Goal: Task Accomplishment & Management: Manage account settings

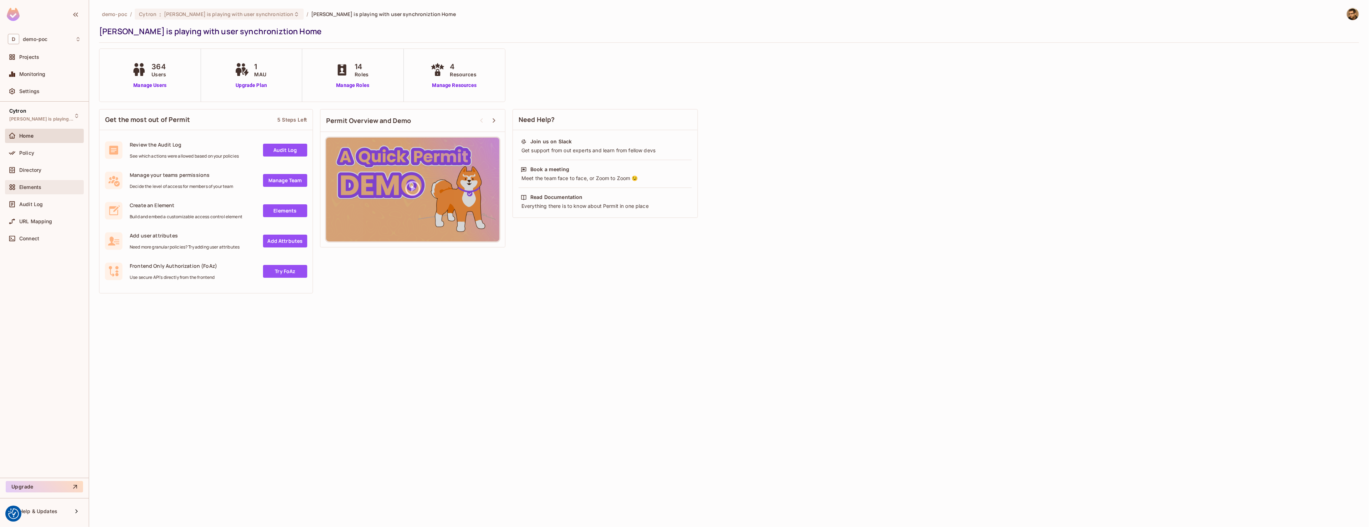
click at [46, 183] on div "Elements" at bounding box center [44, 187] width 73 height 9
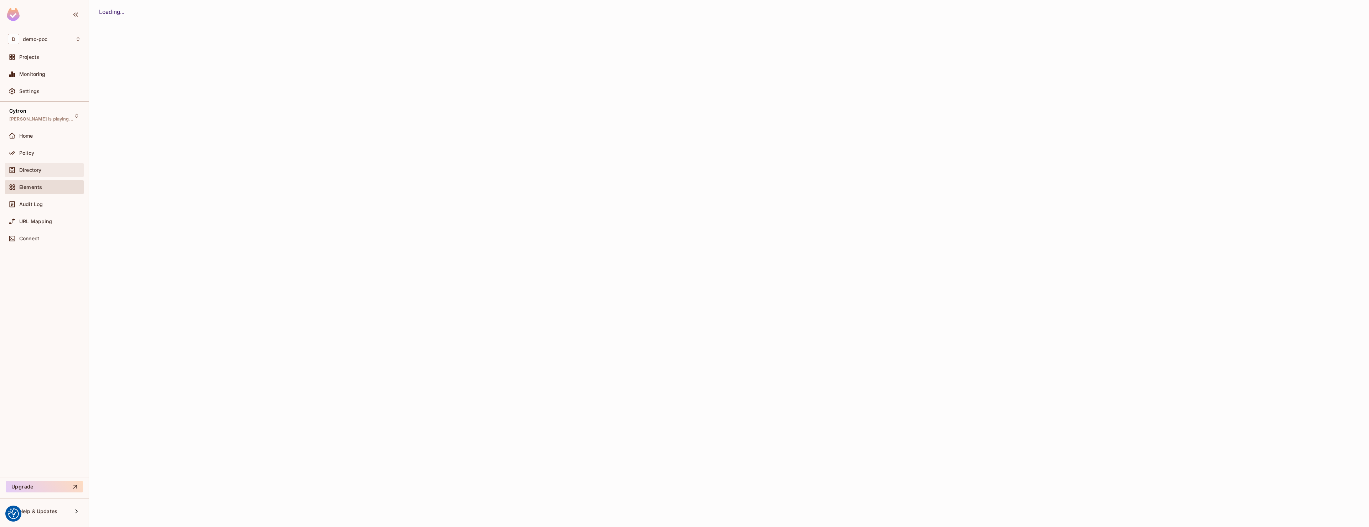
click at [42, 170] on div "Directory" at bounding box center [50, 170] width 62 height 6
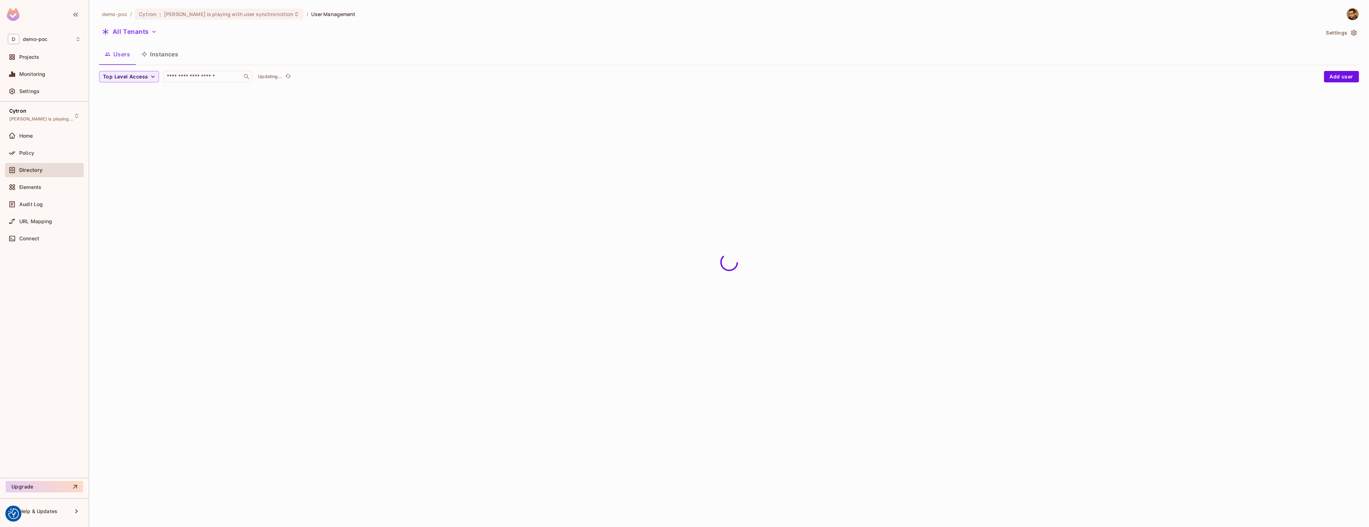
click at [164, 52] on button "Instances" at bounding box center [160, 54] width 48 height 18
click at [130, 75] on span "Resource type" at bounding box center [121, 76] width 37 height 9
click at [120, 140] on span "Management Team" at bounding box center [128, 138] width 46 height 7
click at [308, 74] on p "Last Updated just now" at bounding box center [285, 77] width 47 height 6
click at [961, 122] on div "1 Relationship" at bounding box center [944, 117] width 50 height 11
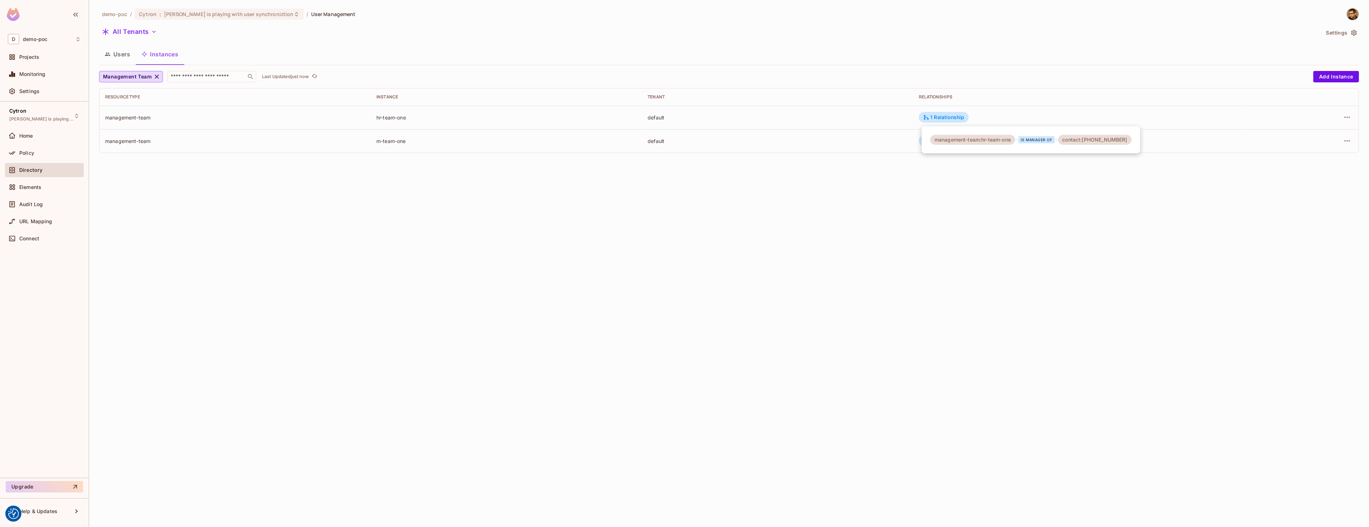
click at [1010, 303] on div at bounding box center [684, 263] width 1369 height 527
click at [327, 76] on icon "refresh" at bounding box center [327, 76] width 6 height 6
drag, startPoint x: 394, startPoint y: 161, endPoint x: 486, endPoint y: 161, distance: 91.6
click at [462, 160] on tr "management-team CZ_IZ default" at bounding box center [728, 165] width 1259 height 24
click at [498, 202] on div "demo-poc / Cytron : Tomas is playing with user synchroniztion / User Management…" at bounding box center [729, 263] width 1280 height 527
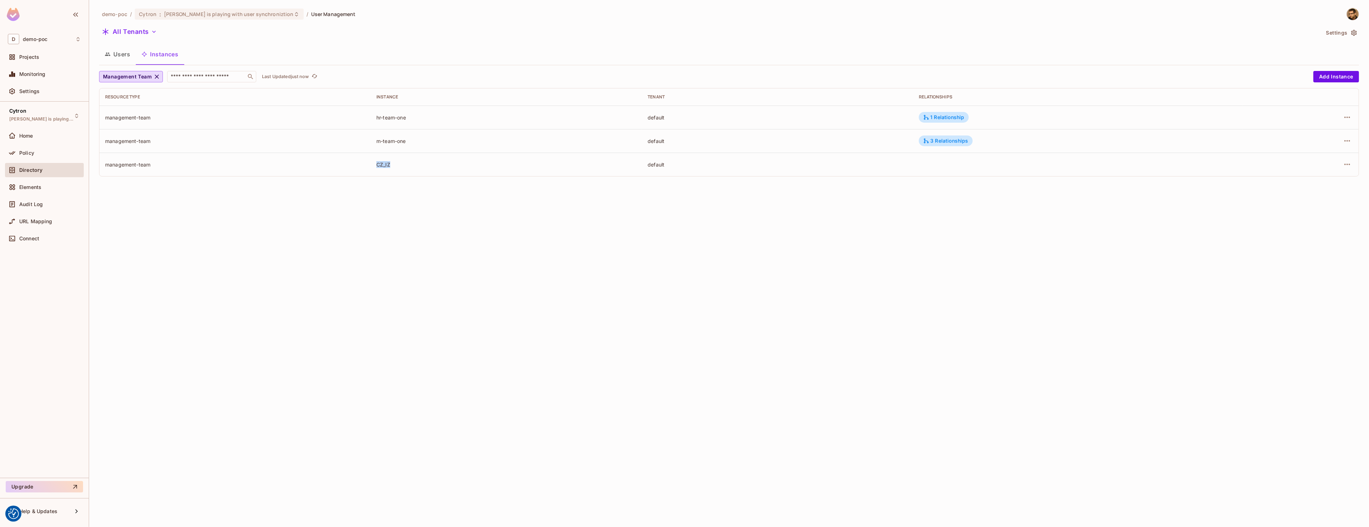
drag, startPoint x: 413, startPoint y: 168, endPoint x: 361, endPoint y: 163, distance: 52.6
click at [361, 163] on tr "management-team CZ_IZ default" at bounding box center [728, 165] width 1259 height 24
copy tr "CZ_IZ"
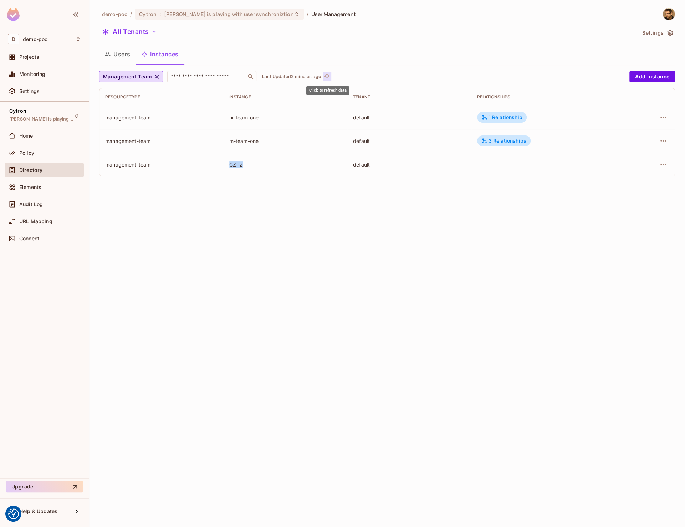
click at [328, 77] on icon "refresh" at bounding box center [327, 76] width 6 height 6
click at [233, 171] on td "CZ_IZ" at bounding box center [285, 165] width 124 height 24
drag, startPoint x: 227, startPoint y: 164, endPoint x: 325, endPoint y: 164, distance: 97.7
click at [279, 165] on td "CZ_IZ" at bounding box center [285, 165] width 124 height 24
click at [498, 166] on div "1 Relationship" at bounding box center [501, 164] width 41 height 6
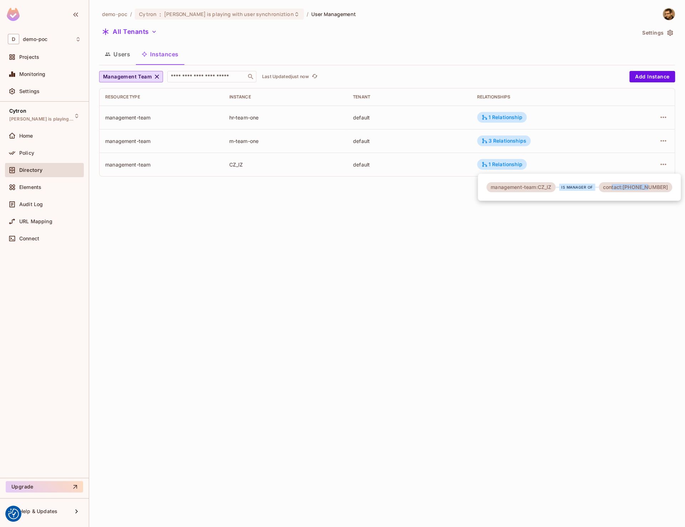
drag, startPoint x: 630, startPoint y: 185, endPoint x: 651, endPoint y: 186, distance: 21.4
click at [651, 186] on div "contact:25014744" at bounding box center [634, 187] width 73 height 10
click at [501, 115] on div "1 Relationship" at bounding box center [501, 117] width 41 height 6
click at [318, 81] on div "Management Team ​ Last Updated just now" at bounding box center [362, 76] width 526 height 11
click at [317, 78] on icon "refresh" at bounding box center [315, 76] width 6 height 6
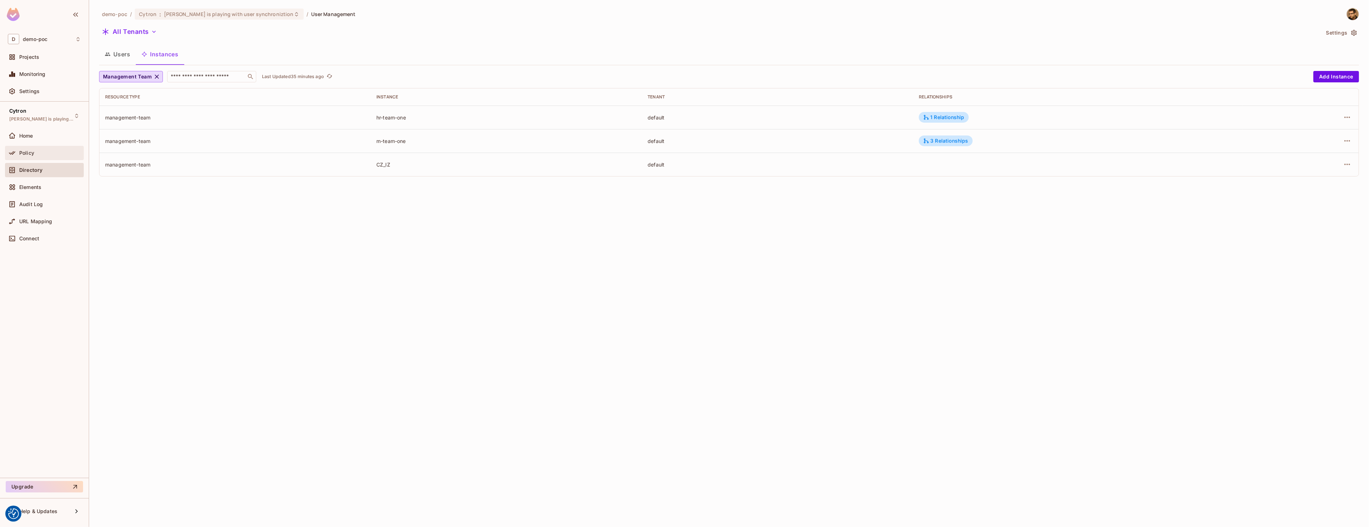
click at [42, 148] on div "Policy" at bounding box center [44, 153] width 79 height 14
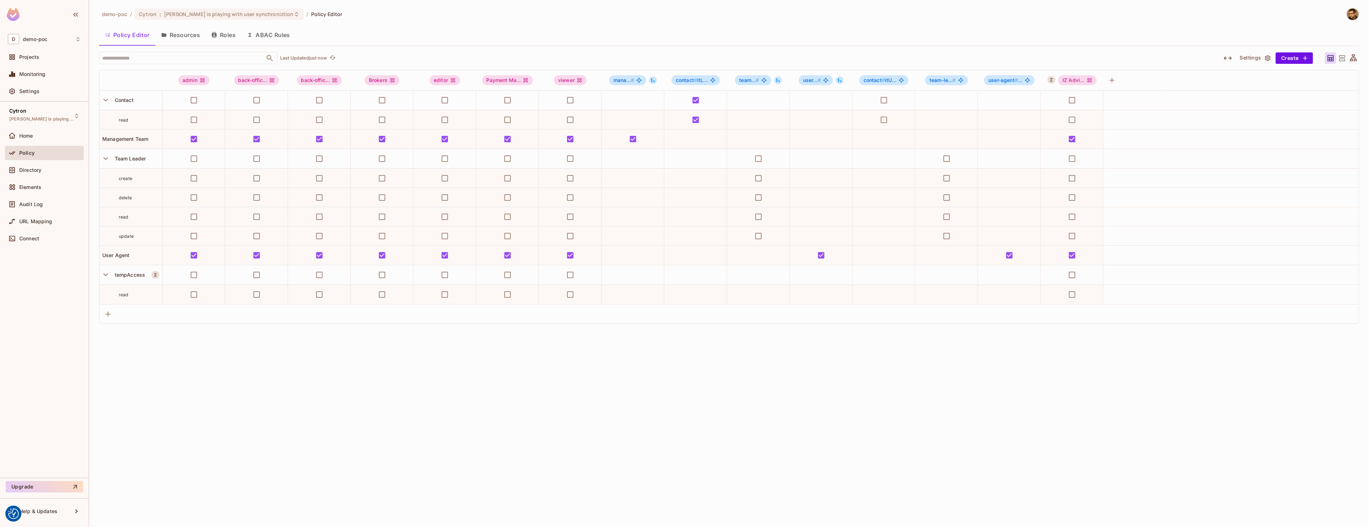
click at [169, 39] on button "Resources" at bounding box center [180, 35] width 50 height 18
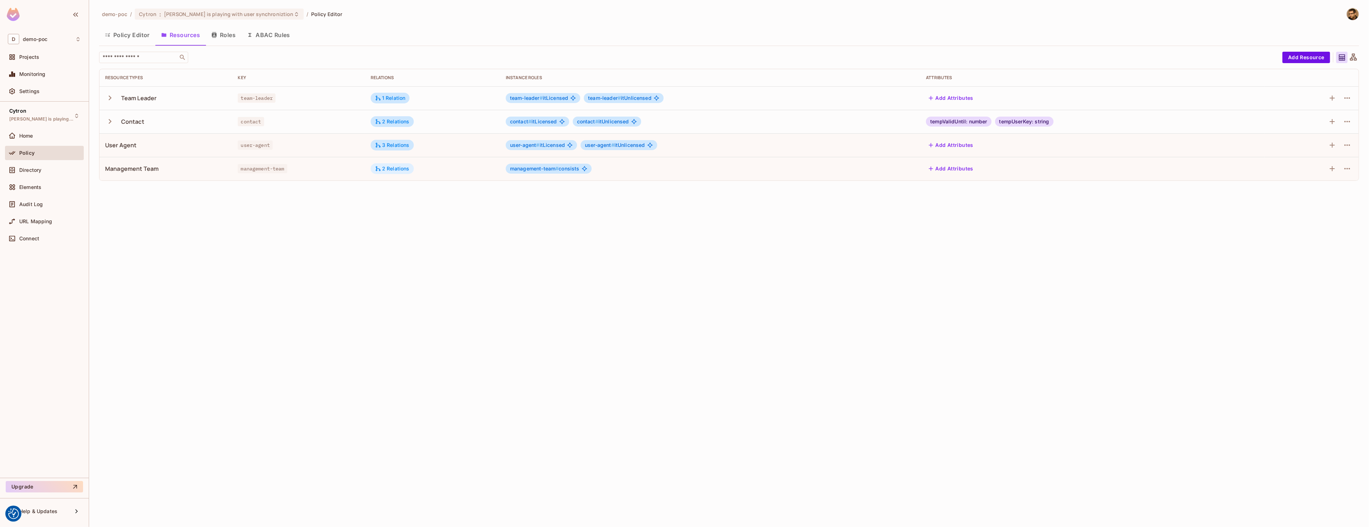
click at [381, 173] on div "2 Relations" at bounding box center [392, 168] width 43 height 11
drag, startPoint x: 509, startPoint y: 194, endPoint x: 516, endPoint y: 194, distance: 7.5
click at [516, 194] on div "management-team is manager of contact management-team is consists of user-agent…" at bounding box center [446, 212] width 150 height 68
drag, startPoint x: 490, startPoint y: 209, endPoint x: 508, endPoint y: 210, distance: 18.2
click at [508, 210] on div "user-agent" at bounding box center [495, 211] width 35 height 10
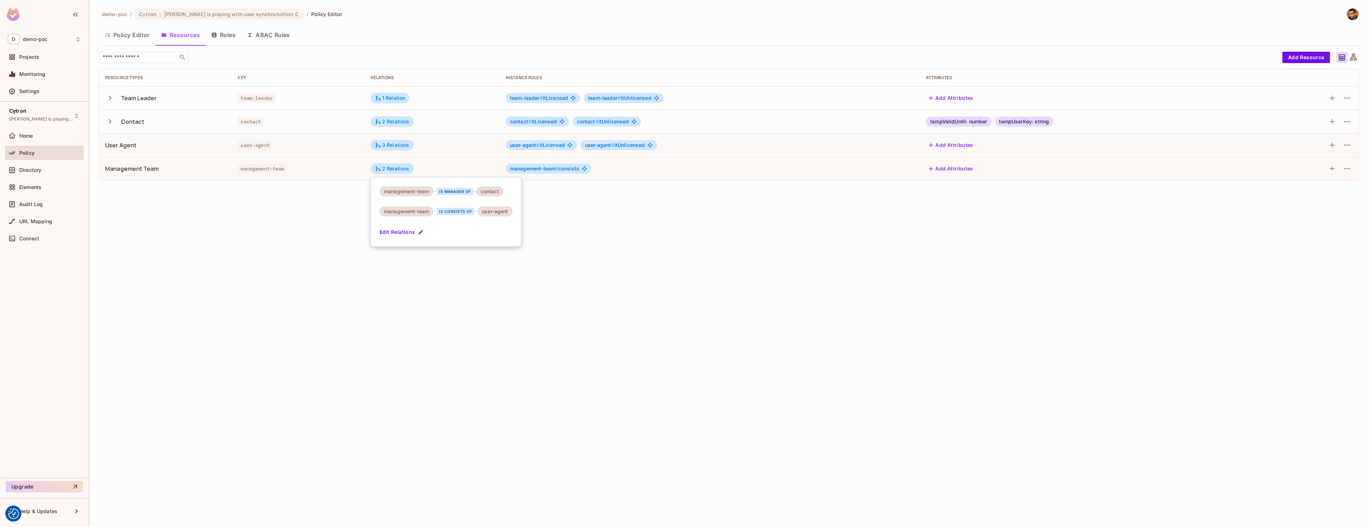
click at [430, 210] on div "management-team" at bounding box center [407, 211] width 54 height 10
click at [418, 210] on div "management-team" at bounding box center [407, 211] width 54 height 10
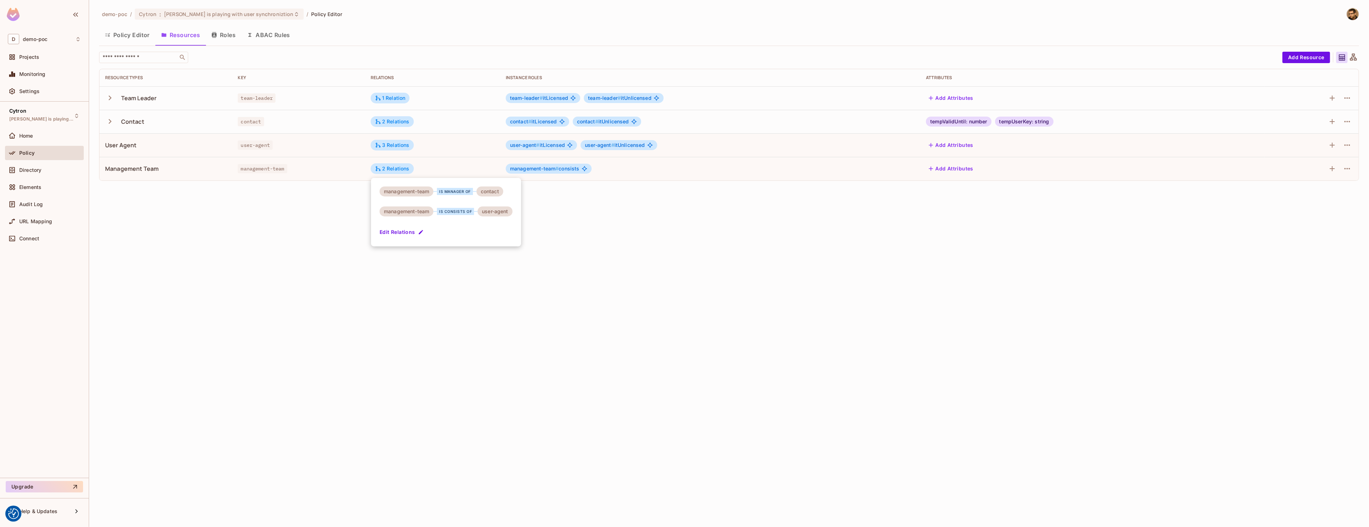
click at [480, 216] on div "management-team is consists of user-agent" at bounding box center [446, 211] width 133 height 10
drag, startPoint x: 434, startPoint y: 211, endPoint x: 448, endPoint y: 199, distance: 17.7
click at [487, 206] on div "management-team is manager of contact management-team is consists of user-agent…" at bounding box center [446, 212] width 150 height 68
drag, startPoint x: 391, startPoint y: 194, endPoint x: 414, endPoint y: 205, distance: 25.3
click at [484, 194] on div "management-team is manager of contact" at bounding box center [442, 191] width 124 height 10
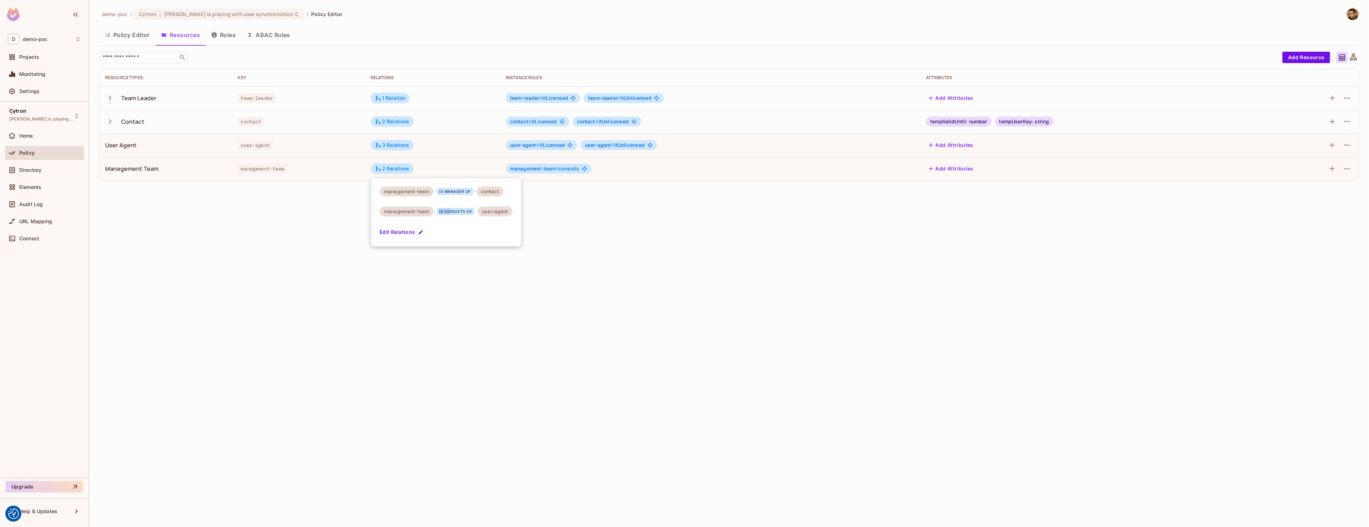
drag, startPoint x: 395, startPoint y: 211, endPoint x: 451, endPoint y: 210, distance: 56.0
click at [451, 210] on div "management-team is consists of user-agent" at bounding box center [446, 211] width 133 height 10
click at [478, 213] on div "management-team is consists of user-agent" at bounding box center [446, 211] width 133 height 10
drag, startPoint x: 443, startPoint y: 211, endPoint x: 464, endPoint y: 209, distance: 21.1
click at [464, 209] on div "is consists of" at bounding box center [455, 211] width 37 height 7
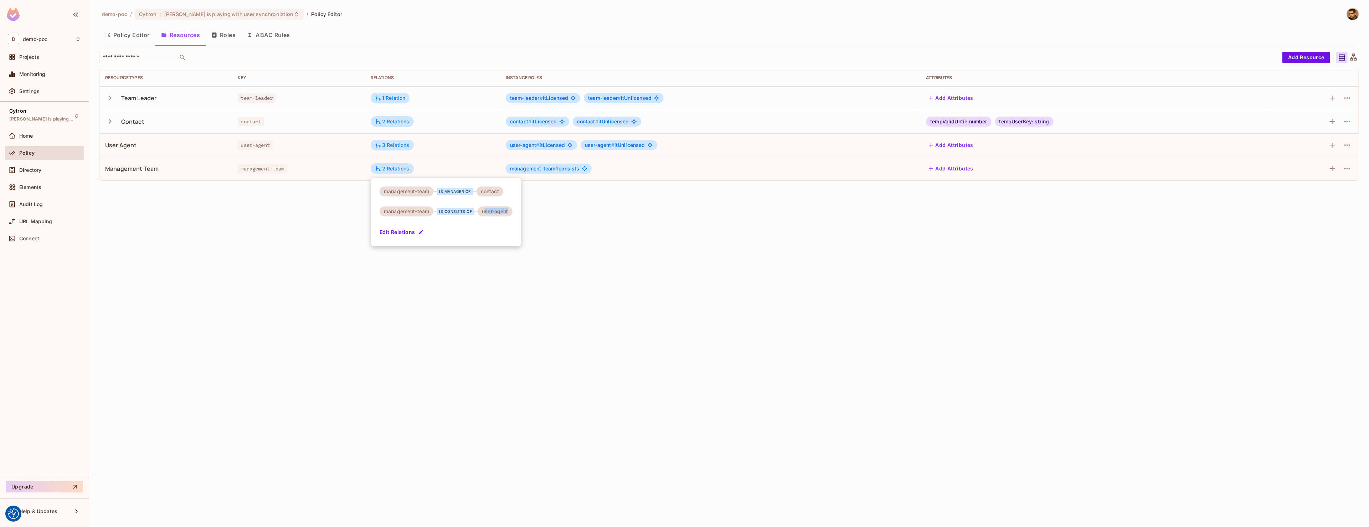
drag, startPoint x: 484, startPoint y: 212, endPoint x: 527, endPoint y: 211, distance: 42.4
click at [521, 211] on div "management-team is manager of contact management-team is consists of user-agent…" at bounding box center [446, 212] width 150 height 68
click at [484, 231] on div "management-team is manager of contact management-team is consists of user-agent…" at bounding box center [446, 212] width 150 height 68
drag, startPoint x: 483, startPoint y: 212, endPoint x: 506, endPoint y: 215, distance: 23.1
click at [506, 215] on div "user-agent" at bounding box center [495, 211] width 35 height 10
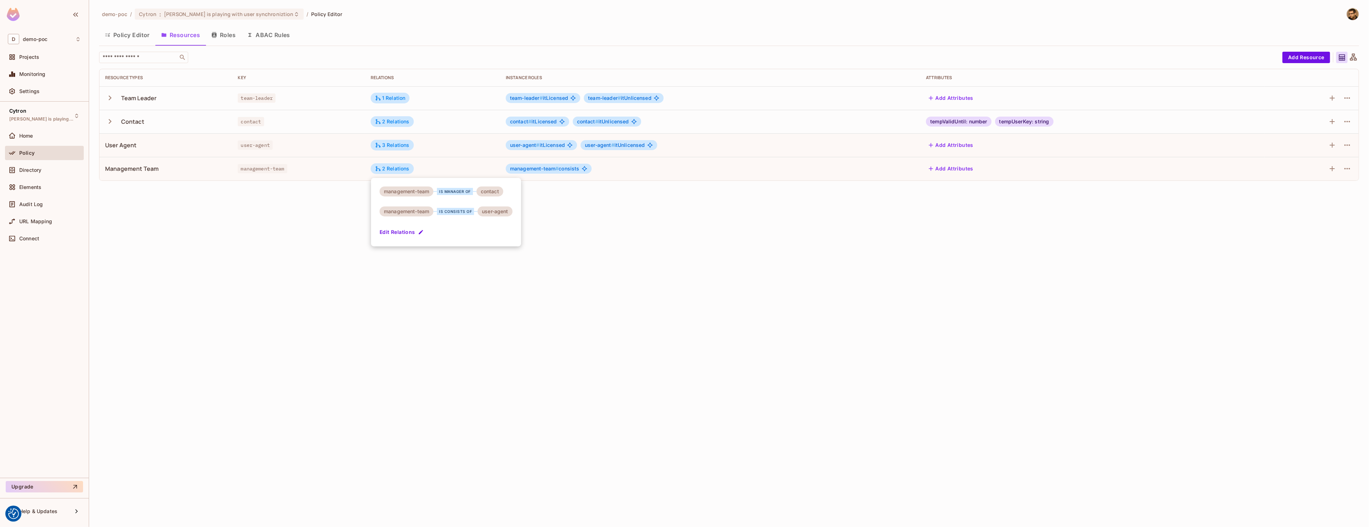
click at [505, 215] on div "user-agent" at bounding box center [495, 211] width 35 height 10
click at [505, 211] on div "user-agent" at bounding box center [495, 211] width 35 height 10
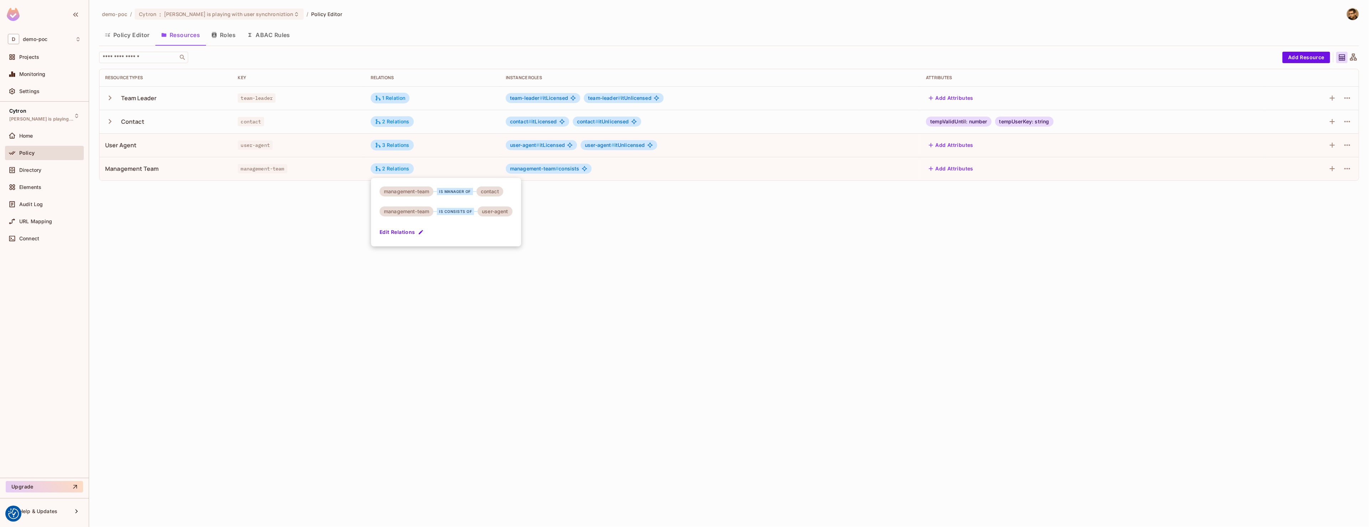
click at [480, 252] on div at bounding box center [684, 263] width 1369 height 527
click at [1348, 174] on button "button" at bounding box center [1347, 168] width 11 height 11
click at [1289, 195] on icon at bounding box center [1289, 197] width 9 height 9
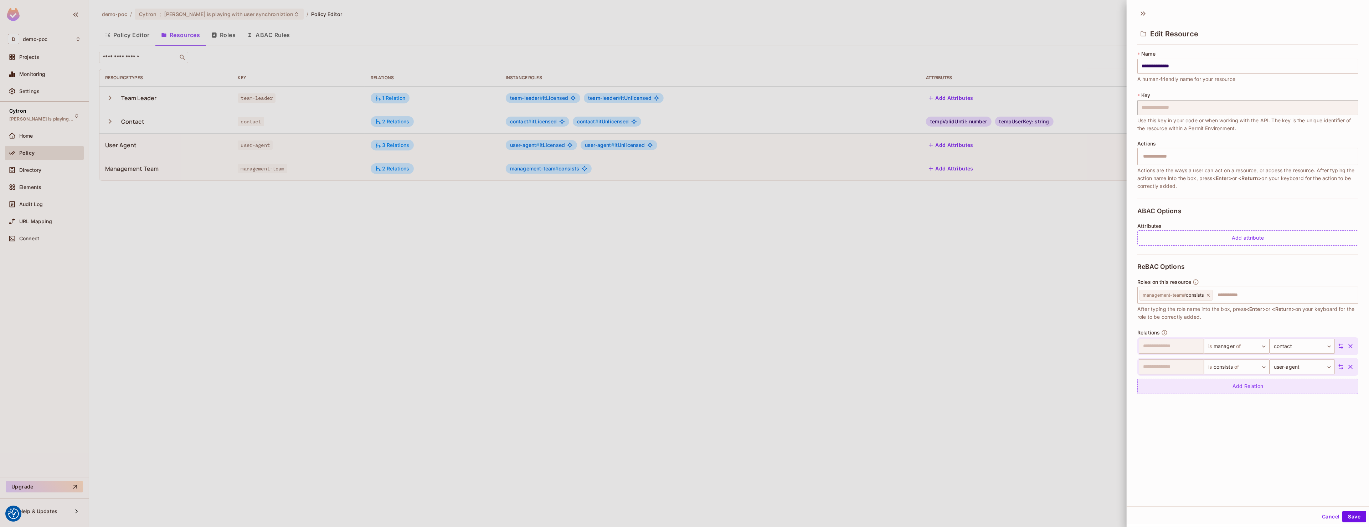
click at [1250, 389] on div "Add Relation" at bounding box center [1247, 386] width 221 height 15
click at [1252, 388] on body "We use cookies to enhance your browsing experience, serve personalized ads or c…" at bounding box center [684, 263] width 1369 height 527
click at [1246, 457] on li "is consists of" at bounding box center [1231, 459] width 66 height 13
click at [1300, 378] on div "**********" at bounding box center [1247, 375] width 221 height 77
click at [1298, 392] on body "We use cookies to enhance your browsing experience, serve personalized ads or c…" at bounding box center [684, 263] width 1369 height 527
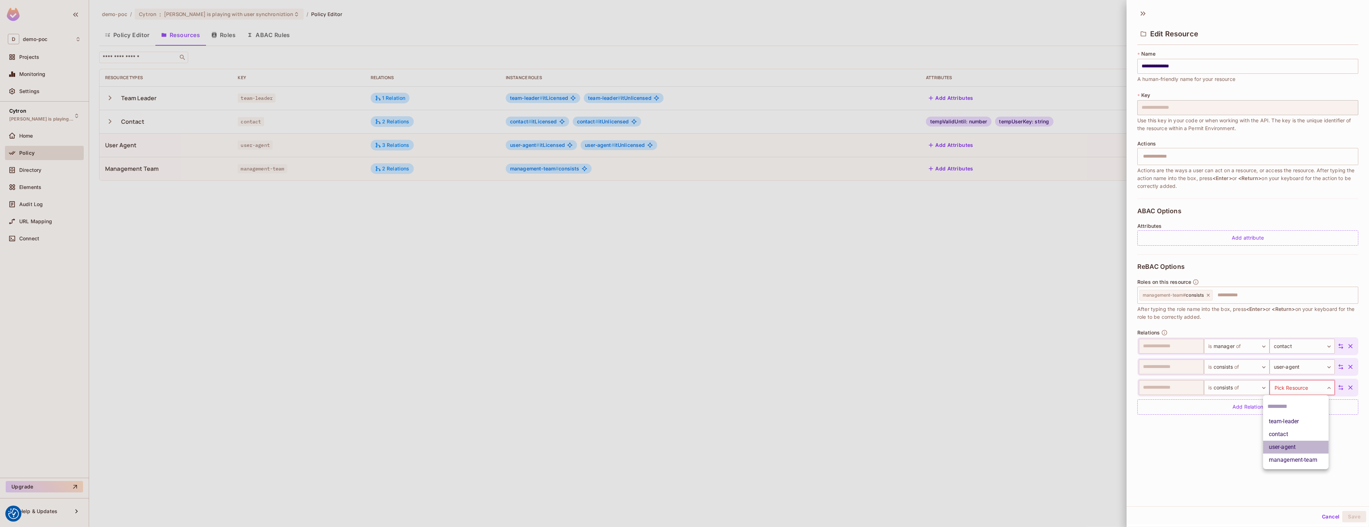
click at [1306, 447] on li "user-agent" at bounding box center [1296, 447] width 66 height 13
click at [1265, 389] on body "We use cookies to enhance your browsing experience, serve personalized ads or c…" at bounding box center [684, 263] width 1369 height 527
click at [1236, 450] on span "of" at bounding box center [1235, 447] width 7 height 9
click at [1276, 471] on div "**********" at bounding box center [1248, 255] width 242 height 501
click at [1325, 522] on button "Cancel" at bounding box center [1330, 516] width 23 height 11
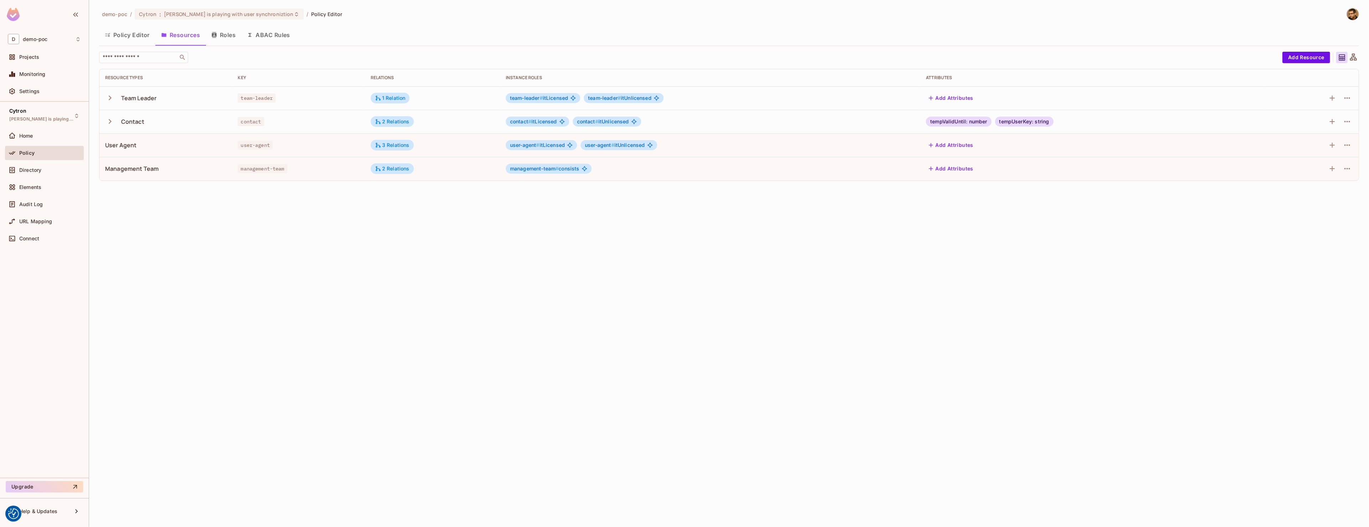
click at [494, 266] on div "demo-poc / Cytron : Tomas is playing with user synchroniztion / Policy Editor P…" at bounding box center [729, 263] width 1280 height 527
click at [47, 169] on div "Directory" at bounding box center [50, 170] width 62 height 6
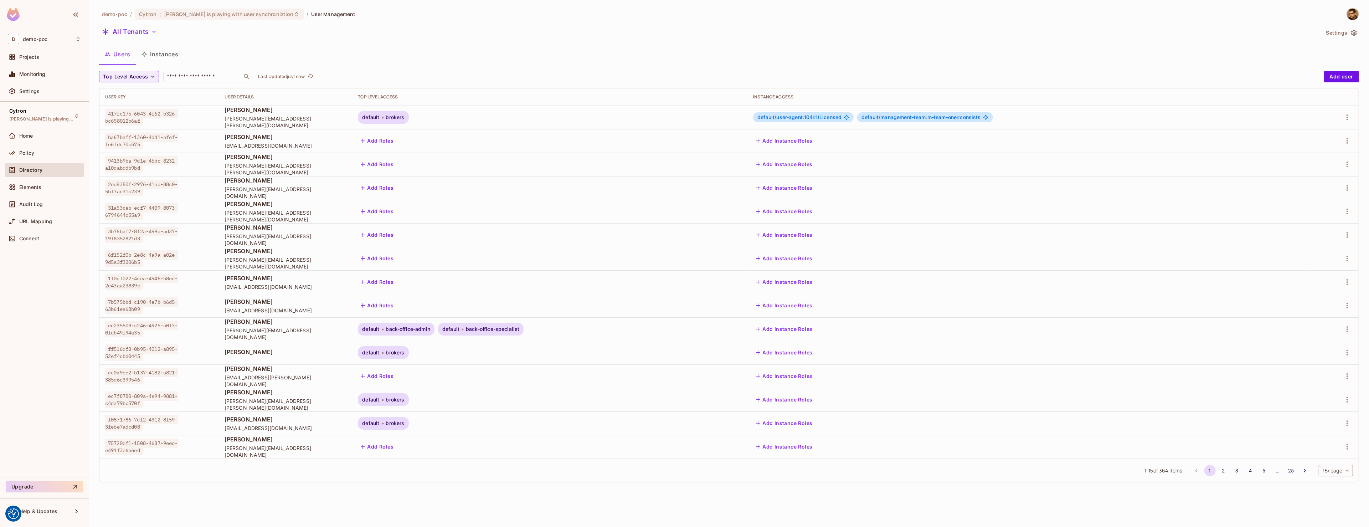
click at [138, 70] on div "demo-poc / Cytron : Tomas is playing with user synchroniztion / User Management…" at bounding box center [729, 248] width 1260 height 480
click at [141, 78] on span "Top Level Access" at bounding box center [125, 76] width 45 height 9
click at [139, 89] on li "Brokers" at bounding box center [132, 92] width 67 height 15
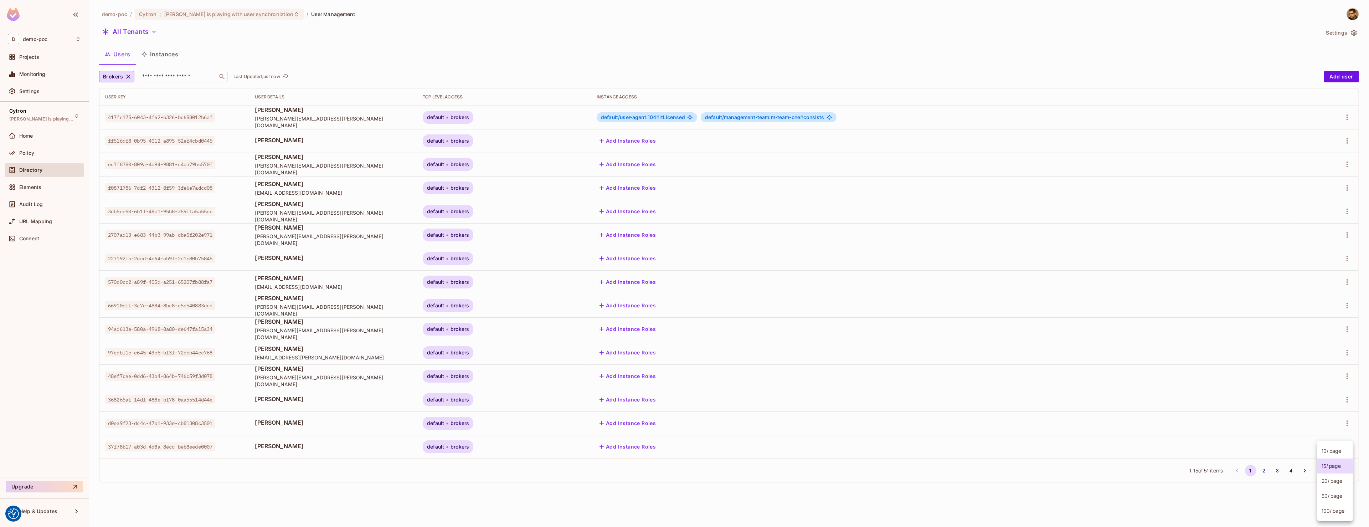
click at [1339, 468] on body "We use cookies to enhance your browsing experience, serve personalized ads or c…" at bounding box center [684, 263] width 1369 height 527
click at [1336, 509] on li "100 / page" at bounding box center [1335, 510] width 36 height 15
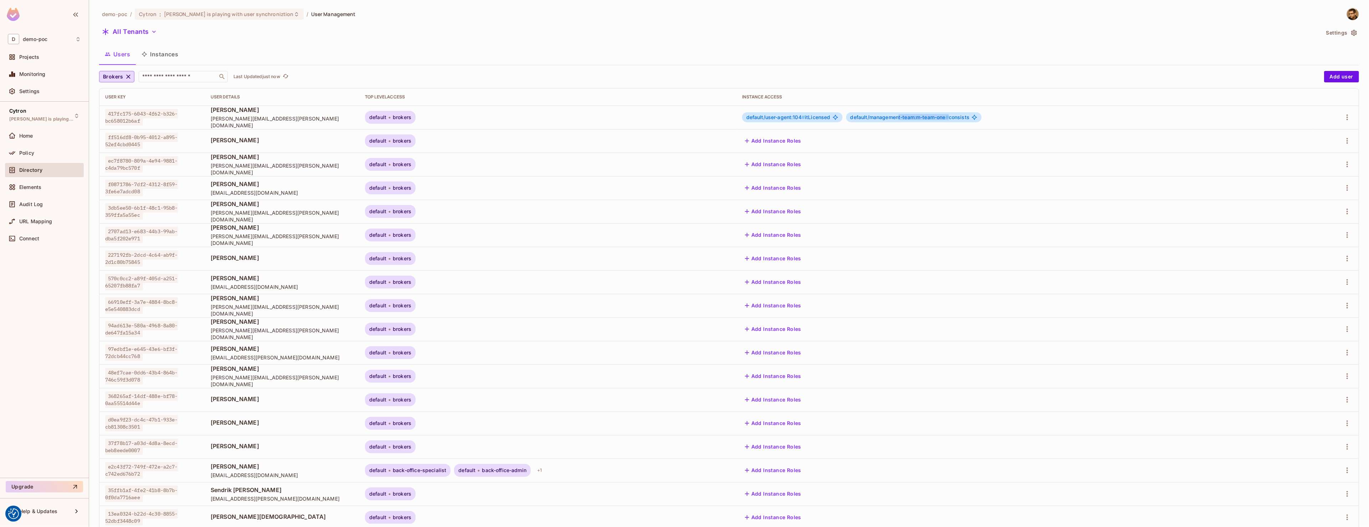
drag, startPoint x: 991, startPoint y: 118, endPoint x: 1044, endPoint y: 116, distance: 52.8
click at [969, 116] on span "default/management-team:m-team-one # consists" at bounding box center [909, 117] width 119 height 6
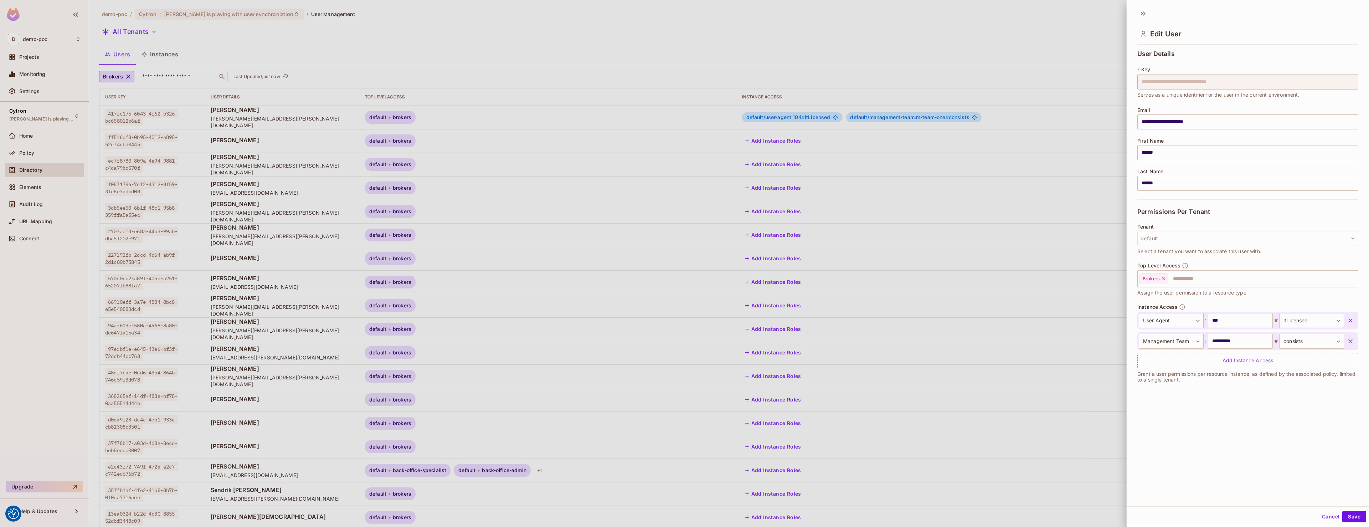
click at [1044, 115] on div at bounding box center [684, 263] width 1369 height 527
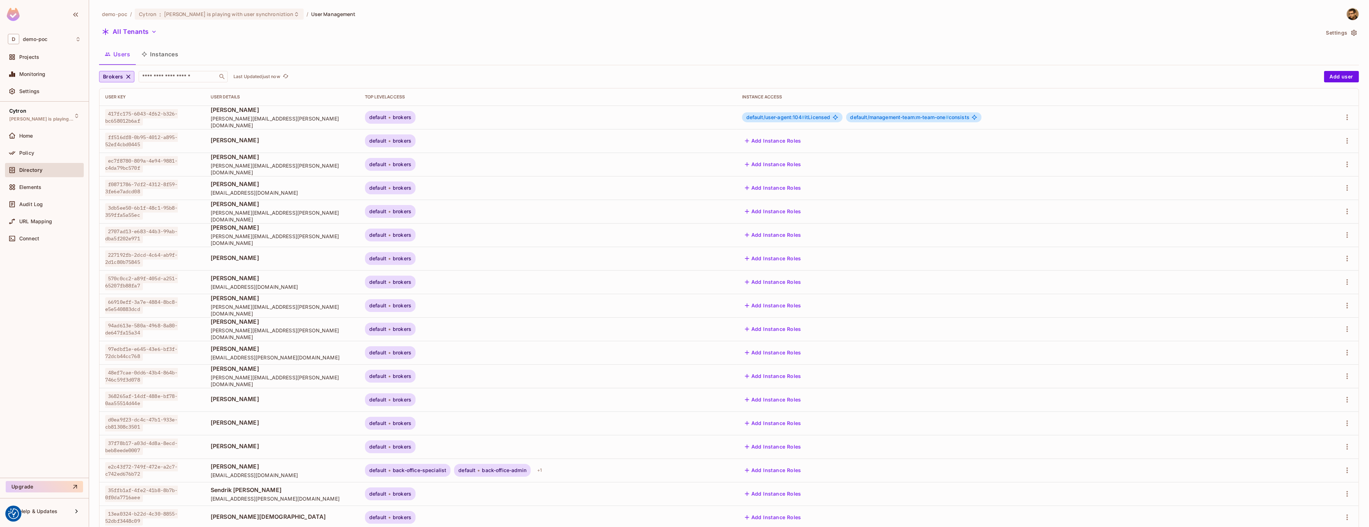
click at [969, 115] on span "default/management-team:m-team-one # consists" at bounding box center [909, 117] width 119 height 6
click at [38, 161] on div "Policy" at bounding box center [44, 154] width 79 height 17
click at [38, 151] on div "Policy" at bounding box center [50, 153] width 62 height 6
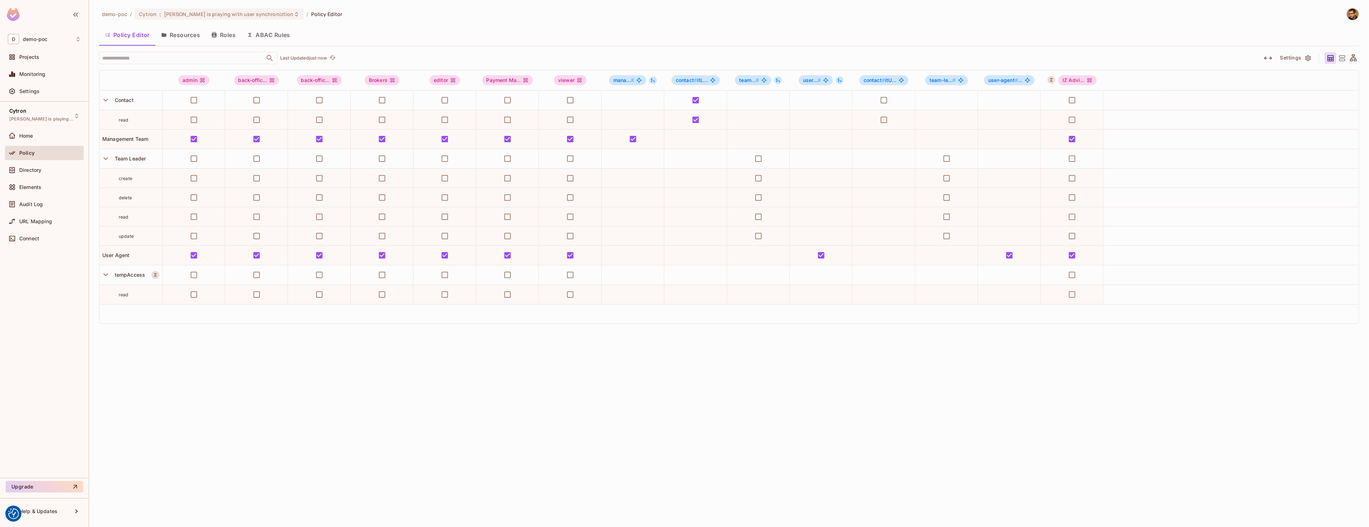
click at [174, 44] on div "Policy Editor Resources Roles ABAC Rules" at bounding box center [729, 36] width 1260 height 20
click at [177, 41] on button "Resources" at bounding box center [180, 35] width 50 height 18
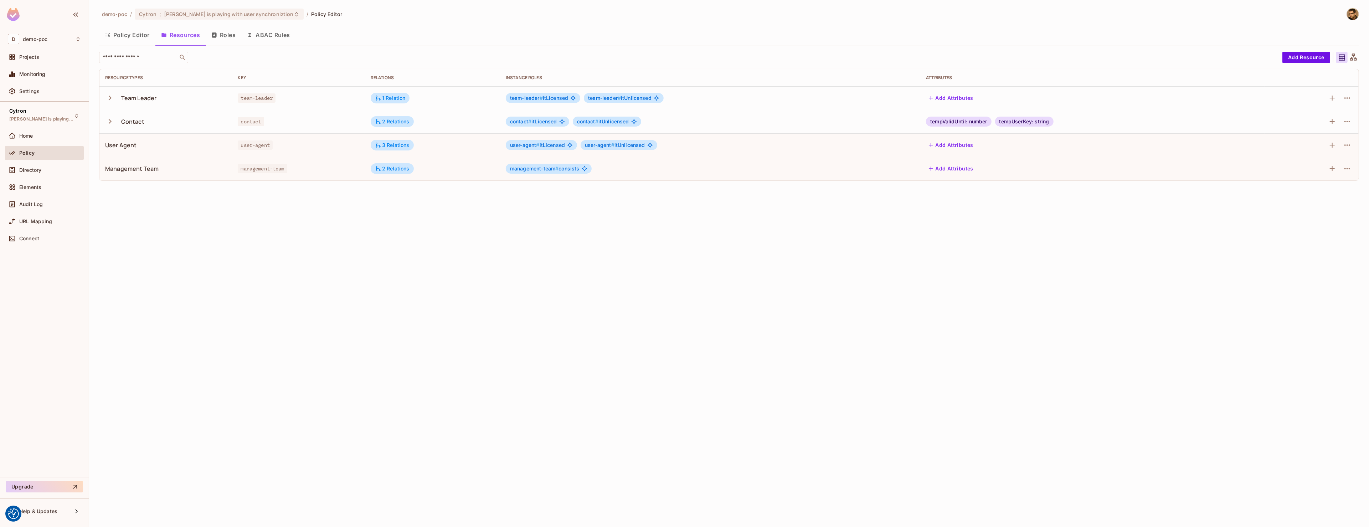
click at [123, 167] on div "Management Team" at bounding box center [131, 169] width 53 height 8
click at [389, 167] on div "2 Relations" at bounding box center [392, 168] width 35 height 6
click at [1351, 170] on icon "button" at bounding box center [1347, 168] width 9 height 9
click at [1316, 190] on li "Edit Resource" at bounding box center [1313, 197] width 67 height 16
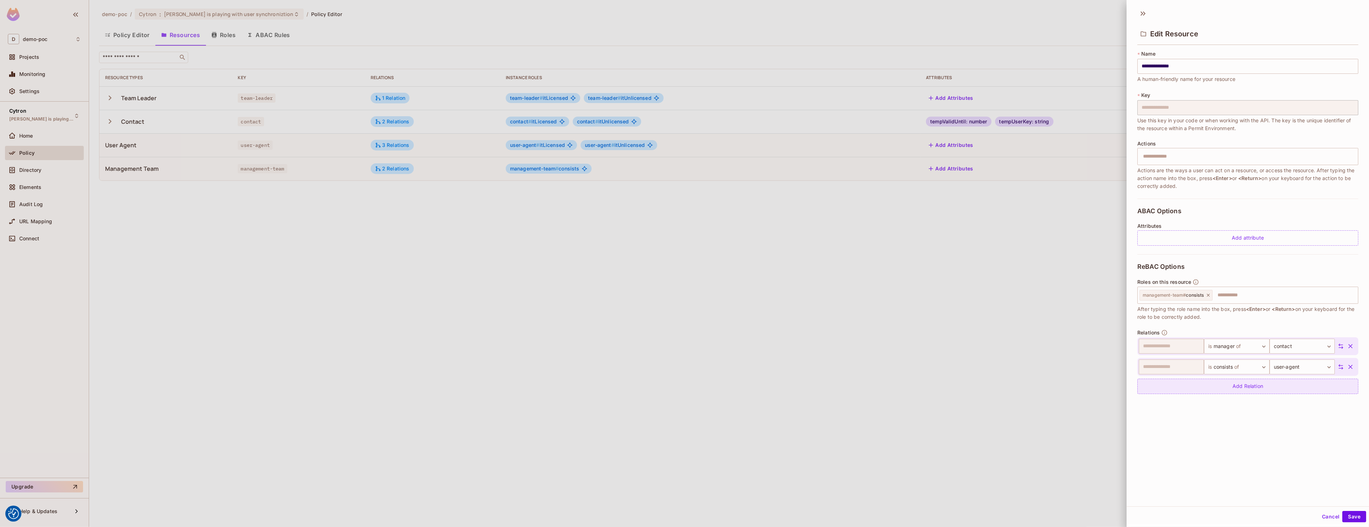
click at [1262, 390] on div "Add Relation" at bounding box center [1247, 386] width 221 height 15
click at [1243, 385] on body "We use cookies to enhance your browsing experience, serve personalized ads or c…" at bounding box center [684, 263] width 1369 height 527
click at [1225, 460] on li "is consists of" at bounding box center [1231, 459] width 66 height 13
click at [1316, 391] on body "We use cookies to enhance your browsing experience, serve personalized ads or c…" at bounding box center [684, 263] width 1369 height 527
click at [1294, 447] on li "user-agent" at bounding box center [1296, 447] width 66 height 13
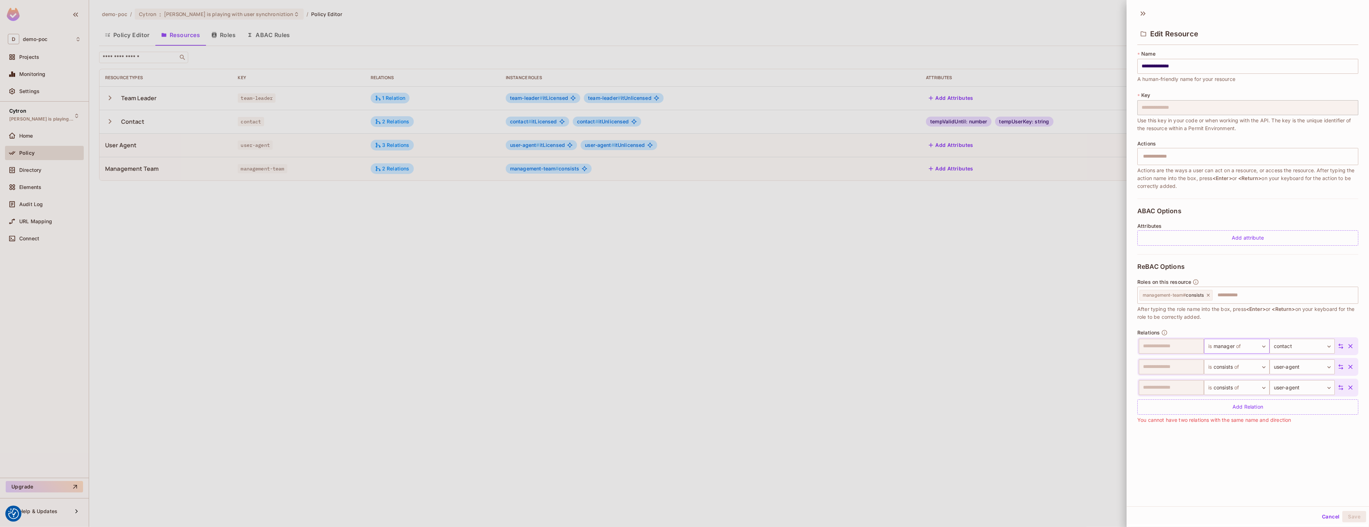
click at [1247, 343] on body "We use cookies to enhance your browsing experience, serve personalized ads or c…" at bounding box center [684, 263] width 1369 height 527
click at [1236, 420] on span "of" at bounding box center [1234, 418] width 7 height 9
click at [1349, 369] on icon "button" at bounding box center [1350, 366] width 7 height 7
click at [1352, 518] on button "Save" at bounding box center [1354, 516] width 24 height 11
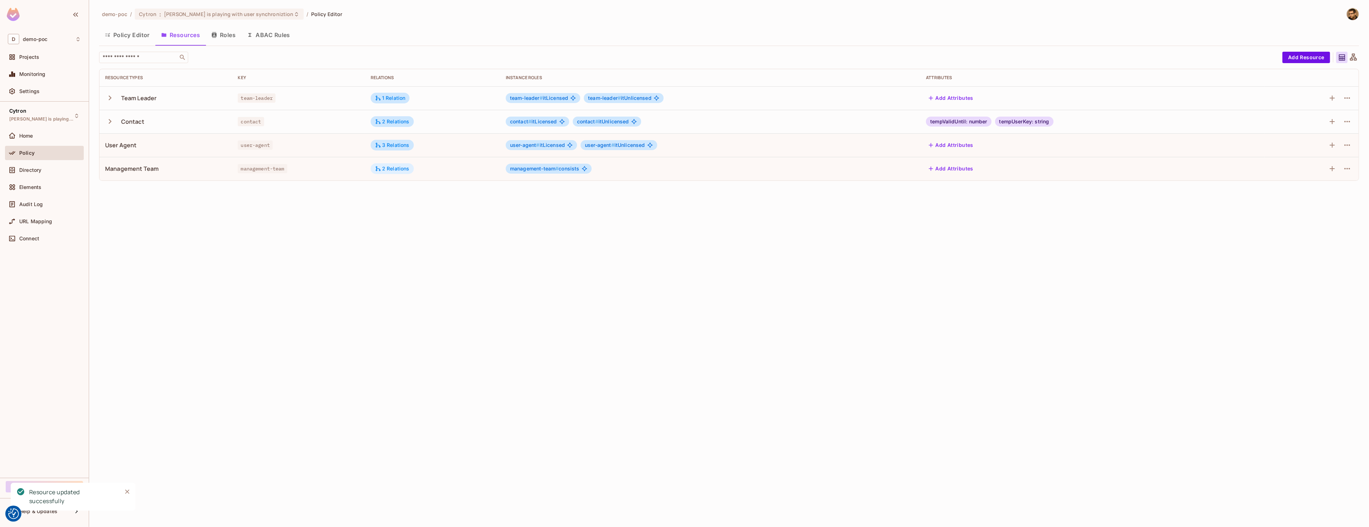
click at [390, 170] on div "2 Relations" at bounding box center [392, 168] width 35 height 6
click at [476, 250] on div at bounding box center [684, 263] width 1369 height 527
click at [225, 38] on button "Roles" at bounding box center [224, 35] width 36 height 18
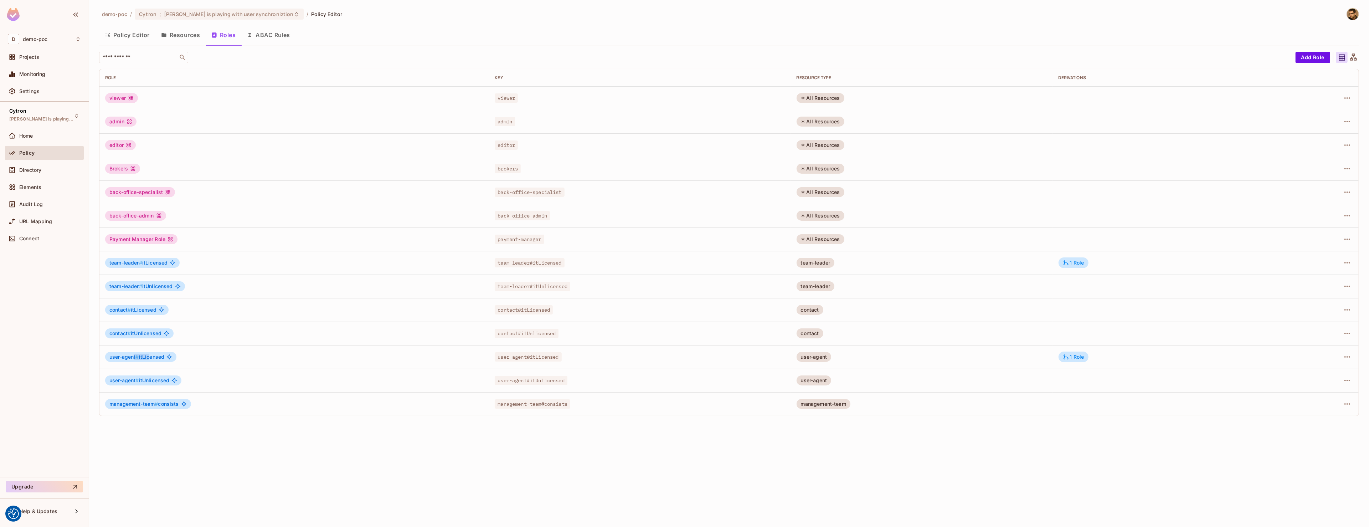
drag, startPoint x: 134, startPoint y: 358, endPoint x: 150, endPoint y: 358, distance: 16.0
click at [150, 358] on span "user-agent # itLicensed" at bounding box center [136, 357] width 55 height 6
click at [1072, 361] on div "1 Role" at bounding box center [1074, 356] width 30 height 11
click at [1176, 357] on div at bounding box center [684, 263] width 1369 height 527
click at [1345, 402] on icon "button" at bounding box center [1347, 404] width 9 height 9
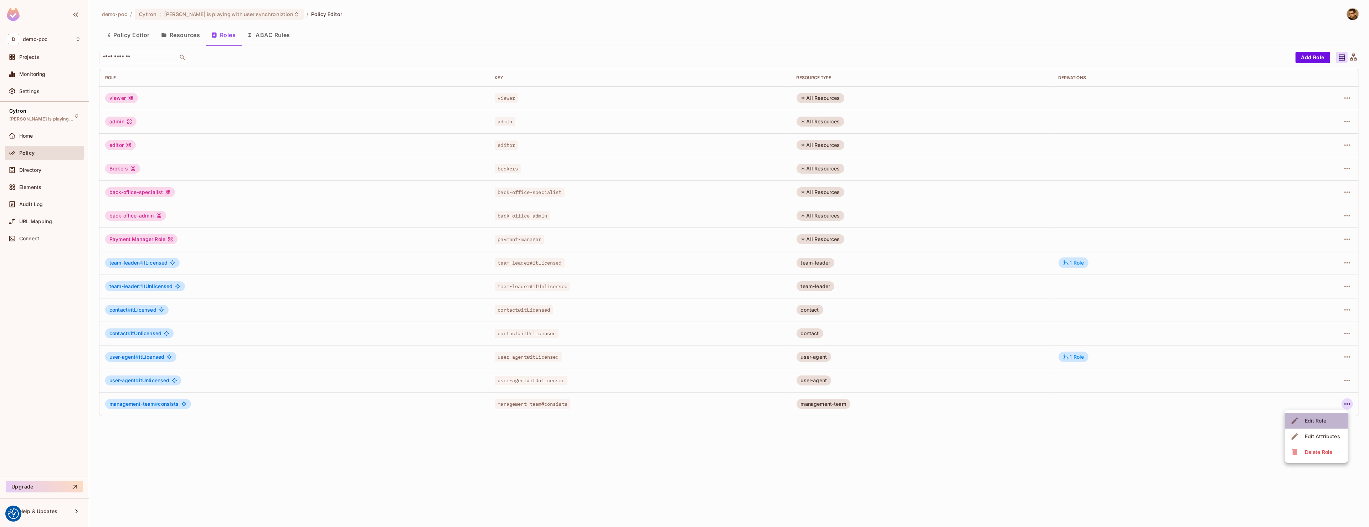
click at [1323, 418] on div "Edit Role" at bounding box center [1315, 420] width 21 height 7
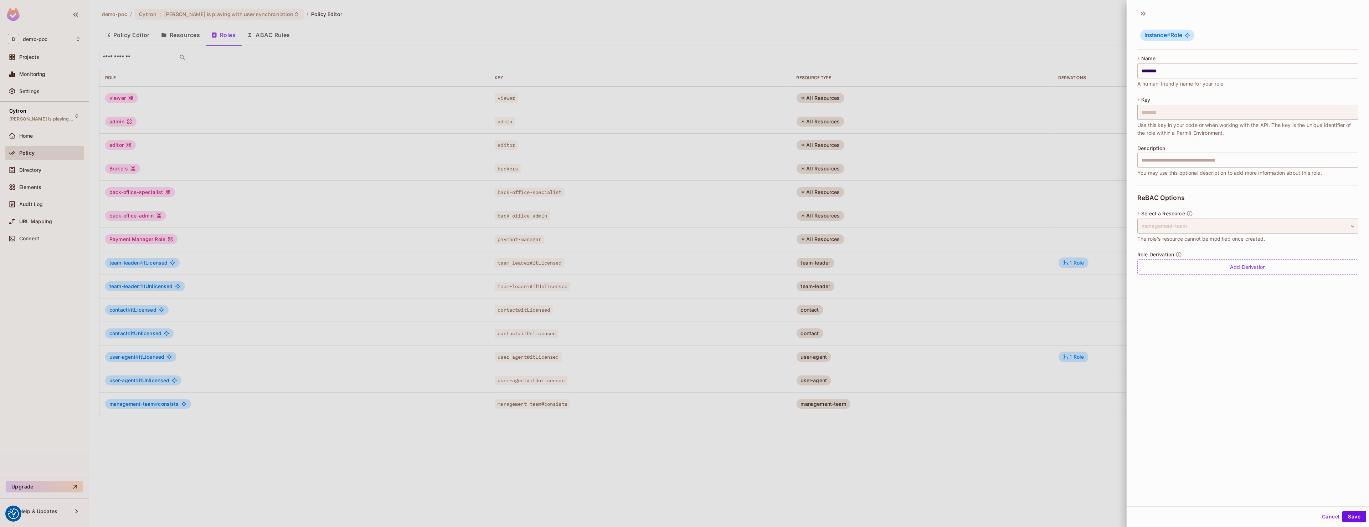
click at [1248, 256] on div "Role Derivation Add Derivation" at bounding box center [1247, 262] width 221 height 23
click at [1241, 266] on div "Add Derivation" at bounding box center [1247, 266] width 221 height 15
click at [1289, 280] on body "We use cookies to enhance your browsing experience, serve personalized ads or c…" at bounding box center [684, 263] width 1369 height 527
click at [1318, 301] on li "contact # itLicensed" at bounding box center [1287, 306] width 73 height 13
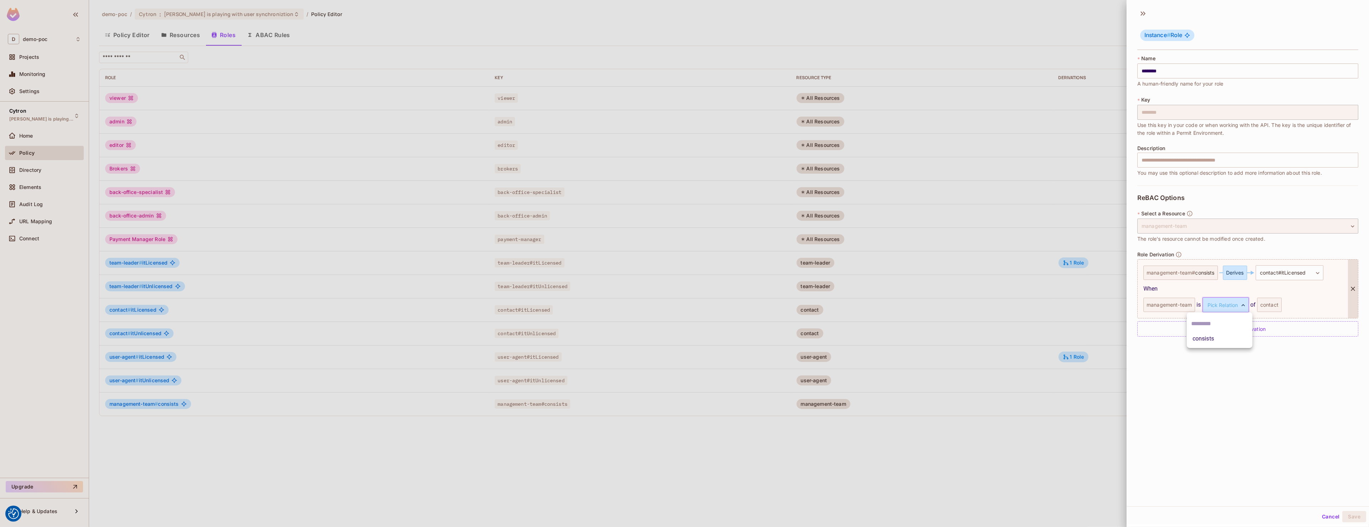
click at [1233, 307] on body "We use cookies to enhance your browsing experience, serve personalized ads or c…" at bounding box center [684, 263] width 1369 height 527
click at [1213, 343] on li "consists" at bounding box center [1220, 338] width 66 height 13
click at [1274, 302] on div "contact" at bounding box center [1269, 305] width 25 height 14
click at [1314, 301] on div "management-team is consists ******** ​ of contact" at bounding box center [1242, 304] width 199 height 15
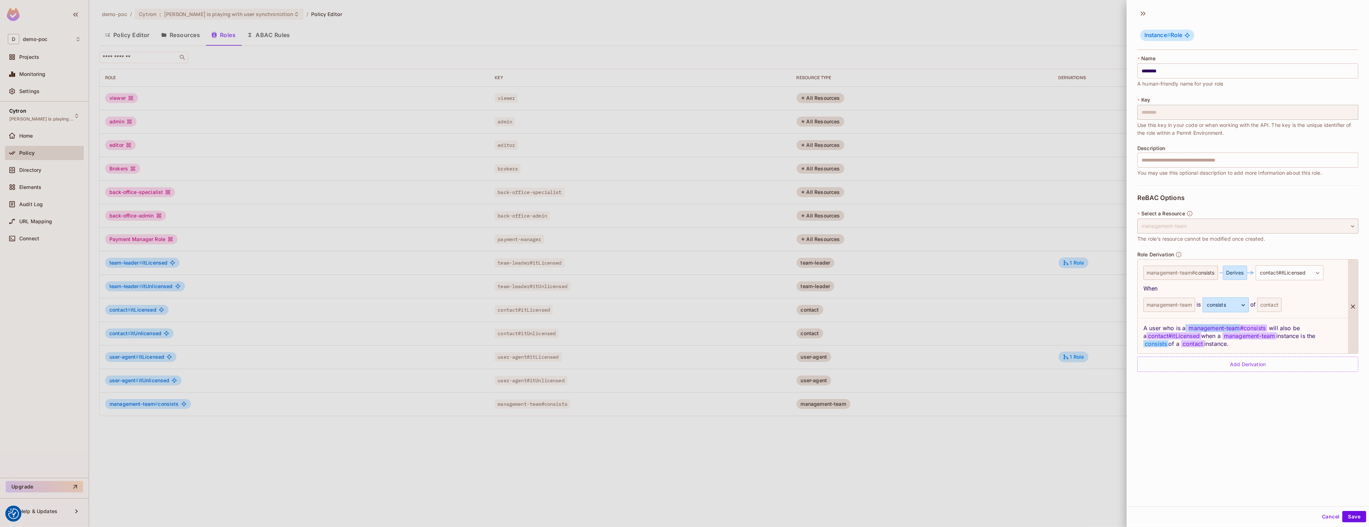
drag, startPoint x: 1223, startPoint y: 325, endPoint x: 1184, endPoint y: 325, distance: 38.1
click at [1184, 325] on div "A user who is a management-team # consists will also be a contact#itLicensed wh…" at bounding box center [1243, 335] width 210 height 35
drag, startPoint x: 1252, startPoint y: 328, endPoint x: 1265, endPoint y: 328, distance: 13.5
click at [1265, 328] on span "management-team # consists" at bounding box center [1227, 327] width 80 height 7
click at [1259, 422] on div "**********" at bounding box center [1248, 255] width 242 height 501
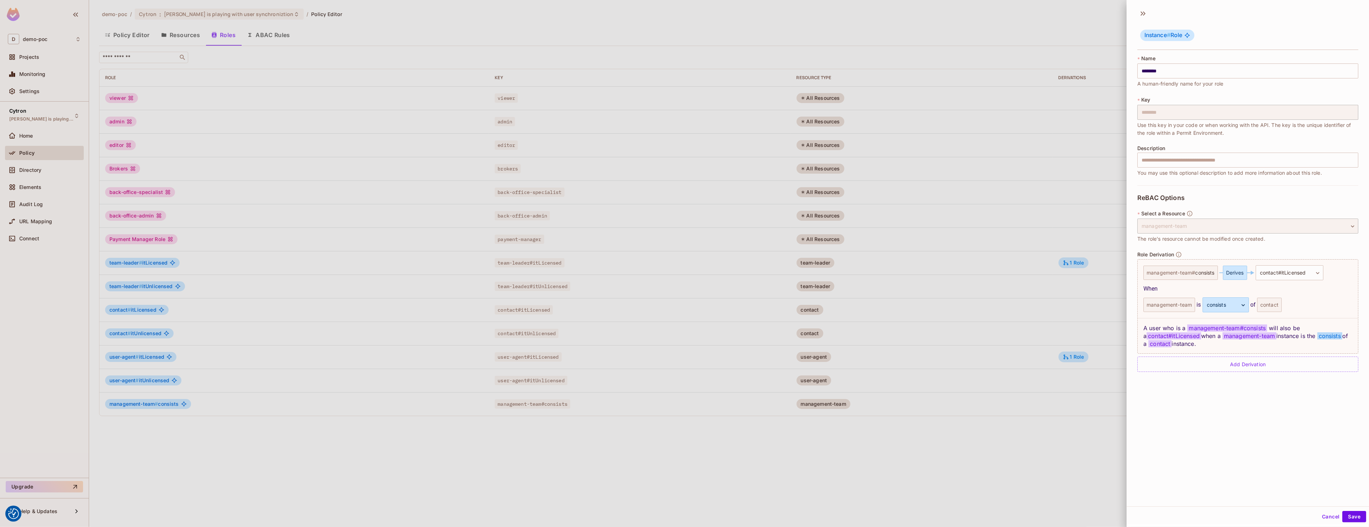
click at [1328, 515] on button "Cancel" at bounding box center [1330, 516] width 23 height 11
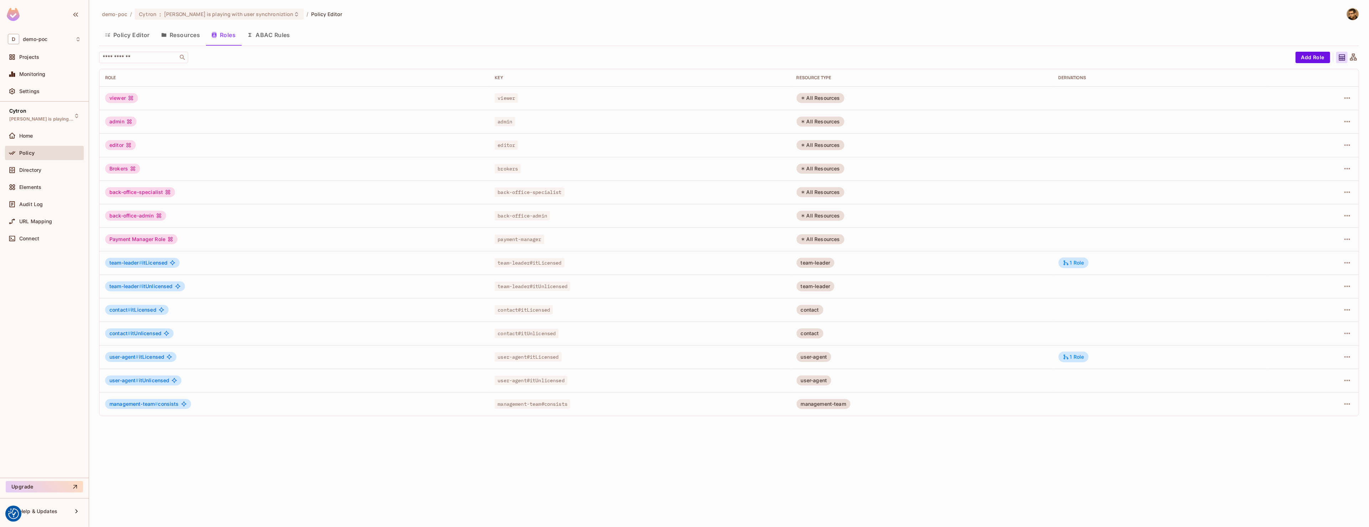
click at [194, 35] on button "Resources" at bounding box center [180, 35] width 50 height 18
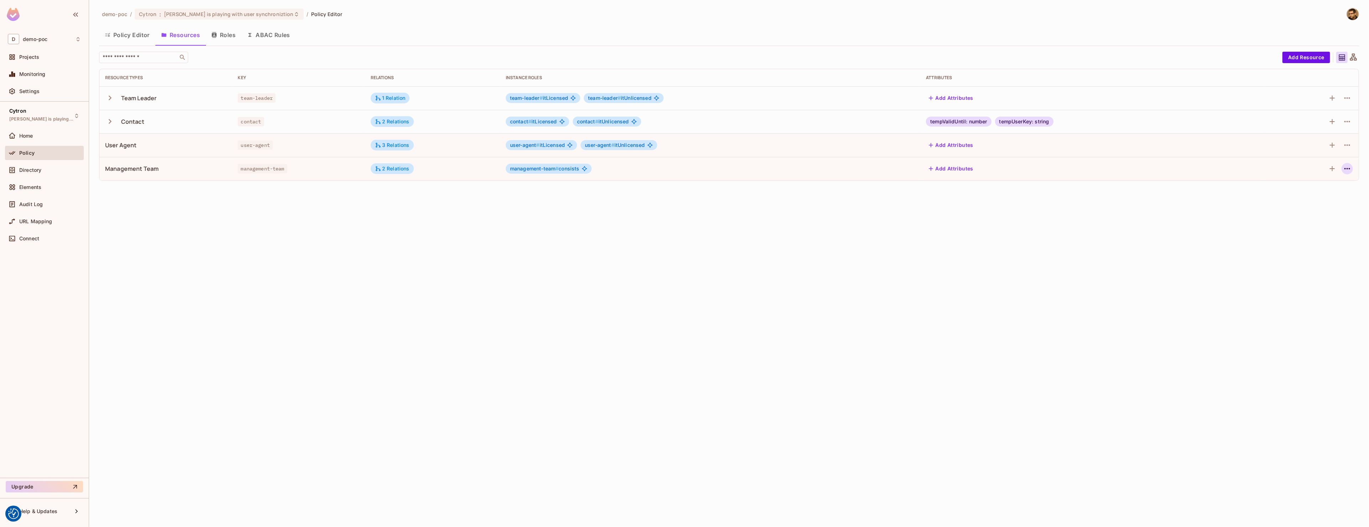
click at [1349, 169] on icon "button" at bounding box center [1347, 168] width 6 height 1
click at [1320, 194] on span "Edit Resource" at bounding box center [1316, 196] width 38 height 11
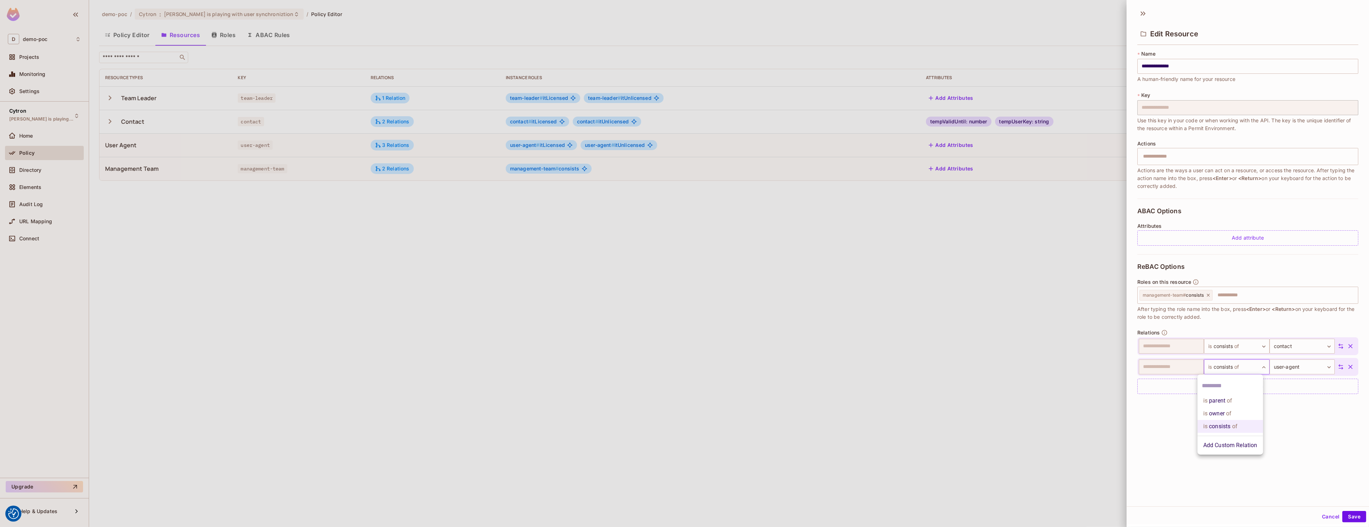
click at [1244, 369] on body "We use cookies to enhance your browsing experience, serve personalized ads or c…" at bounding box center [684, 263] width 1369 height 527
click at [1239, 444] on li "Add Custom Relation" at bounding box center [1231, 445] width 66 height 13
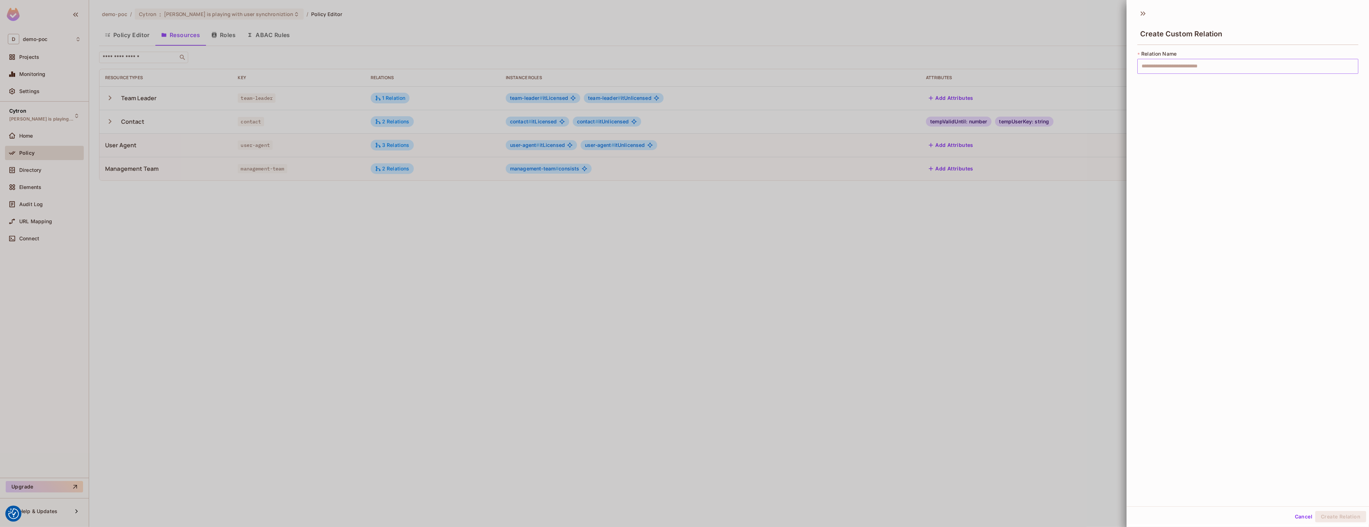
click at [1210, 72] on input "text" at bounding box center [1247, 66] width 221 height 15
type input "*******"
click at [1315, 511] on button "Create Relation" at bounding box center [1340, 516] width 51 height 11
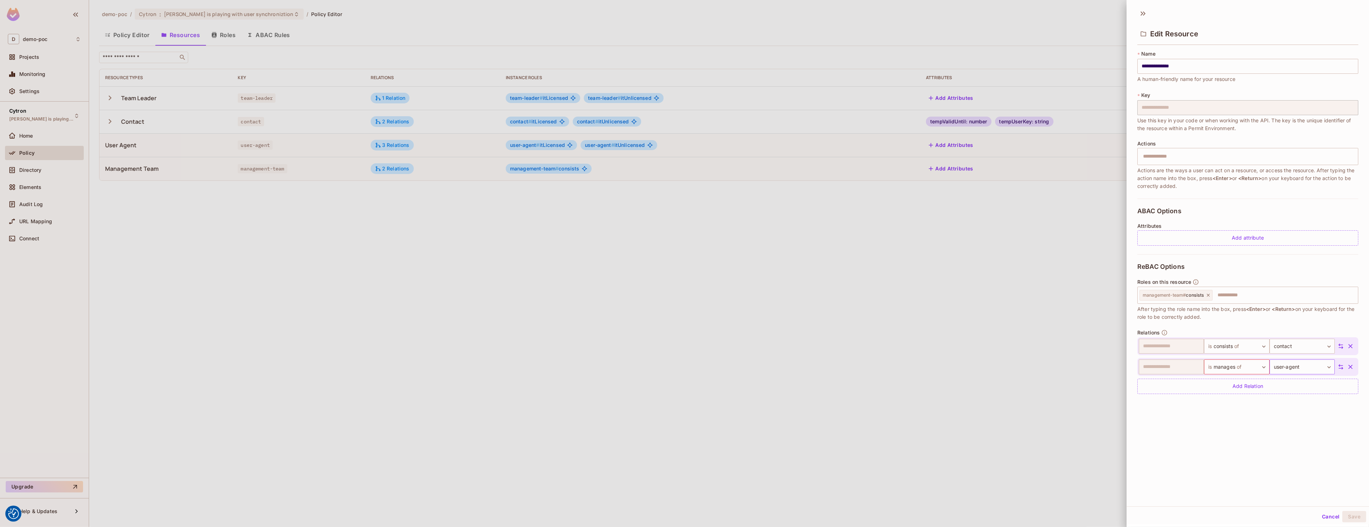
click at [1301, 364] on body "We use cookies to enhance your browsing experience, serve personalized ads or c…" at bounding box center [684, 263] width 1369 height 527
click at [1301, 364] on div at bounding box center [684, 263] width 1369 height 527
click at [1239, 368] on body "We use cookies to enhance your browsing experience, serve personalized ads or c…" at bounding box center [684, 263] width 1369 height 527
click at [1365, 443] on div at bounding box center [684, 263] width 1369 height 527
click at [1345, 371] on button "button" at bounding box center [1350, 366] width 13 height 13
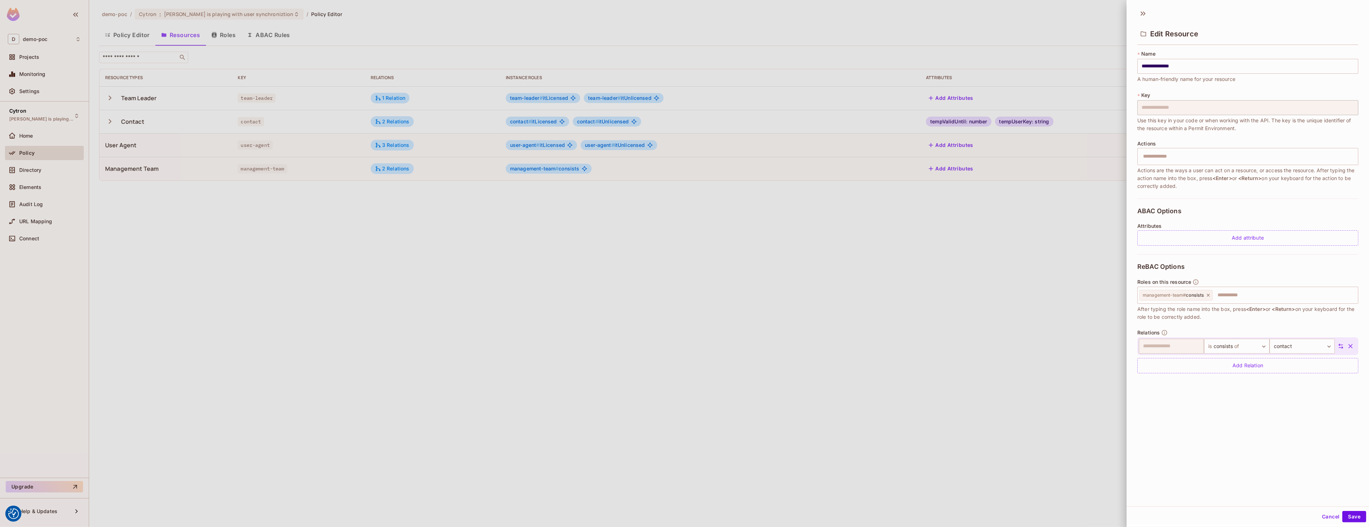
click at [1354, 519] on button "Save" at bounding box center [1354, 516] width 24 height 11
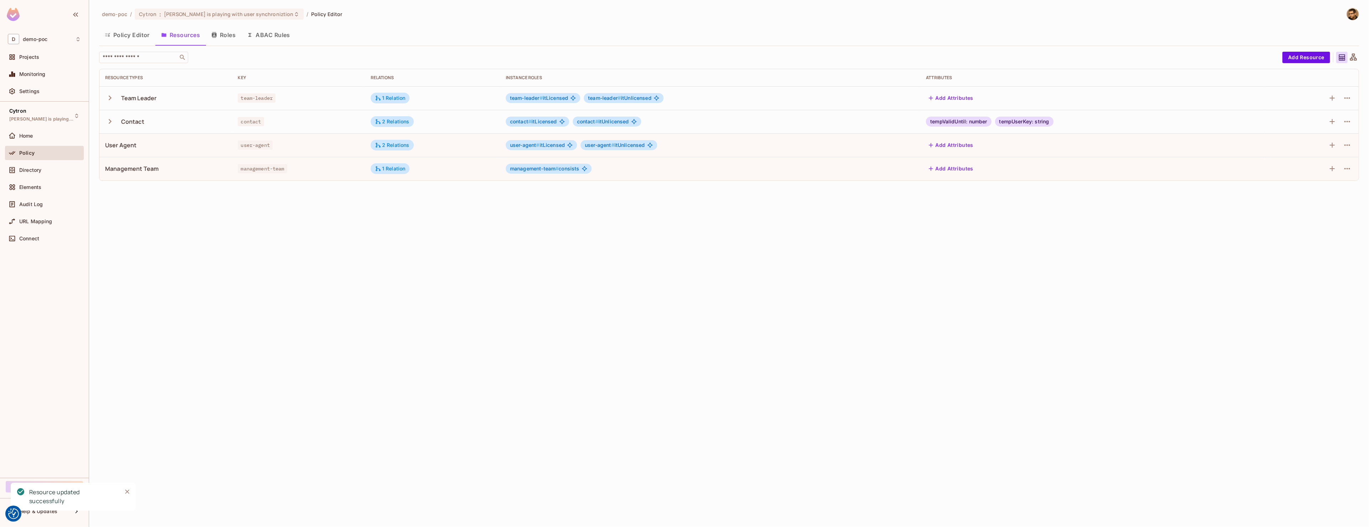
click at [1341, 170] on div at bounding box center [1312, 168] width 82 height 11
click at [1347, 170] on icon "button" at bounding box center [1347, 168] width 9 height 9
click at [1326, 199] on div "Edit Resource" at bounding box center [1317, 197] width 34 height 7
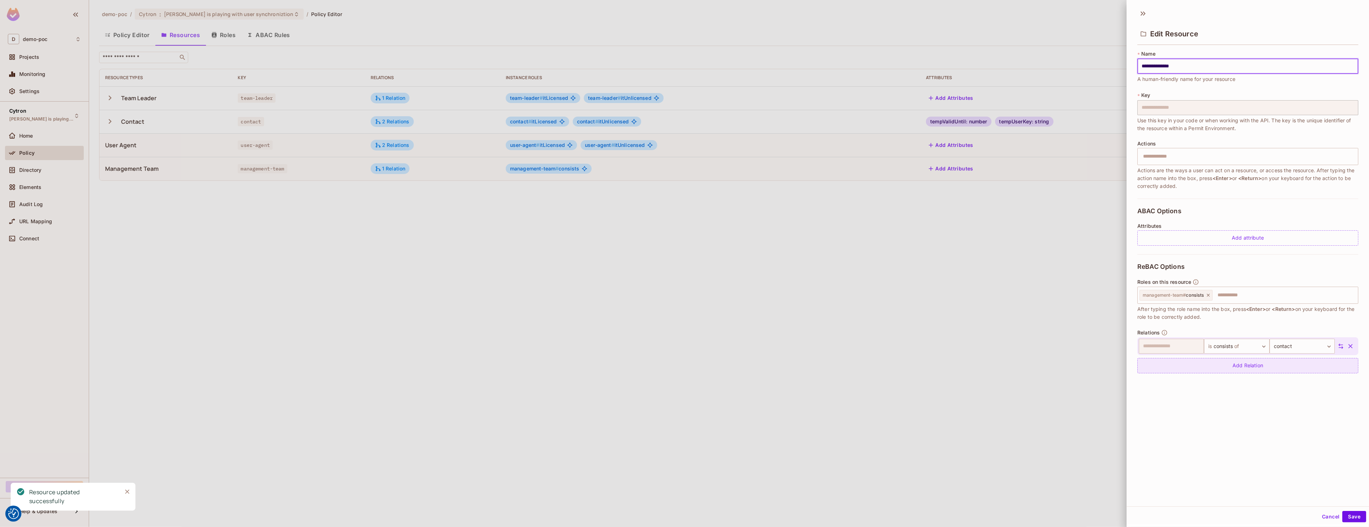
click at [1228, 359] on div "Add Relation" at bounding box center [1247, 365] width 221 height 15
click at [1226, 361] on body "We use cookies to enhance your browsing experience, serve personalized ads or c…" at bounding box center [684, 263] width 1369 height 527
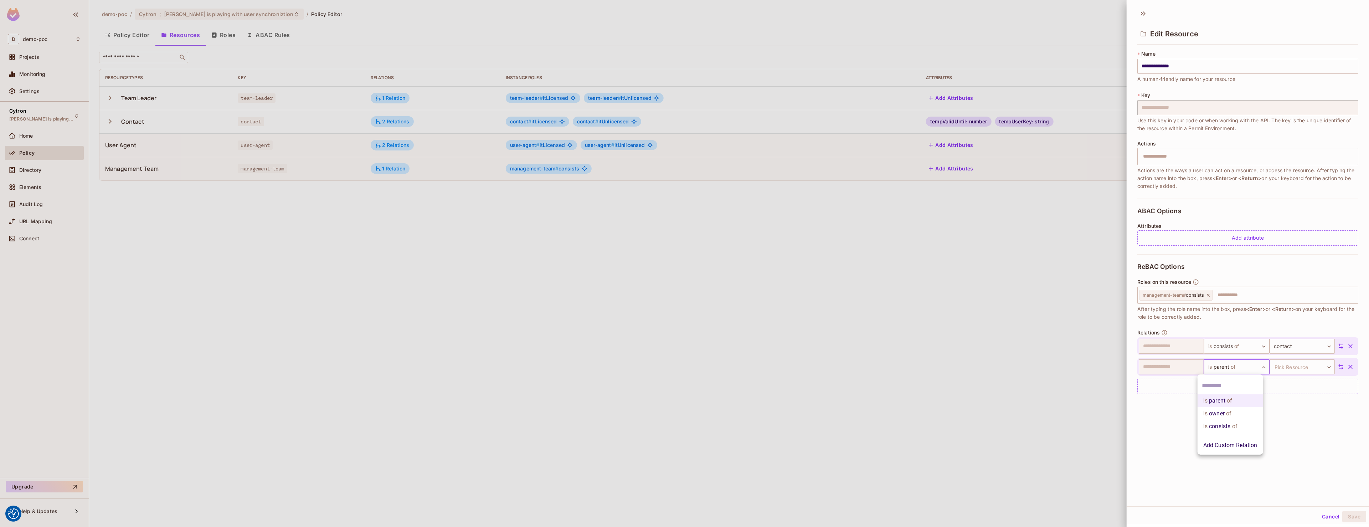
click at [1224, 440] on li "Add Custom Relation" at bounding box center [1231, 445] width 66 height 13
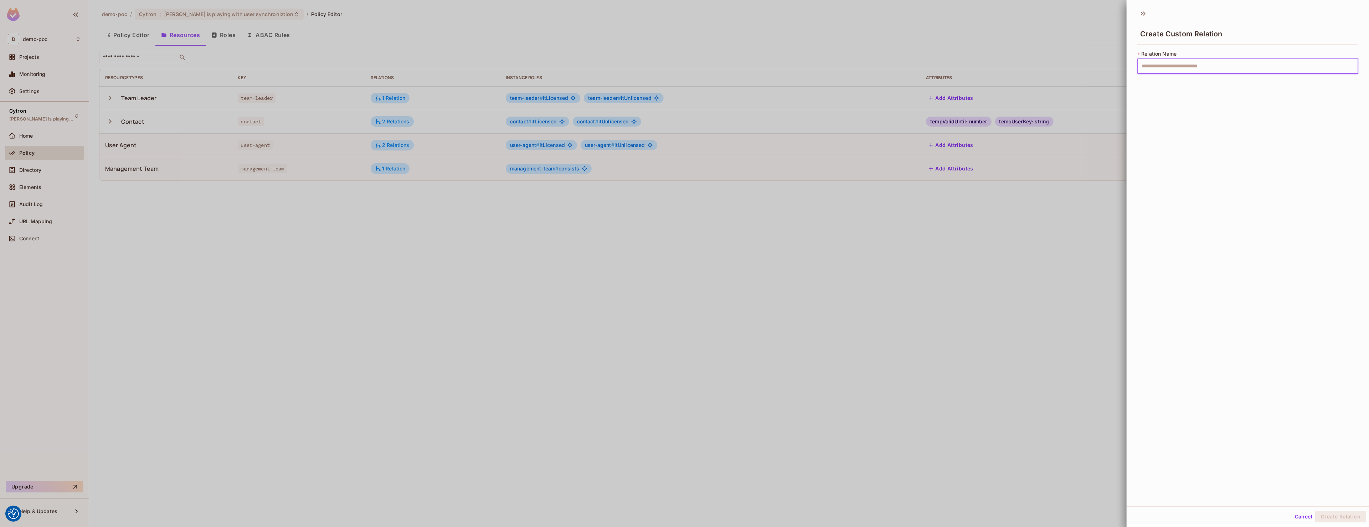
click at [1194, 62] on input "text" at bounding box center [1247, 66] width 221 height 15
type input "*"
type input "*******"
click at [1315, 511] on button "Create Relation" at bounding box center [1340, 516] width 51 height 11
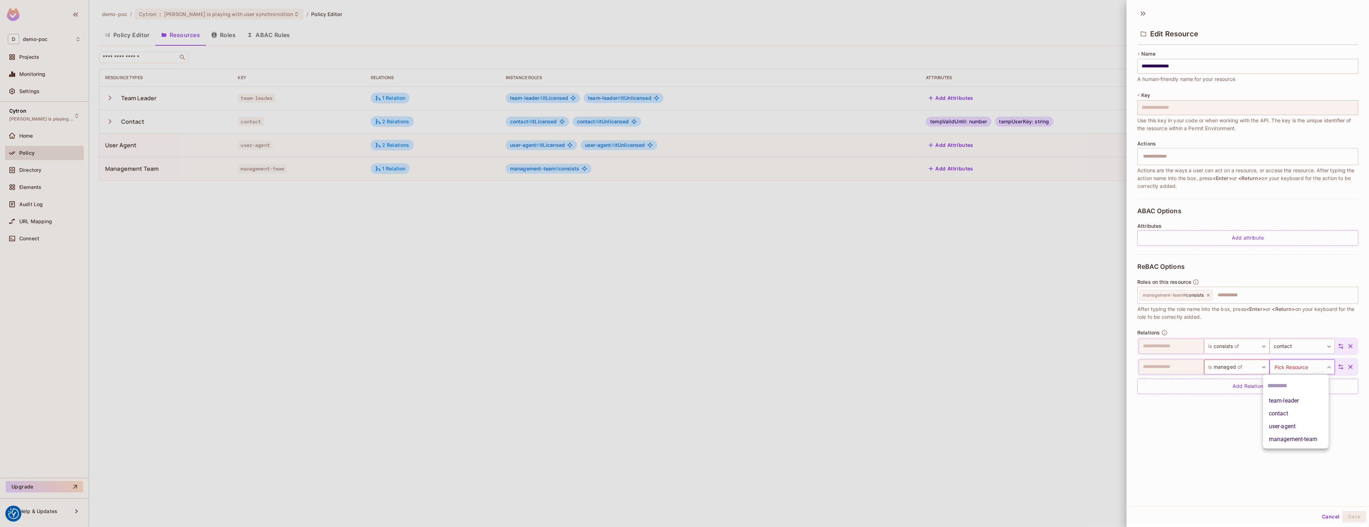
click at [1299, 364] on body "We use cookies to enhance your browsing experience, serve personalized ads or c…" at bounding box center [684, 263] width 1369 height 527
click at [1287, 424] on li "user-agent" at bounding box center [1296, 426] width 66 height 13
click at [1313, 428] on div "**********" at bounding box center [1248, 255] width 242 height 501
click at [1350, 518] on button "Save" at bounding box center [1354, 516] width 24 height 11
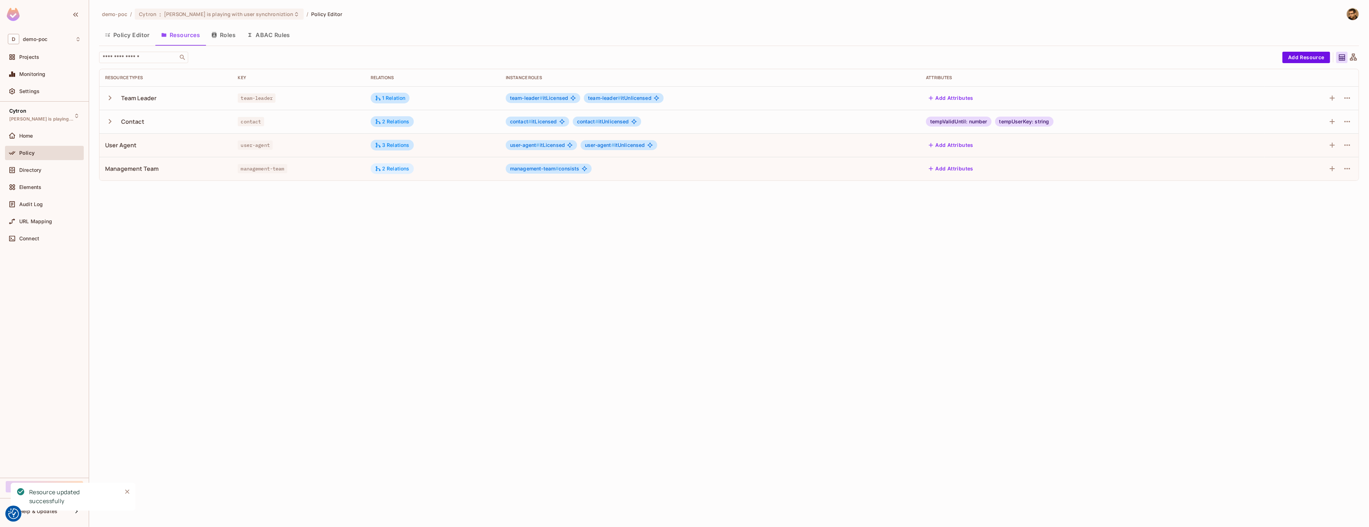
click at [391, 167] on div "2 Relations" at bounding box center [392, 168] width 35 height 6
drag, startPoint x: 457, startPoint y: 212, endPoint x: 480, endPoint y: 212, distance: 23.9
click at [480, 212] on div "management-team is managed of user-agent" at bounding box center [446, 211] width 132 height 10
drag, startPoint x: 444, startPoint y: 192, endPoint x: 458, endPoint y: 192, distance: 13.5
click at [458, 192] on div "is consists of" at bounding box center [455, 191] width 37 height 7
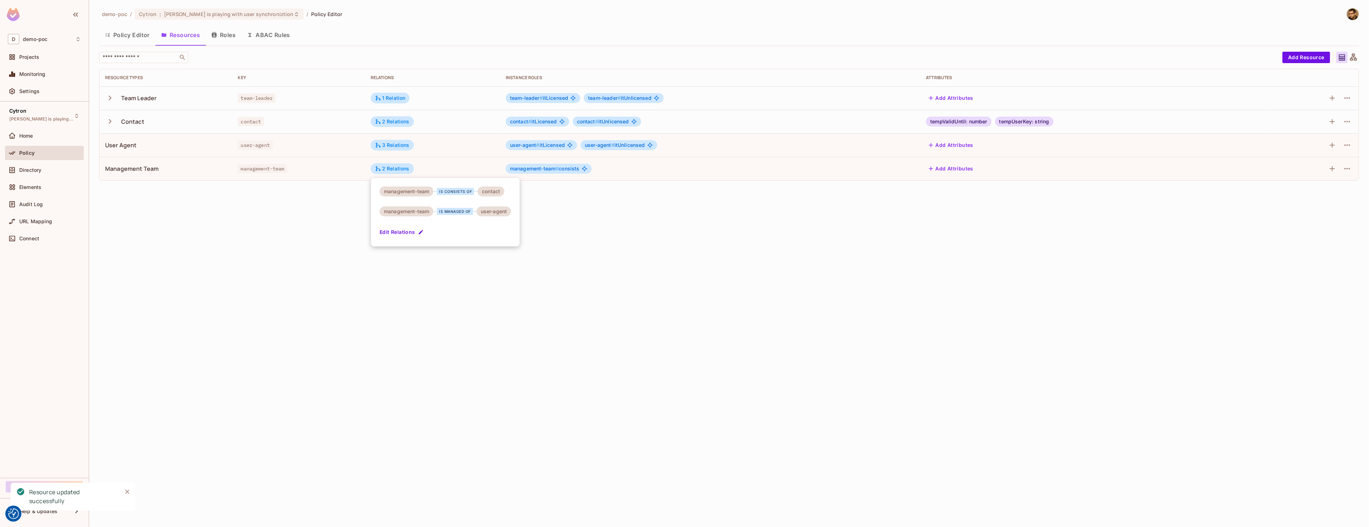
click at [557, 315] on div at bounding box center [684, 263] width 1369 height 527
click at [221, 37] on button "Roles" at bounding box center [224, 35] width 36 height 18
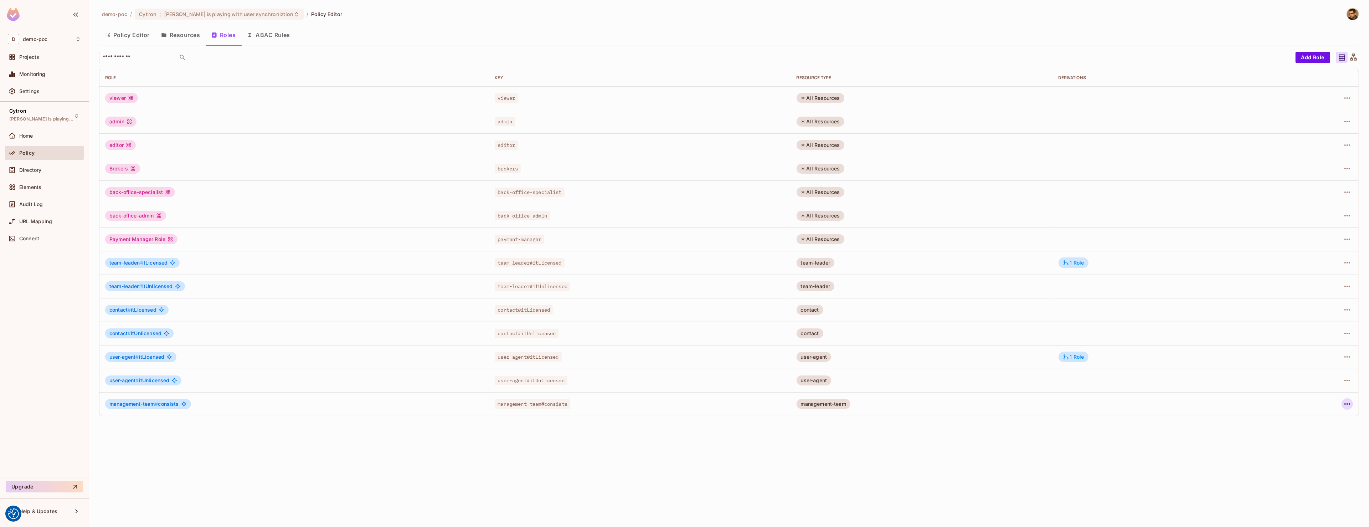
click at [1348, 405] on icon "button" at bounding box center [1347, 404] width 9 height 9
click at [1325, 422] on div "Edit Role" at bounding box center [1315, 420] width 21 height 7
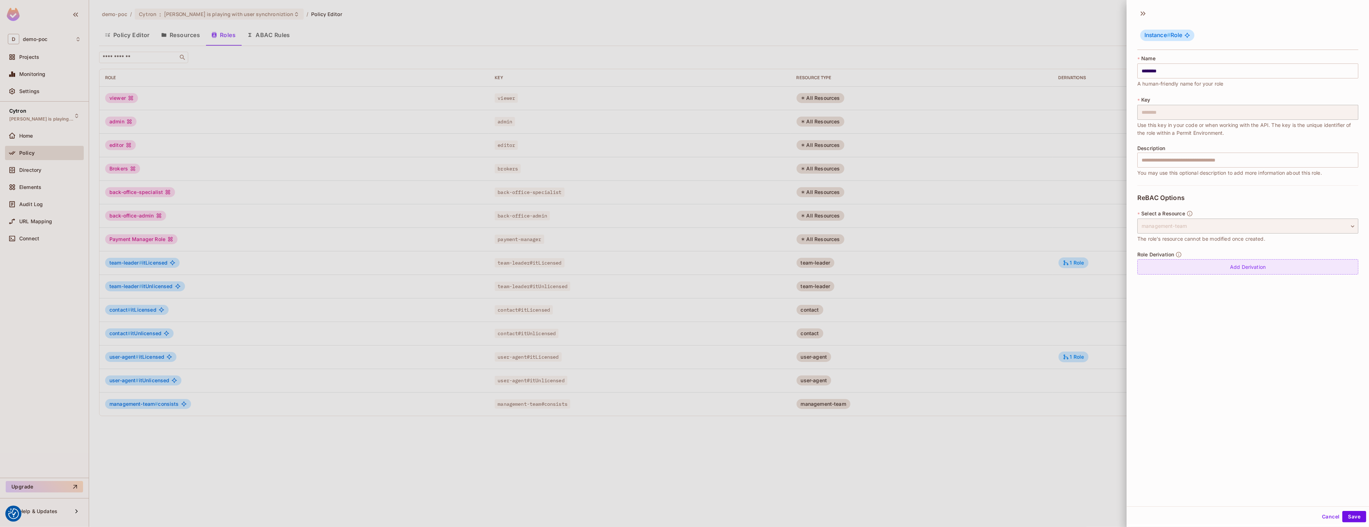
click at [1204, 268] on div "Add Derivation" at bounding box center [1247, 266] width 221 height 15
click at [1190, 275] on div "management-team # consists" at bounding box center [1180, 273] width 74 height 14
click at [1205, 273] on span "consists" at bounding box center [1204, 273] width 19 height 6
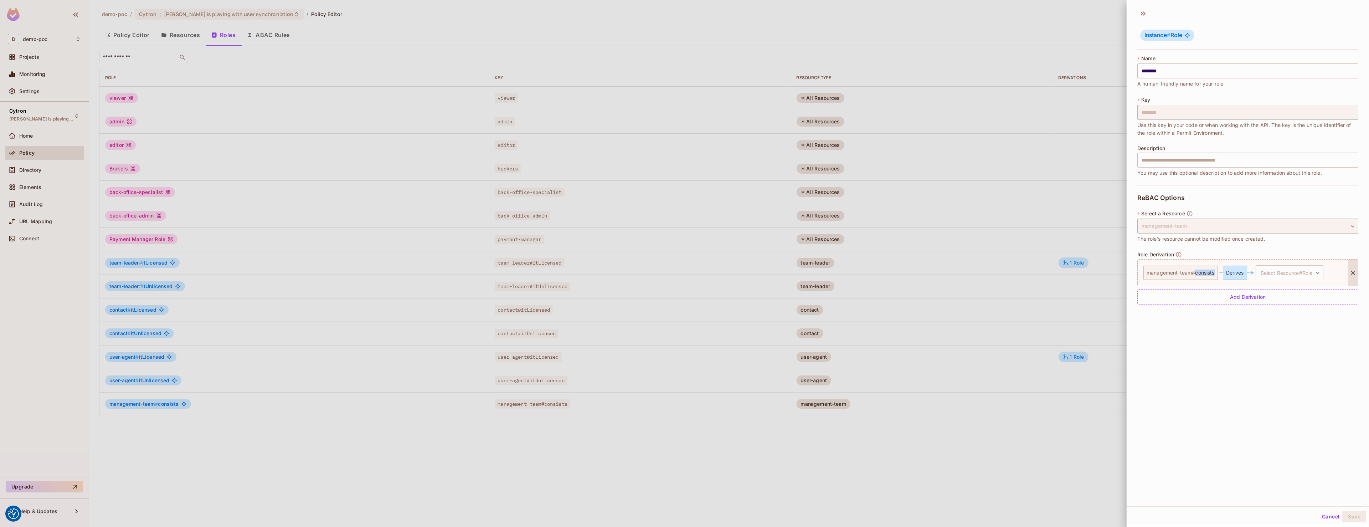
click at [1205, 273] on span "consists" at bounding box center [1204, 273] width 19 height 6
click at [1230, 272] on div "Derives" at bounding box center [1235, 273] width 24 height 14
click at [1288, 268] on body "We use cookies to enhance your browsing experience, serve personalized ads or c…" at bounding box center [684, 263] width 1369 height 527
click at [1291, 306] on span "itLicensed" at bounding box center [1293, 306] width 26 height 7
click at [1238, 304] on body "We use cookies to enhance your browsing experience, serve personalized ads or c…" at bounding box center [684, 263] width 1369 height 527
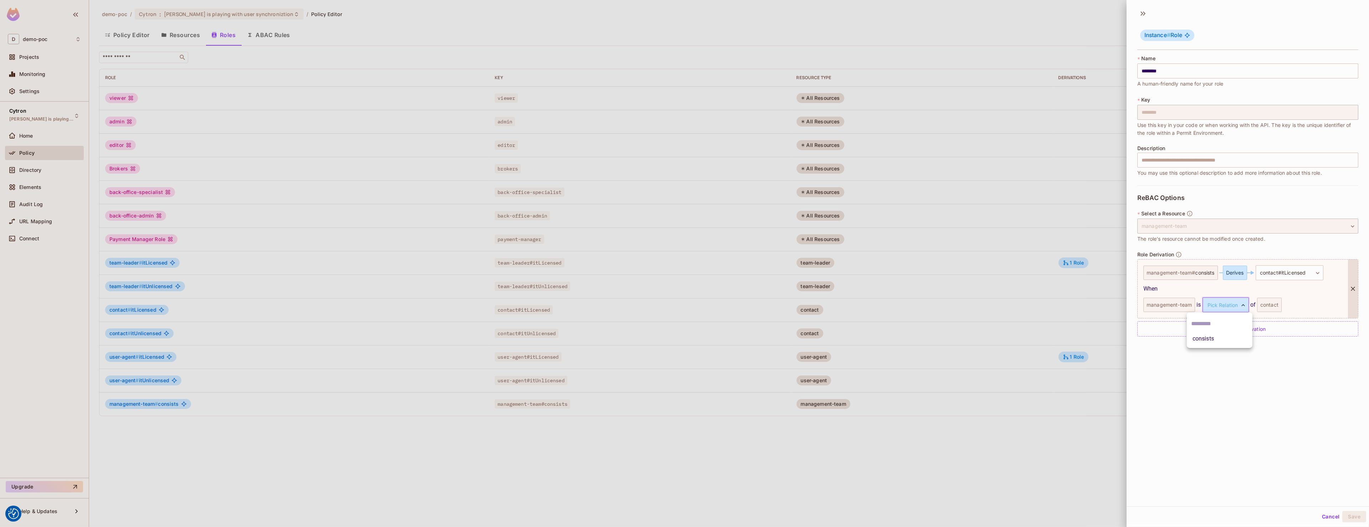
click at [1271, 303] on div at bounding box center [684, 263] width 1369 height 527
click at [1238, 309] on body "We use cookies to enhance your browsing experience, serve personalized ads or c…" at bounding box center [684, 263] width 1369 height 527
click at [1248, 417] on div at bounding box center [684, 263] width 1369 height 527
click at [1328, 520] on button "Cancel" at bounding box center [1330, 516] width 23 height 11
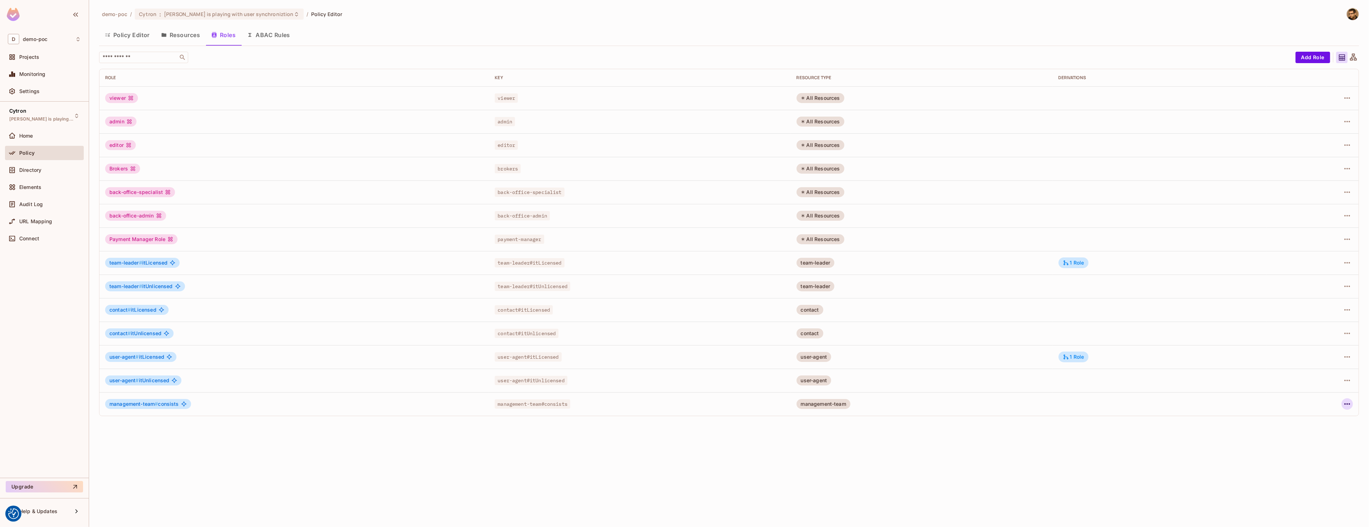
click at [1348, 408] on icon "button" at bounding box center [1347, 404] width 9 height 9
click at [1329, 424] on li "Edit Role" at bounding box center [1316, 421] width 63 height 16
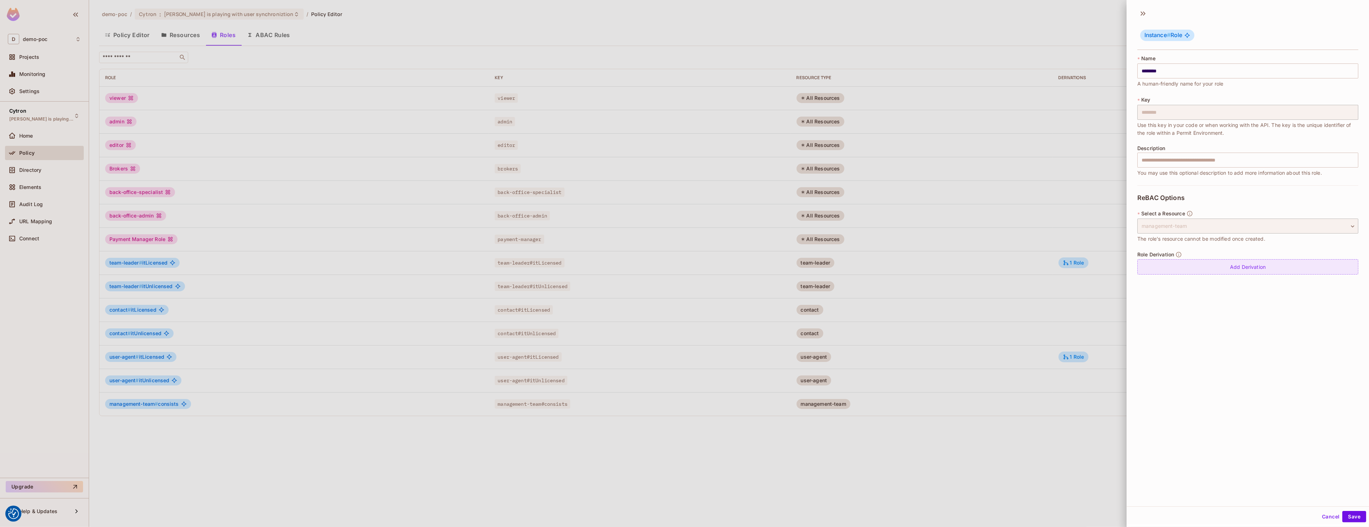
click at [1251, 272] on div "Add Derivation" at bounding box center [1247, 266] width 221 height 15
click at [1169, 273] on div "management-team # consists" at bounding box center [1180, 273] width 74 height 14
click at [1252, 274] on icon at bounding box center [1250, 273] width 7 height 4
click at [1228, 273] on div "Derives" at bounding box center [1235, 273] width 24 height 14
click at [1293, 272] on body "We use cookies to enhance your browsing experience, serve personalized ads or c…" at bounding box center [684, 263] width 1369 height 527
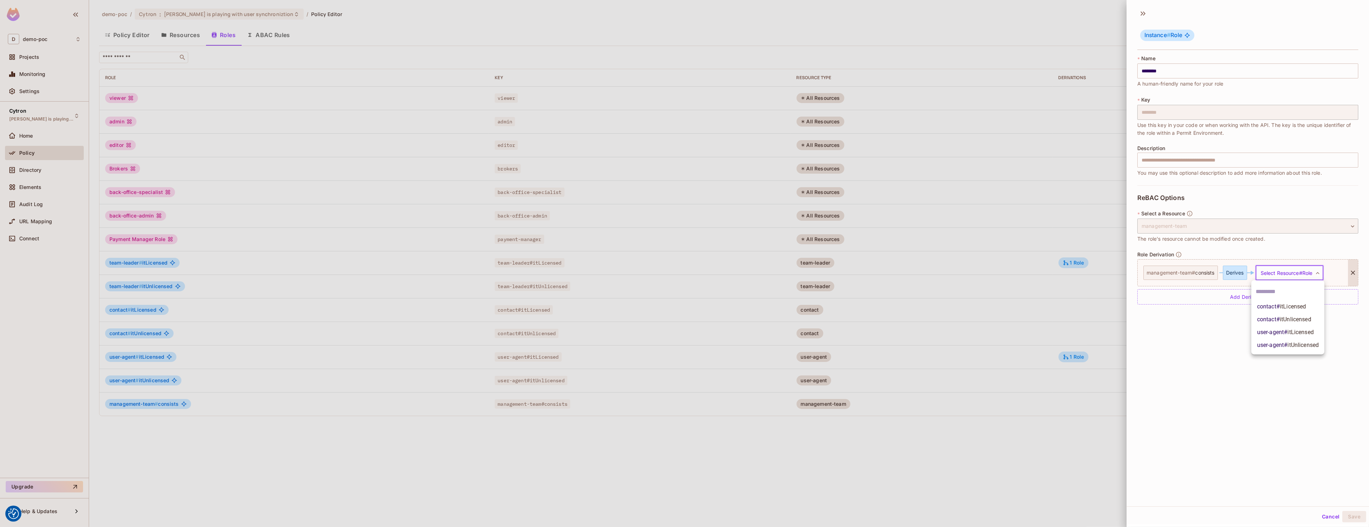
click at [1310, 308] on li "contact # itLicensed" at bounding box center [1287, 306] width 73 height 13
click at [1185, 307] on div "management-team" at bounding box center [1169, 305] width 52 height 14
click at [1243, 303] on body "We use cookies to enhance your browsing experience, serve personalized ads or c…" at bounding box center [684, 263] width 1369 height 527
click at [1282, 304] on div at bounding box center [684, 263] width 1369 height 527
click at [1271, 305] on div "contact" at bounding box center [1269, 305] width 25 height 14
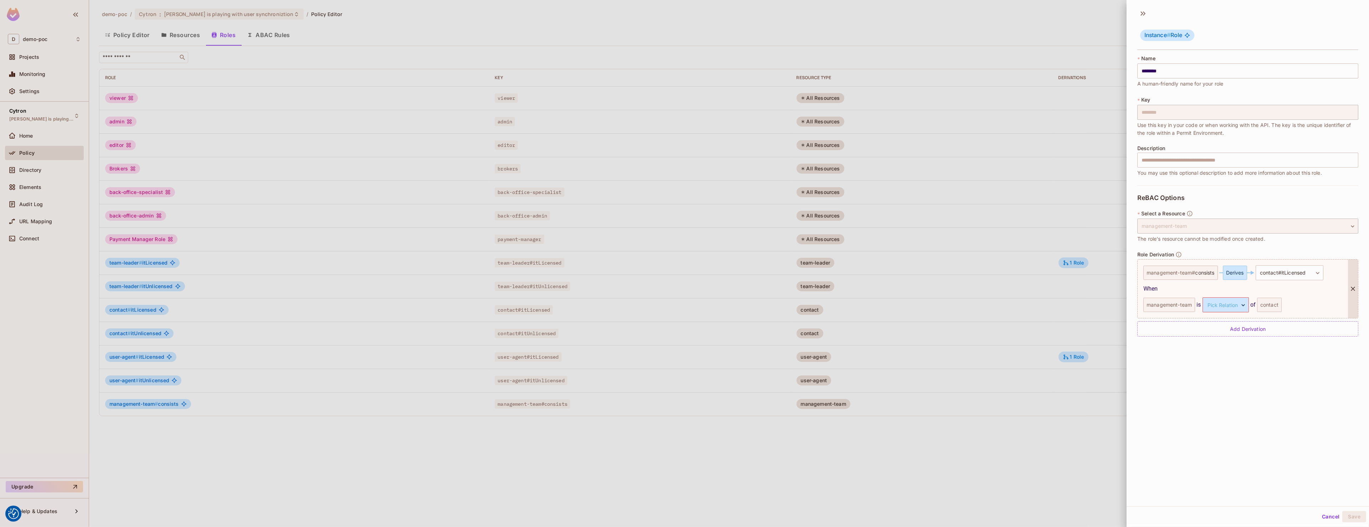
click at [1271, 305] on div "contact" at bounding box center [1269, 305] width 25 height 14
click at [1319, 300] on div "management-team is Pick Relation ​ Pick Relation of contact" at bounding box center [1242, 304] width 199 height 15
click at [1216, 308] on body "We use cookies to enhance your browsing experience, serve personalized ads or c…" at bounding box center [684, 263] width 1369 height 527
click at [1214, 343] on li "consists" at bounding box center [1220, 338] width 66 height 13
click at [1266, 431] on div "**********" at bounding box center [1248, 255] width 242 height 501
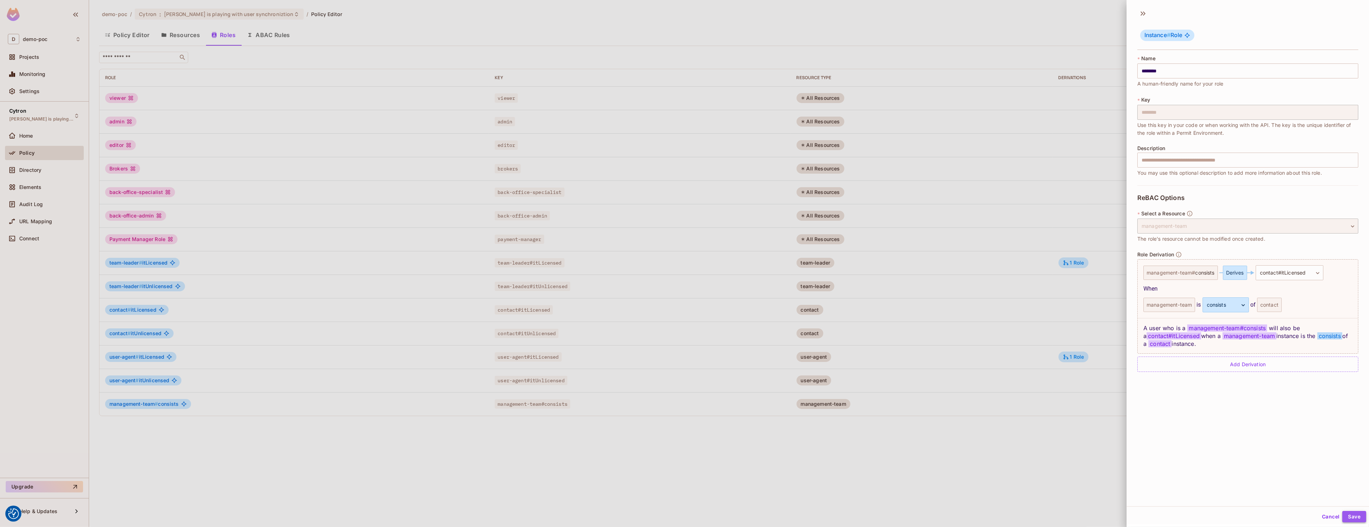
click at [1350, 516] on button "Save" at bounding box center [1354, 516] width 24 height 11
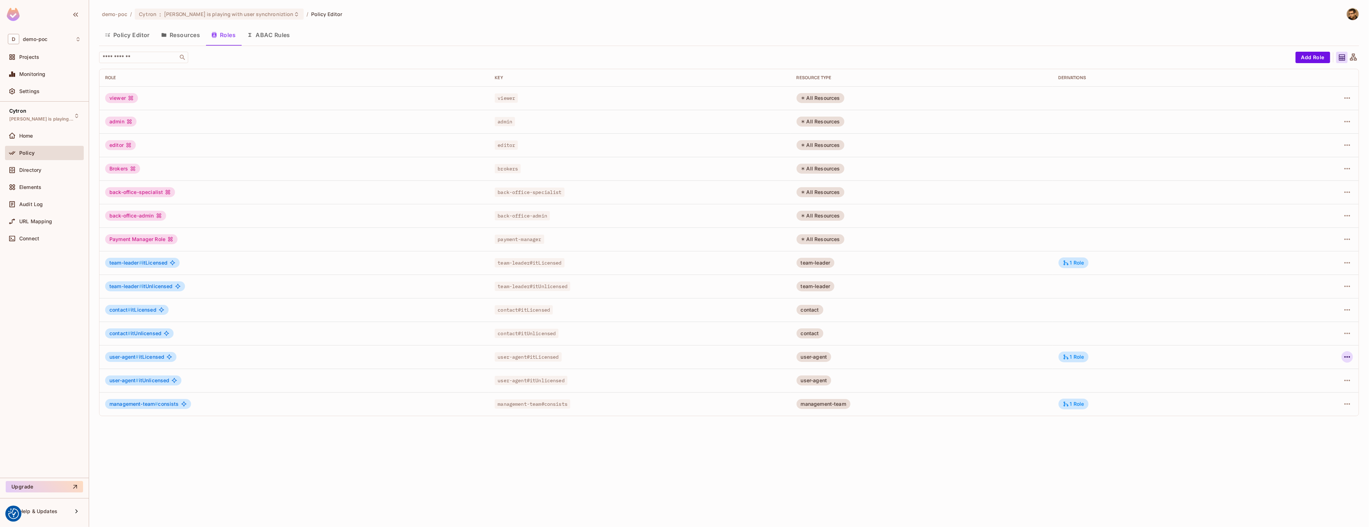
click at [1353, 357] on button "button" at bounding box center [1347, 356] width 11 height 11
click at [1328, 372] on span "Edit Role" at bounding box center [1316, 372] width 26 height 11
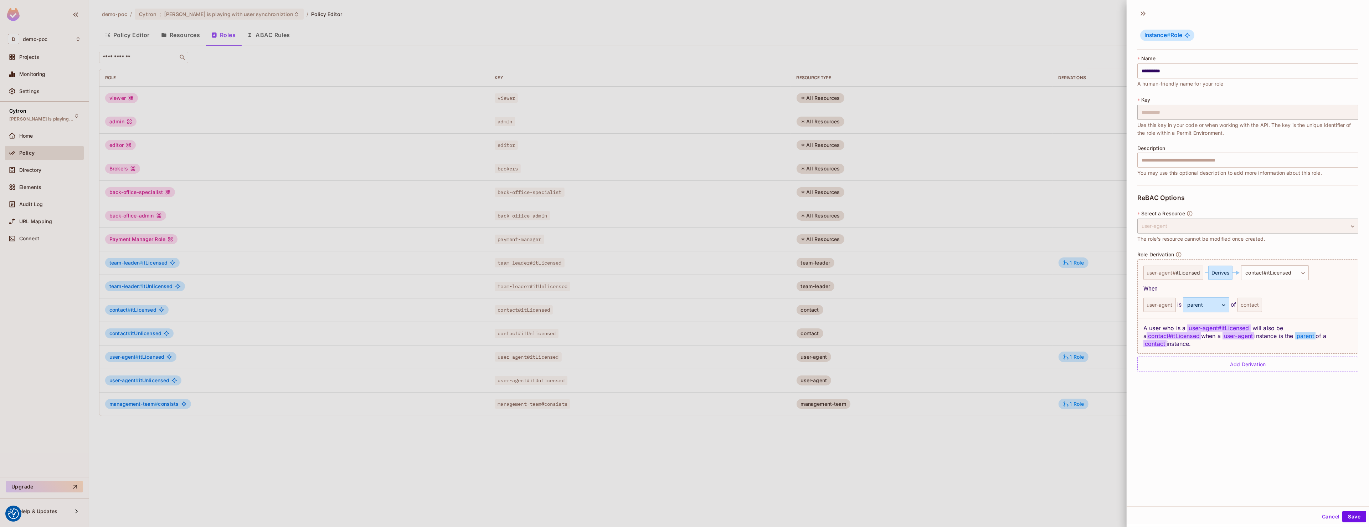
click at [1236, 356] on div "Add Derivation" at bounding box center [1247, 363] width 221 height 15
click at [1230, 363] on div "Derives" at bounding box center [1220, 370] width 24 height 14
click at [1300, 357] on body "We use cookies to enhance your browsing experience, serve personalized ads or c…" at bounding box center [684, 263] width 1369 height 527
click at [1302, 402] on li "contact # itLicensed" at bounding box center [1271, 396] width 68 height 13
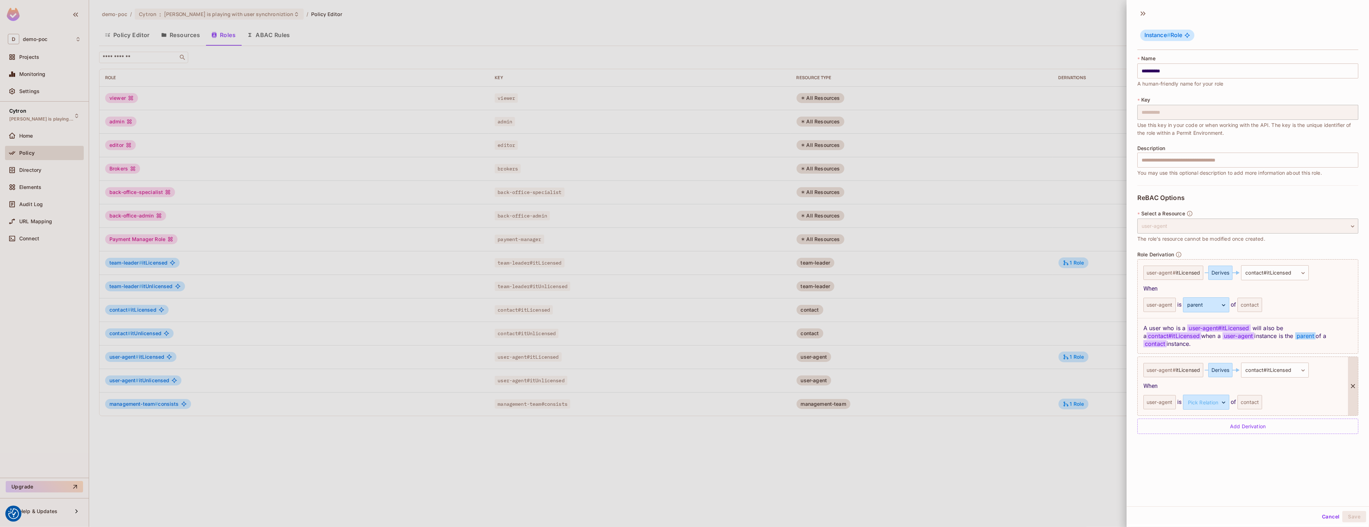
click at [1161, 398] on div "user-agent" at bounding box center [1159, 402] width 32 height 14
click at [1216, 389] on body "We use cookies to enhance your browsing experience, serve personalized ads or c…" at bounding box center [684, 263] width 1369 height 527
click at [1201, 426] on li "parent" at bounding box center [1201, 428] width 66 height 13
click at [1326, 514] on button "Cancel" at bounding box center [1330, 516] width 23 height 11
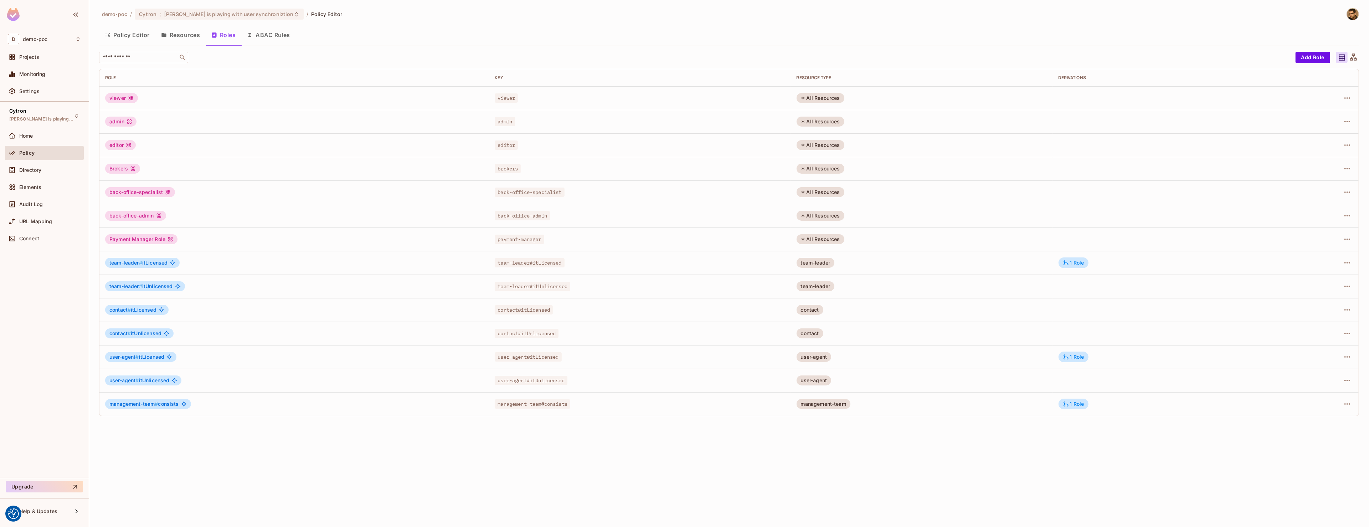
click at [184, 35] on button "Resources" at bounding box center [180, 35] width 50 height 18
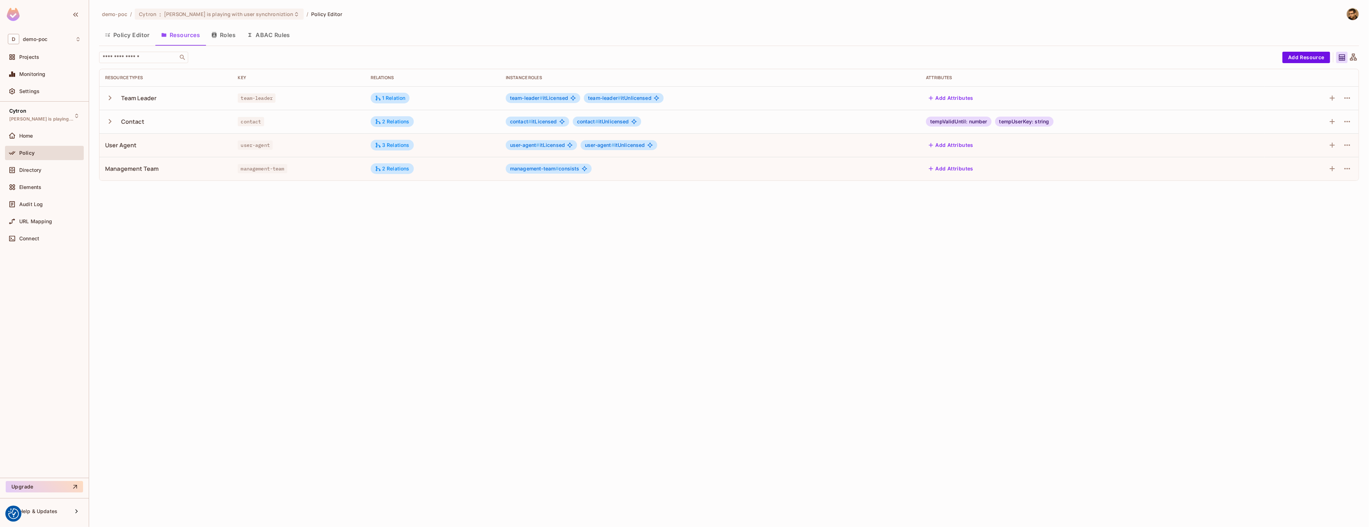
click at [385, 151] on td "3 Relations" at bounding box center [432, 145] width 135 height 24
click at [400, 139] on td "3 Relations" at bounding box center [432, 145] width 135 height 24
click at [401, 147] on div "3 Relations" at bounding box center [392, 145] width 35 height 6
drag, startPoint x: 449, startPoint y: 185, endPoint x: 462, endPoint y: 186, distance: 12.9
click at [462, 186] on div "is managed of" at bounding box center [455, 187] width 36 height 7
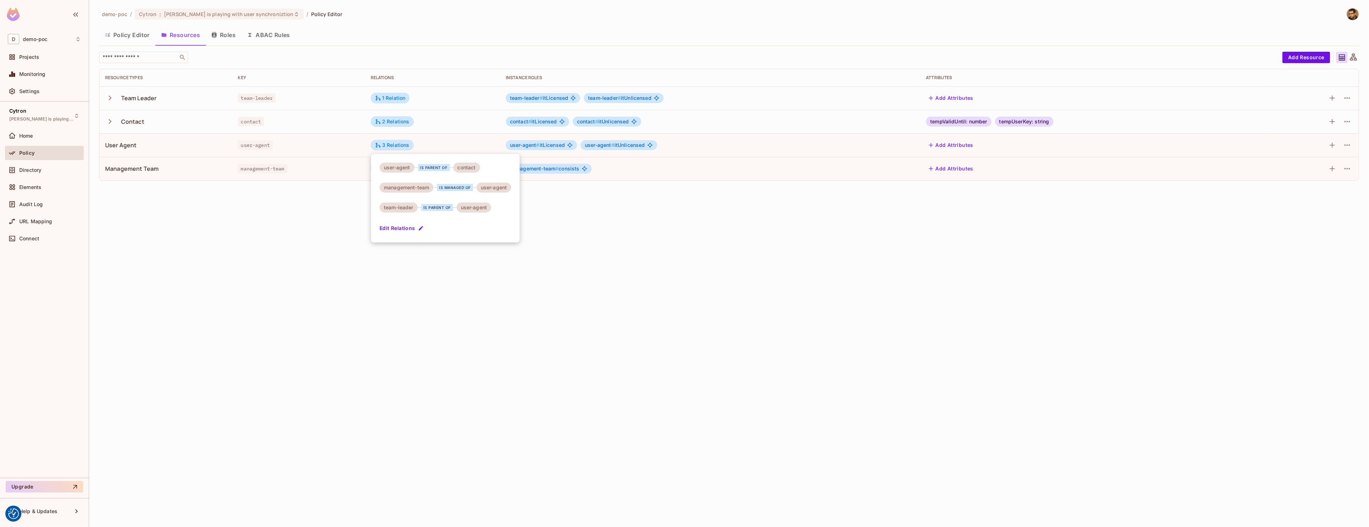
click at [463, 186] on div "is managed of" at bounding box center [455, 187] width 36 height 7
click at [451, 190] on div "is managed of" at bounding box center [455, 187] width 36 height 7
click at [731, 281] on div at bounding box center [684, 263] width 1369 height 527
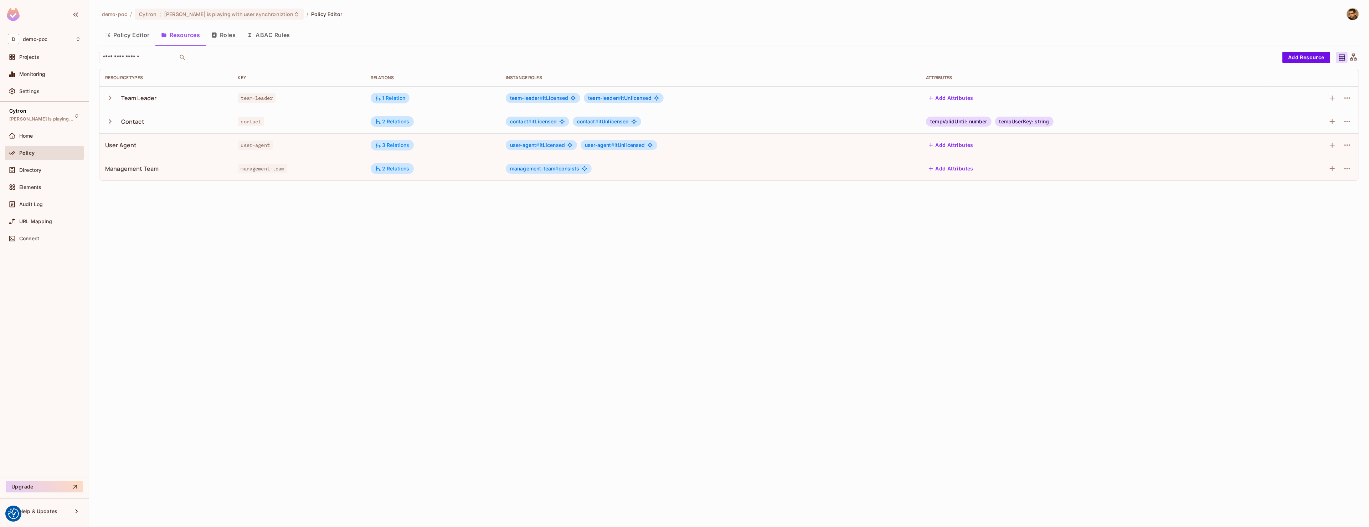
click at [1340, 143] on div at bounding box center [1312, 144] width 82 height 11
click at [1347, 173] on icon "button" at bounding box center [1347, 168] width 9 height 9
click at [1321, 202] on span "Edit Resource" at bounding box center [1316, 196] width 38 height 11
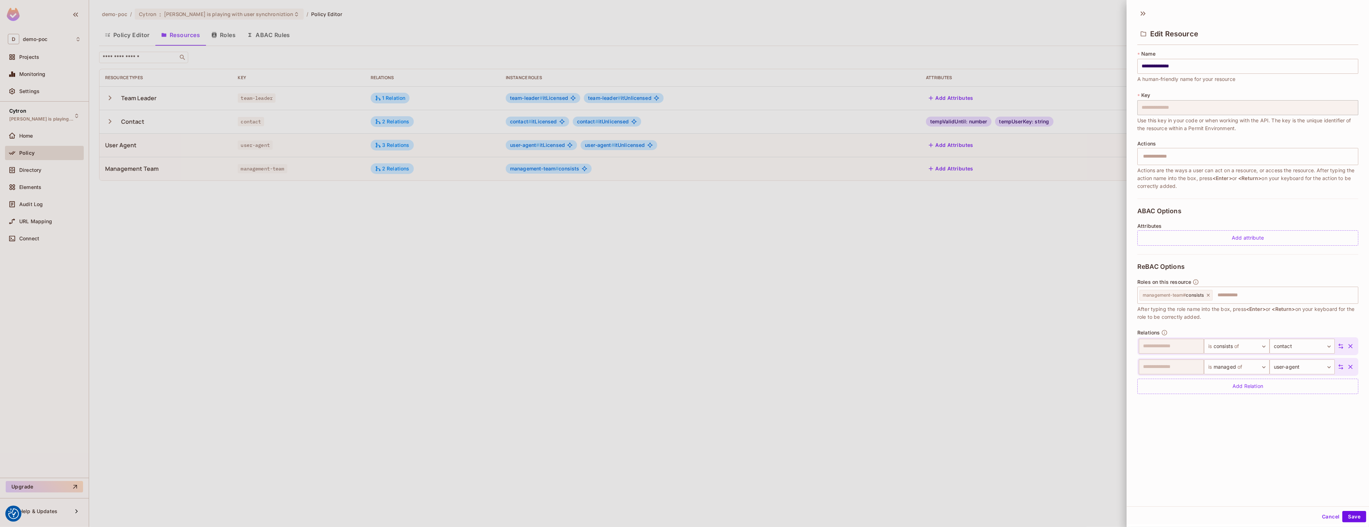
click at [1347, 365] on button "button" at bounding box center [1350, 366] width 13 height 13
click at [1352, 514] on button "Save" at bounding box center [1354, 516] width 24 height 11
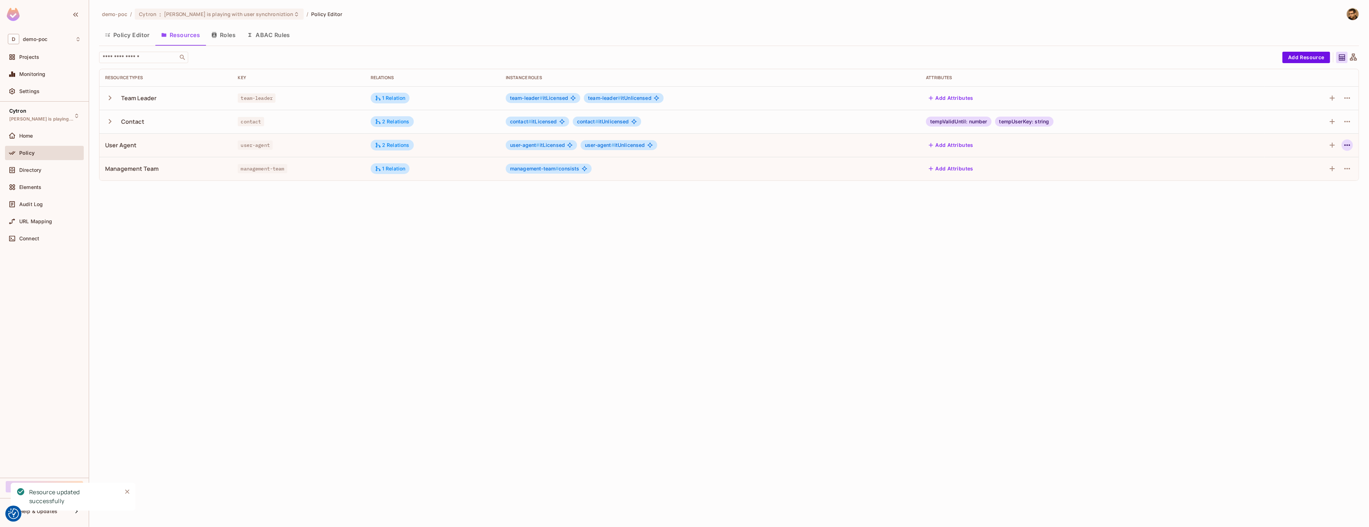
click at [1345, 145] on icon "button" at bounding box center [1347, 144] width 6 height 1
click at [1330, 168] on span "Edit Resource" at bounding box center [1316, 173] width 38 height 11
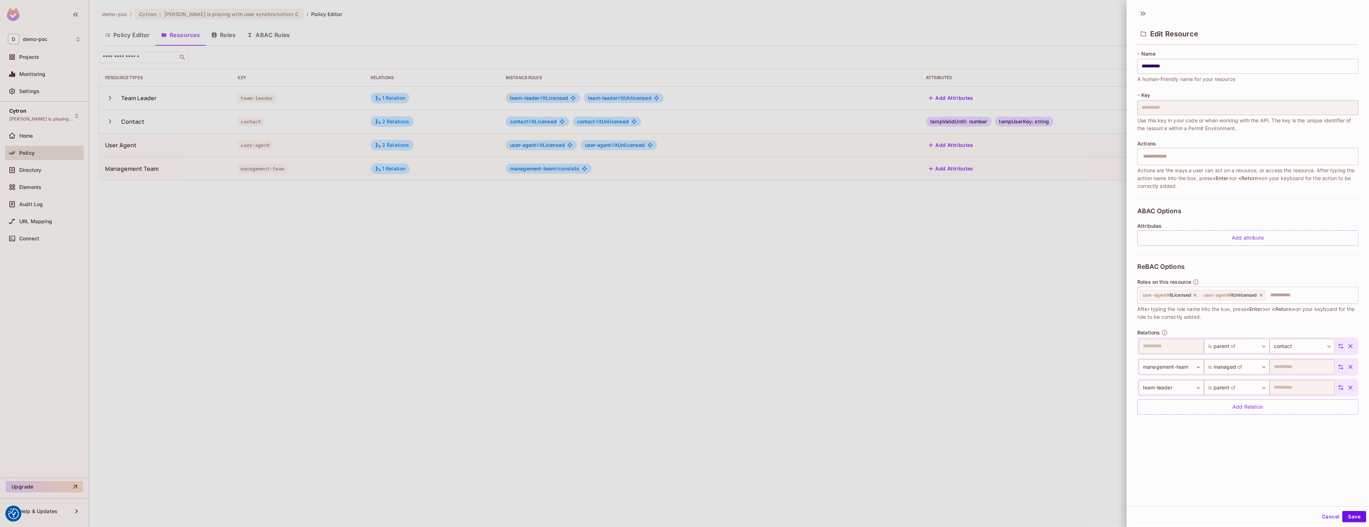
drag, startPoint x: 1342, startPoint y: 516, endPoint x: 1329, endPoint y: 523, distance: 14.1
click at [1329, 523] on div "Cancel Save" at bounding box center [1248, 516] width 242 height 17
click at [1322, 511] on button "Cancel" at bounding box center [1330, 516] width 23 height 11
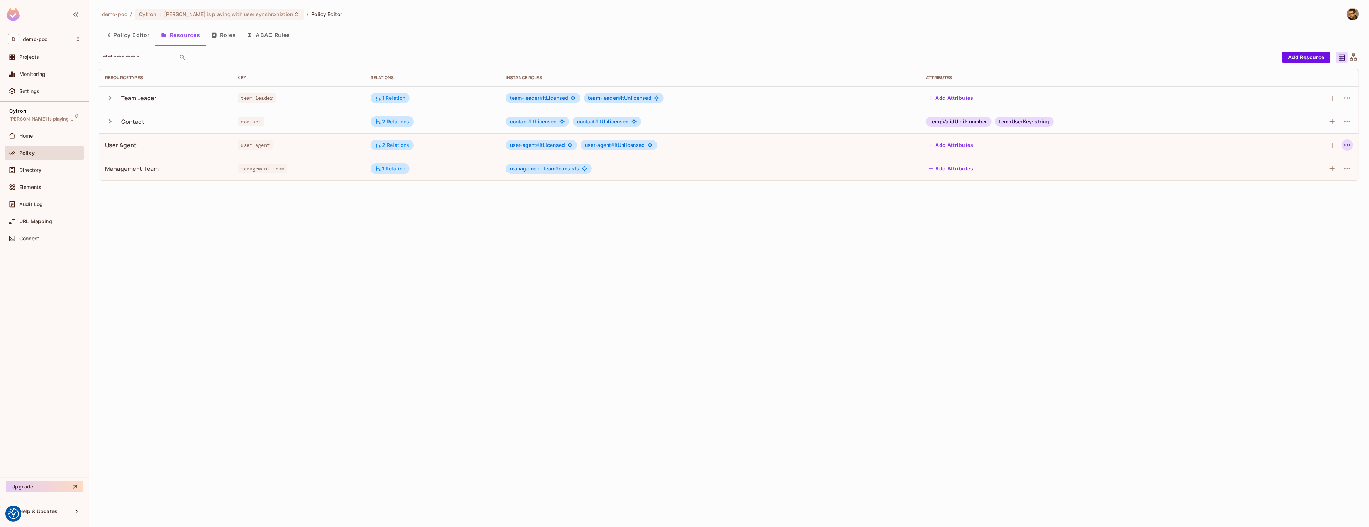
click at [1346, 149] on icon "button" at bounding box center [1347, 145] width 9 height 9
click at [1327, 168] on span "Edit Resource" at bounding box center [1316, 173] width 38 height 11
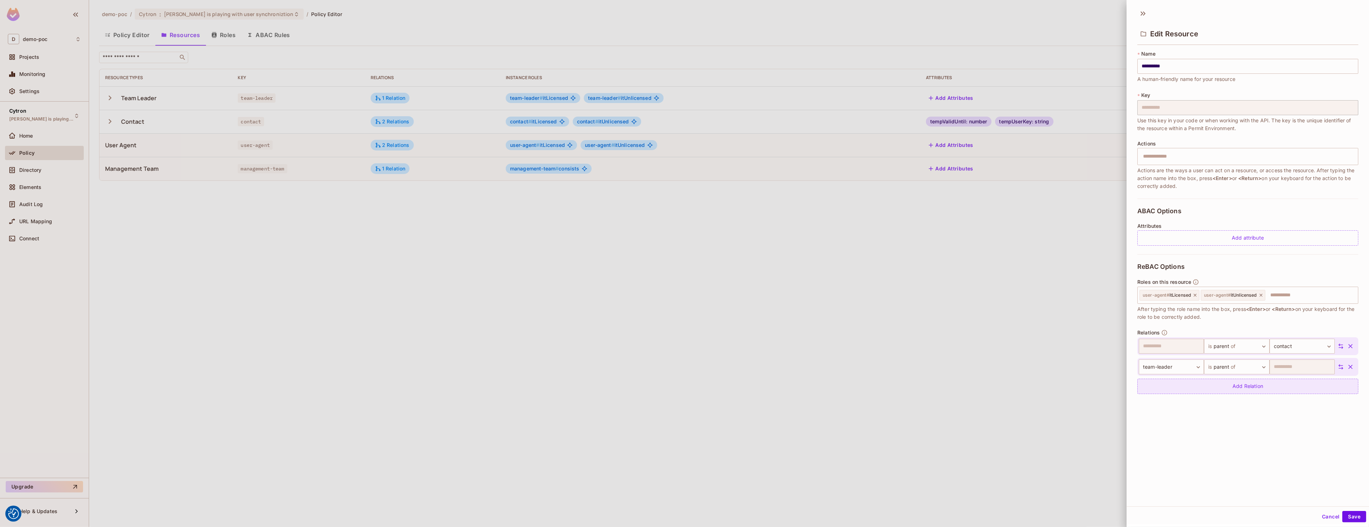
click at [1255, 385] on div "Add Relation" at bounding box center [1247, 386] width 221 height 15
click at [1221, 385] on body "We use cookies to enhance your browsing experience, serve personalized ads or c…" at bounding box center [684, 263] width 1369 height 527
click at [1225, 465] on li "Add Custom Relation" at bounding box center [1231, 465] width 66 height 13
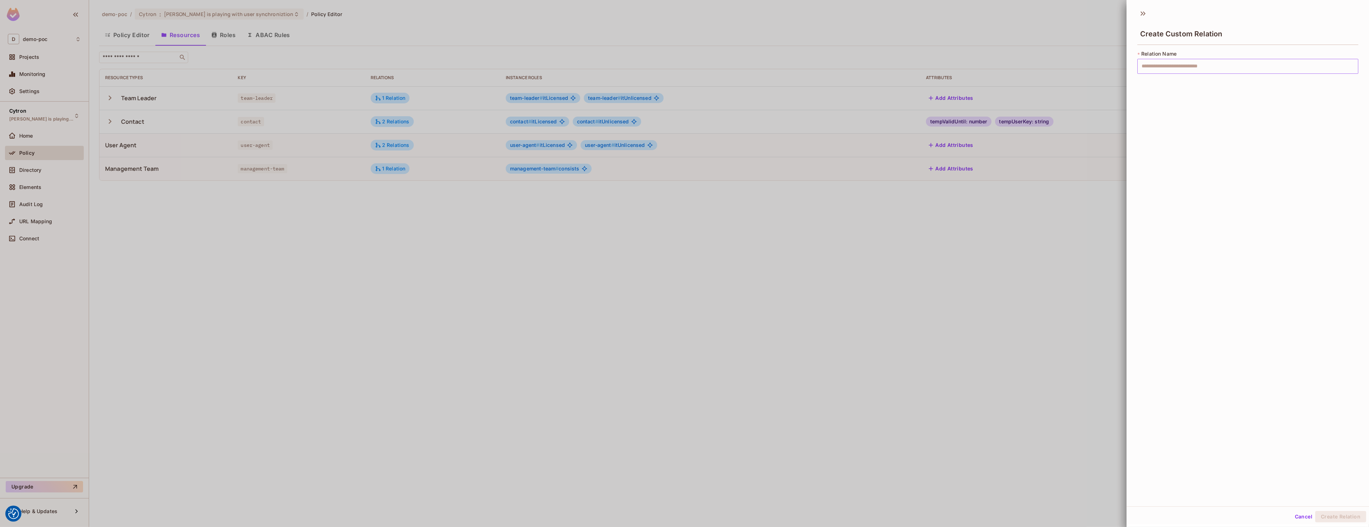
click at [1245, 65] on input "text" at bounding box center [1247, 66] width 221 height 15
type input "*******"
click at [1327, 507] on div "Cancel Create Relation" at bounding box center [1248, 515] width 242 height 18
click at [1328, 515] on button "Create Relation" at bounding box center [1340, 516] width 51 height 11
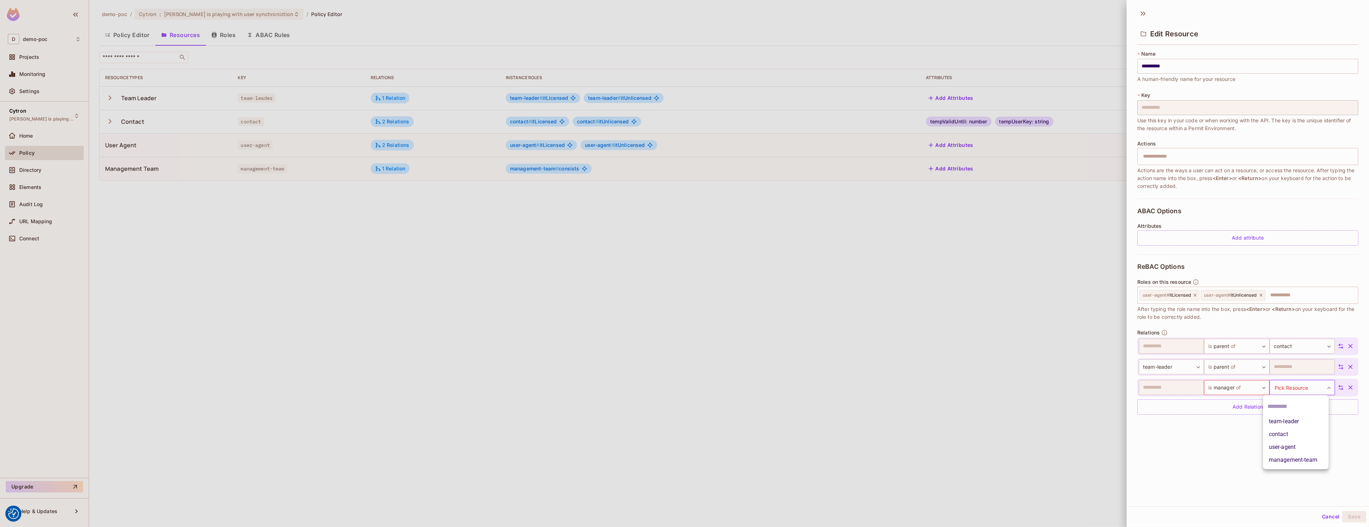
click at [1303, 391] on body "We use cookies to enhance your browsing experience, serve personalized ads or c…" at bounding box center [684, 263] width 1369 height 527
click at [1313, 457] on li "management-team" at bounding box center [1296, 459] width 66 height 13
click at [1364, 518] on button "Save" at bounding box center [1354, 516] width 24 height 11
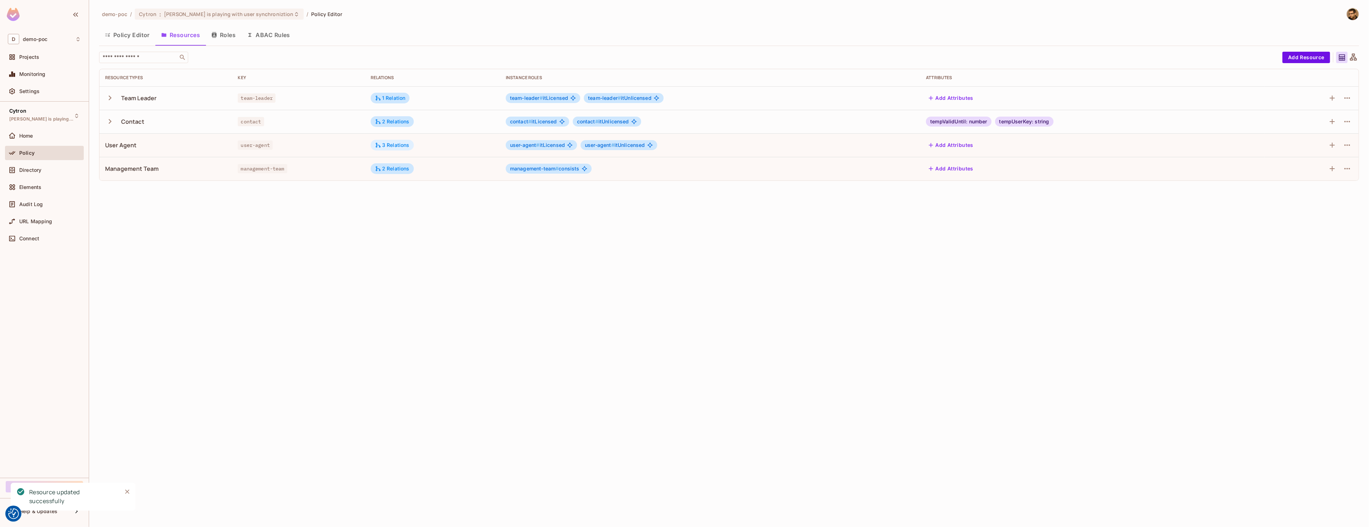
click at [381, 149] on div "3 Relations" at bounding box center [392, 145] width 43 height 11
click at [422, 353] on div at bounding box center [684, 263] width 1369 height 527
click at [208, 32] on button "Roles" at bounding box center [224, 35] width 36 height 18
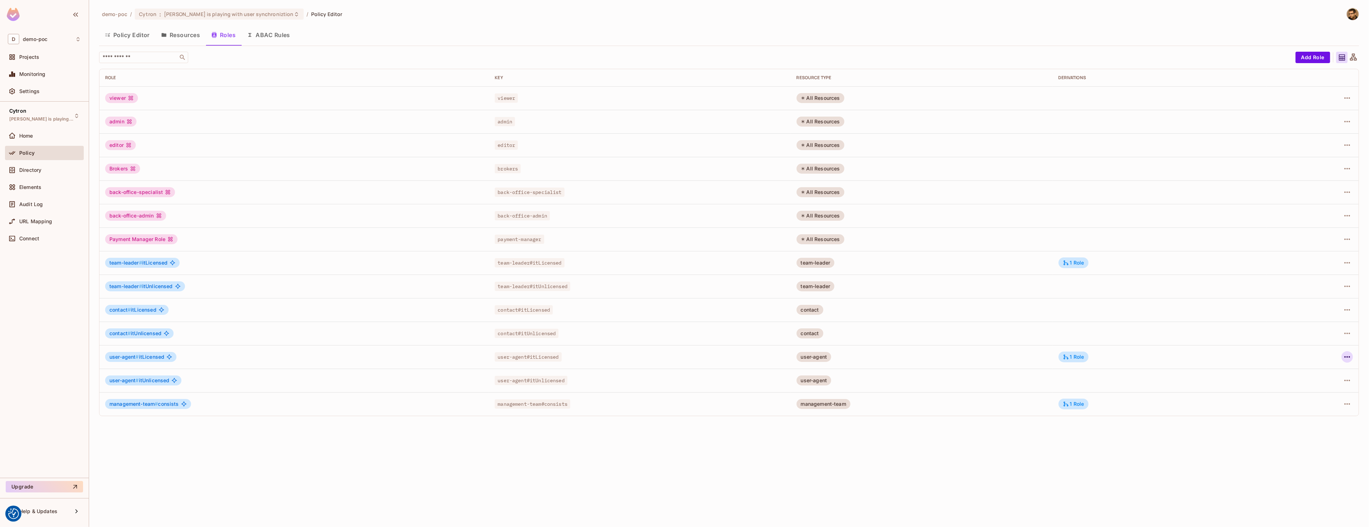
click at [1345, 355] on icon "button" at bounding box center [1347, 357] width 9 height 9
click at [1331, 381] on li "Edit Role" at bounding box center [1316, 373] width 63 height 16
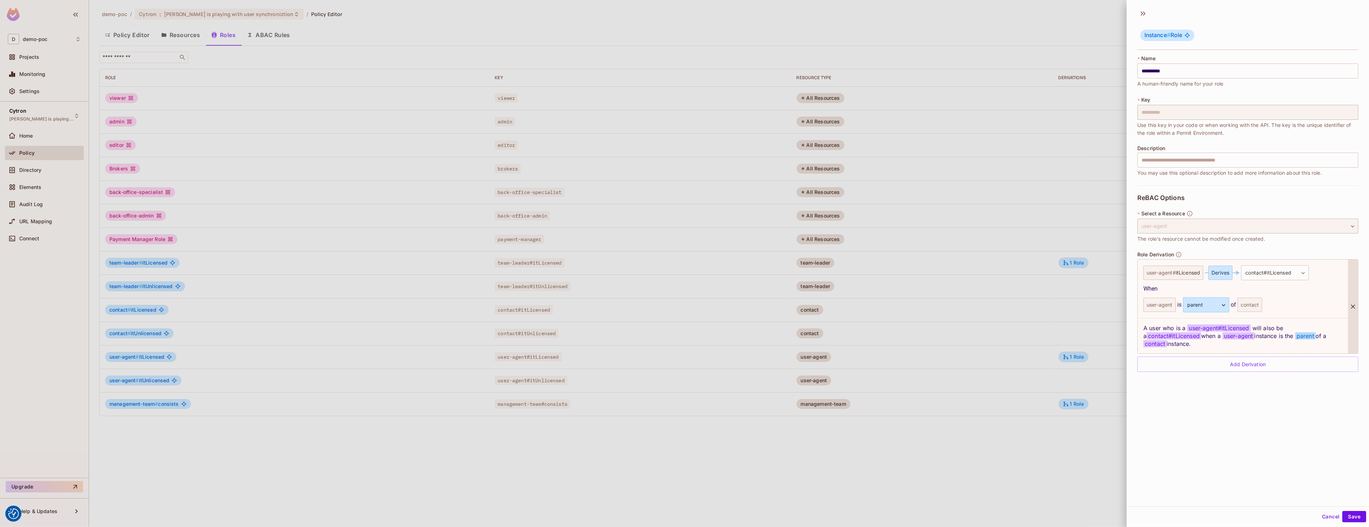
click at [1210, 345] on div "A user who is a user-agent # itLicensed will also be a contact#itLicensed when …" at bounding box center [1243, 335] width 210 height 35
click at [1199, 366] on div "**********" at bounding box center [1247, 282] width 221 height 195
click at [1211, 356] on div "Add Derivation" at bounding box center [1247, 363] width 221 height 15
click at [1163, 365] on div "user-agent # itLicensed" at bounding box center [1173, 370] width 60 height 14
click at [1265, 367] on body "We use cookies to enhance your browsing experience, serve personalized ads or c…" at bounding box center [684, 263] width 1369 height 527
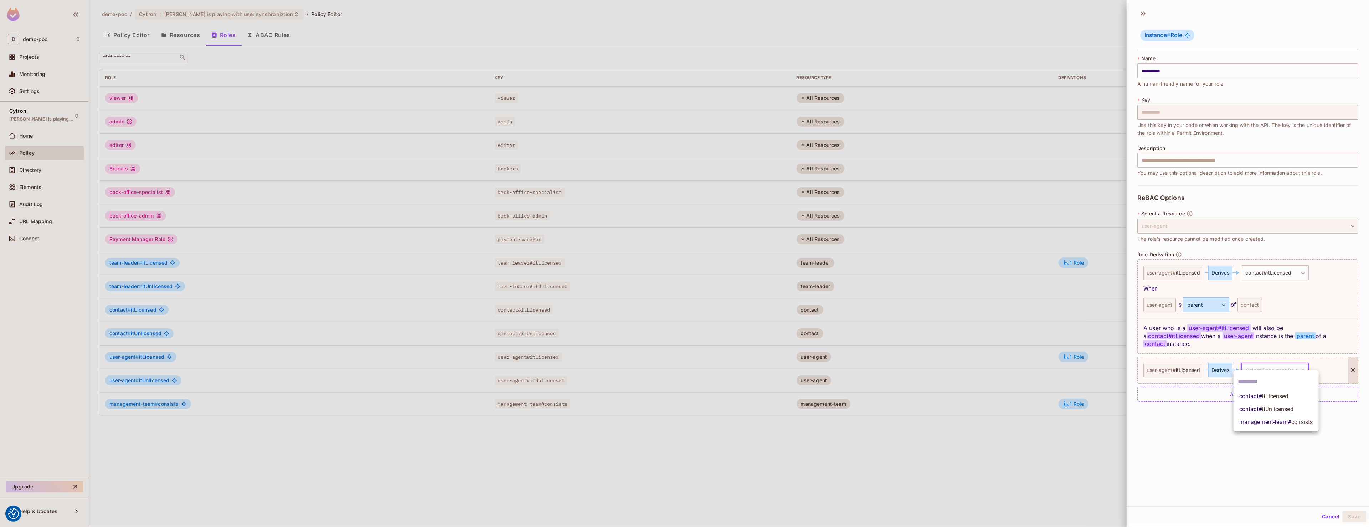
click at [1295, 398] on li "contact # itLicensed" at bounding box center [1276, 396] width 85 height 13
click at [1170, 396] on div "user-agent" at bounding box center [1159, 402] width 32 height 14
click at [1196, 396] on body "We use cookies to enhance your browsing experience, serve personalized ads or c…" at bounding box center [684, 263] width 1369 height 527
click at [1263, 362] on div at bounding box center [684, 263] width 1369 height 527
click at [1263, 362] on body "We use cookies to enhance your browsing experience, serve personalized ads or c…" at bounding box center [684, 263] width 1369 height 527
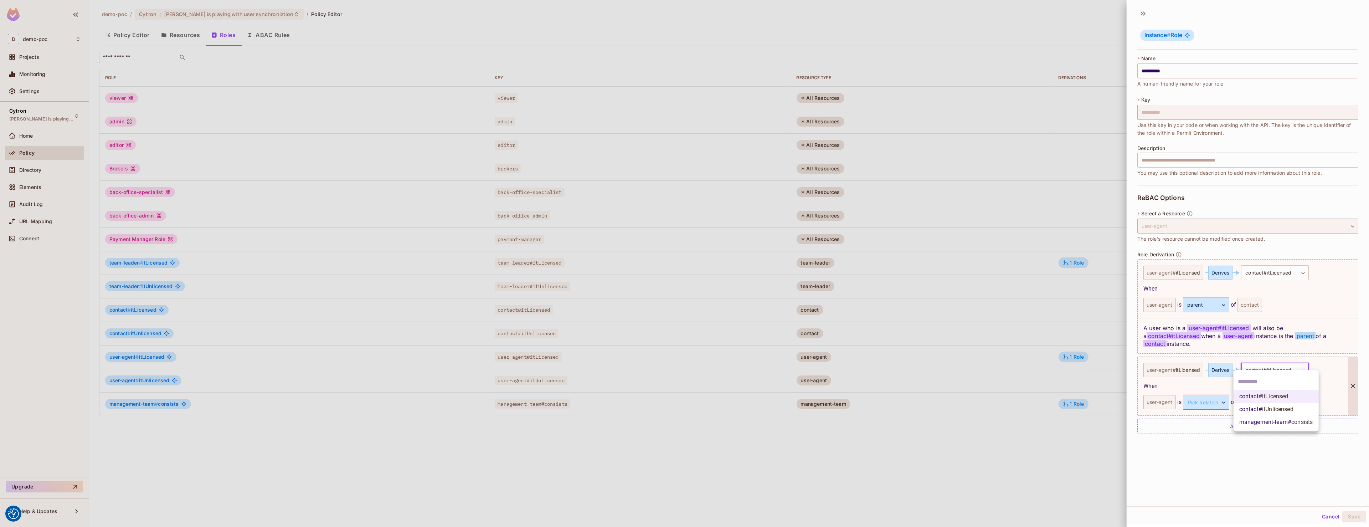
click at [1296, 423] on span "consists" at bounding box center [1301, 421] width 21 height 7
click at [1155, 399] on div "user-agent" at bounding box center [1159, 402] width 32 height 14
click at [1190, 396] on body "We use cookies to enhance your browsing experience, serve personalized ads or c…" at bounding box center [684, 263] width 1369 height 527
click at [1205, 434] on li "manager" at bounding box center [1201, 428] width 66 height 13
click at [1269, 395] on div "management-team" at bounding box center [1264, 402] width 52 height 14
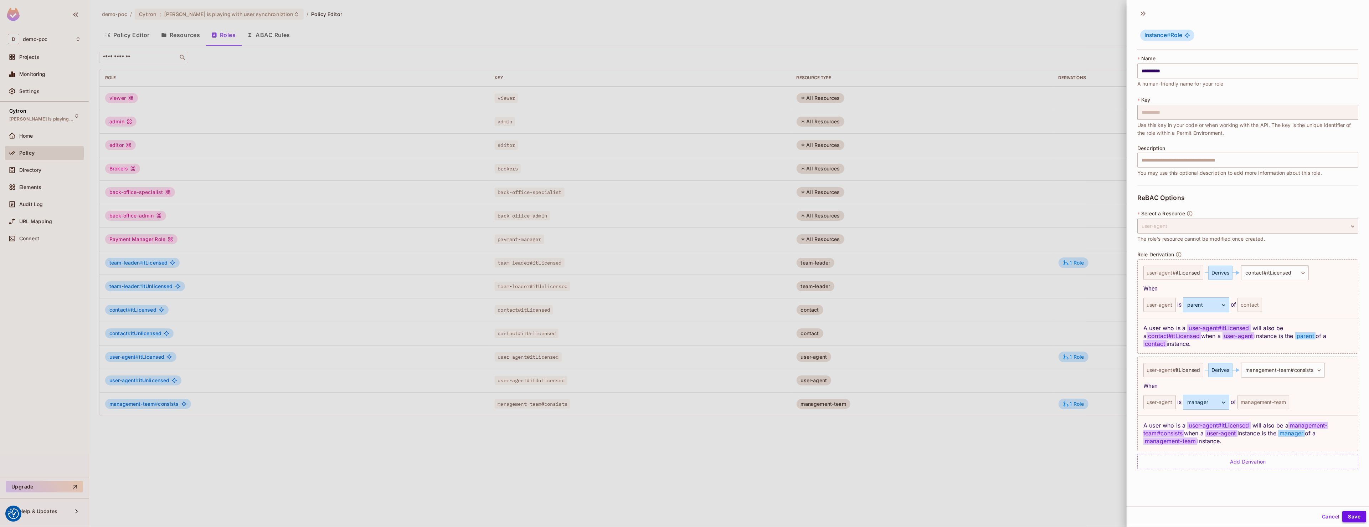
click at [1353, 516] on button "Save" at bounding box center [1354, 516] width 24 height 11
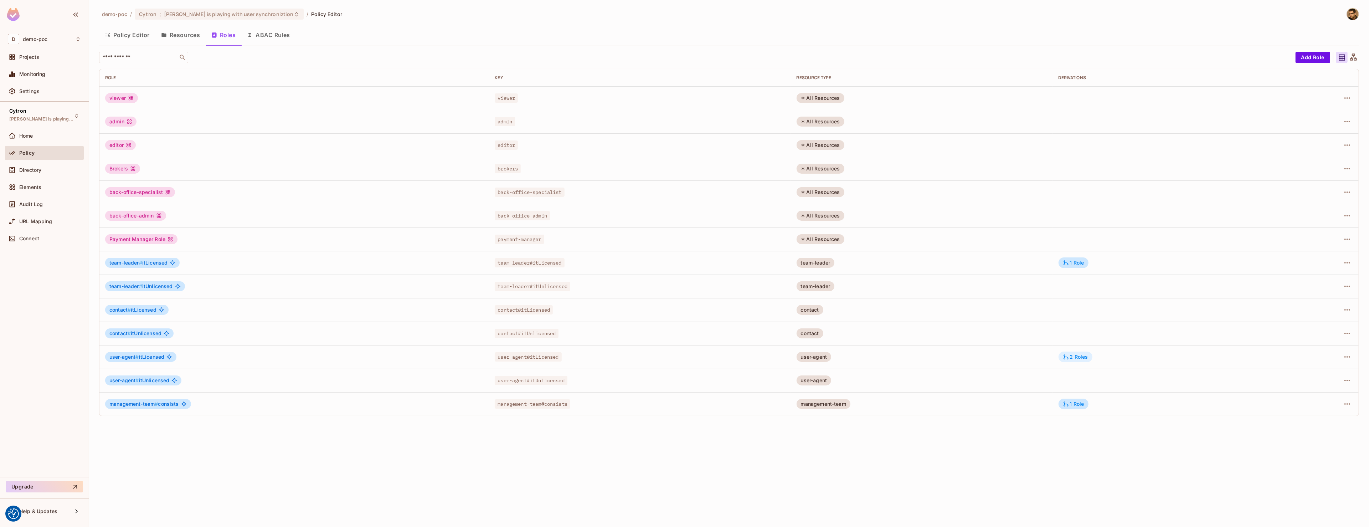
click at [1077, 359] on div "2 Roles" at bounding box center [1075, 357] width 25 height 6
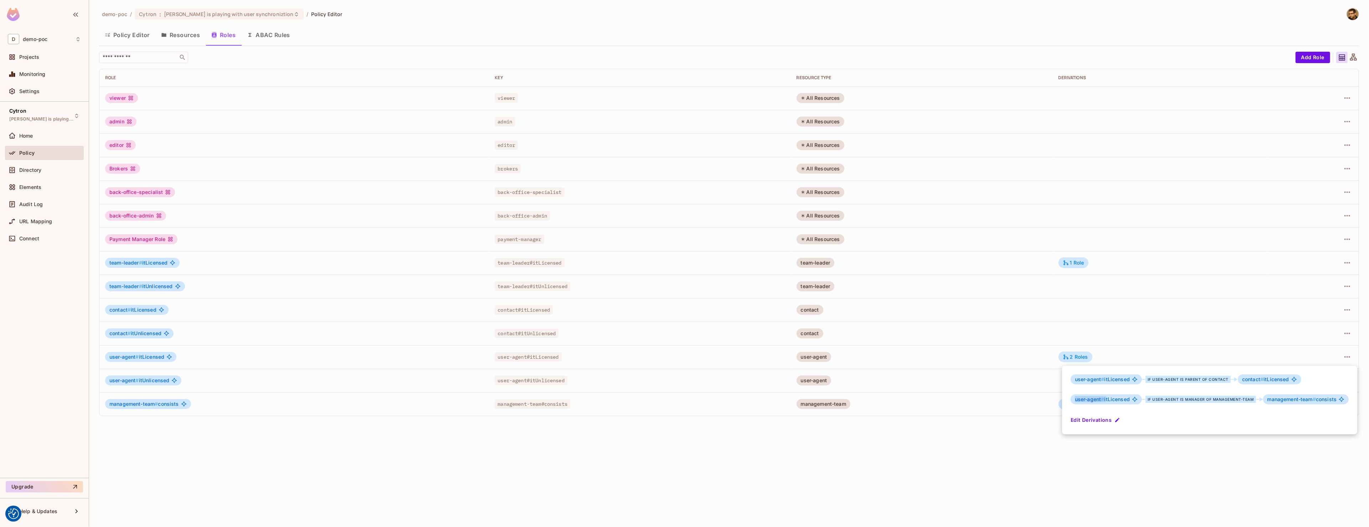
drag, startPoint x: 1087, startPoint y: 397, endPoint x: 1062, endPoint y: 396, distance: 24.6
click at [1062, 396] on div "user-agent # itLicensed if user-agent is parent of contact contact # itLicensed…" at bounding box center [1209, 400] width 295 height 68
click at [1124, 402] on span "user-agent # itLicensed" at bounding box center [1102, 399] width 55 height 6
drag, startPoint x: 1121, startPoint y: 399, endPoint x: 1107, endPoint y: 399, distance: 14.3
click at [1090, 399] on span "user-agent # itLicensed" at bounding box center [1102, 399] width 55 height 6
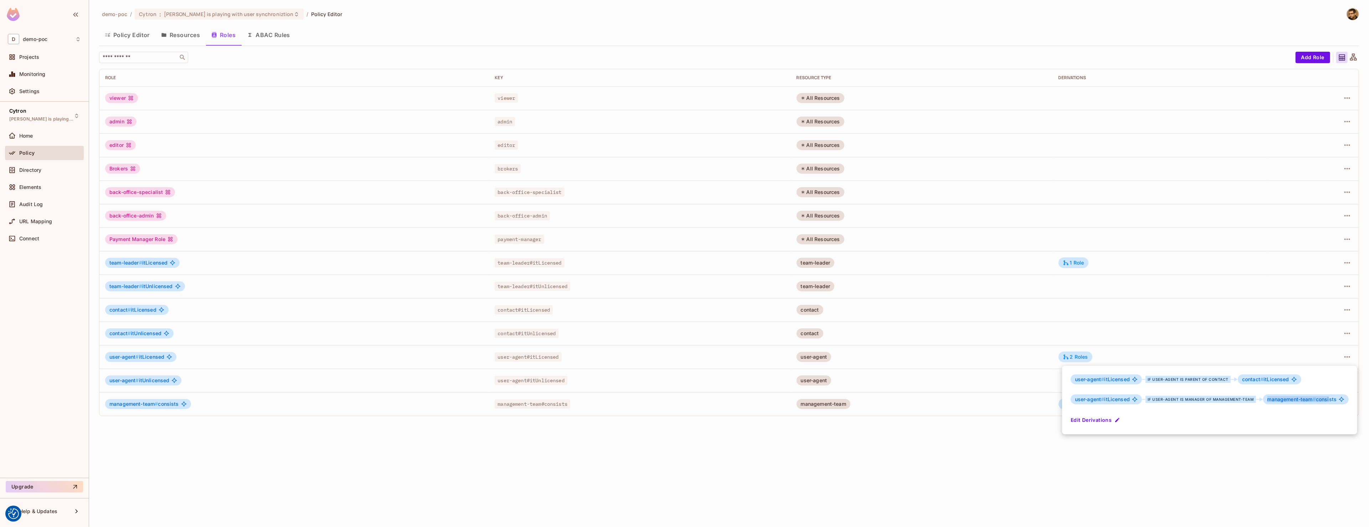
drag, startPoint x: 1299, startPoint y: 396, endPoint x: 1328, endPoint y: 397, distance: 29.2
click at [1328, 397] on div "management-team # consists" at bounding box center [1306, 399] width 86 height 10
click at [1319, 471] on div at bounding box center [684, 263] width 1369 height 527
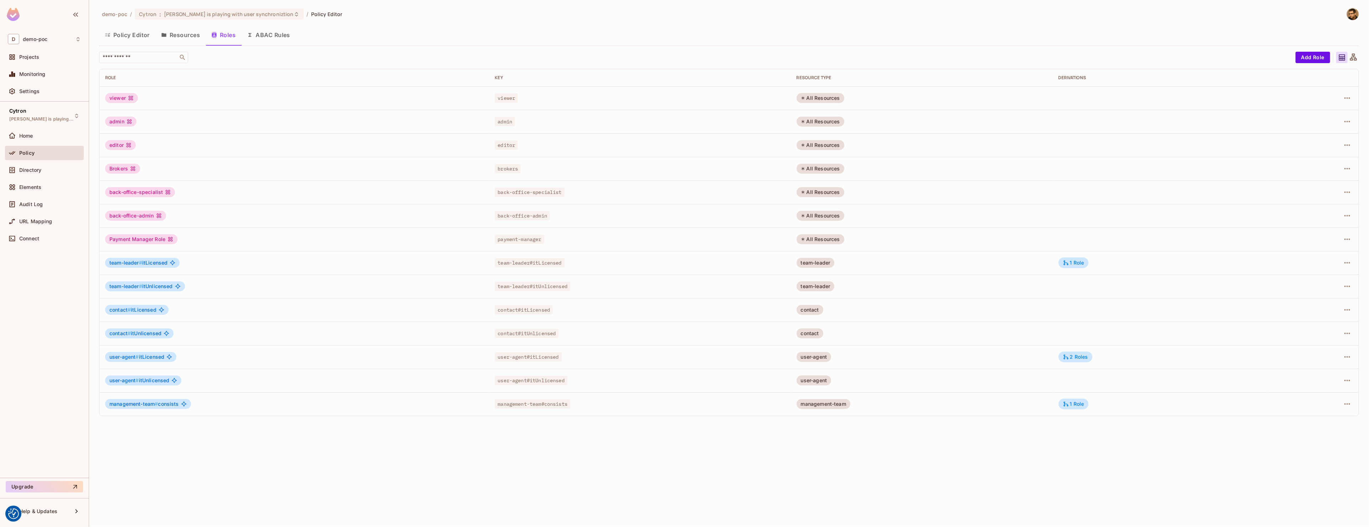
click at [819, 407] on div "management-team" at bounding box center [824, 404] width 54 height 10
click at [1071, 409] on div "1 Role" at bounding box center [1074, 403] width 30 height 11
click at [1086, 501] on div at bounding box center [684, 263] width 1369 height 527
click at [42, 175] on div "Directory" at bounding box center [44, 170] width 79 height 14
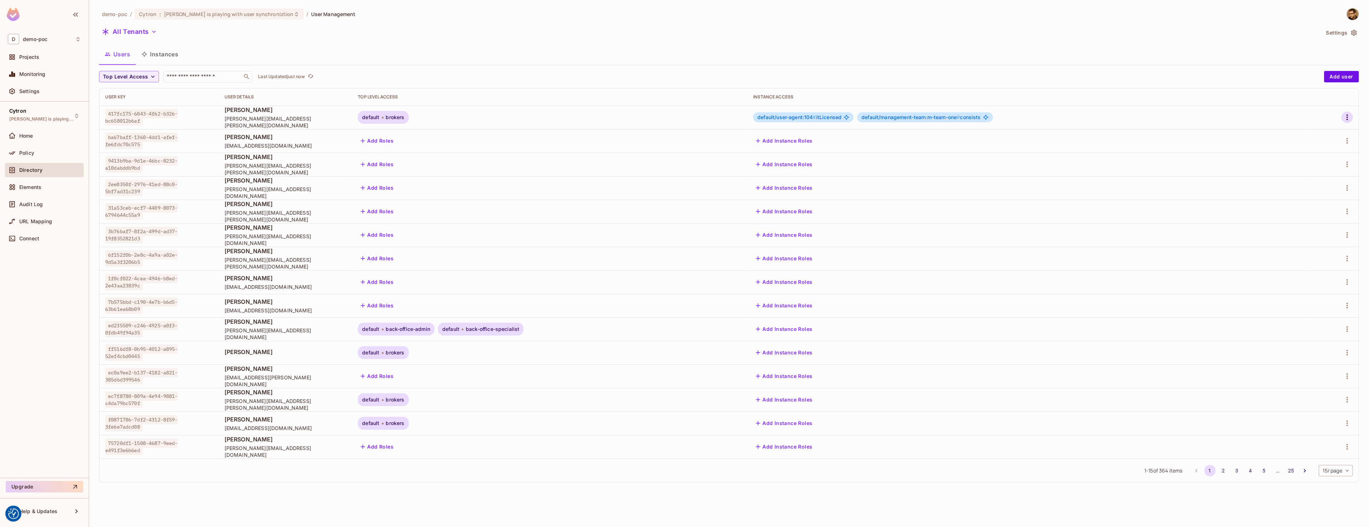
click at [1350, 117] on icon "button" at bounding box center [1347, 117] width 9 height 9
click at [1331, 136] on li "Edit" at bounding box center [1314, 134] width 66 height 16
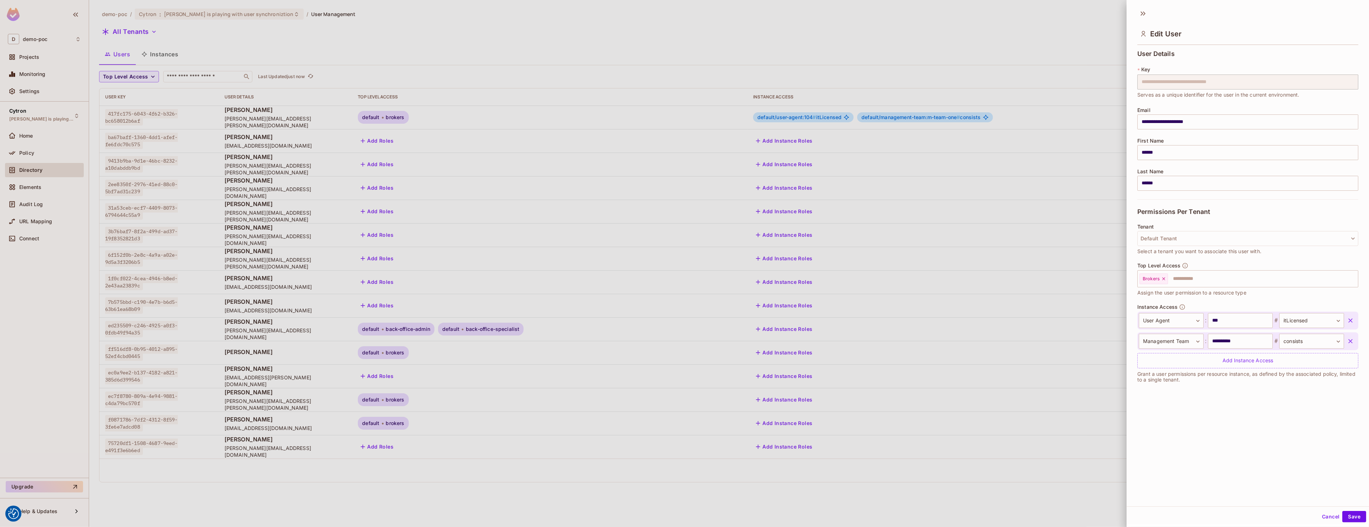
click at [1354, 343] on icon "button" at bounding box center [1350, 341] width 7 height 7
click at [1354, 516] on button "Save" at bounding box center [1354, 516] width 24 height 11
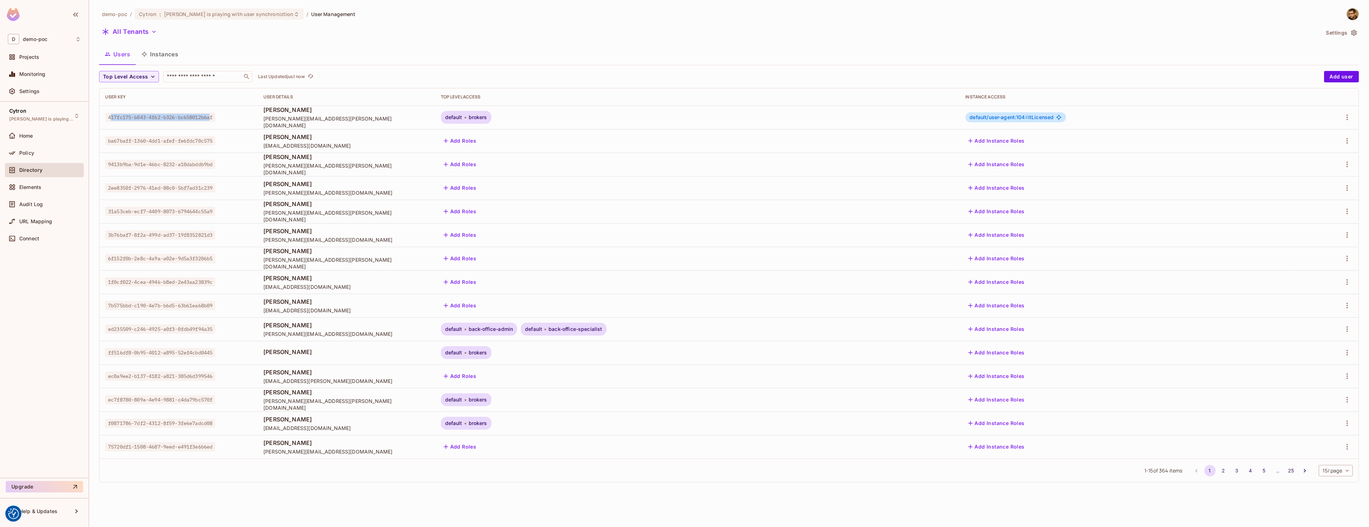
drag, startPoint x: 110, startPoint y: 117, endPoint x: 215, endPoint y: 119, distance: 104.1
click at [215, 119] on span "417fc175-6043-4f62-b326-bc658012b6af" at bounding box center [160, 117] width 110 height 9
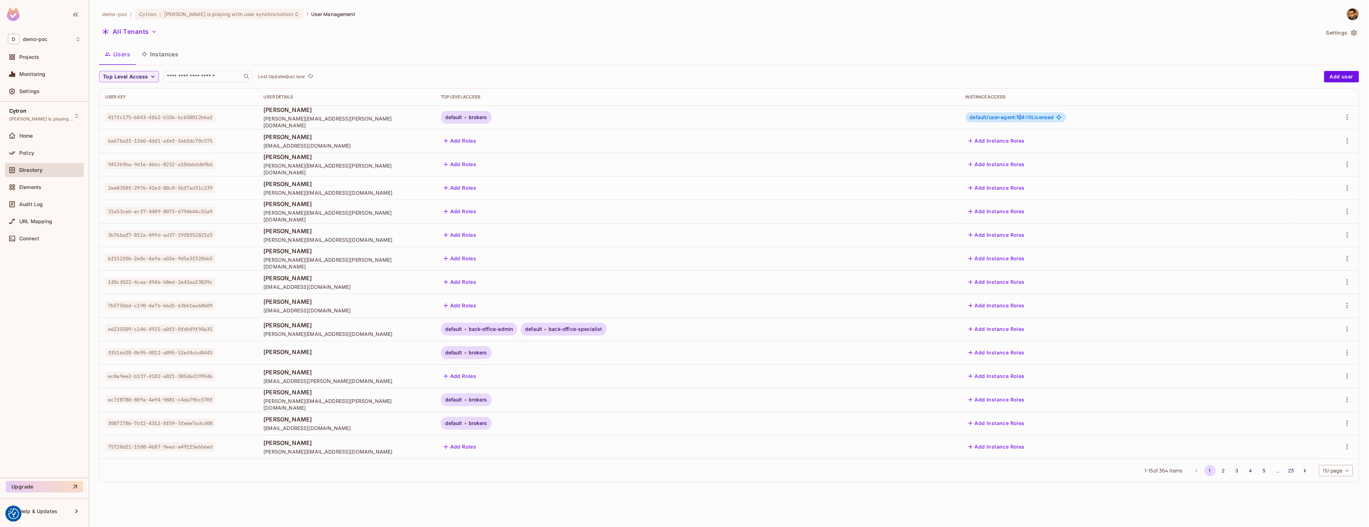
click at [1028, 117] on span "default/user-agent:104 #" at bounding box center [999, 117] width 58 height 6
click at [155, 37] on button "All Tenants" at bounding box center [129, 31] width 61 height 11
click at [306, 34] on div at bounding box center [684, 263] width 1369 height 527
click at [149, 52] on button "Instances" at bounding box center [160, 54] width 48 height 18
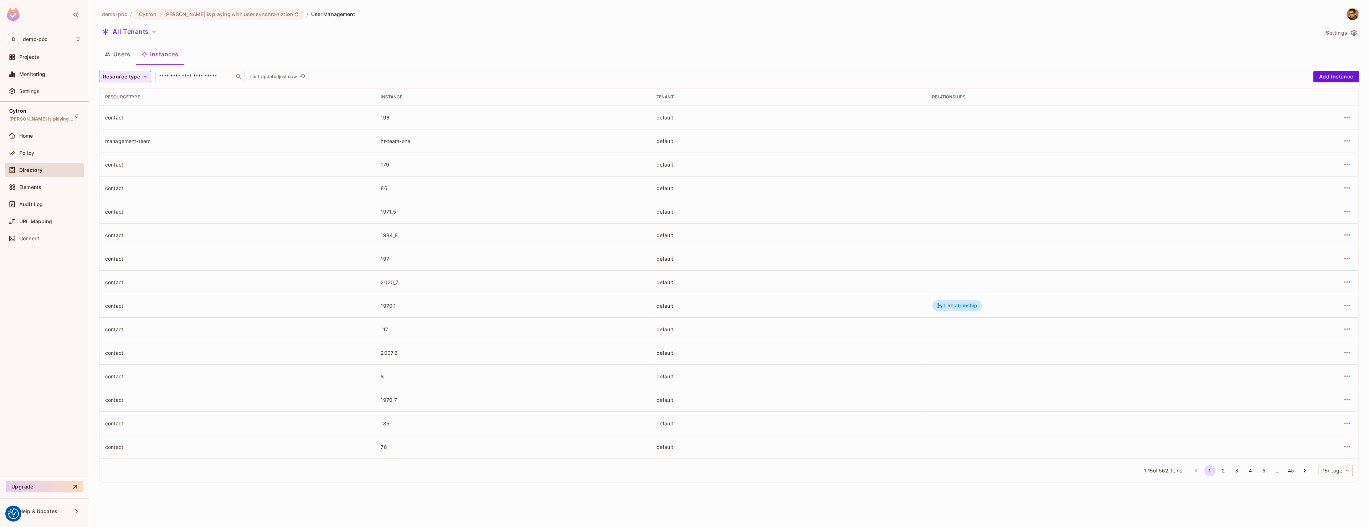
click at [133, 77] on span "Resource type" at bounding box center [121, 76] width 37 height 9
click at [119, 106] on span "Contact" at bounding box center [128, 108] width 46 height 7
click at [126, 79] on icon "button" at bounding box center [128, 76] width 7 height 7
click at [126, 80] on span "Resource type" at bounding box center [121, 76] width 37 height 9
click at [129, 116] on li "Contact" at bounding box center [127, 108] width 57 height 15
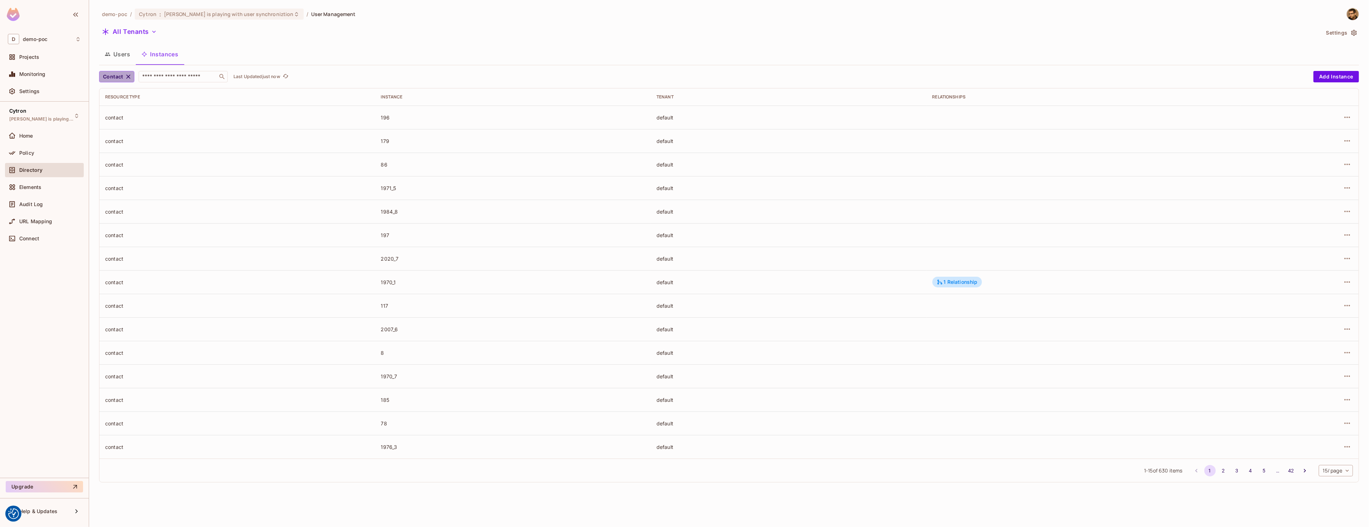
click at [123, 78] on button "Contact" at bounding box center [116, 76] width 35 height 11
click at [132, 129] on li "User Agent" at bounding box center [127, 125] width 57 height 15
click at [182, 72] on div "​" at bounding box center [191, 76] width 89 height 11
click at [959, 113] on div "1 Relationship" at bounding box center [957, 117] width 50 height 11
drag, startPoint x: 973, startPoint y: 141, endPoint x: 997, endPoint y: 139, distance: 23.9
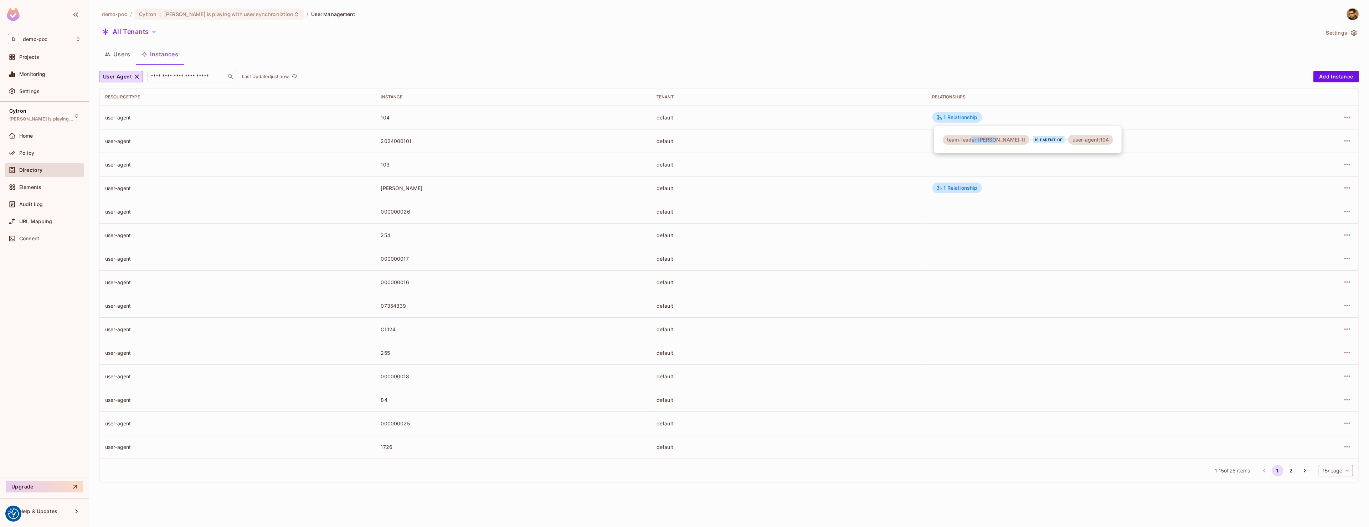
click at [996, 140] on div "team-leader:tomas-jelinek-tl" at bounding box center [986, 140] width 87 height 10
drag, startPoint x: 1078, startPoint y: 137, endPoint x: 1100, endPoint y: 139, distance: 21.8
click at [1100, 139] on div "user-agent:104" at bounding box center [1090, 140] width 45 height 10
click at [1348, 114] on div at bounding box center [684, 263] width 1369 height 527
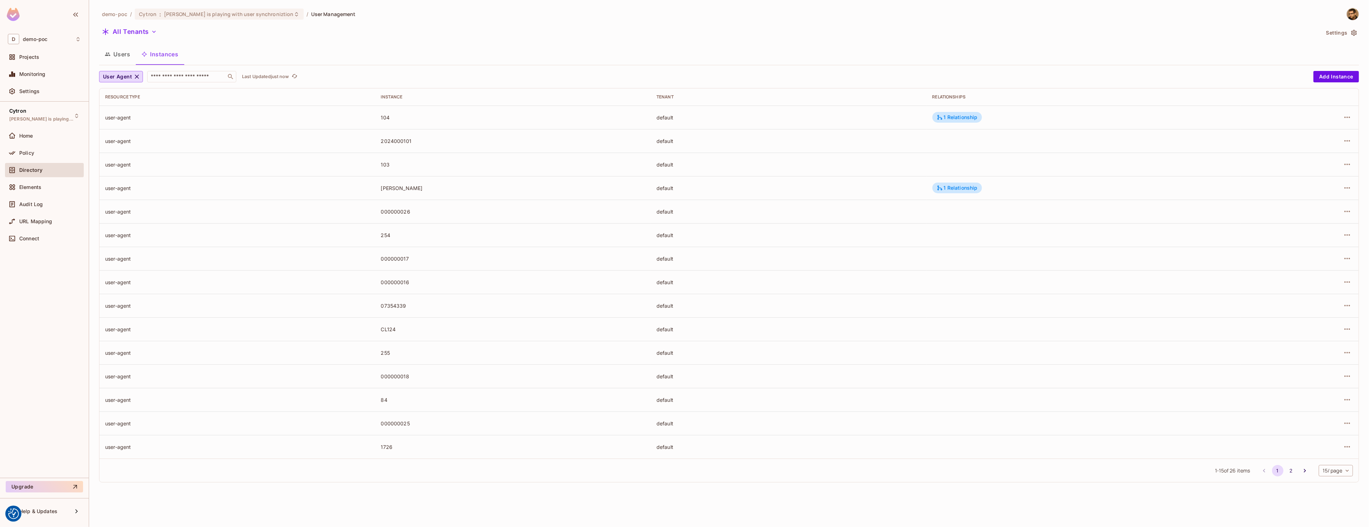
click at [1348, 114] on icon "button" at bounding box center [1347, 117] width 9 height 9
click at [480, 59] on div at bounding box center [684, 263] width 1369 height 527
click at [133, 78] on icon "button" at bounding box center [136, 76] width 7 height 7
click at [124, 76] on span "Resource type" at bounding box center [121, 76] width 37 height 9
click at [134, 143] on li "Management Team" at bounding box center [127, 138] width 57 height 15
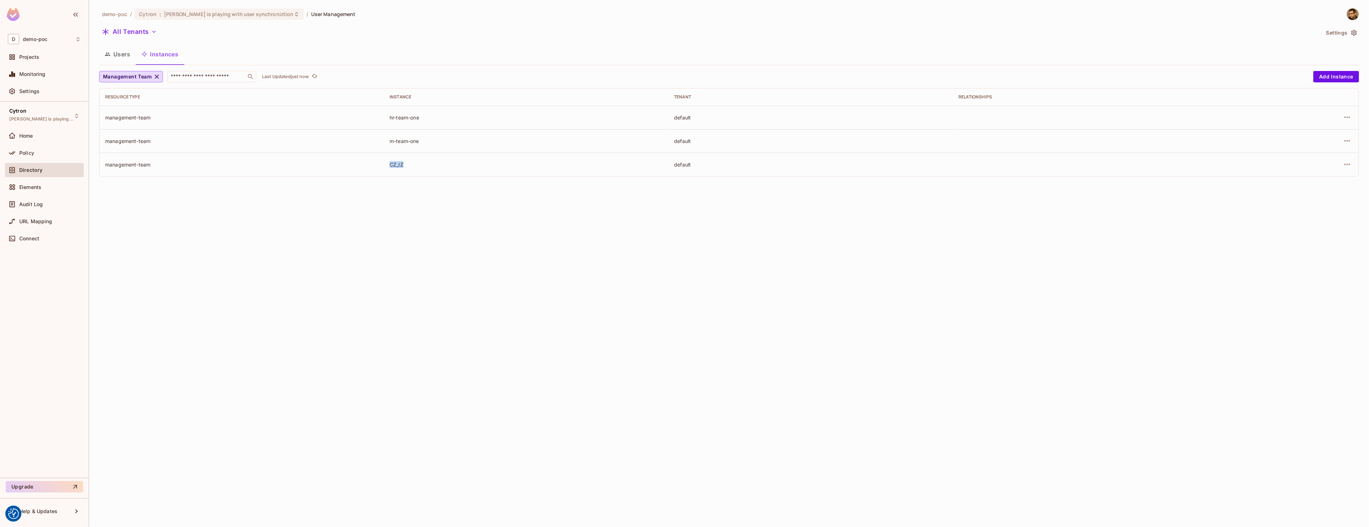
drag, startPoint x: 386, startPoint y: 163, endPoint x: 418, endPoint y: 168, distance: 32.4
click at [418, 168] on td "CZ_IZ" at bounding box center [526, 165] width 284 height 24
click at [403, 145] on td "m-team-one" at bounding box center [526, 141] width 284 height 24
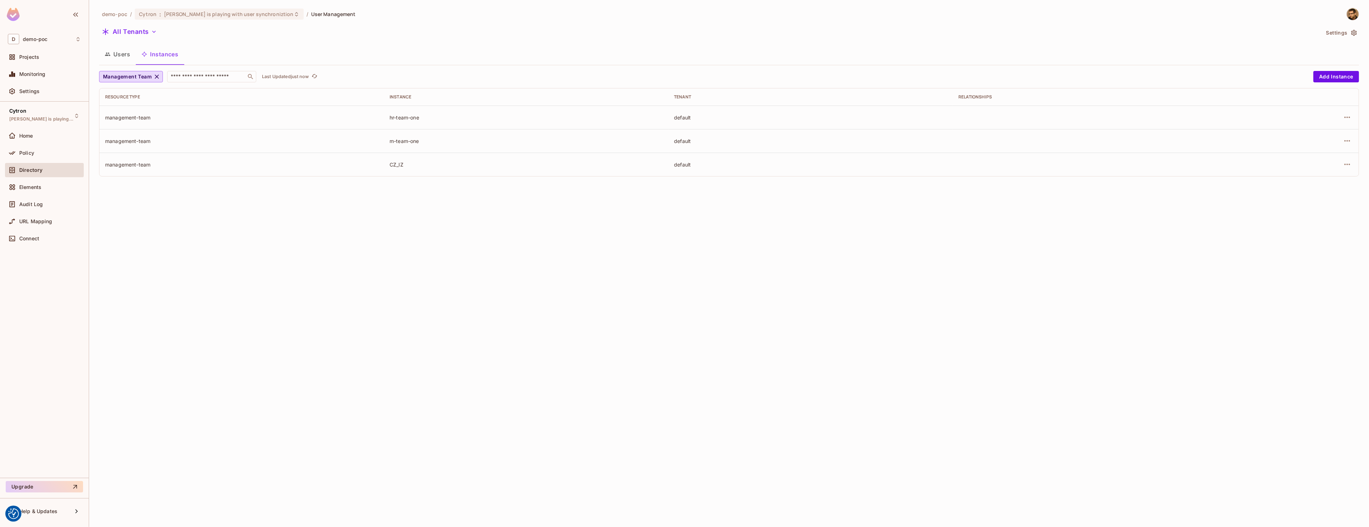
click at [408, 118] on div "hr-team-one" at bounding box center [526, 117] width 273 height 7
click at [158, 77] on icon "button" at bounding box center [156, 76] width 7 height 7
click at [129, 79] on span "Resource type" at bounding box center [121, 76] width 37 height 9
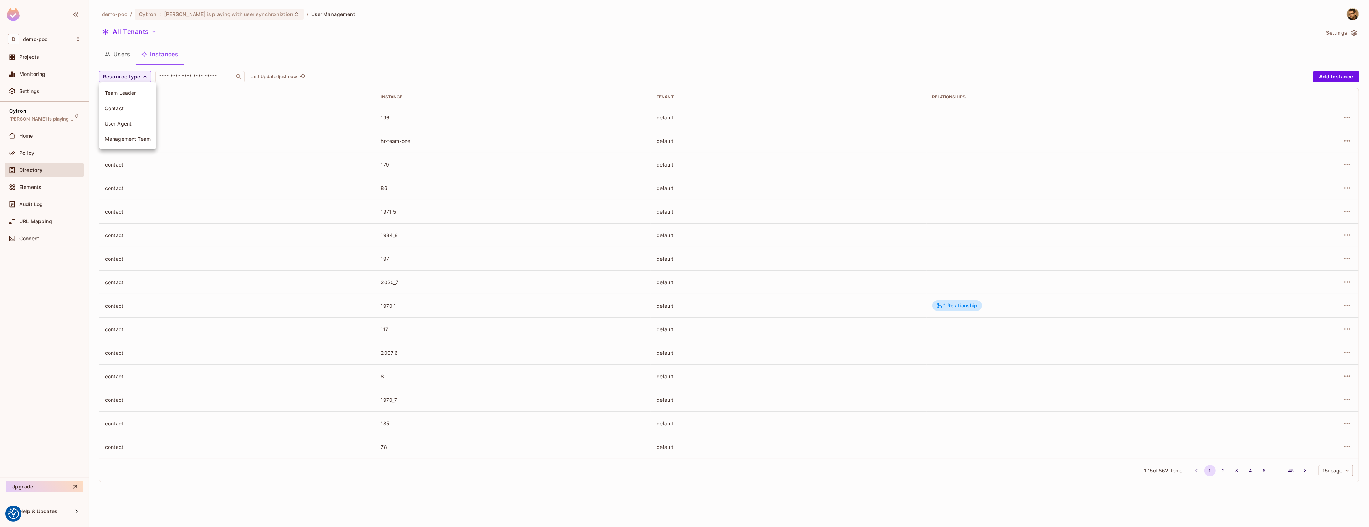
drag, startPoint x: 129, startPoint y: 139, endPoint x: 128, endPoint y: 123, distance: 16.8
click at [128, 123] on ul "Team Leader Contact User Agent Management Team" at bounding box center [127, 115] width 57 height 67
click at [128, 123] on span "User Agent" at bounding box center [128, 123] width 46 height 7
click at [1352, 118] on button "button" at bounding box center [1347, 117] width 11 height 11
click at [1328, 139] on span "Edit Resource Instance" at bounding box center [1305, 133] width 60 height 11
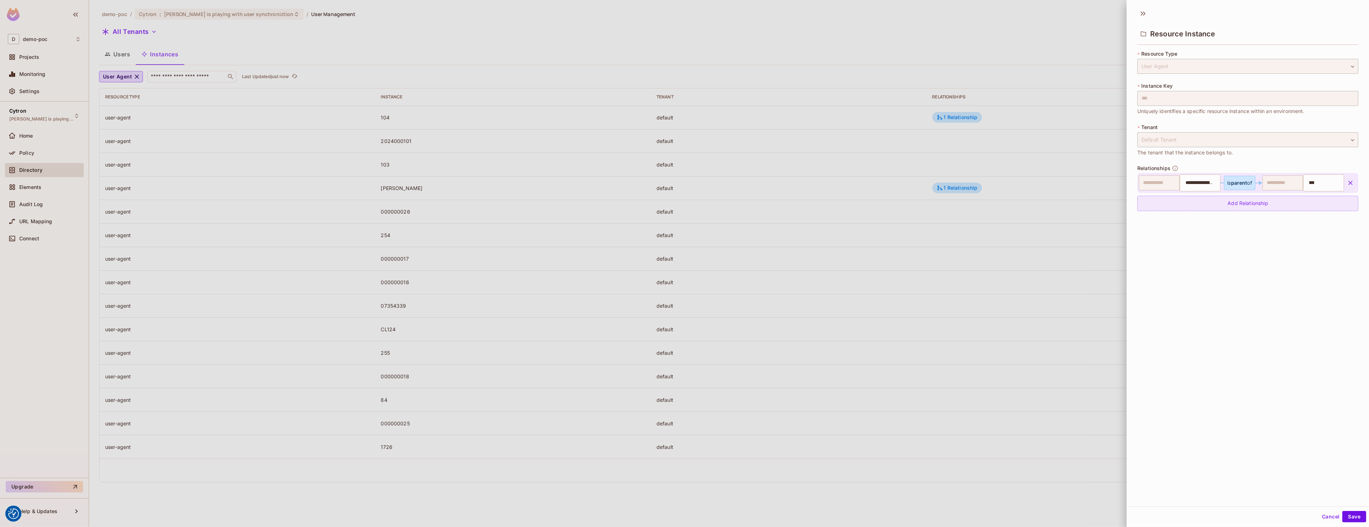
click at [1224, 204] on div "Add Relationship" at bounding box center [1247, 203] width 221 height 15
click at [1167, 205] on body "We use cookies to enhance your browsing experience, serve personalized ads or c…" at bounding box center [684, 263] width 1369 height 527
click at [1232, 247] on div "management-team" at bounding box center [1249, 251] width 54 height 10
click at [1331, 199] on input "text" at bounding box center [1323, 206] width 35 height 14
paste input "**********"
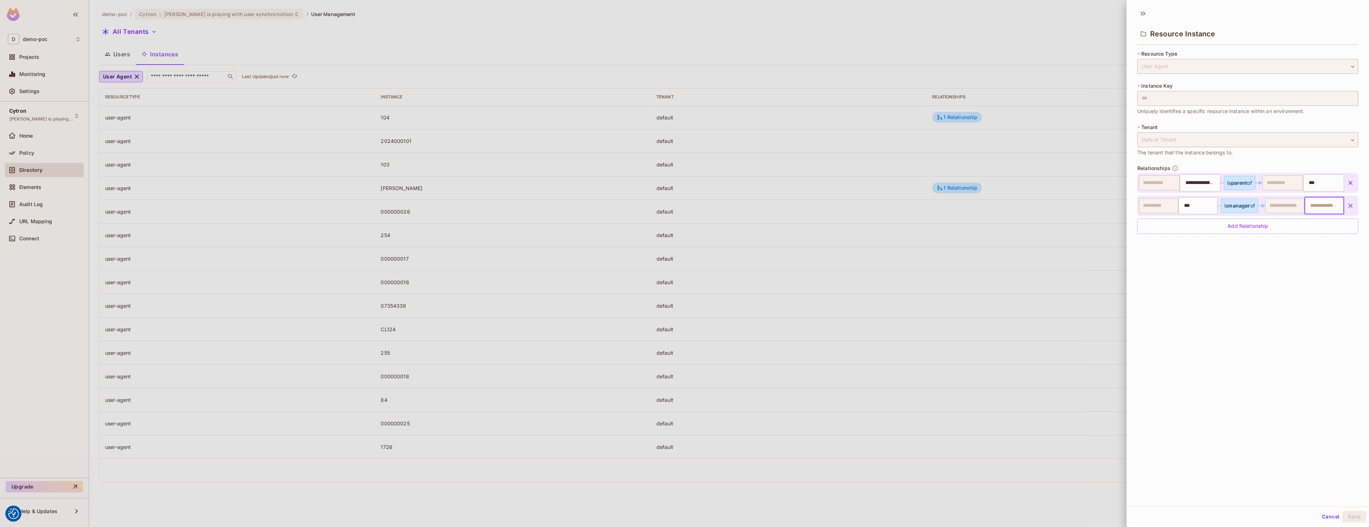
type input "**********"
click at [1280, 315] on div "**********" at bounding box center [1248, 255] width 242 height 501
click at [1352, 510] on div "Cancel Save" at bounding box center [1248, 516] width 242 height 17
click at [1352, 511] on button "Save" at bounding box center [1354, 516] width 24 height 11
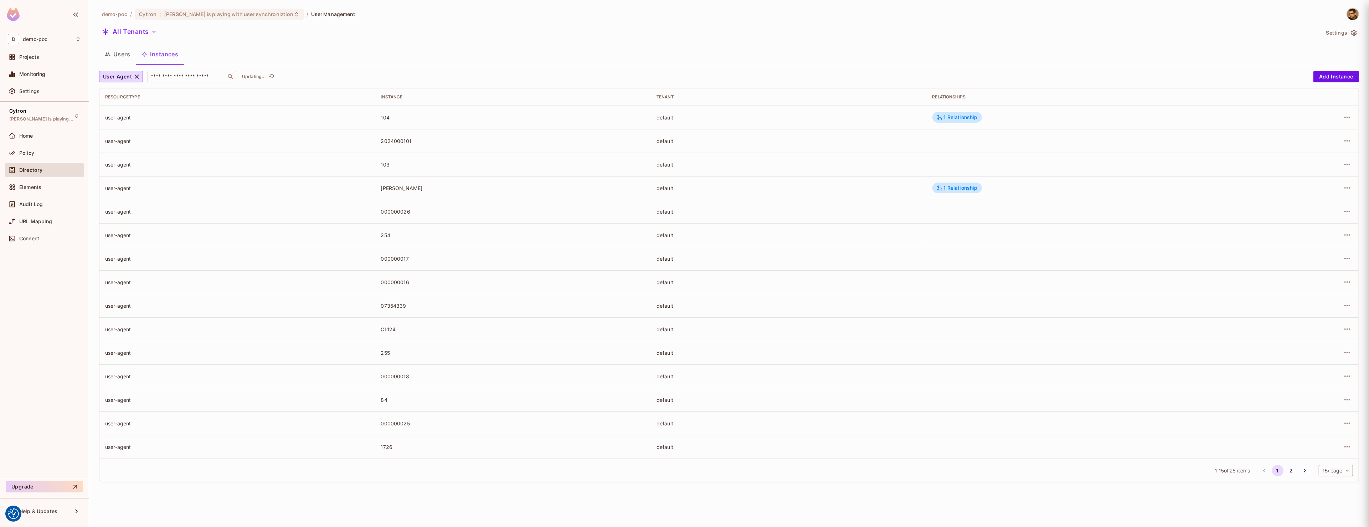
type input "**********"
type input "***"
click at [940, 115] on div "2 Relationships" at bounding box center [945, 117] width 45 height 6
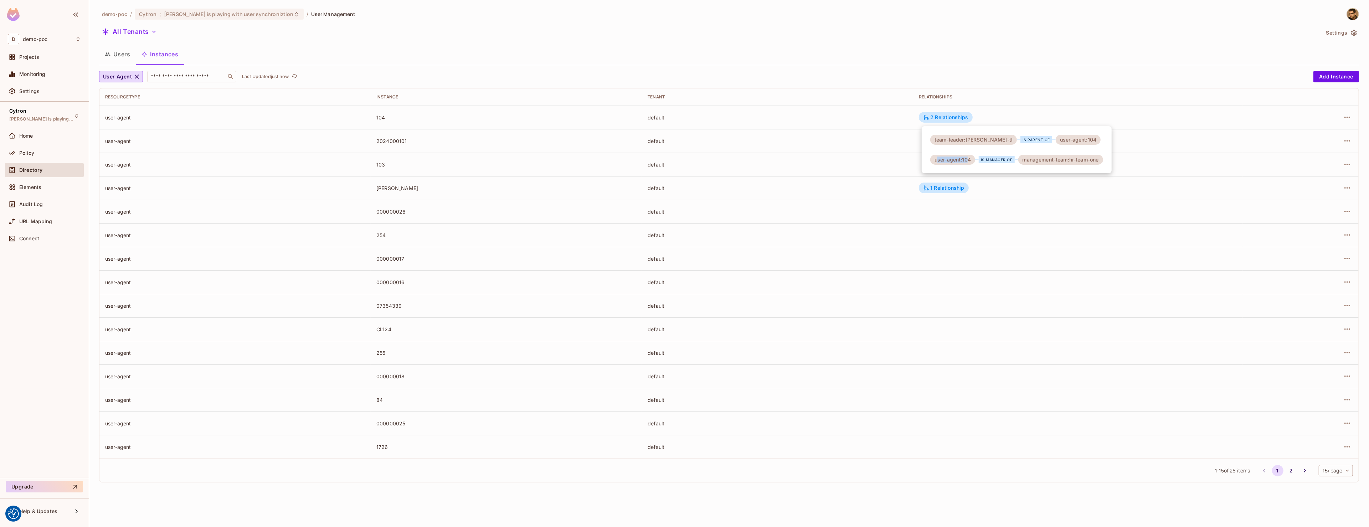
drag, startPoint x: 937, startPoint y: 162, endPoint x: 977, endPoint y: 158, distance: 40.5
click at [973, 158] on div "user-agent:104" at bounding box center [952, 160] width 45 height 10
drag, startPoint x: 986, startPoint y: 157, endPoint x: 1011, endPoint y: 157, distance: 25.7
click at [1006, 157] on div "is manager of" at bounding box center [997, 159] width 36 height 7
drag, startPoint x: 1052, startPoint y: 160, endPoint x: 1098, endPoint y: 163, distance: 46.4
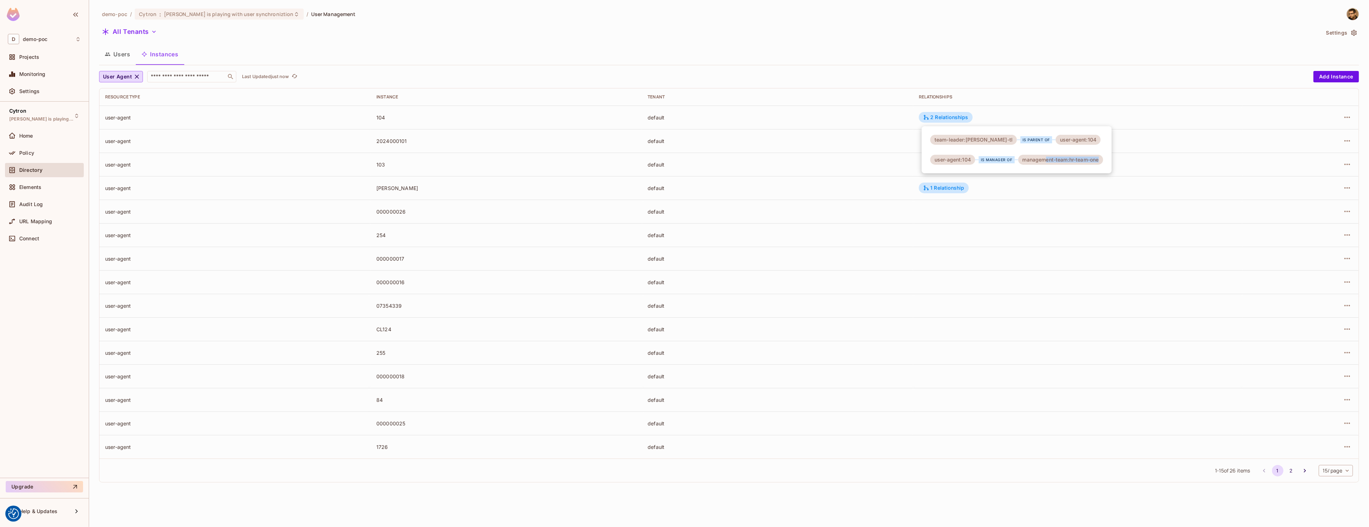
click at [1098, 163] on div "management-team:hr-team-one" at bounding box center [1060, 160] width 85 height 10
click at [1108, 158] on div "team-leader:tomas-jelinek-tl is parent of user-agent:104 user-agent:104 is mana…" at bounding box center [1017, 149] width 190 height 47
click at [126, 78] on span "User Agent" at bounding box center [117, 76] width 29 height 9
click at [144, 115] on li "Contact" at bounding box center [127, 108] width 57 height 15
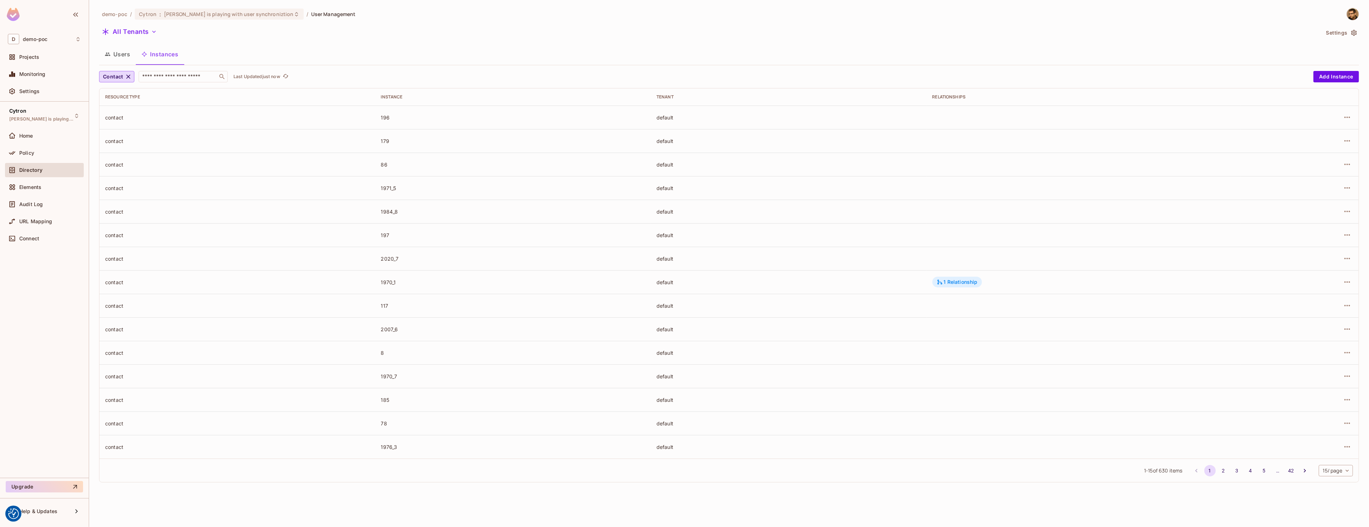
click at [940, 284] on icon at bounding box center [939, 281] width 5 height 5
click at [1350, 116] on icon "button" at bounding box center [1347, 117] width 9 height 9
click at [1309, 132] on div "Edit Resource Instance" at bounding box center [1305, 133] width 56 height 7
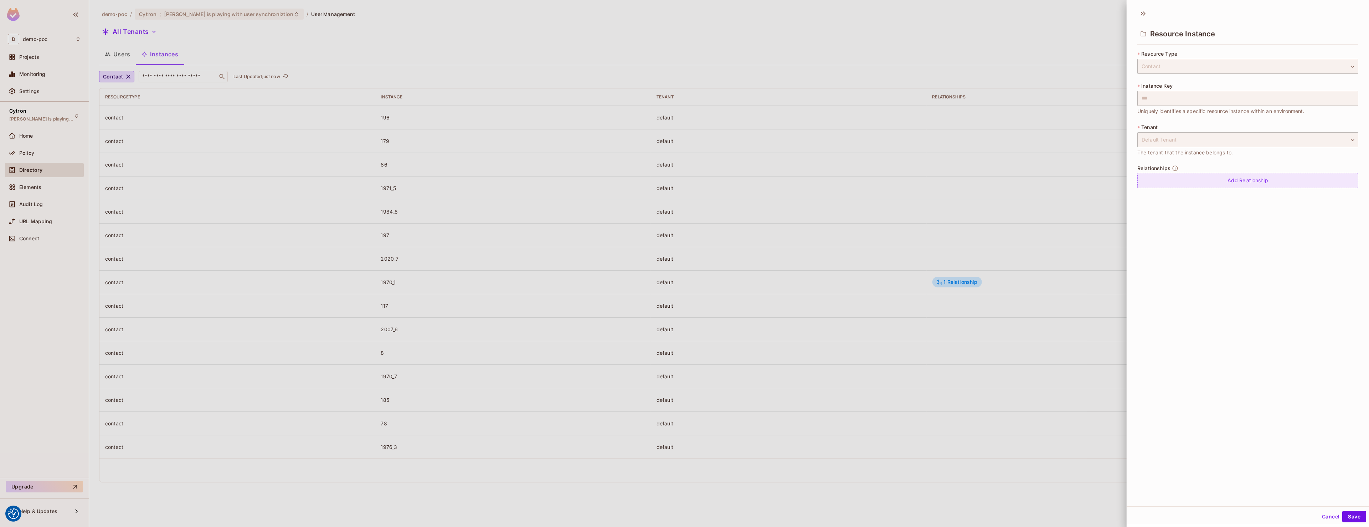
click at [1214, 173] on div "Add Relationship" at bounding box center [1247, 180] width 221 height 15
click at [1217, 195] on div "Add Relationship" at bounding box center [1247, 201] width 221 height 15
click at [1217, 184] on body "We use cookies to enhance your browsing experience, serve personalized ads or c…" at bounding box center [684, 263] width 1369 height 527
click at [1211, 216] on div "is consists of" at bounding box center [1220, 213] width 37 height 7
click at [1340, 185] on input "***" at bounding box center [1323, 183] width 35 height 14
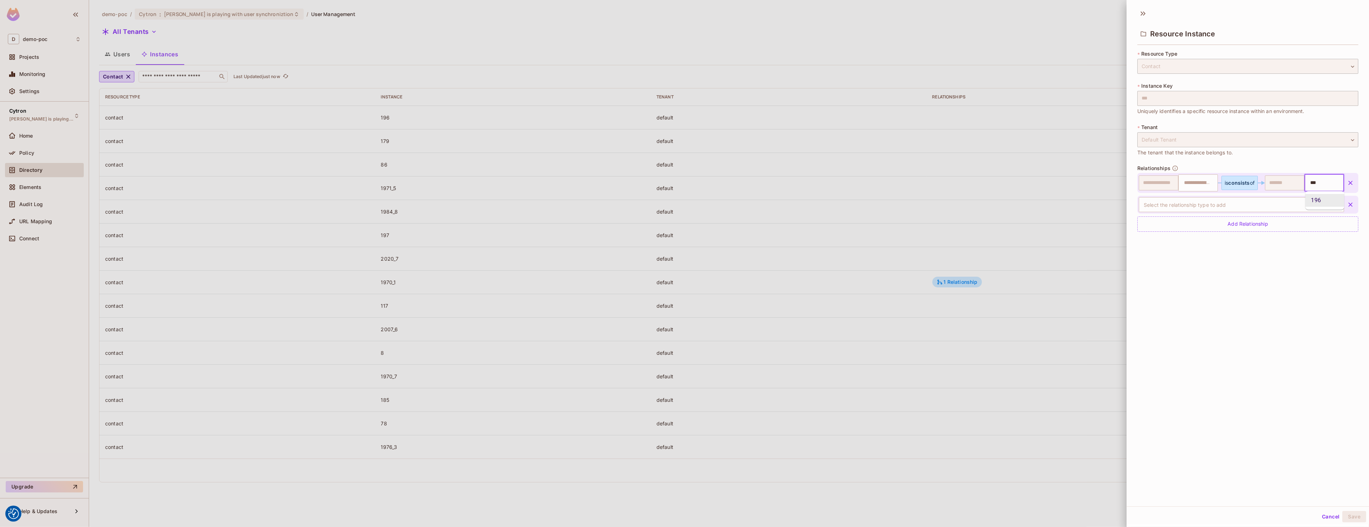
click at [1340, 185] on input "***" at bounding box center [1323, 183] width 35 height 14
click at [1296, 301] on div "Resource Instance * Resource Type Contact ******* ​ * Instance Key *** ​ Unique…" at bounding box center [1248, 255] width 242 height 501
click at [1349, 202] on icon "button" at bounding box center [1350, 204] width 7 height 7
click at [1323, 179] on input "***" at bounding box center [1323, 183] width 35 height 14
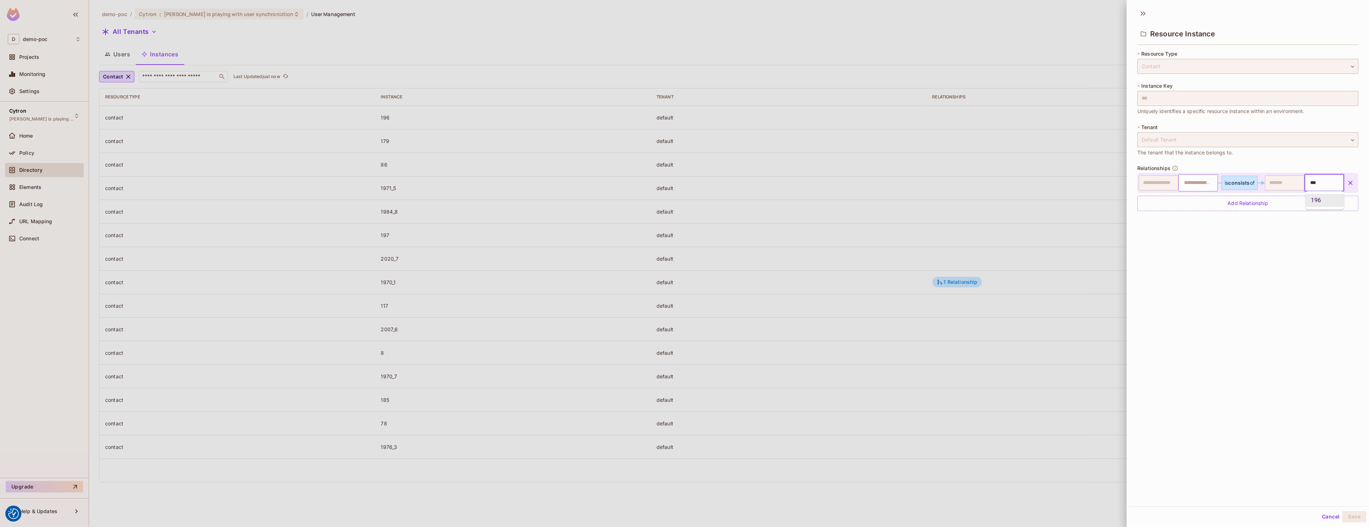
click at [1194, 185] on input "text" at bounding box center [1197, 183] width 35 height 14
paste input "**********"
type input "**********"
click at [1198, 314] on div "**********" at bounding box center [1248, 255] width 242 height 501
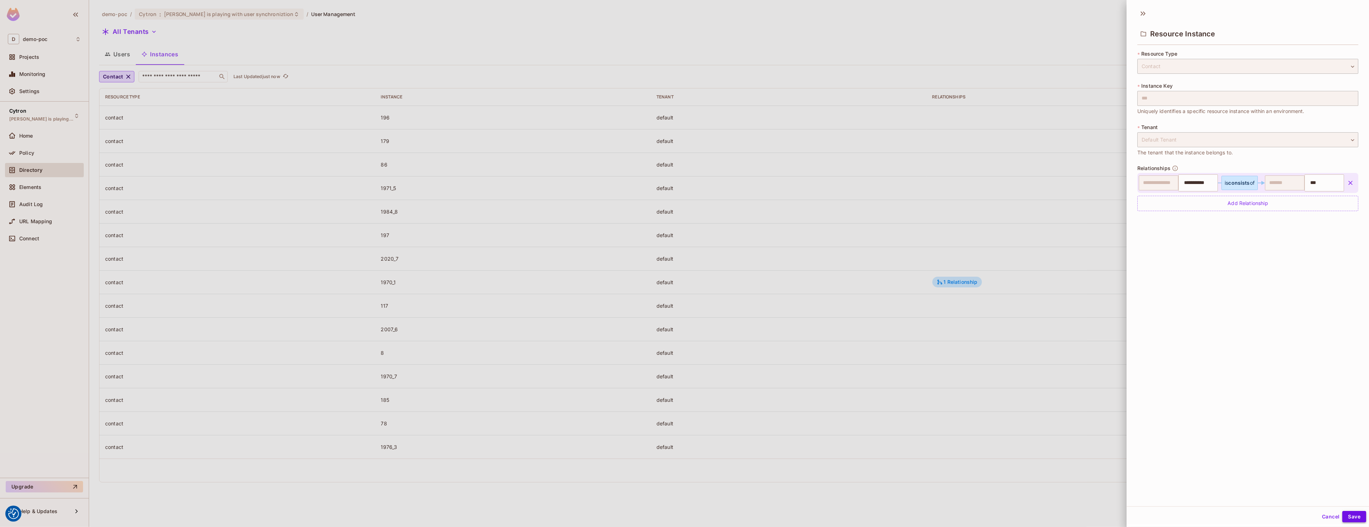
click at [1358, 515] on button "Save" at bounding box center [1354, 516] width 24 height 11
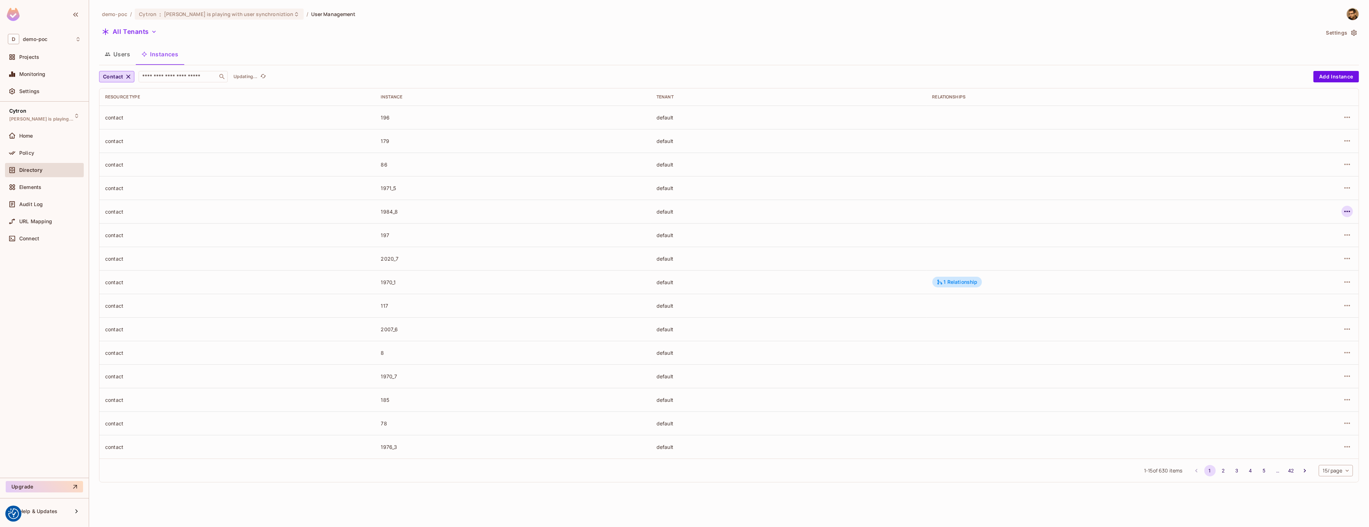
click at [1345, 214] on icon "button" at bounding box center [1347, 211] width 9 height 9
click at [1347, 213] on icon "button" at bounding box center [1347, 211] width 9 height 9
click at [1325, 232] on span "Edit Resource Instance" at bounding box center [1305, 227] width 60 height 11
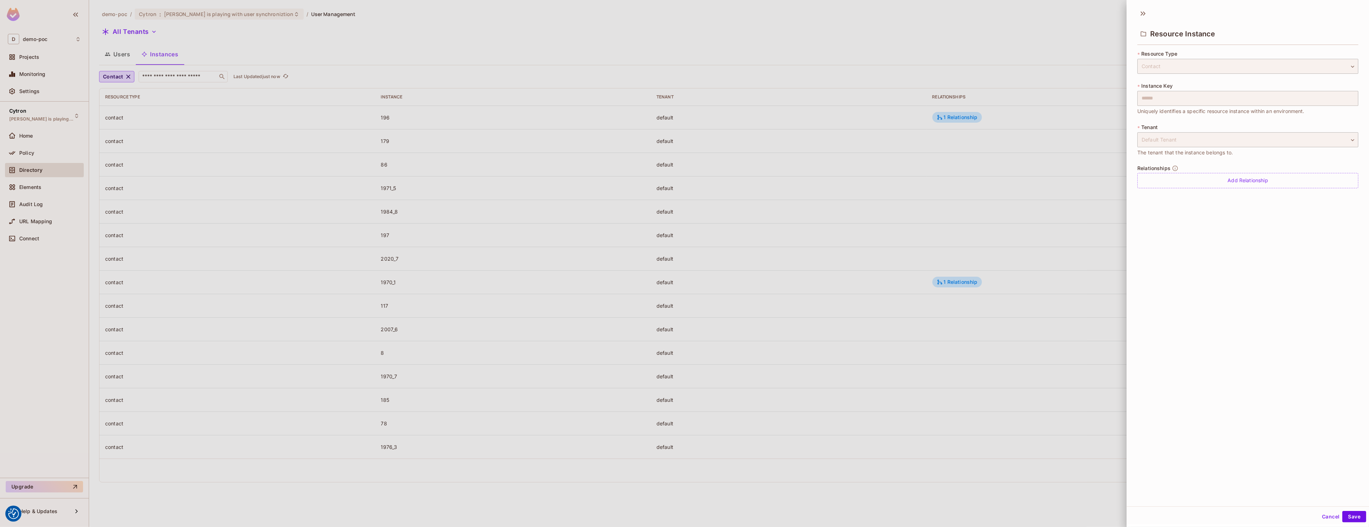
click at [1188, 171] on div "Relationships Add Relationship" at bounding box center [1247, 176] width 221 height 23
click at [1187, 176] on div "Add Relationship" at bounding box center [1247, 180] width 221 height 15
click at [1193, 181] on body "We use cookies to enhance your browsing experience, serve personalized ads or c…" at bounding box center [684, 263] width 1369 height 527
click at [1199, 217] on div "management-team is consists of contact" at bounding box center [1206, 214] width 125 height 10
click at [1191, 185] on input "text" at bounding box center [1197, 183] width 35 height 14
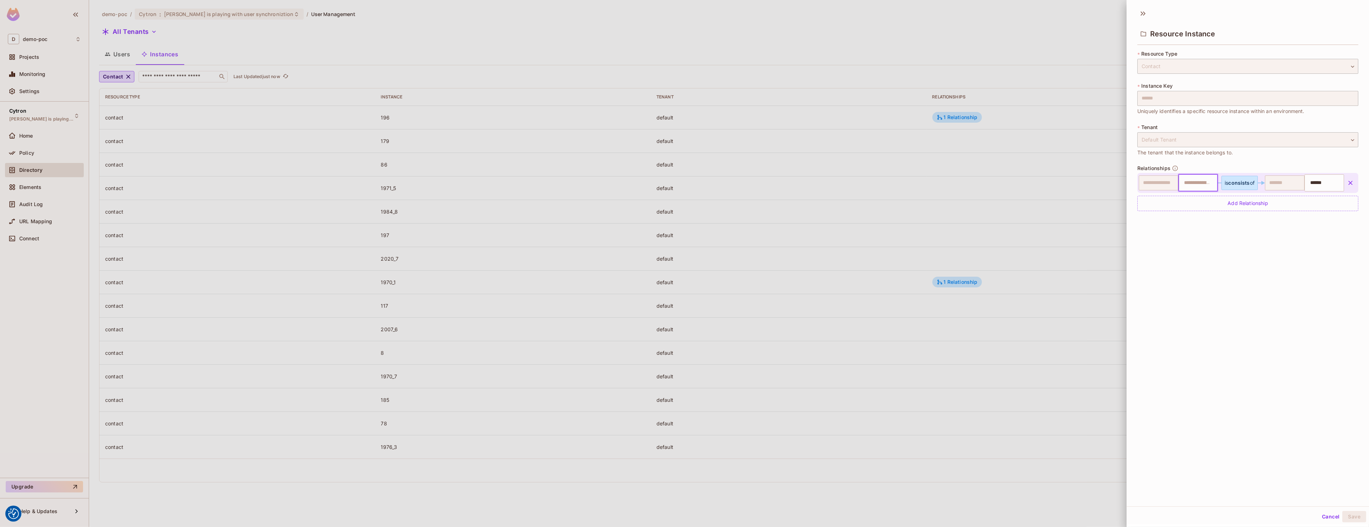
paste input "**********"
type input "**********"
click at [1300, 392] on div "**********" at bounding box center [1248, 255] width 242 height 501
click at [1350, 518] on button "Save" at bounding box center [1354, 516] width 24 height 11
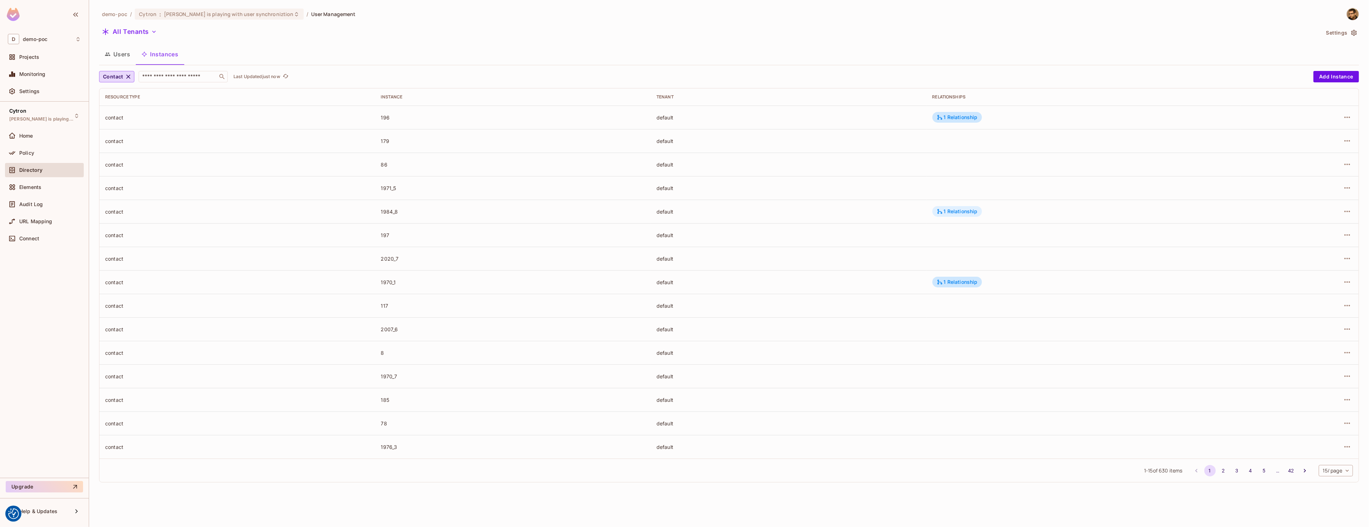
click at [961, 215] on div "1 Relationship" at bounding box center [957, 211] width 41 height 6
click at [951, 114] on div at bounding box center [684, 263] width 1369 height 527
click at [951, 114] on div "1 Relationship" at bounding box center [957, 117] width 41 height 6
click at [987, 35] on div at bounding box center [684, 263] width 1369 height 527
click at [126, 55] on button "Users" at bounding box center [117, 54] width 37 height 18
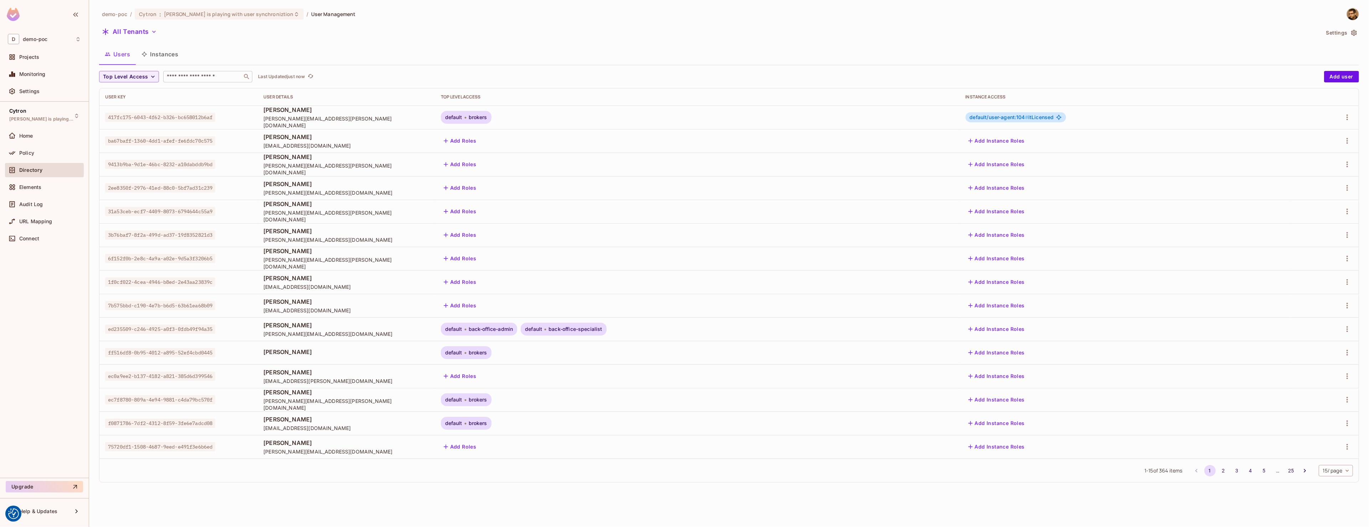
click at [202, 76] on input "text" at bounding box center [202, 76] width 75 height 7
paste input "**********"
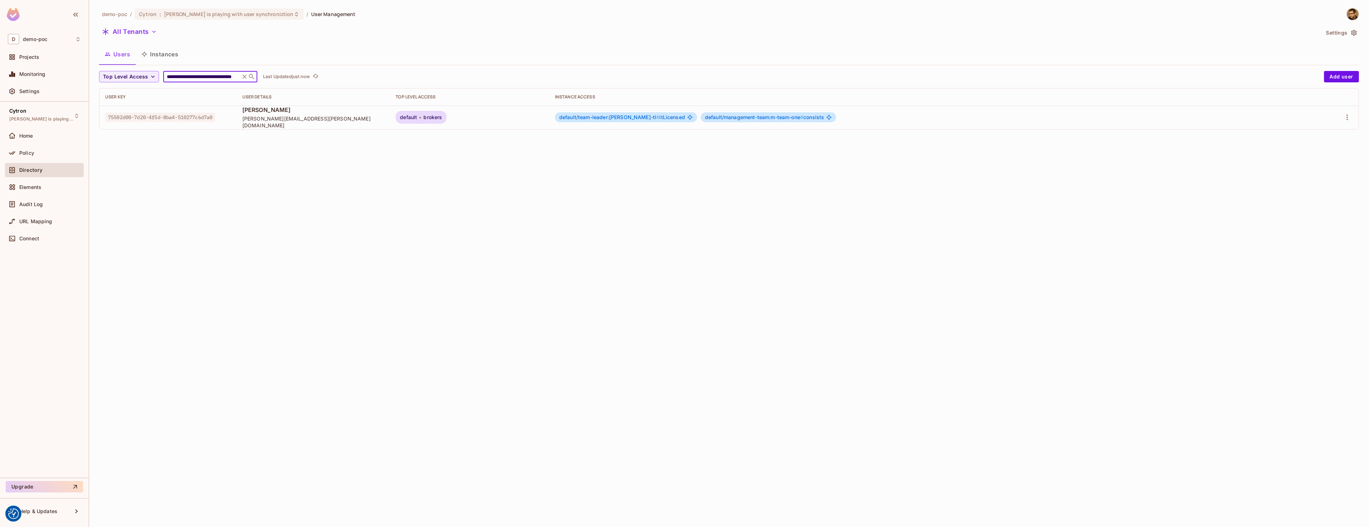
type input "**********"
drag, startPoint x: 929, startPoint y: 115, endPoint x: 948, endPoint y: 115, distance: 19.2
click at [824, 115] on span "default/management-team:m-team-one # consists" at bounding box center [764, 117] width 119 height 6
click at [955, 215] on div "**********" at bounding box center [729, 263] width 1280 height 527
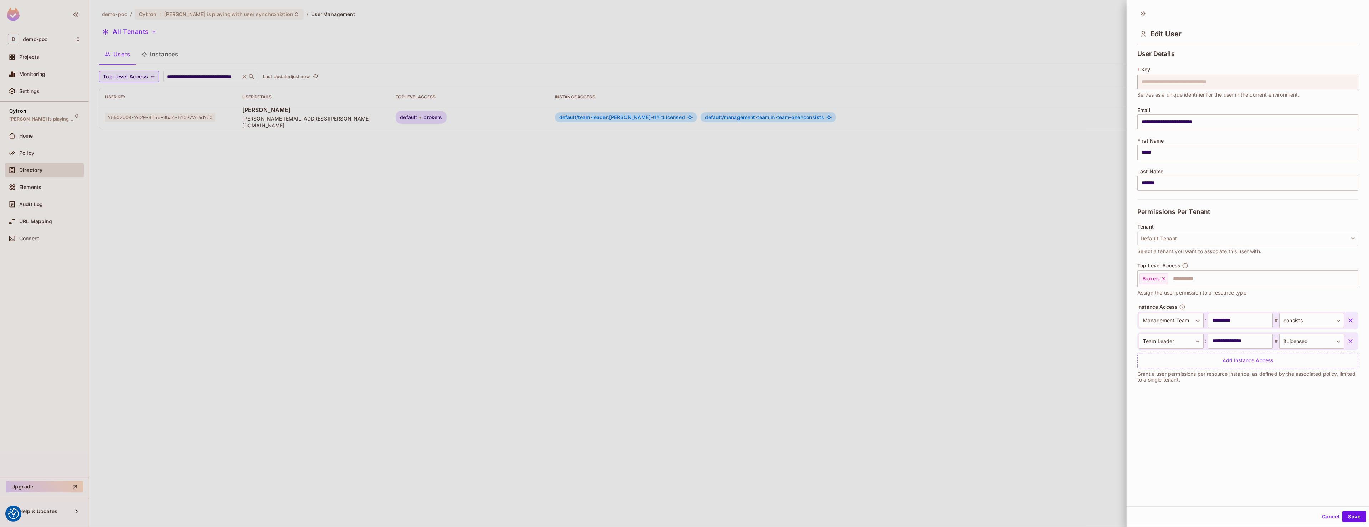
click at [1351, 323] on icon "button" at bounding box center [1350, 320] width 7 height 7
click at [1358, 518] on button "Save" at bounding box center [1354, 516] width 24 height 11
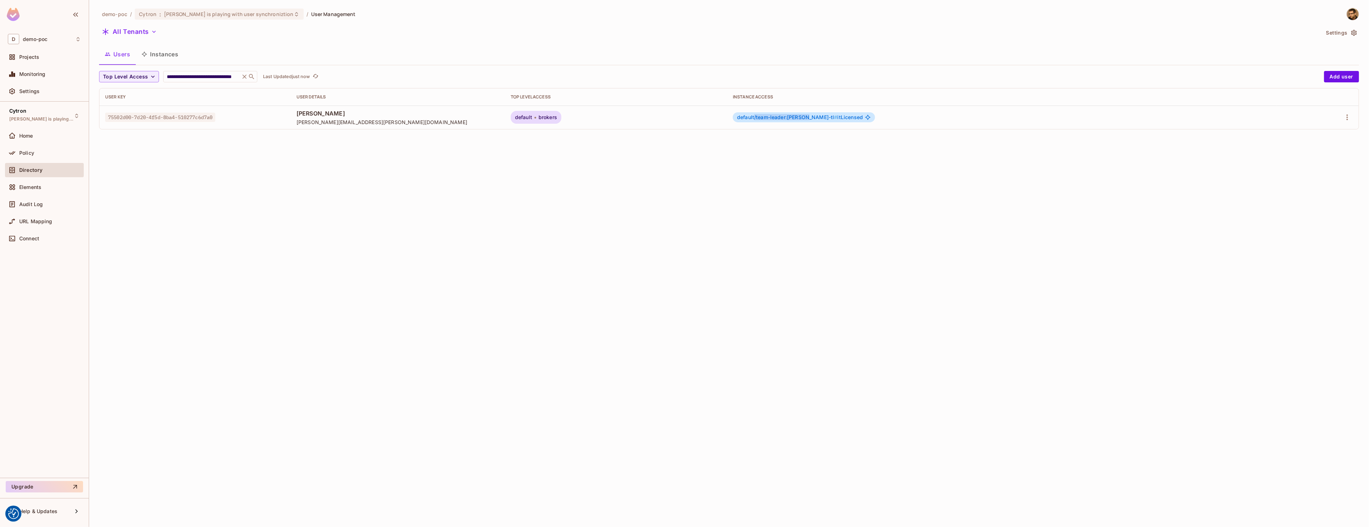
drag, startPoint x: 910, startPoint y: 118, endPoint x: 961, endPoint y: 119, distance: 51.7
click at [838, 119] on span "default/team-leader:tomas-jelinek-tl #" at bounding box center [787, 117] width 101 height 6
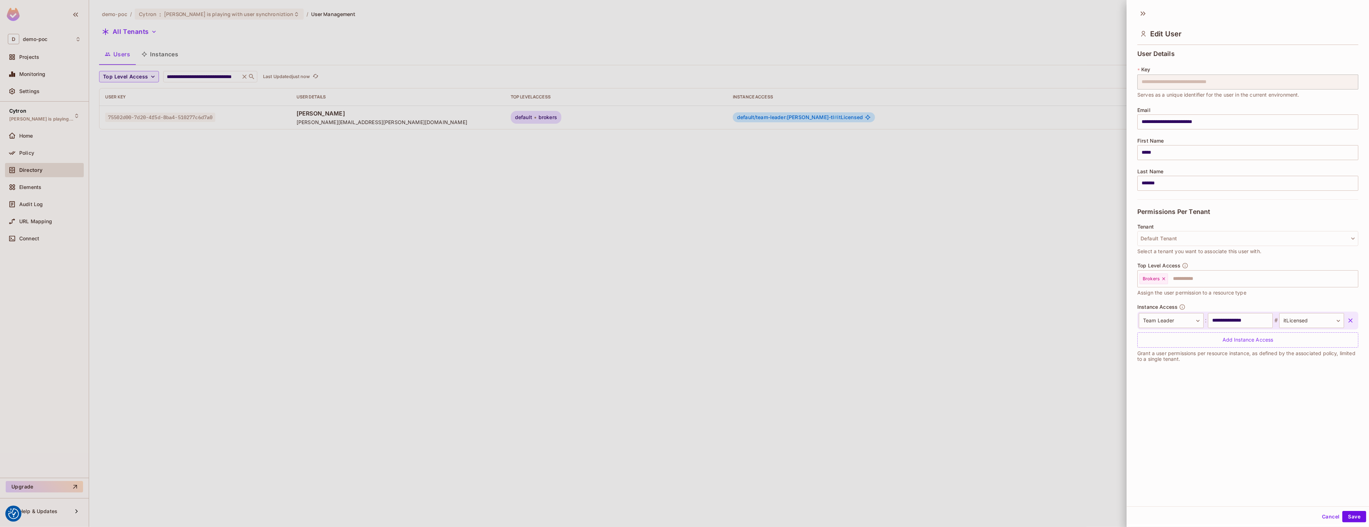
click at [961, 119] on div at bounding box center [684, 263] width 1369 height 527
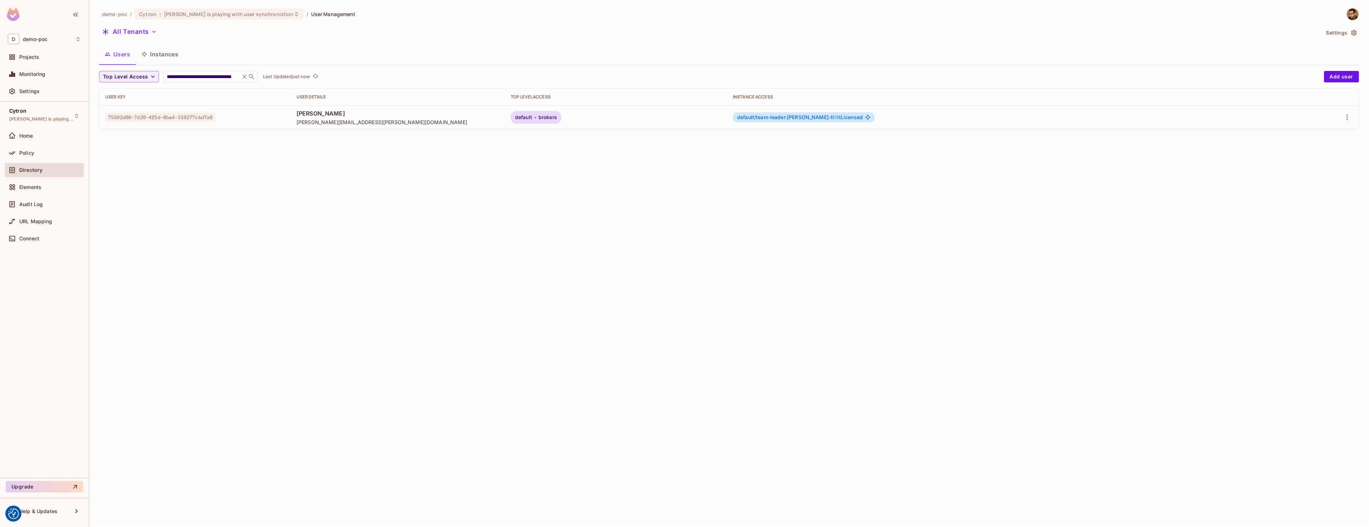
click at [838, 118] on span "default/team-leader:tomas-jelinek-tl #" at bounding box center [787, 117] width 101 height 6
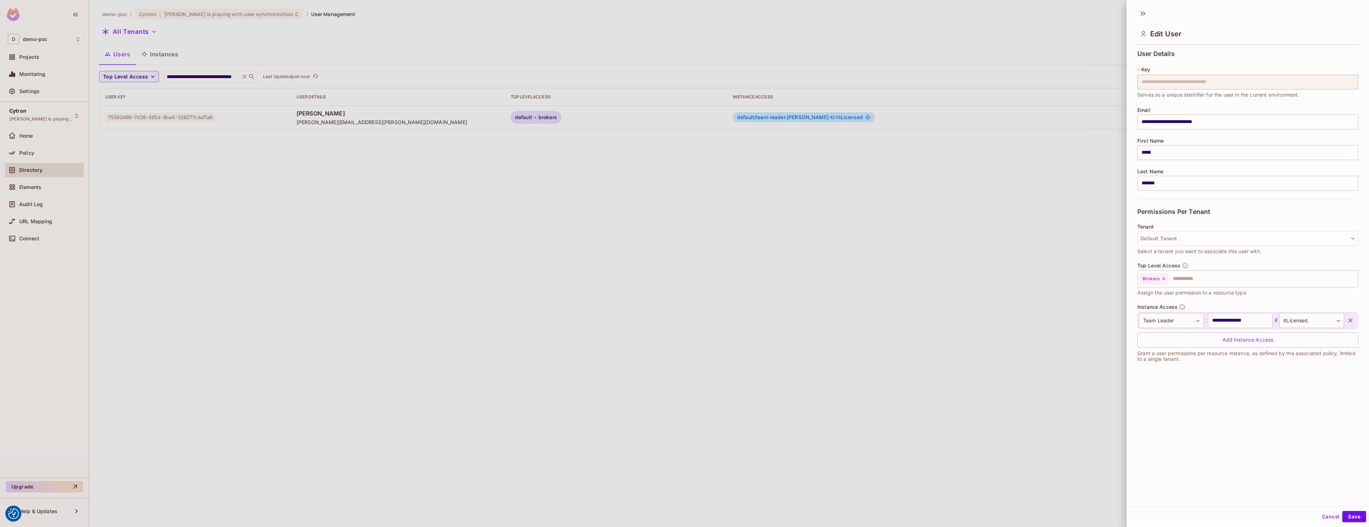
click at [937, 118] on div at bounding box center [684, 263] width 1369 height 527
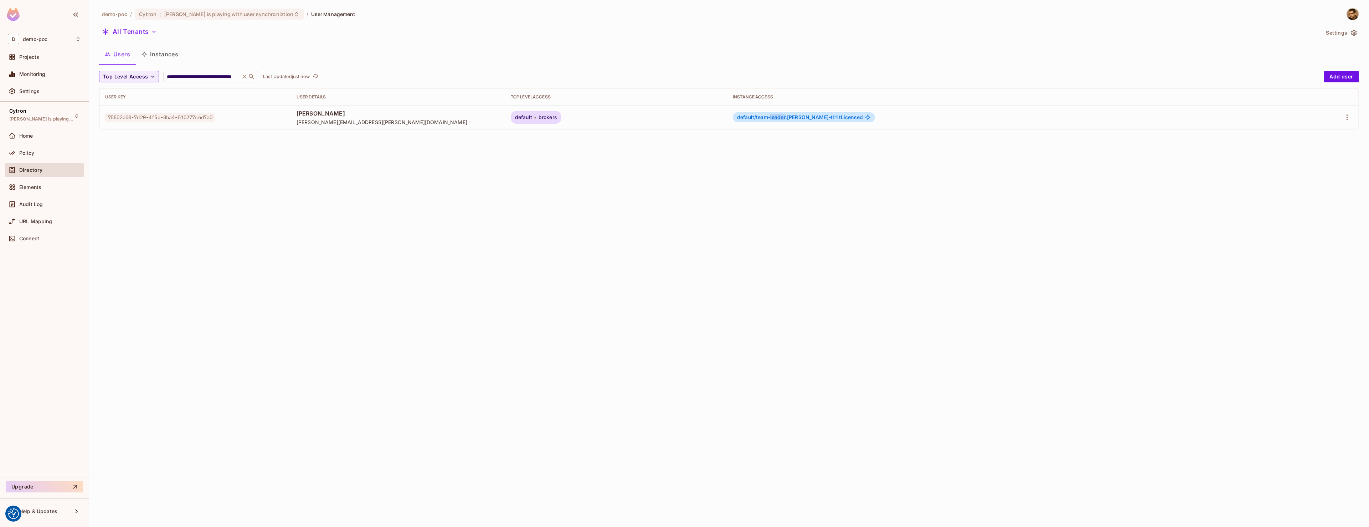
click at [838, 118] on span "default/team-leader:tomas-jelinek-tl #" at bounding box center [787, 117] width 101 height 6
click at [168, 53] on button "Instances" at bounding box center [160, 54] width 48 height 18
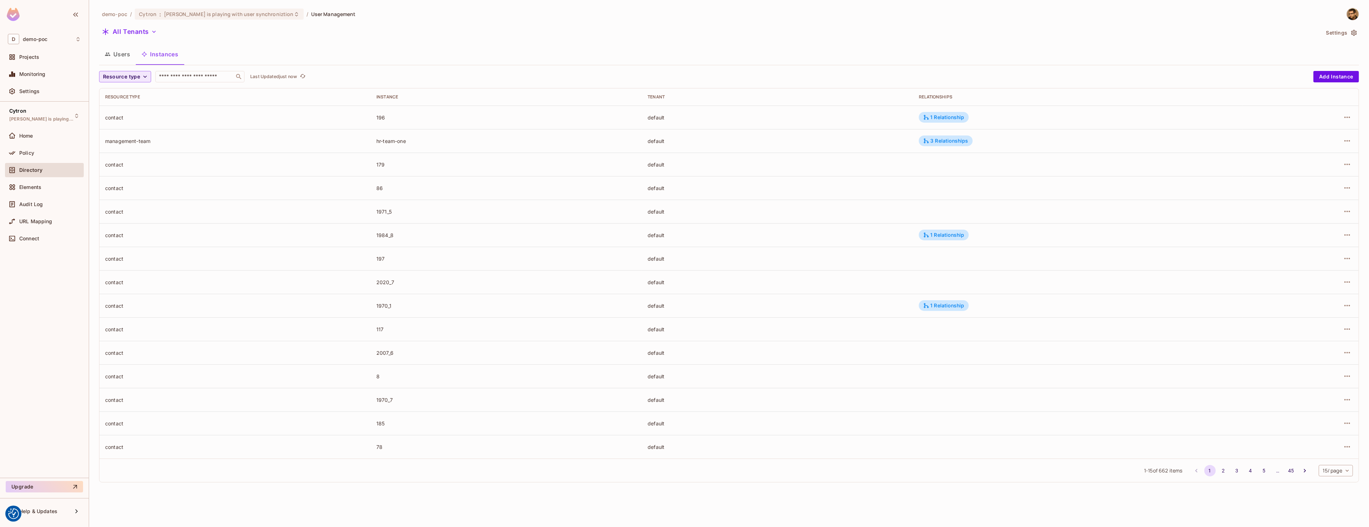
click at [132, 75] on span "Resource type" at bounding box center [121, 76] width 37 height 9
click at [127, 101] on li "Contact" at bounding box center [127, 108] width 57 height 15
click at [125, 74] on icon "button" at bounding box center [128, 76] width 7 height 7
click at [133, 78] on span "Resource type" at bounding box center [121, 76] width 37 height 9
click at [126, 95] on span "Team Leader" at bounding box center [128, 92] width 46 height 7
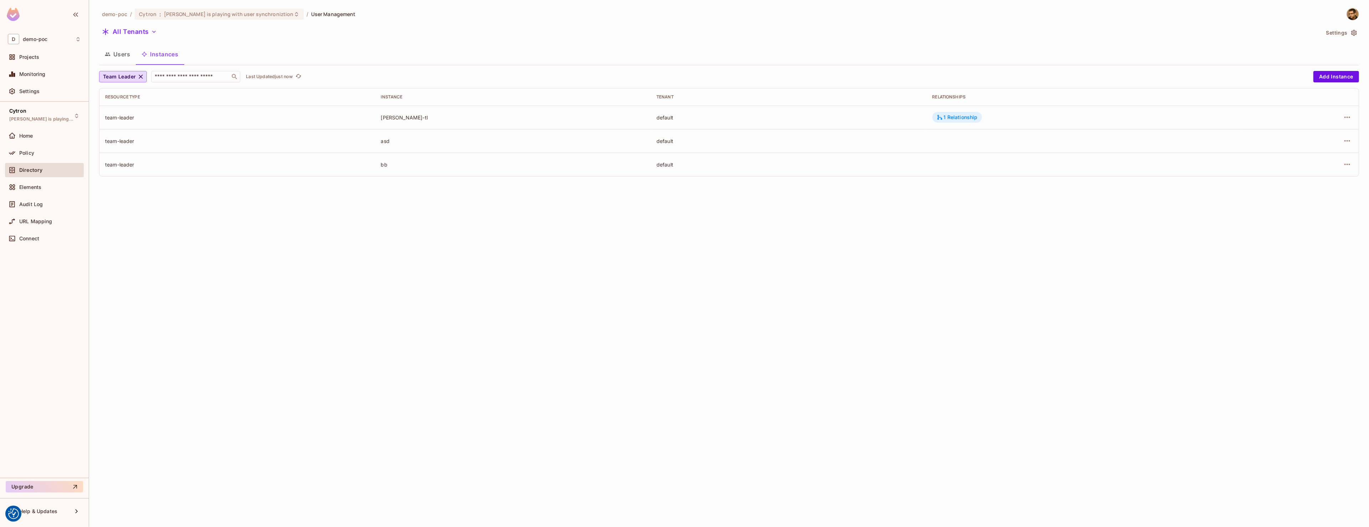
click at [962, 120] on div "1 Relationship" at bounding box center [957, 117] width 41 height 6
drag, startPoint x: 1071, startPoint y: 140, endPoint x: 1095, endPoint y: 140, distance: 23.2
click at [1095, 140] on div "user-agent:104" at bounding box center [1090, 140] width 45 height 10
drag, startPoint x: 1070, startPoint y: 140, endPoint x: 1064, endPoint y: 143, distance: 6.7
click at [1068, 143] on div "user-agent:104" at bounding box center [1090, 140] width 45 height 10
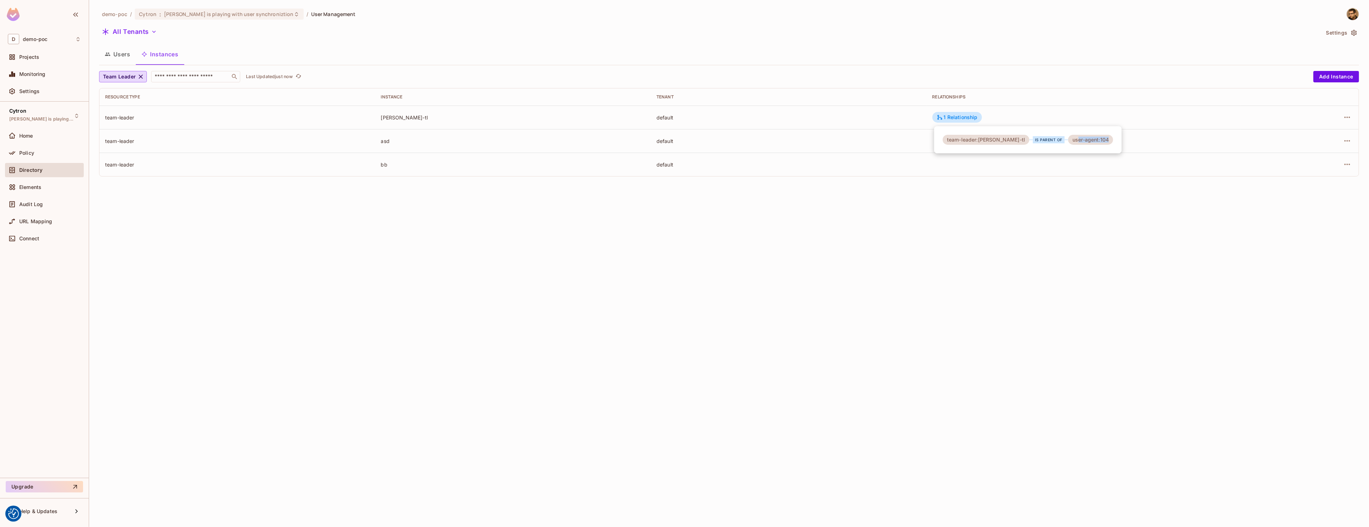
click at [1068, 143] on div "user-agent:104" at bounding box center [1090, 140] width 45 height 10
click at [1081, 139] on div "user-agent:104" at bounding box center [1090, 140] width 45 height 10
click at [1096, 138] on div "user-agent:104" at bounding box center [1090, 140] width 45 height 10
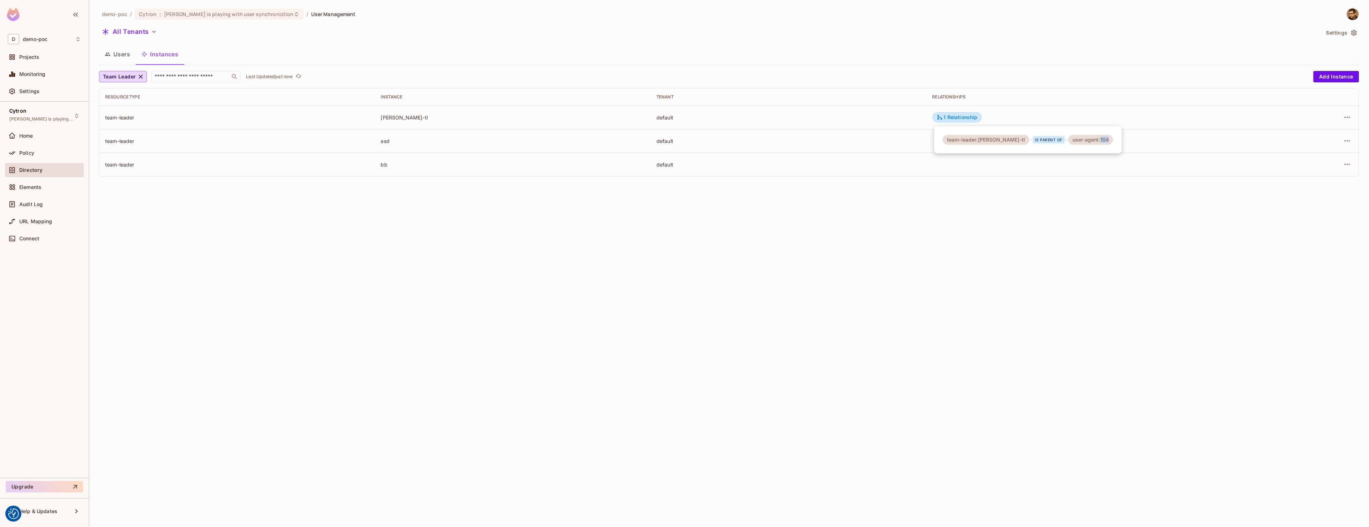
click at [1096, 138] on div "user-agent:104" at bounding box center [1090, 140] width 45 height 10
click at [1351, 117] on div at bounding box center [684, 263] width 1369 height 527
click at [1344, 120] on icon "button" at bounding box center [1347, 117] width 9 height 9
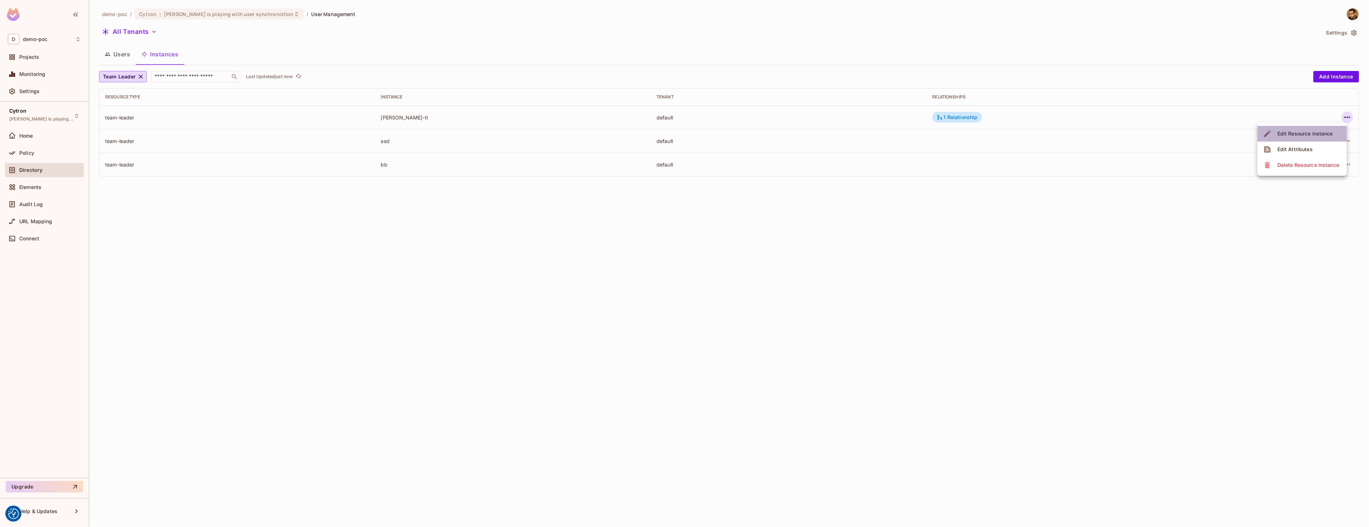
click at [1324, 141] on li "Edit Resource Instance" at bounding box center [1301, 134] width 89 height 16
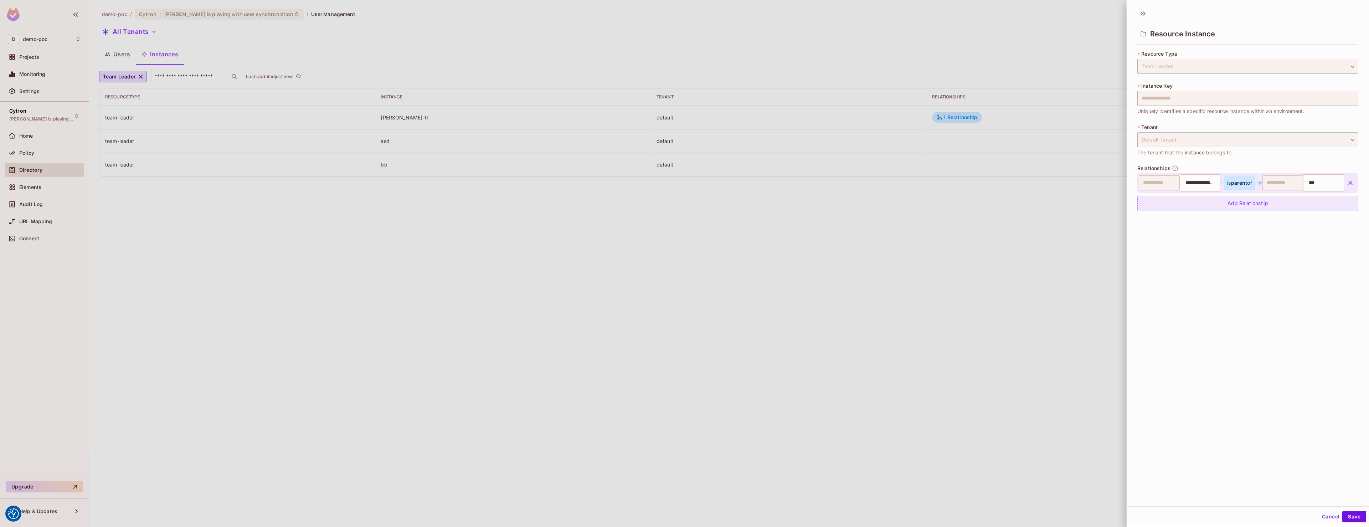
click at [1238, 207] on div "Add Relationship" at bounding box center [1247, 203] width 221 height 15
click at [1210, 209] on body "We use cookies to enhance your browsing experience, serve personalized ads or c…" at bounding box center [684, 263] width 1369 height 527
click at [1231, 280] on div at bounding box center [684, 263] width 1369 height 527
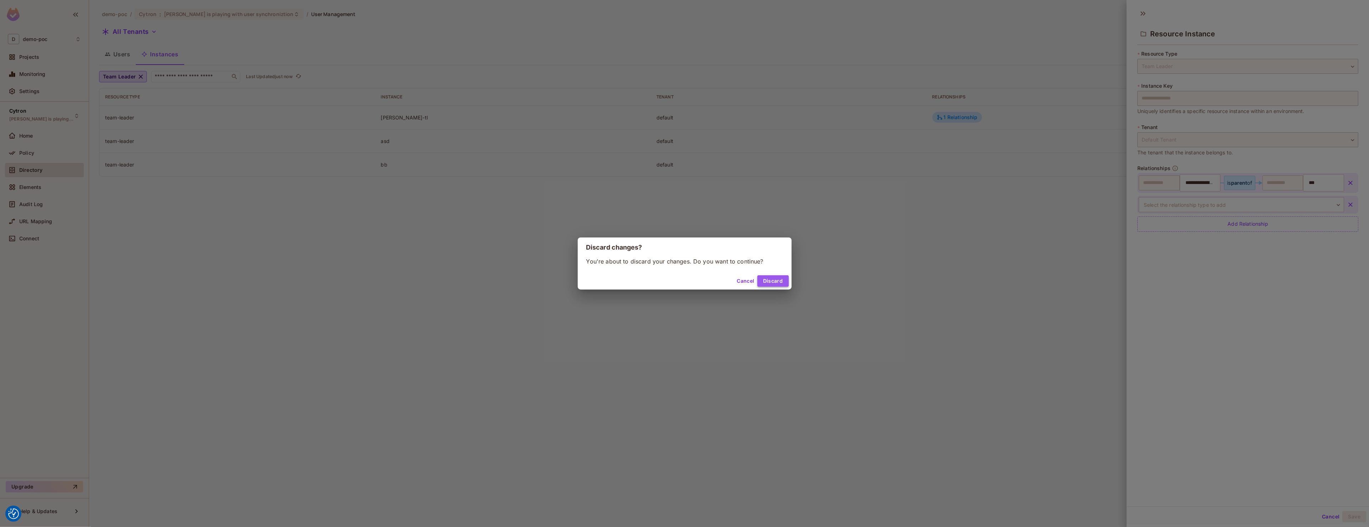
click at [776, 281] on button "Discard" at bounding box center [772, 280] width 31 height 11
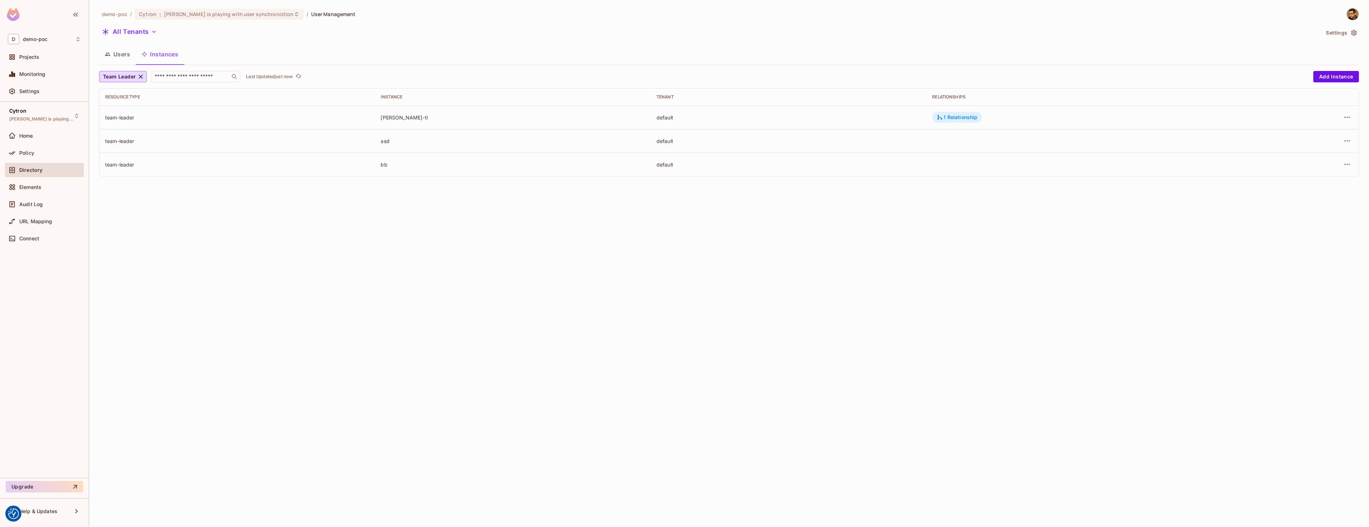
click at [966, 119] on div "1 Relationship" at bounding box center [957, 117] width 41 height 6
click at [1099, 141] on div "user-agent:104" at bounding box center [1090, 140] width 45 height 10
copy div "104"
click at [122, 81] on span "Team Leader" at bounding box center [119, 76] width 33 height 9
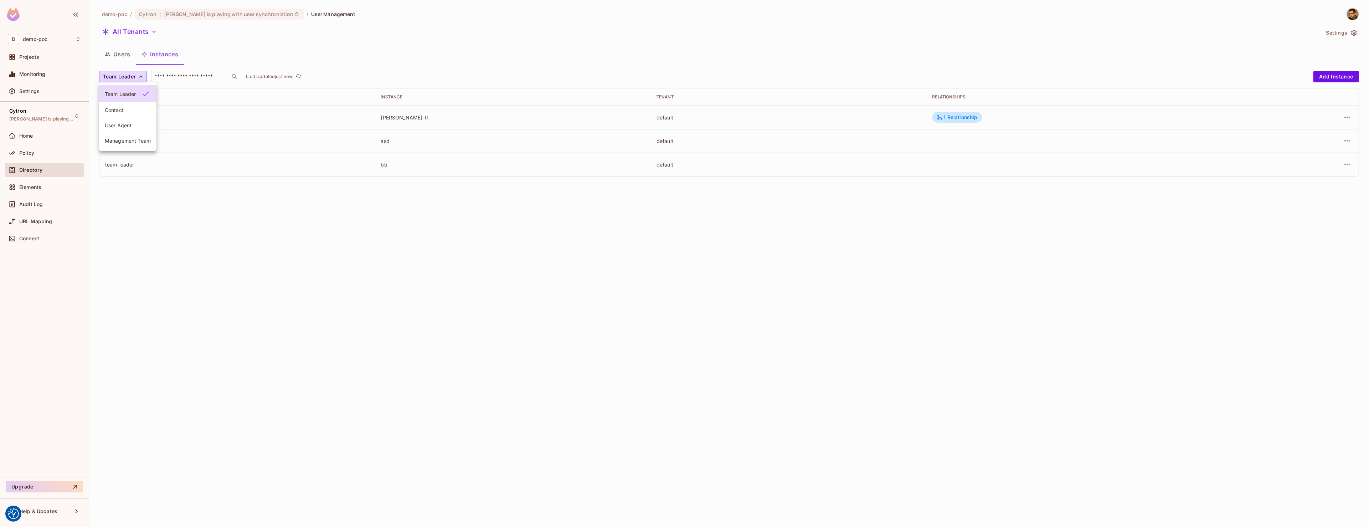
click at [127, 124] on span "User Agent" at bounding box center [128, 125] width 46 height 7
click at [927, 113] on div "2 Relationships" at bounding box center [945, 117] width 53 height 11
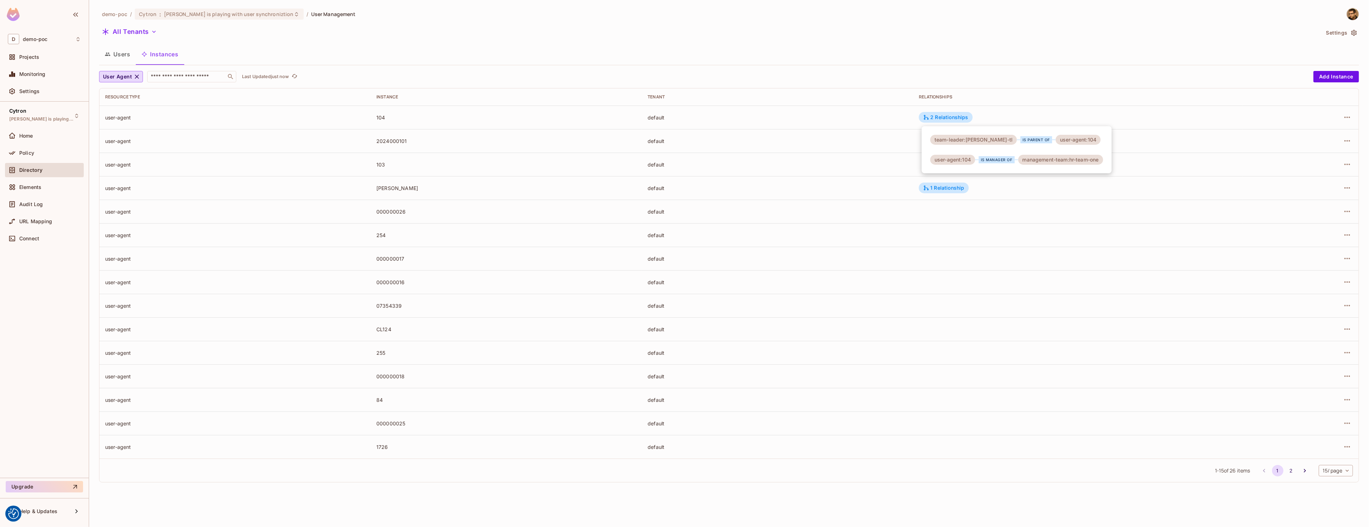
drag, startPoint x: 1053, startPoint y: 137, endPoint x: 1089, endPoint y: 135, distance: 36.4
click at [1091, 137] on div "user-agent:104" at bounding box center [1078, 140] width 45 height 10
click at [1093, 145] on div "team-leader:tomas-jelinek-tl is parent of user-agent:104 user-agent:104 is mana…" at bounding box center [1017, 149] width 190 height 47
drag, startPoint x: 1040, startPoint y: 160, endPoint x: 1111, endPoint y: 160, distance: 71.3
click at [1111, 160] on div "team-leader:tomas-jelinek-tl is parent of user-agent:104 user-agent:104 is mana…" at bounding box center [1017, 149] width 190 height 47
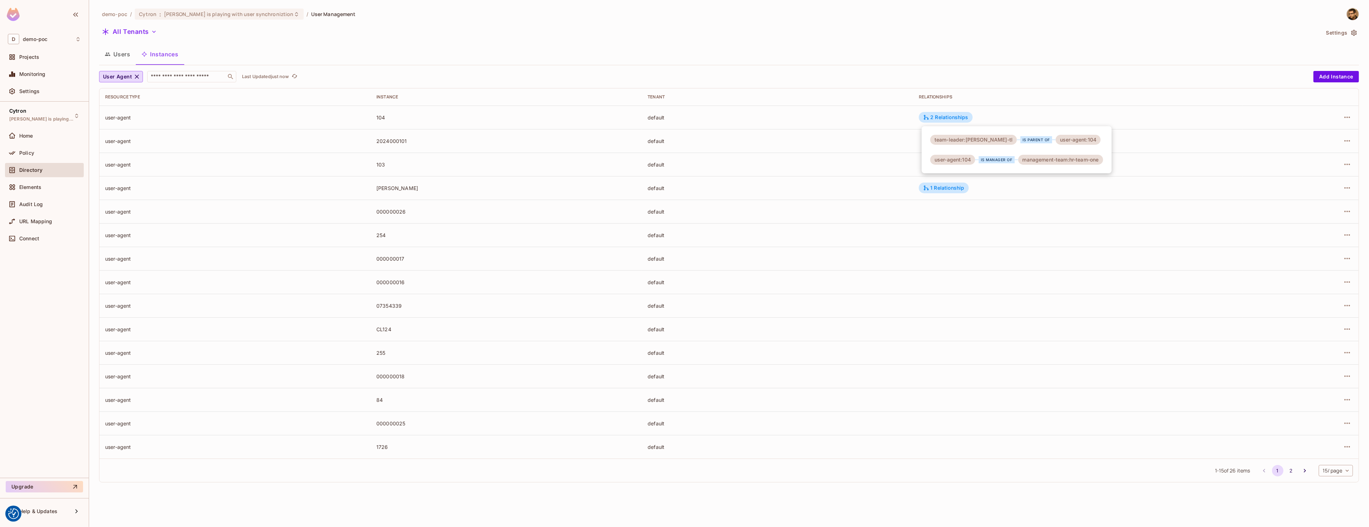
click at [1087, 163] on div "management-team:hr-team-one" at bounding box center [1060, 160] width 85 height 10
click at [1087, 160] on div "management-team:hr-team-one" at bounding box center [1060, 160] width 85 height 10
drag, startPoint x: 948, startPoint y: 116, endPoint x: 958, endPoint y: 119, distance: 10.7
click at [998, 118] on td "2 Relationships" at bounding box center [1078, 118] width 330 height 24
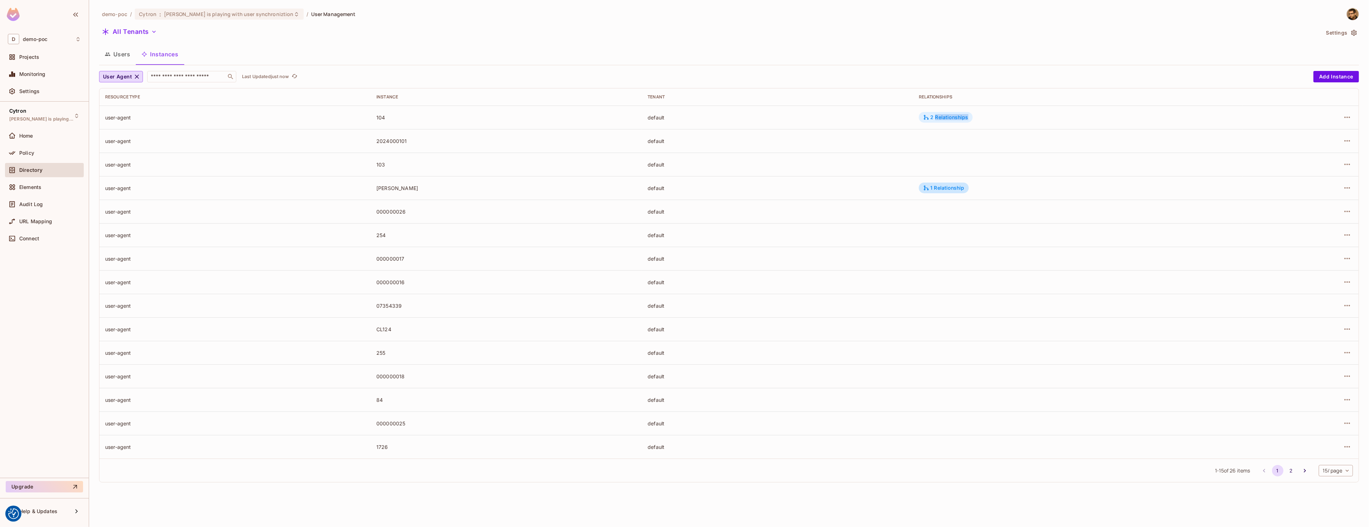
click at [948, 115] on div "2 Relationships" at bounding box center [945, 117] width 45 height 6
drag, startPoint x: 1070, startPoint y: 160, endPoint x: 1116, endPoint y: 161, distance: 45.3
click at [1112, 161] on div "team-leader:tomas-jelinek-tl is parent of user-agent:104 user-agent:104 is mana…" at bounding box center [1017, 149] width 190 height 47
click at [1075, 158] on div "management-team:hr-team-one" at bounding box center [1060, 160] width 85 height 10
drag, startPoint x: 1070, startPoint y: 160, endPoint x: 1101, endPoint y: 161, distance: 30.7
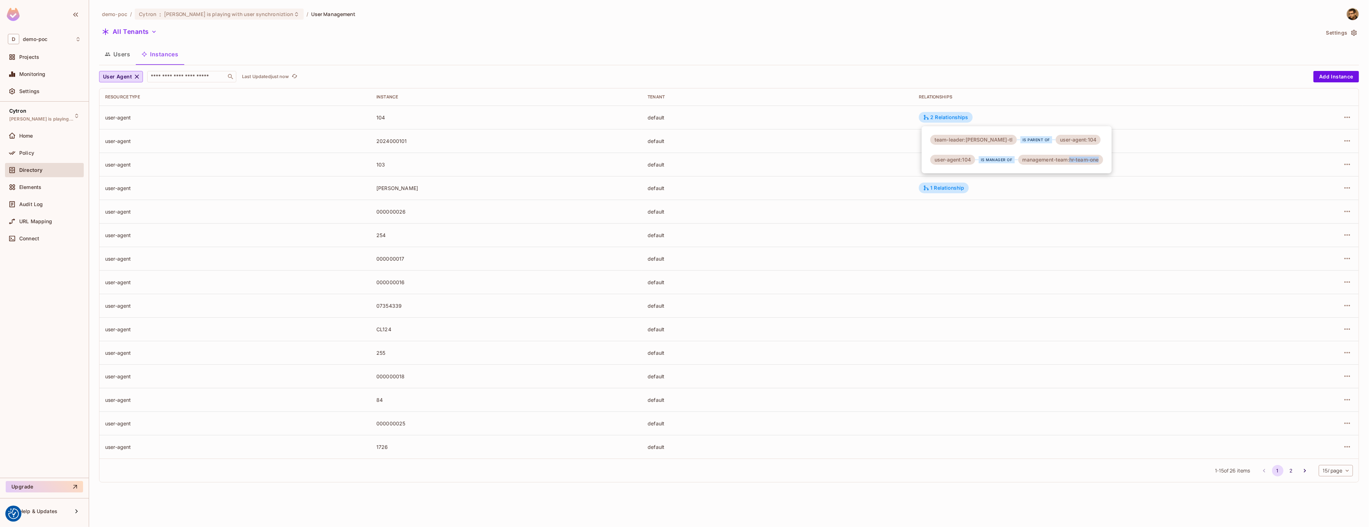
click at [1101, 161] on div "management-team:hr-team-one" at bounding box center [1060, 160] width 85 height 10
copy div "hr-team-one"
click at [150, 79] on input "text" at bounding box center [186, 76] width 75 height 7
click at [137, 79] on icon "button" at bounding box center [136, 76] width 7 height 7
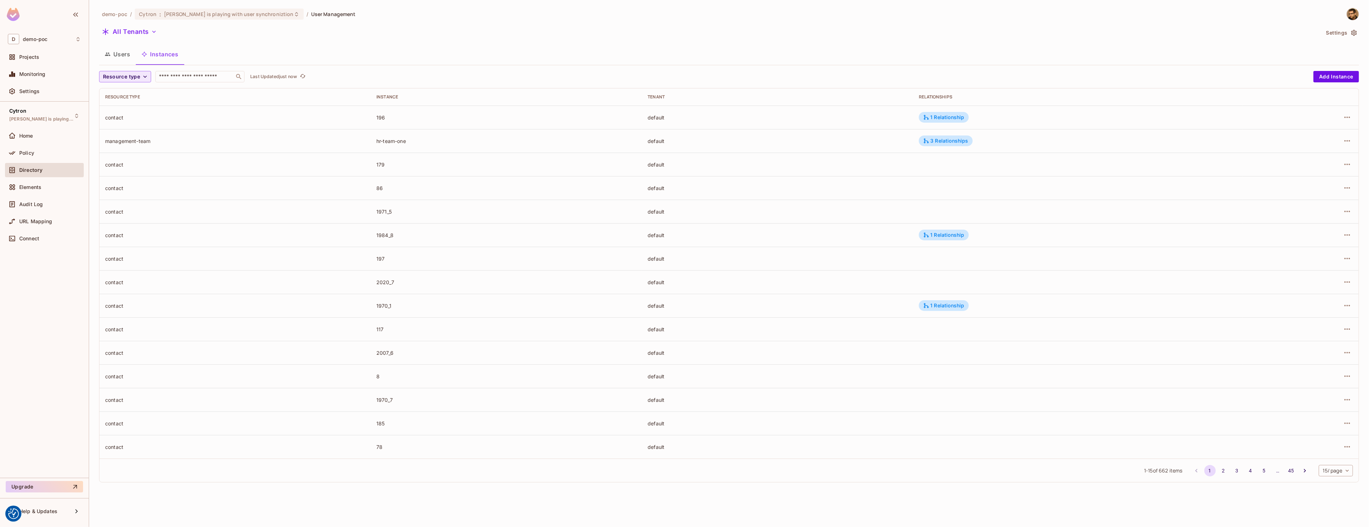
click at [133, 74] on span "Resource type" at bounding box center [121, 76] width 37 height 9
click at [139, 141] on span "Management Team" at bounding box center [128, 138] width 46 height 7
click at [953, 122] on div "3 Relationships" at bounding box center [945, 117] width 53 height 11
click at [48, 158] on div "Policy" at bounding box center [44, 153] width 79 height 14
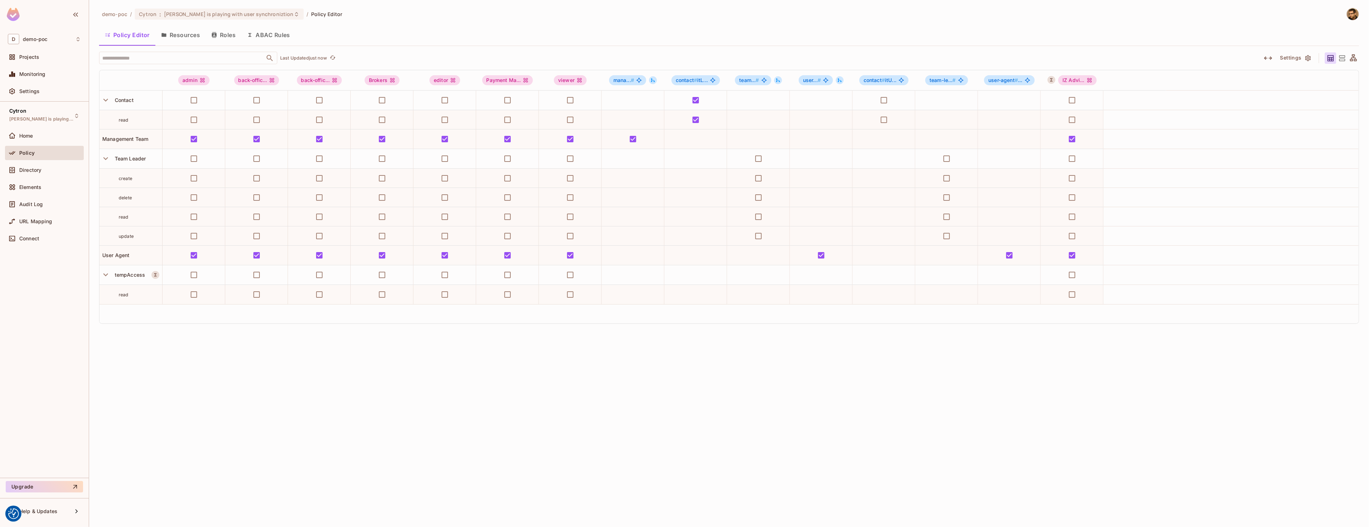
click at [220, 38] on button "Roles" at bounding box center [224, 35] width 36 height 18
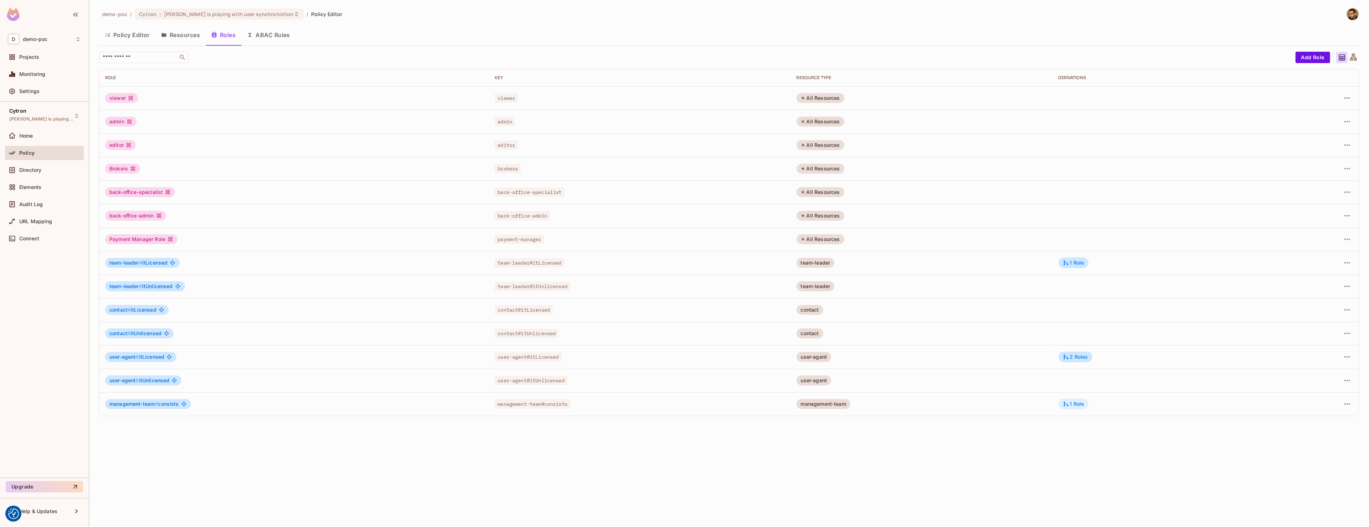
click at [1089, 406] on div "1 Role" at bounding box center [1074, 403] width 30 height 11
click at [1065, 490] on div at bounding box center [684, 263] width 1369 height 527
click at [1349, 405] on icon "button" at bounding box center [1347, 404] width 9 height 9
click at [1309, 418] on div "Edit Role" at bounding box center [1315, 420] width 21 height 7
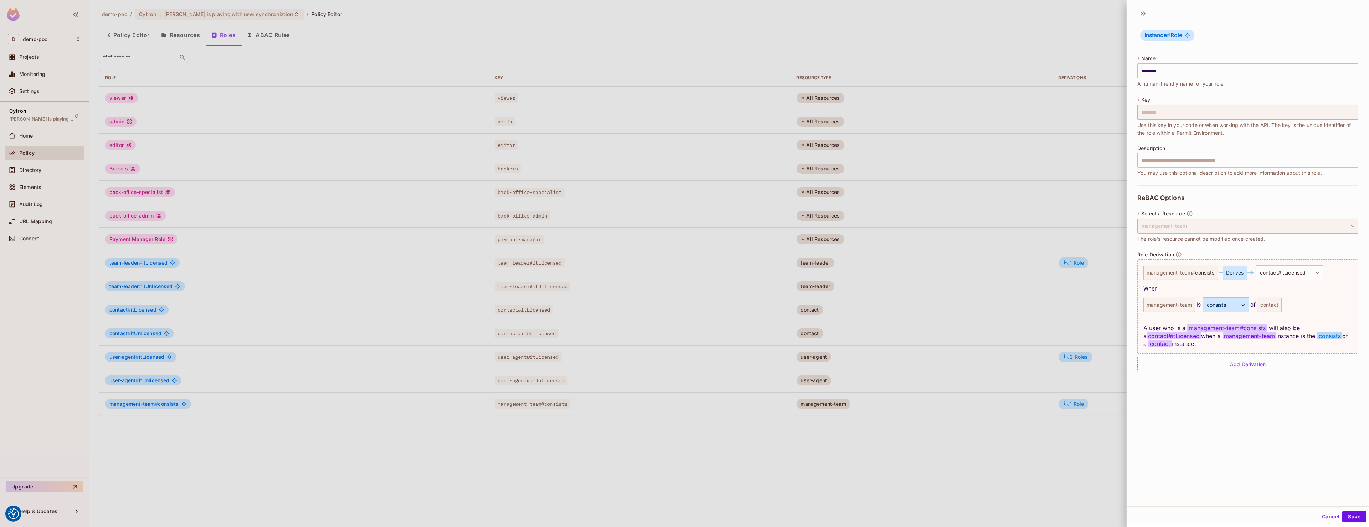
click at [1139, 17] on div "Instance # Role" at bounding box center [1248, 30] width 242 height 44
click at [1140, 15] on icon at bounding box center [1142, 13] width 11 height 11
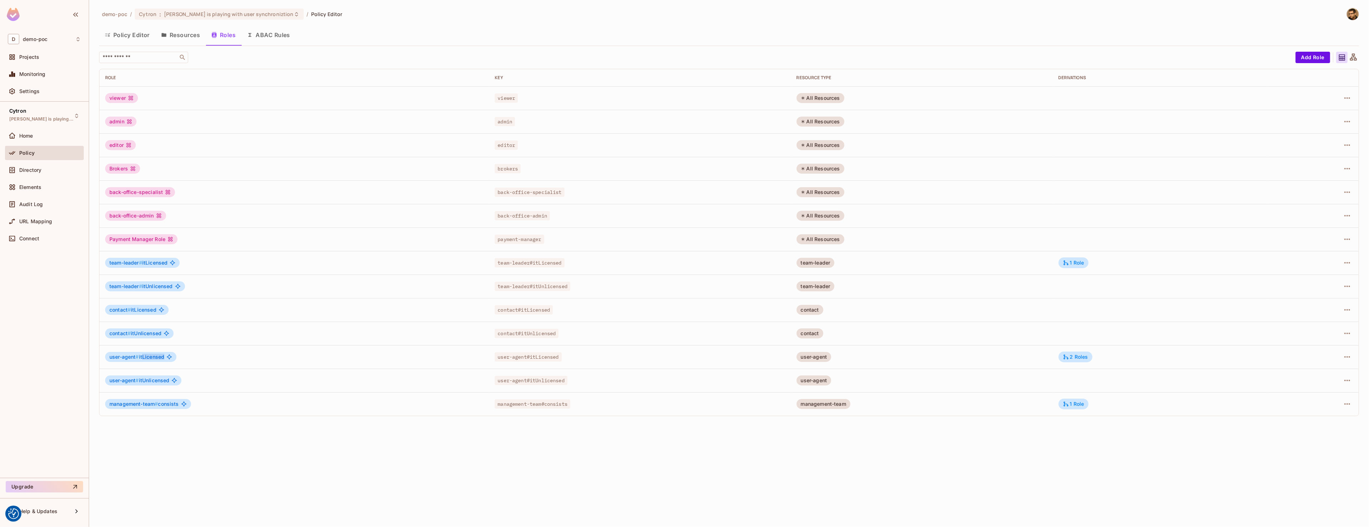
drag, startPoint x: 113, startPoint y: 361, endPoint x: 144, endPoint y: 356, distance: 30.6
click at [144, 356] on div "user-agent # itLicensed" at bounding box center [140, 357] width 71 height 10
click at [1080, 356] on div "2 Roles" at bounding box center [1075, 357] width 25 height 6
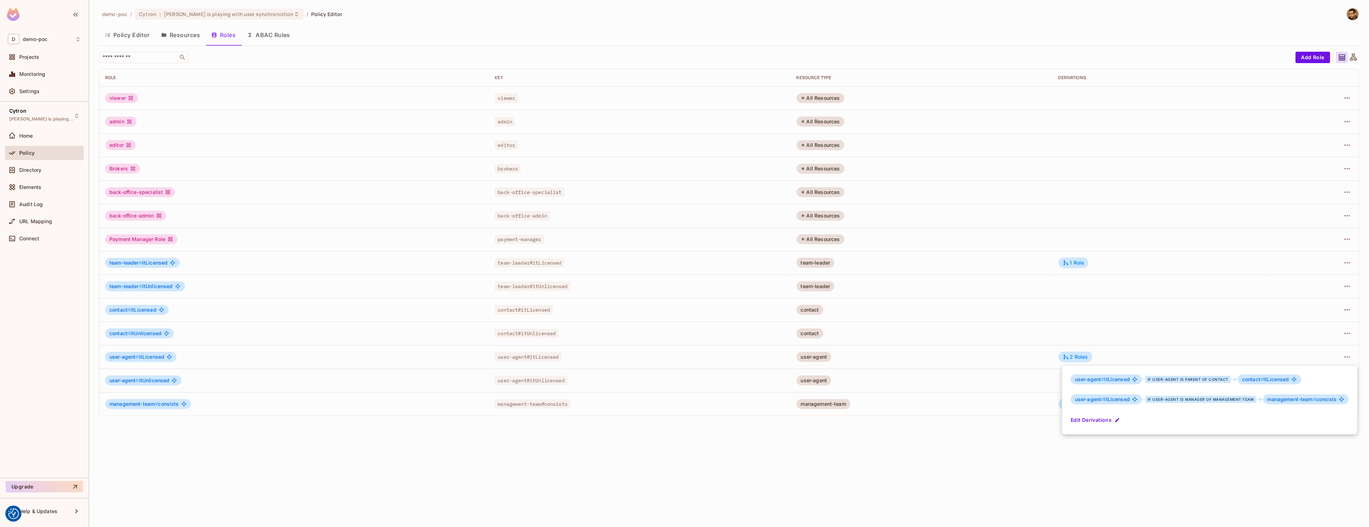
click at [1348, 357] on div at bounding box center [684, 263] width 1369 height 527
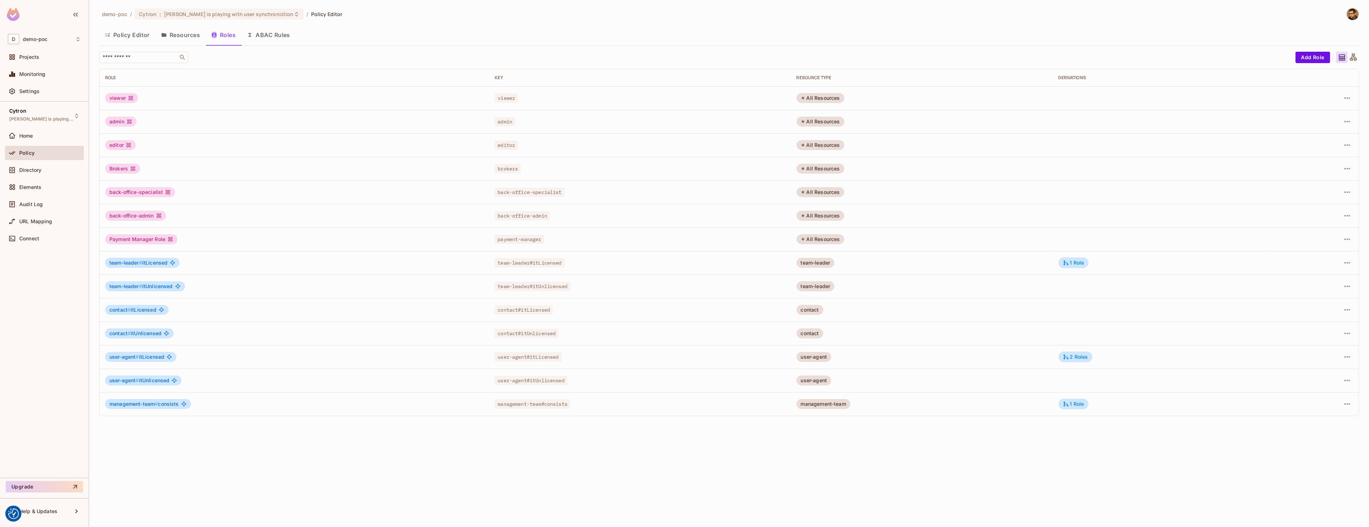
click at [1348, 357] on icon "button" at bounding box center [1347, 356] width 6 height 1
click at [1319, 368] on span "Edit Role" at bounding box center [1316, 372] width 26 height 11
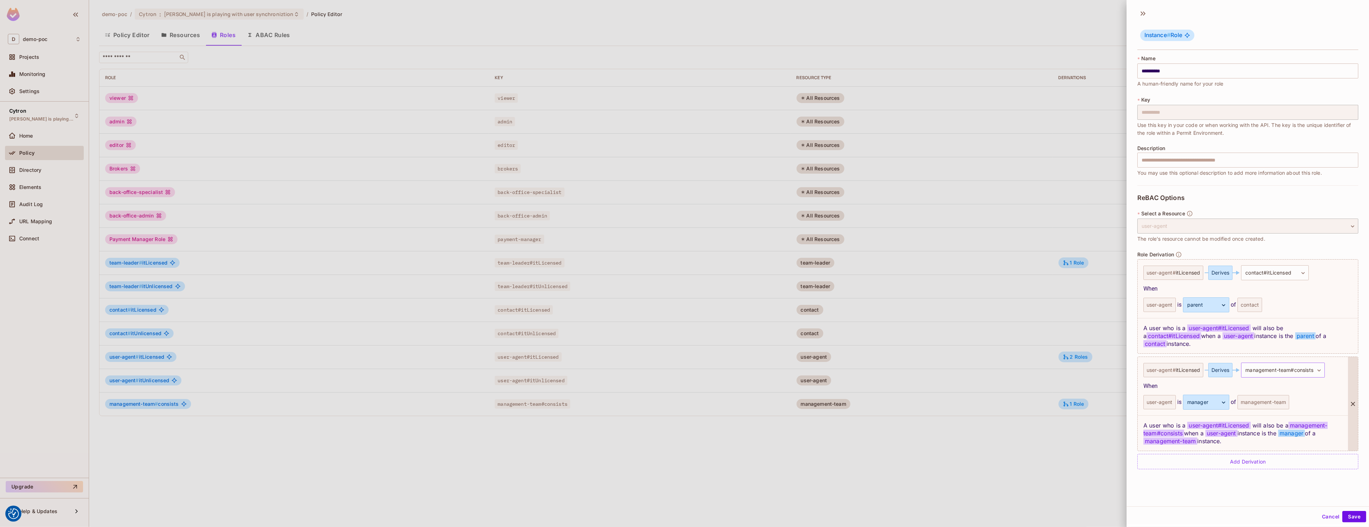
click at [1299, 361] on body "We use cookies to enhance your browsing experience, serve personalized ads or c…" at bounding box center [684, 263] width 1369 height 527
click at [1249, 490] on div at bounding box center [684, 263] width 1369 height 527
click at [1271, 483] on div "**********" at bounding box center [1248, 255] width 242 height 501
click at [1015, 457] on div at bounding box center [684, 263] width 1369 height 527
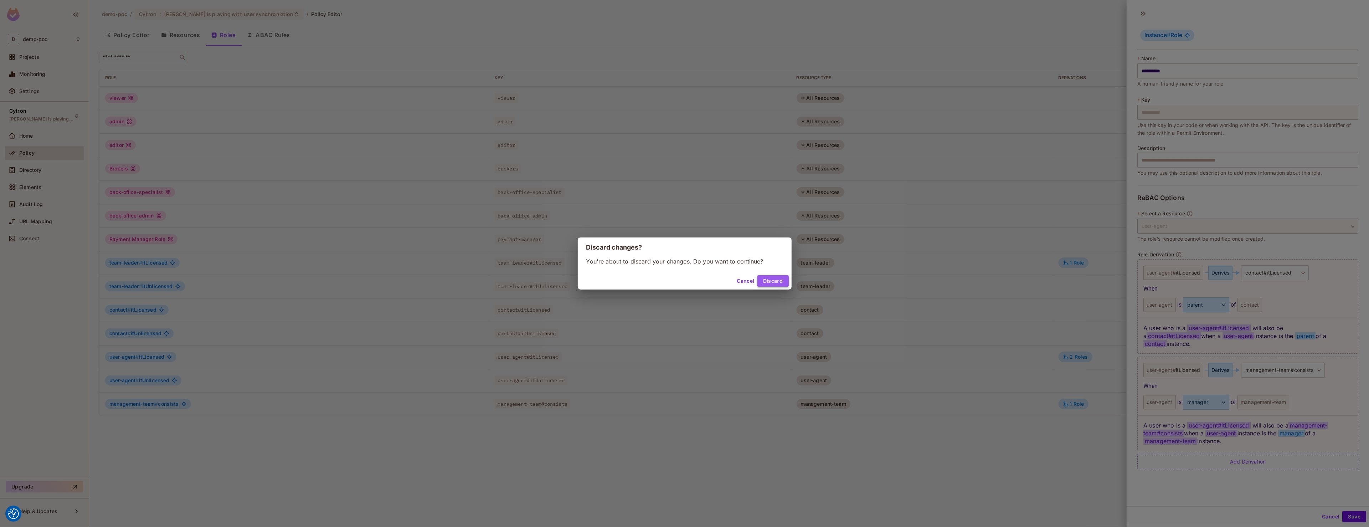
click at [774, 280] on button "Discard" at bounding box center [772, 280] width 31 height 11
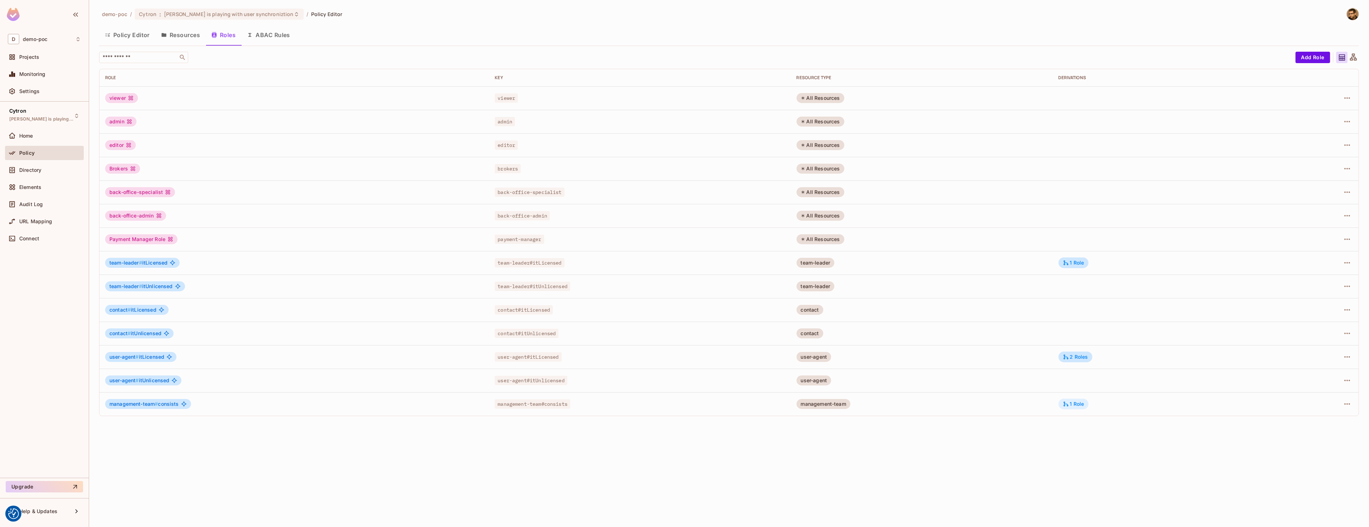
click at [1073, 403] on div "1 Role" at bounding box center [1073, 404] width 21 height 6
click at [1351, 410] on div at bounding box center [684, 263] width 1369 height 527
click at [1351, 405] on icon "button" at bounding box center [1347, 404] width 9 height 9
click at [1339, 421] on li "Edit Role" at bounding box center [1316, 421] width 63 height 16
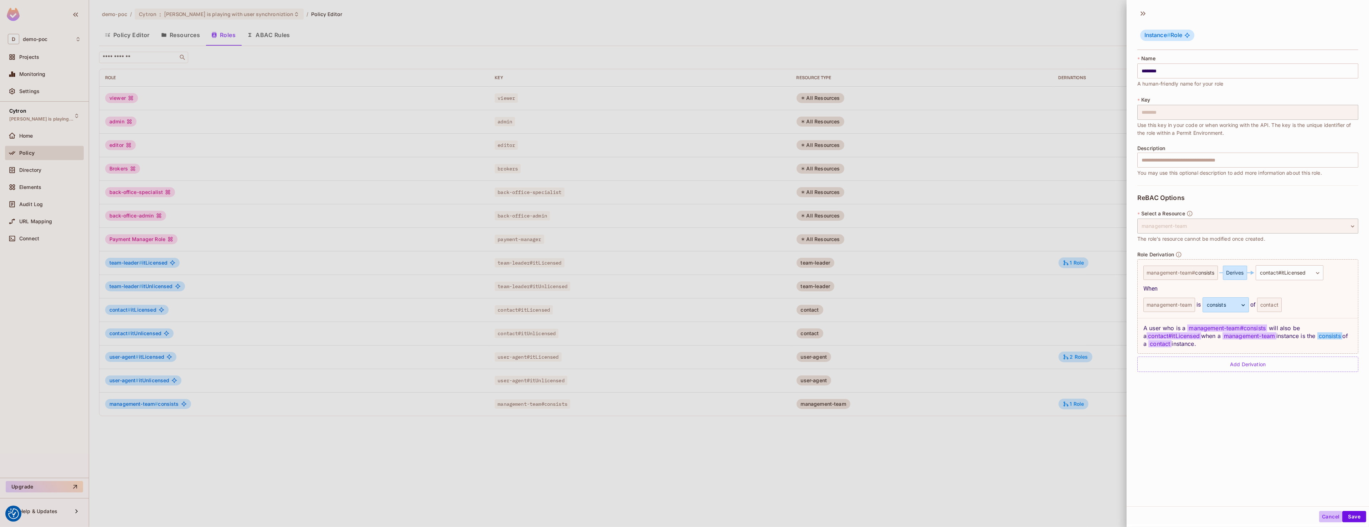
click at [1324, 515] on button "Cancel" at bounding box center [1330, 516] width 23 height 11
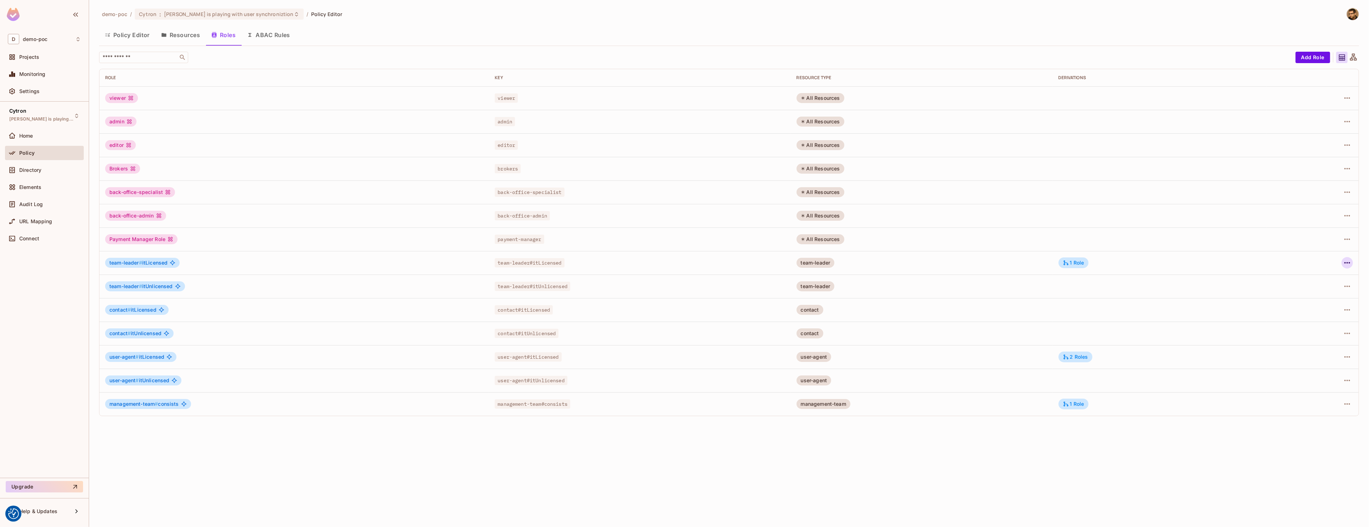
click at [1350, 261] on icon "button" at bounding box center [1347, 262] width 9 height 9
click at [1323, 281] on div "Edit Role" at bounding box center [1315, 279] width 21 height 7
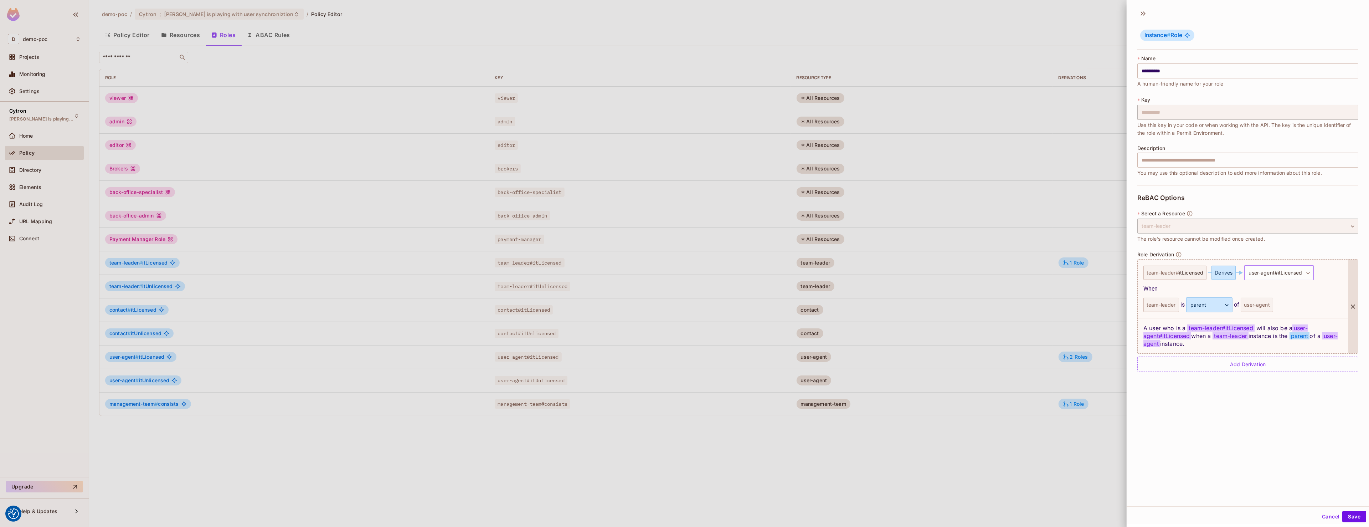
click at [1294, 277] on body "We use cookies to enhance your browsing experience, serve personalized ads or c…" at bounding box center [684, 263] width 1369 height 527
click at [1294, 277] on div at bounding box center [684, 263] width 1369 height 527
click at [1215, 448] on div "**********" at bounding box center [1248, 255] width 242 height 501
click at [1328, 513] on button "Cancel" at bounding box center [1330, 516] width 23 height 11
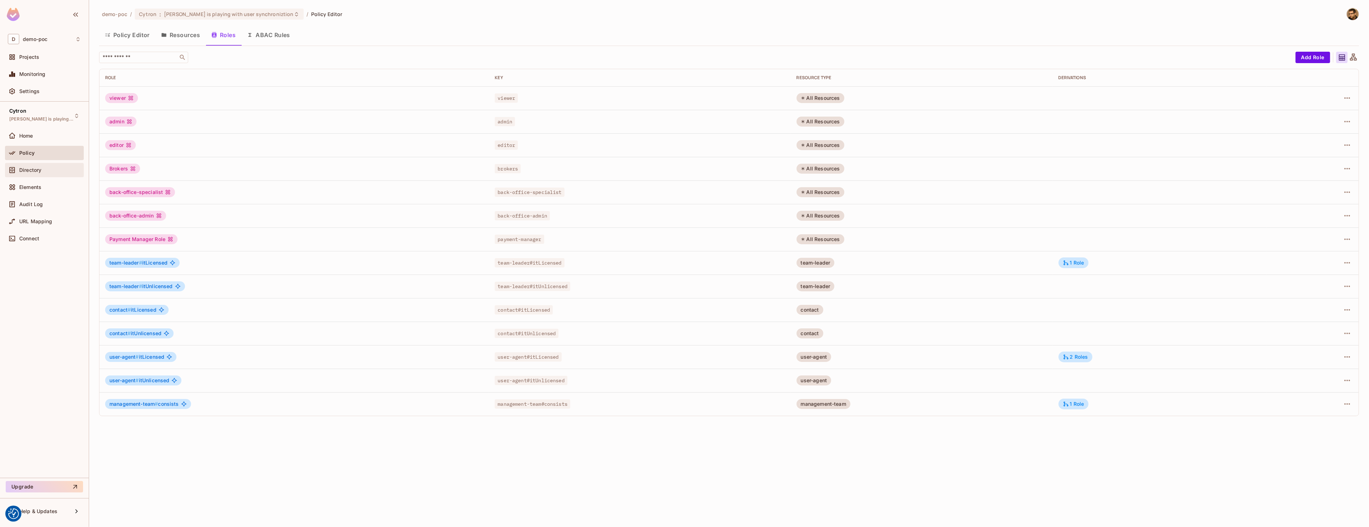
click at [41, 174] on div "Directory" at bounding box center [44, 170] width 73 height 9
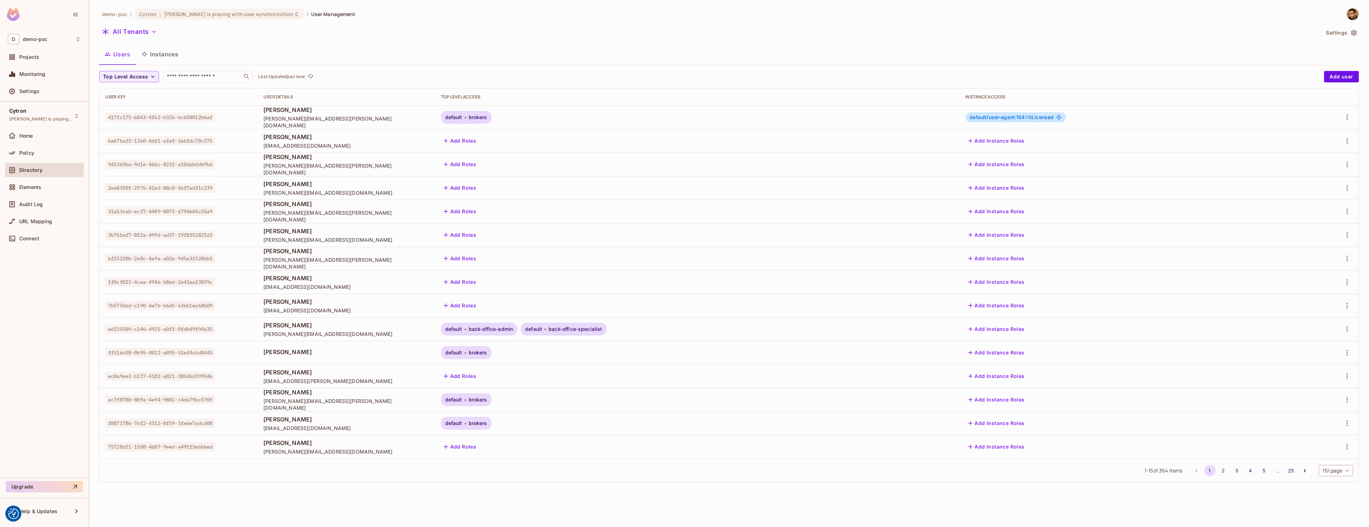
click at [158, 55] on button "Instances" at bounding box center [160, 54] width 48 height 18
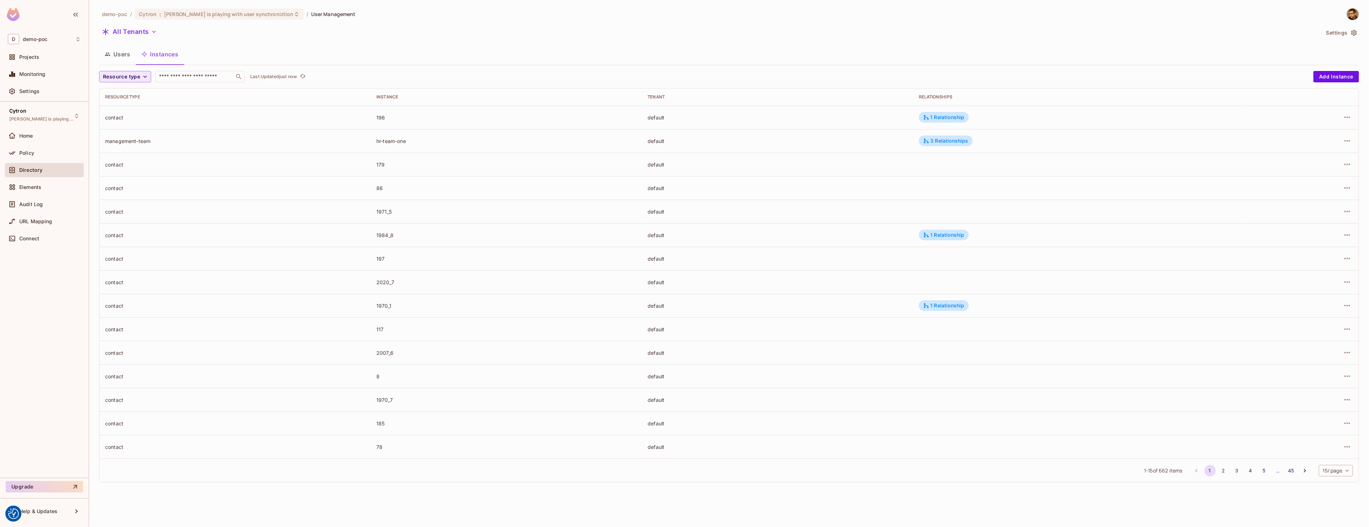
click at [143, 73] on button "Resource type" at bounding box center [125, 76] width 52 height 11
click at [137, 129] on li "User Agent" at bounding box center [127, 123] width 57 height 15
click at [964, 113] on div "2 Relationships" at bounding box center [945, 117] width 53 height 11
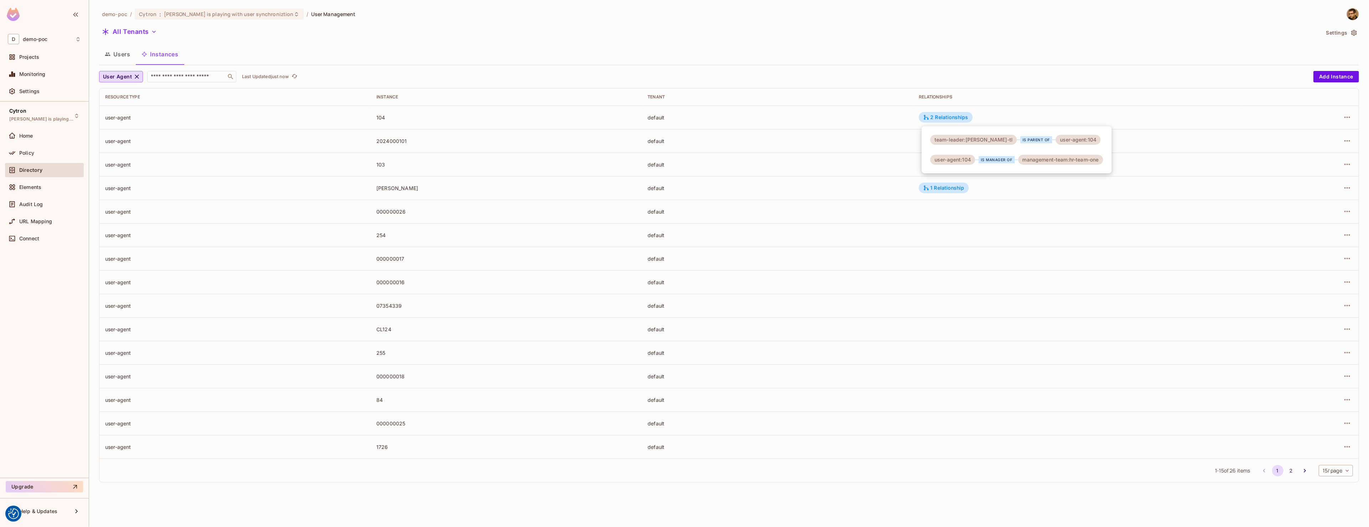
click at [966, 161] on div "user-agent:104" at bounding box center [952, 160] width 45 height 10
copy div "104"
click at [124, 55] on button "Users" at bounding box center [117, 54] width 37 height 18
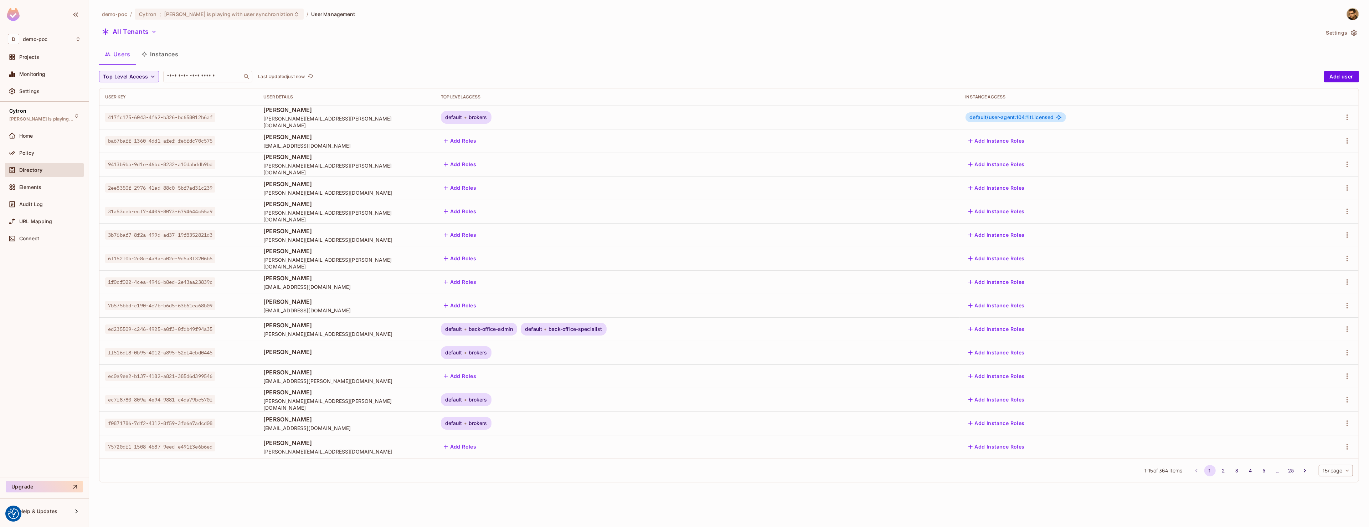
click at [192, 112] on td "417fc175-6043-4f62-b326-bc658012b6af" at bounding box center [178, 118] width 158 height 24
click at [192, 113] on span "417fc175-6043-4f62-b326-bc658012b6af" at bounding box center [160, 117] width 110 height 9
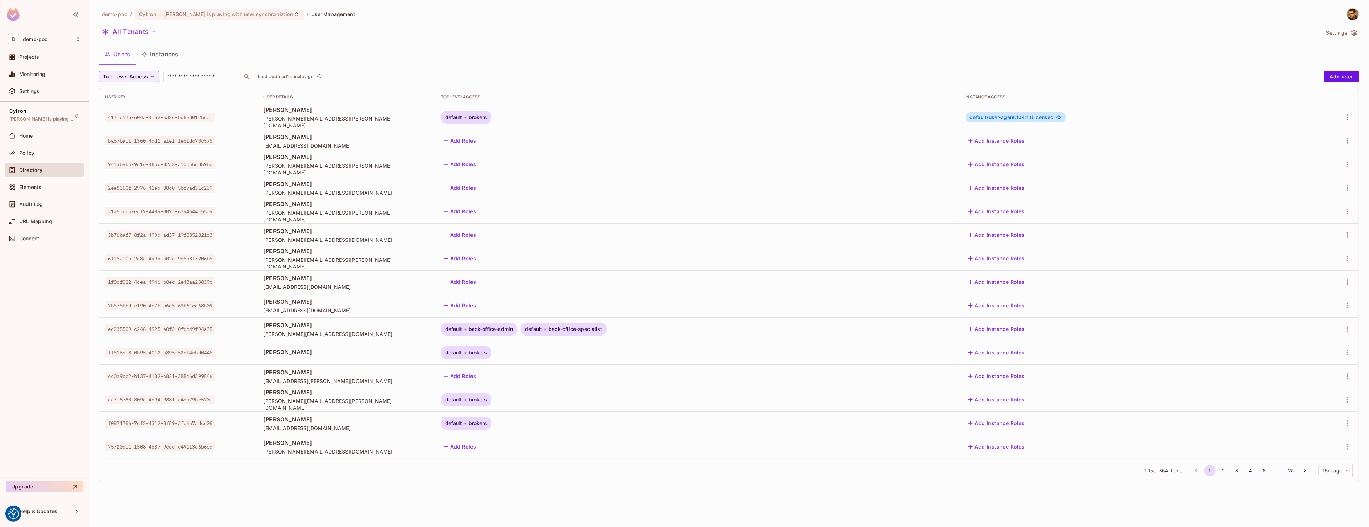
click at [149, 119] on span "417fc175-6043-4f62-b326-bc658012b6af" at bounding box center [160, 117] width 110 height 9
click at [180, 113] on span "417fc175-6043-4f62-b326-bc658012b6af" at bounding box center [160, 117] width 110 height 9
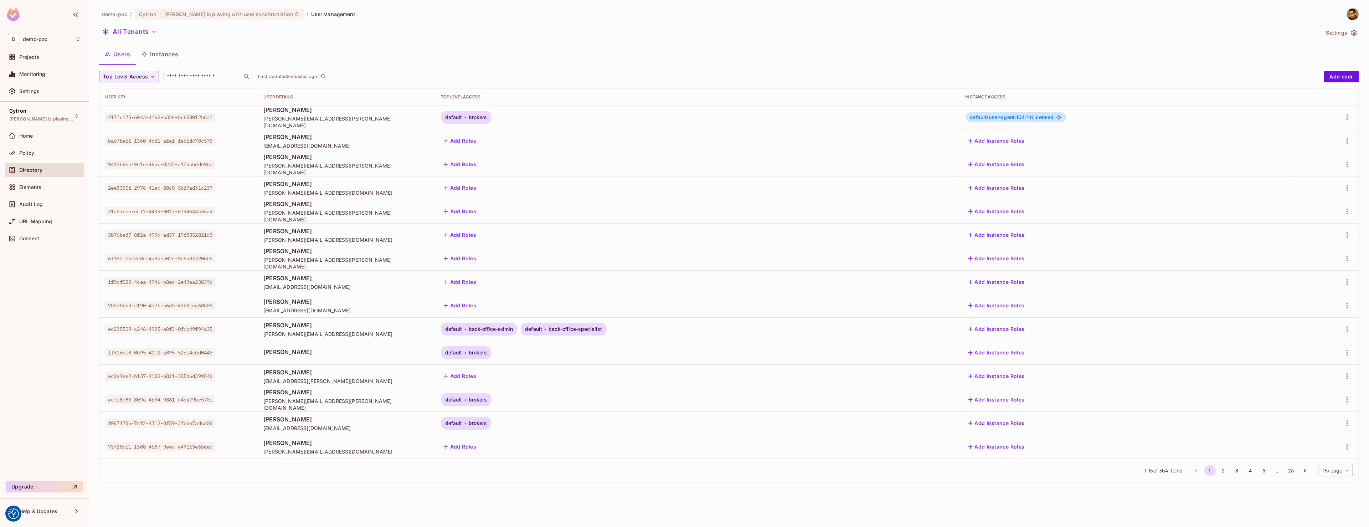
click at [180, 113] on span "417fc175-6043-4f62-b326-bc658012b6af" at bounding box center [160, 117] width 110 height 9
drag, startPoint x: 1118, startPoint y: 118, endPoint x: 1170, endPoint y: 172, distance: 74.4
click at [1028, 118] on span "default/user-agent:104 #" at bounding box center [999, 117] width 58 height 6
click at [164, 60] on button "Instances" at bounding box center [160, 54] width 48 height 18
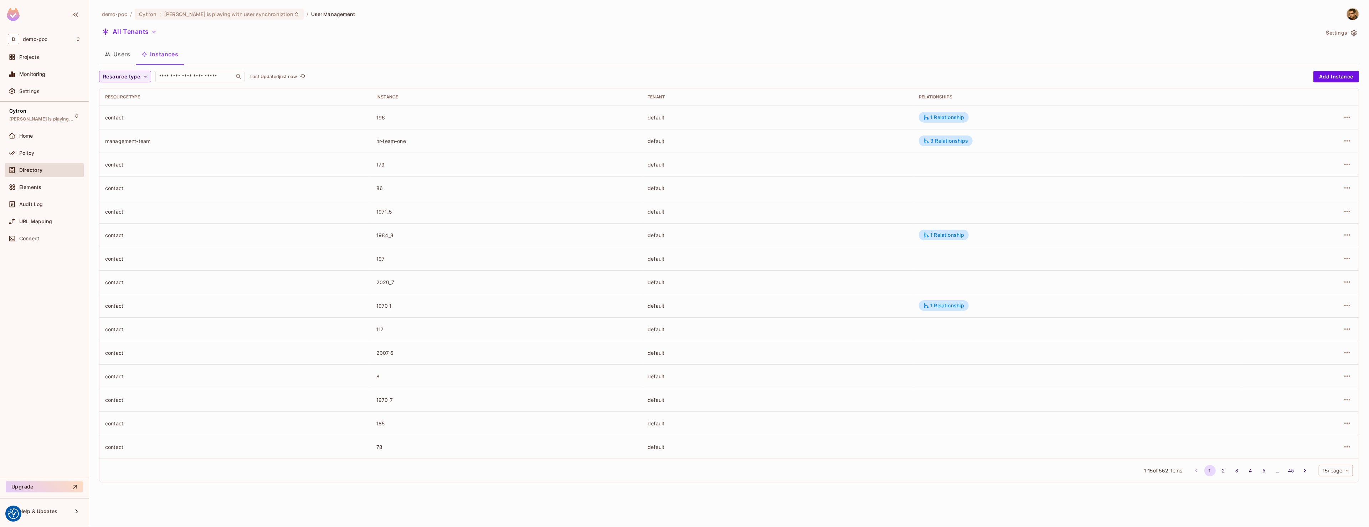
click at [125, 70] on div "demo-poc / Cytron : Tomas is playing with user synchroniztion / User Management…" at bounding box center [729, 248] width 1260 height 480
click at [133, 76] on span "Resource type" at bounding box center [121, 76] width 37 height 9
click at [139, 122] on span "User Agent" at bounding box center [128, 123] width 46 height 7
click at [952, 123] on div "2 Relationships" at bounding box center [945, 117] width 53 height 11
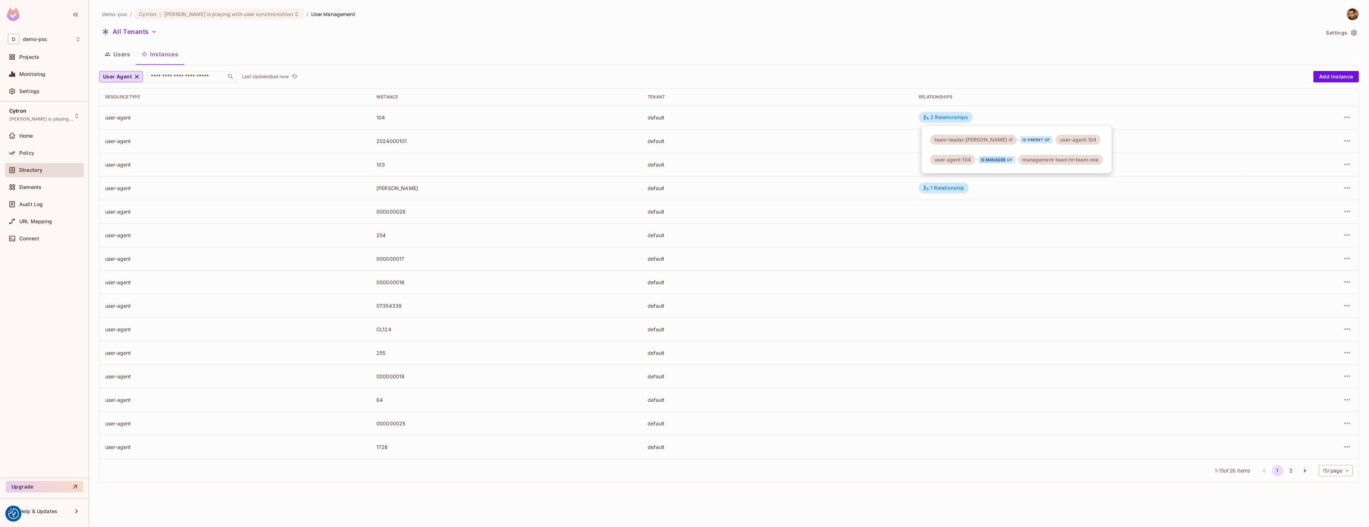
drag, startPoint x: 977, startPoint y: 161, endPoint x: 1005, endPoint y: 159, distance: 28.9
click at [1005, 159] on div "is manager of" at bounding box center [996, 159] width 43 height 7
click at [1005, 159] on div "is manager of" at bounding box center [997, 159] width 36 height 7
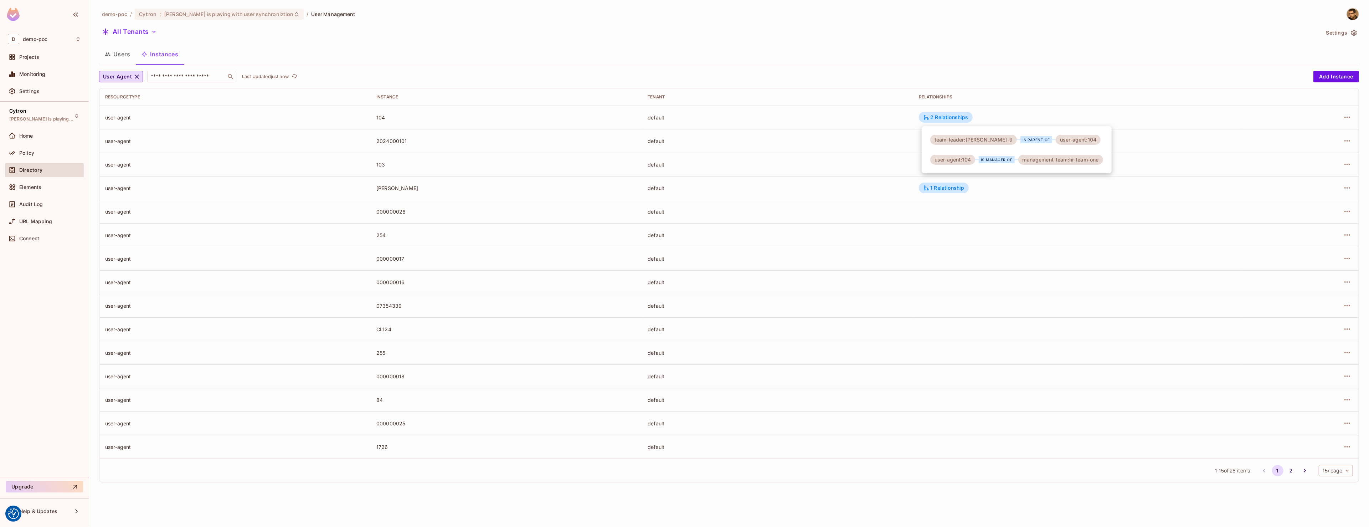
click at [1005, 159] on div "is manager of" at bounding box center [997, 159] width 36 height 7
click at [1019, 147] on div "team-leader:tomas-jelinek-tl is parent of user-agent:104 user-agent:104 is mana…" at bounding box center [1017, 149] width 190 height 47
click at [1004, 151] on div "team-leader:tomas-jelinek-tl is parent of user-agent:104 user-agent:104 is mana…" at bounding box center [1017, 149] width 190 height 47
click at [937, 124] on td "2 Relationships" at bounding box center [1078, 118] width 330 height 24
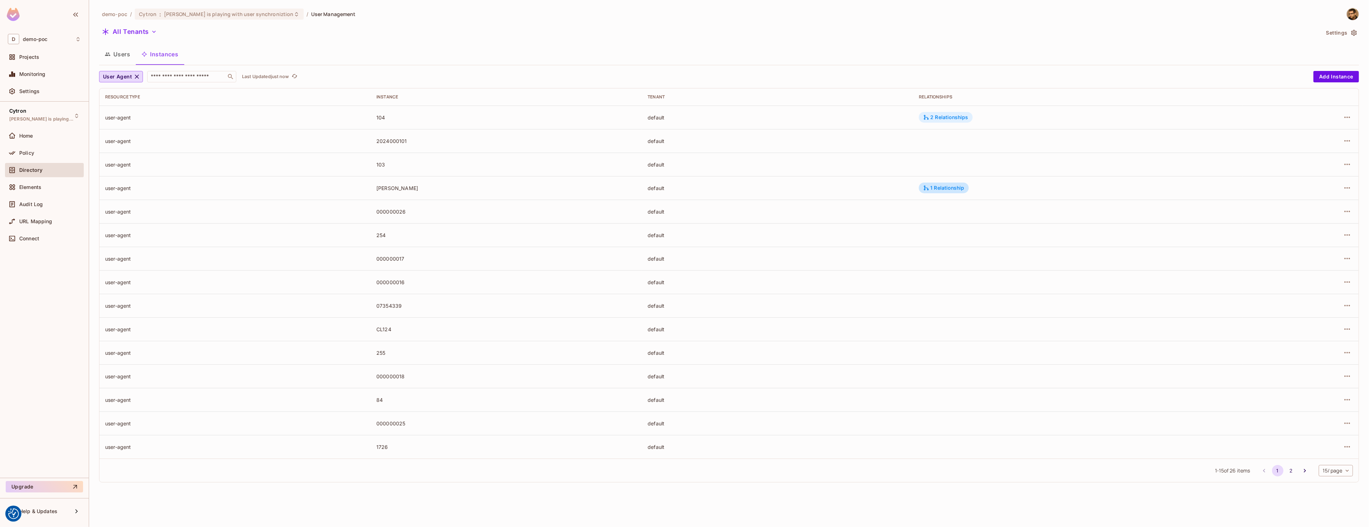
click at [945, 121] on div "2 Relationships" at bounding box center [945, 117] width 53 height 11
click at [950, 158] on div "user-agent:104" at bounding box center [952, 160] width 45 height 10
click at [980, 161] on div "is manager of" at bounding box center [997, 159] width 36 height 7
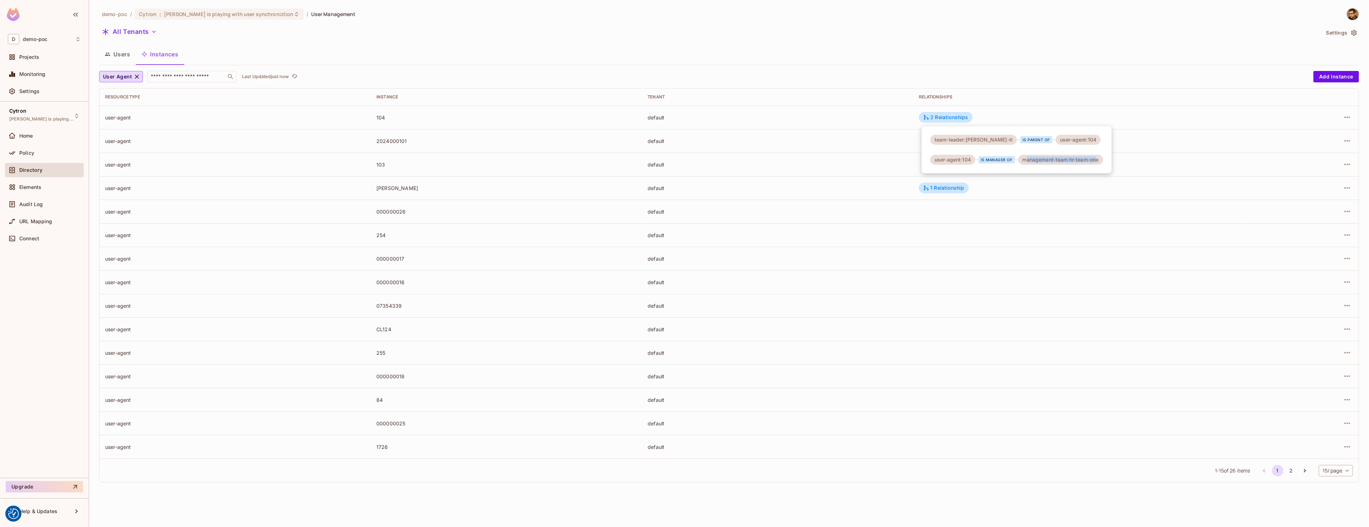
drag, startPoint x: 1026, startPoint y: 163, endPoint x: 1100, endPoint y: 160, distance: 73.5
click at [1100, 160] on div "management-team:hr-team-one" at bounding box center [1060, 160] width 85 height 10
click at [951, 116] on div "2 Relationships" at bounding box center [945, 117] width 45 height 6
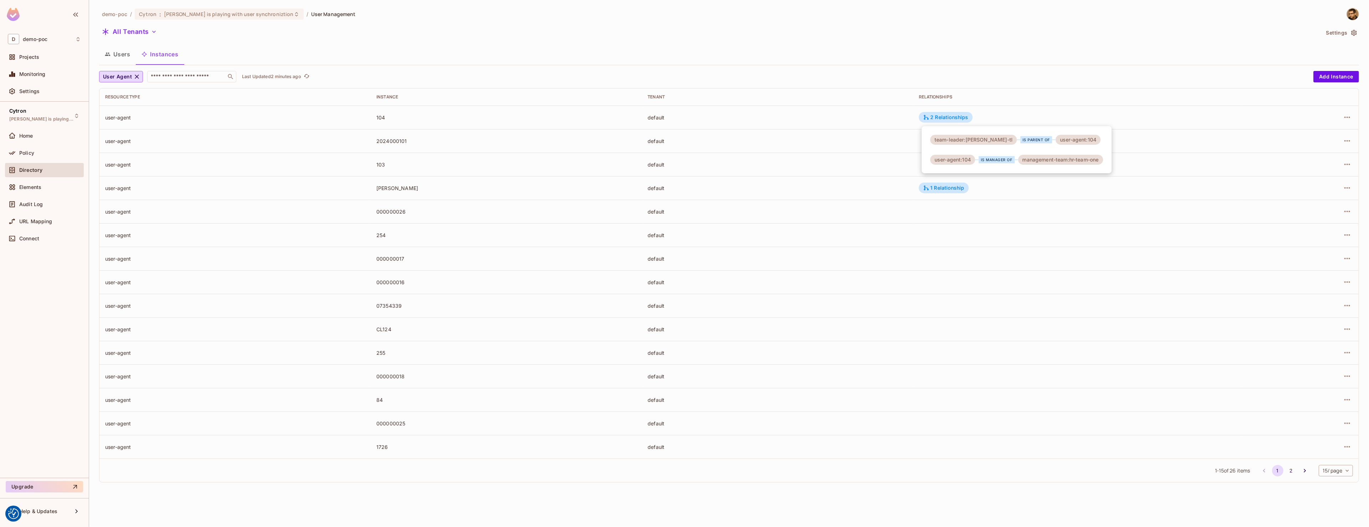
click at [959, 119] on div at bounding box center [684, 263] width 1369 height 527
click at [959, 119] on div "2 Relationships" at bounding box center [945, 117] width 45 height 6
click at [959, 119] on div at bounding box center [684, 263] width 1369 height 527
click at [959, 118] on div "2 Relationships" at bounding box center [945, 117] width 45 height 6
click at [594, 180] on div at bounding box center [684, 263] width 1369 height 527
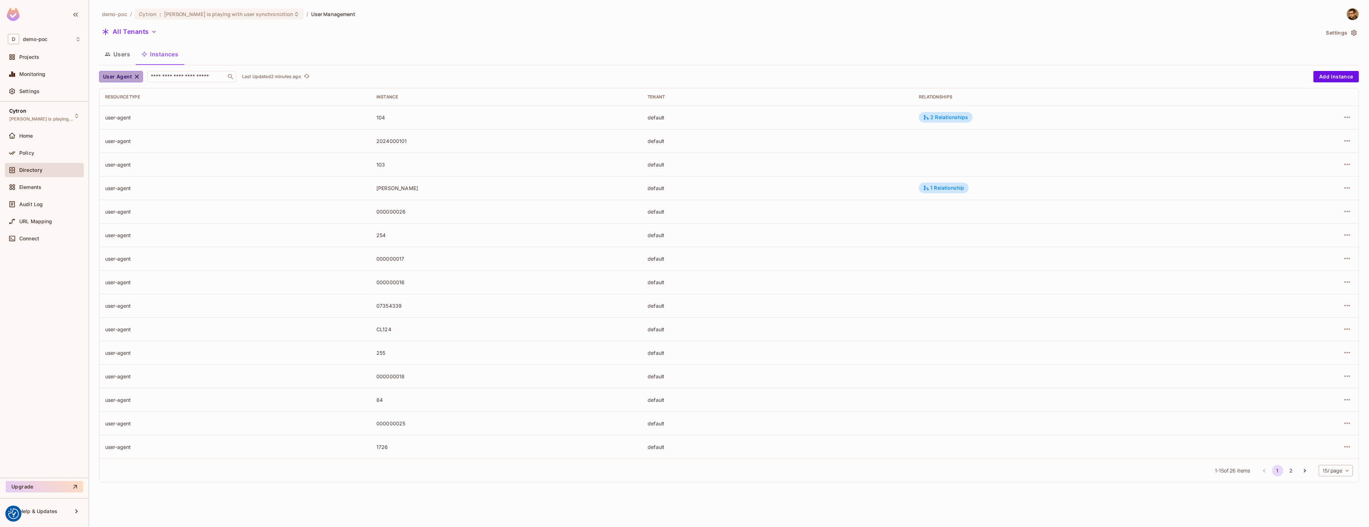
click at [137, 79] on icon "button" at bounding box center [136, 76] width 7 height 7
click at [125, 76] on span "Resource type" at bounding box center [121, 76] width 37 height 9
click at [137, 143] on li "Management Team" at bounding box center [127, 138] width 57 height 15
click at [948, 120] on div "3 Relationships" at bounding box center [945, 117] width 45 height 6
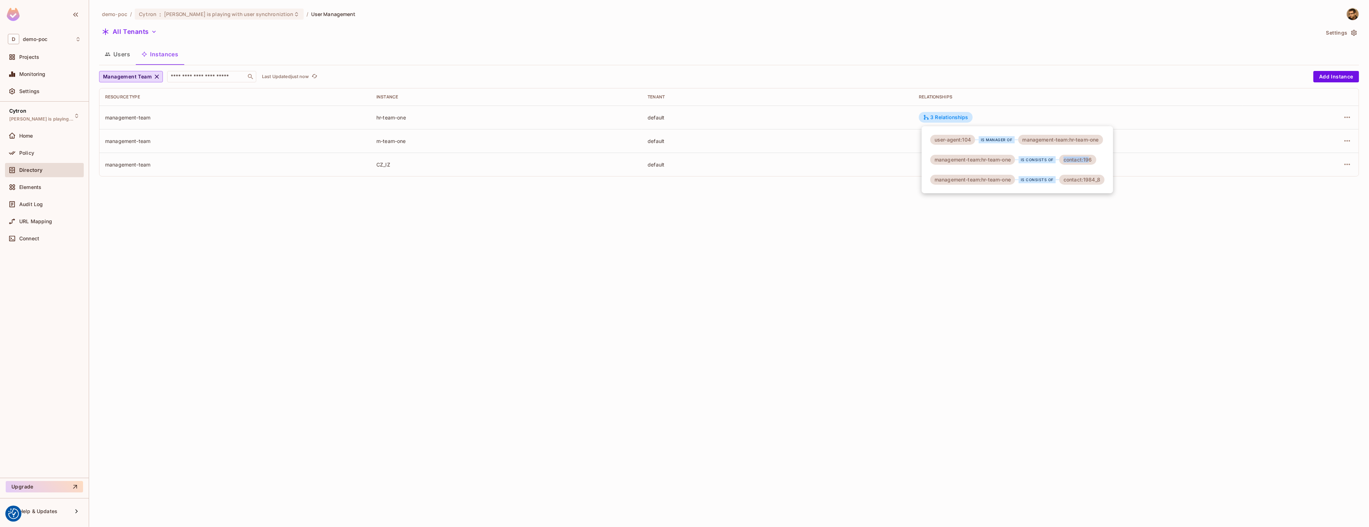
drag, startPoint x: 1065, startPoint y: 159, endPoint x: 1088, endPoint y: 161, distance: 22.9
click at [1091, 160] on div "contact:196" at bounding box center [1077, 160] width 37 height 10
drag, startPoint x: 1086, startPoint y: 180, endPoint x: 1115, endPoint y: 181, distance: 28.9
click at [1113, 181] on div "user-agent:104 is manager of management-team:hr-team-one management-team:hr-tea…" at bounding box center [1017, 159] width 191 height 67
click at [1071, 239] on div at bounding box center [684, 263] width 1369 height 527
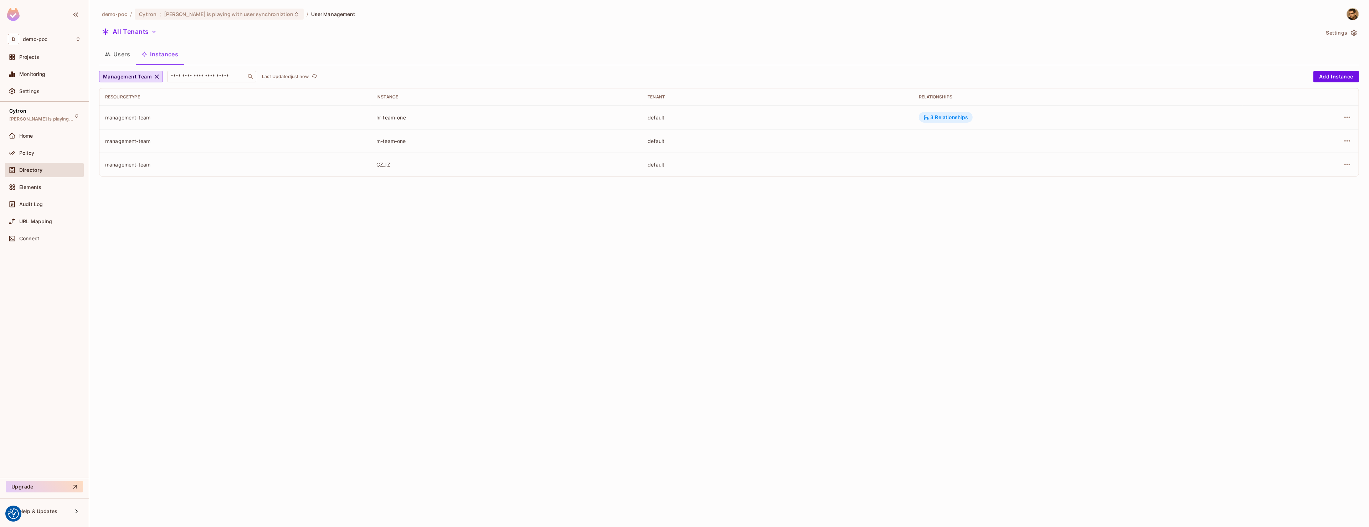
click at [965, 116] on div "3 Relationships" at bounding box center [945, 117] width 45 height 6
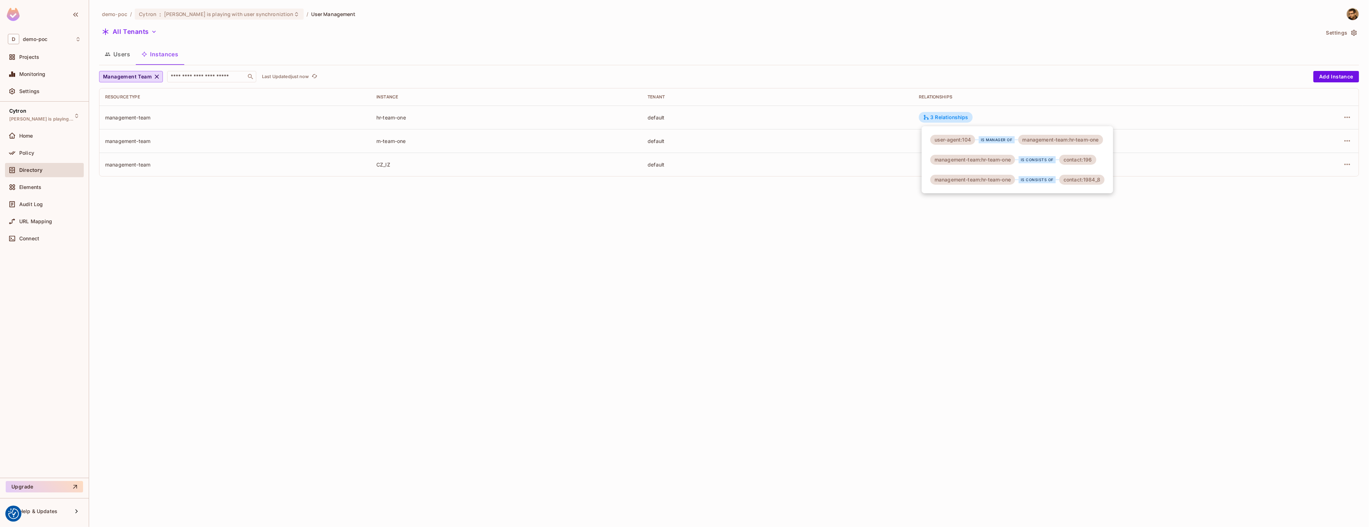
click at [1036, 242] on div at bounding box center [684, 263] width 1369 height 527
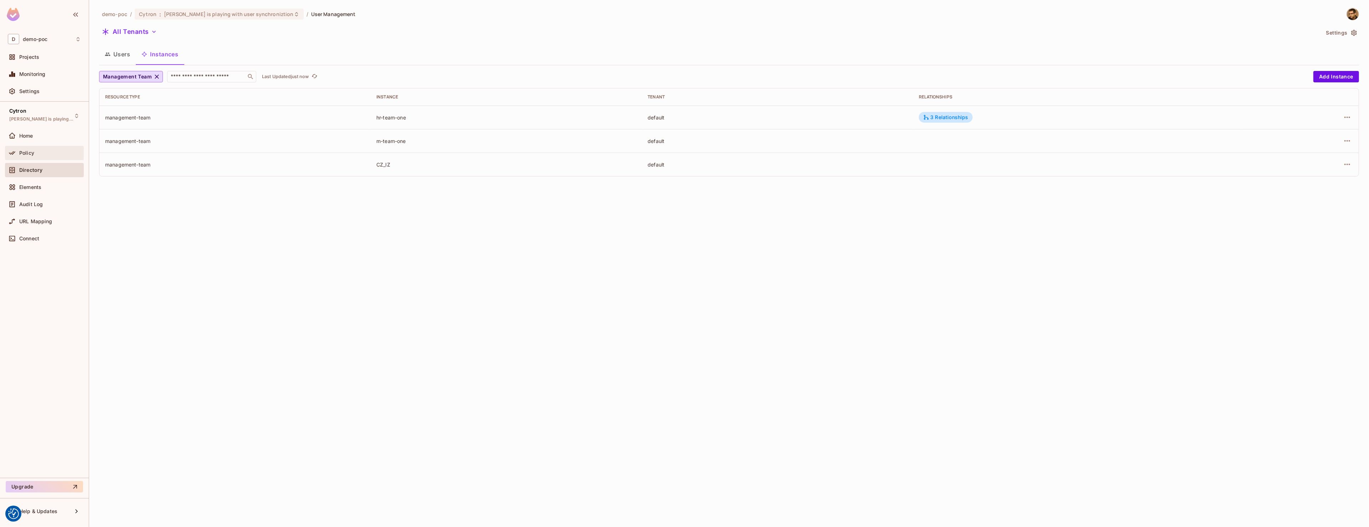
click at [37, 151] on div "Policy" at bounding box center [50, 153] width 62 height 6
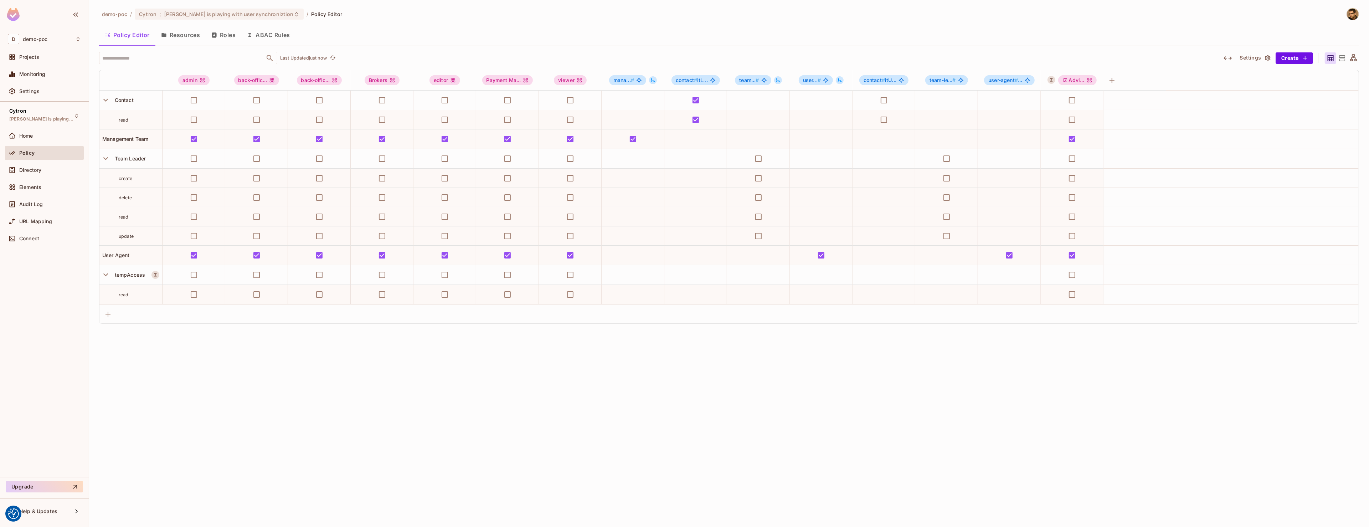
click at [216, 34] on icon "button" at bounding box center [214, 35] width 5 height 6
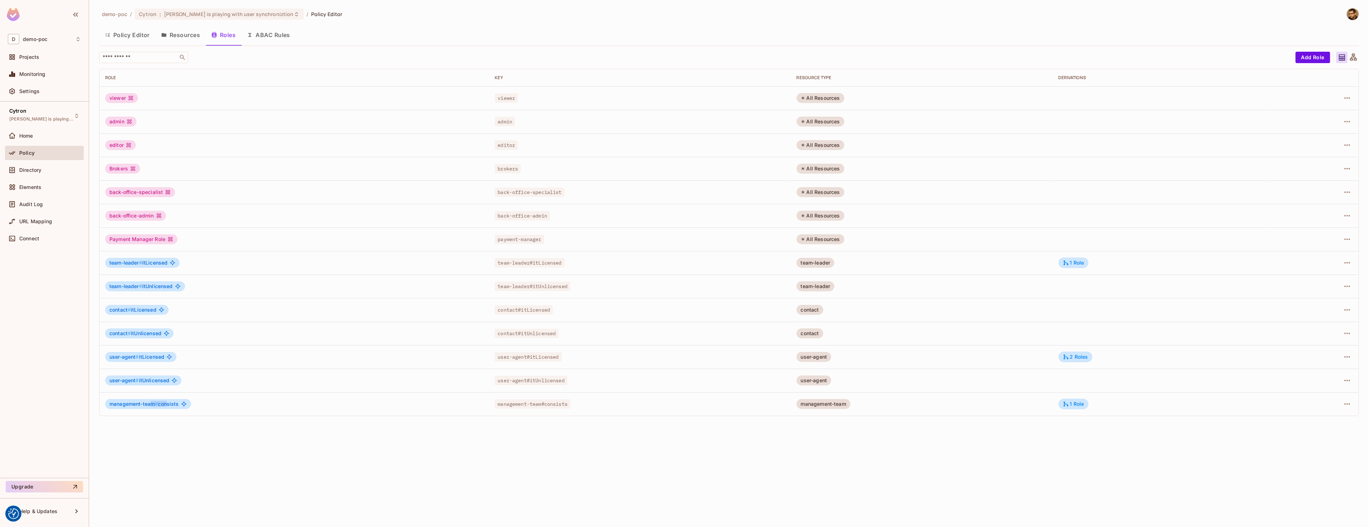
drag, startPoint x: 151, startPoint y: 403, endPoint x: 169, endPoint y: 403, distance: 17.8
click at [169, 403] on span "management-team # consists" at bounding box center [144, 404] width 70 height 6
click at [1089, 403] on div "1 Role" at bounding box center [1074, 403] width 30 height 11
click at [1341, 402] on div at bounding box center [684, 263] width 1369 height 527
click at [1349, 402] on icon "button" at bounding box center [1347, 404] width 9 height 9
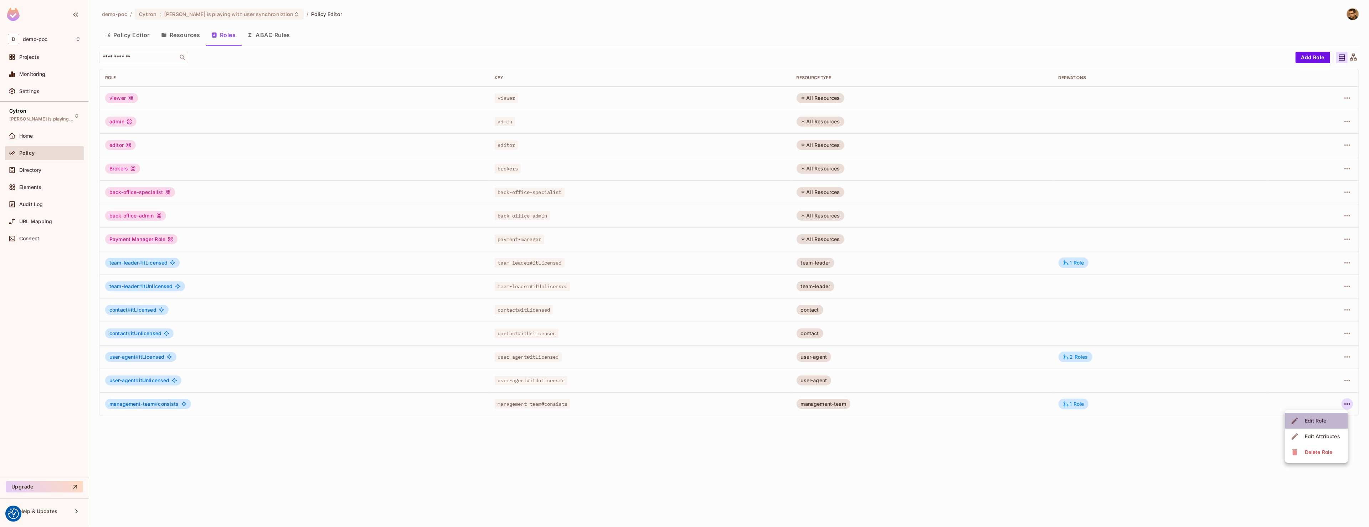
click at [1303, 425] on span "Edit Role" at bounding box center [1316, 420] width 26 height 11
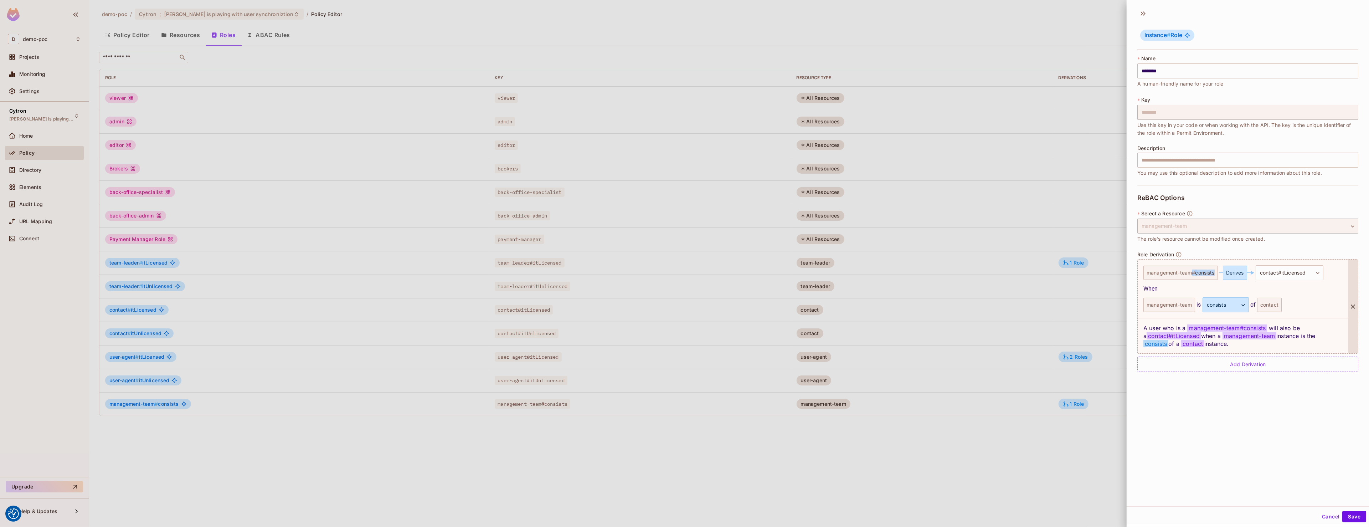
click at [1216, 275] on div "management-team # consists" at bounding box center [1180, 273] width 74 height 14
click at [1264, 303] on div "contact" at bounding box center [1269, 305] width 25 height 14
click at [1327, 302] on div "management-team is consists ******** ​ of contact" at bounding box center [1242, 304] width 199 height 15
click at [891, 471] on div at bounding box center [684, 263] width 1369 height 527
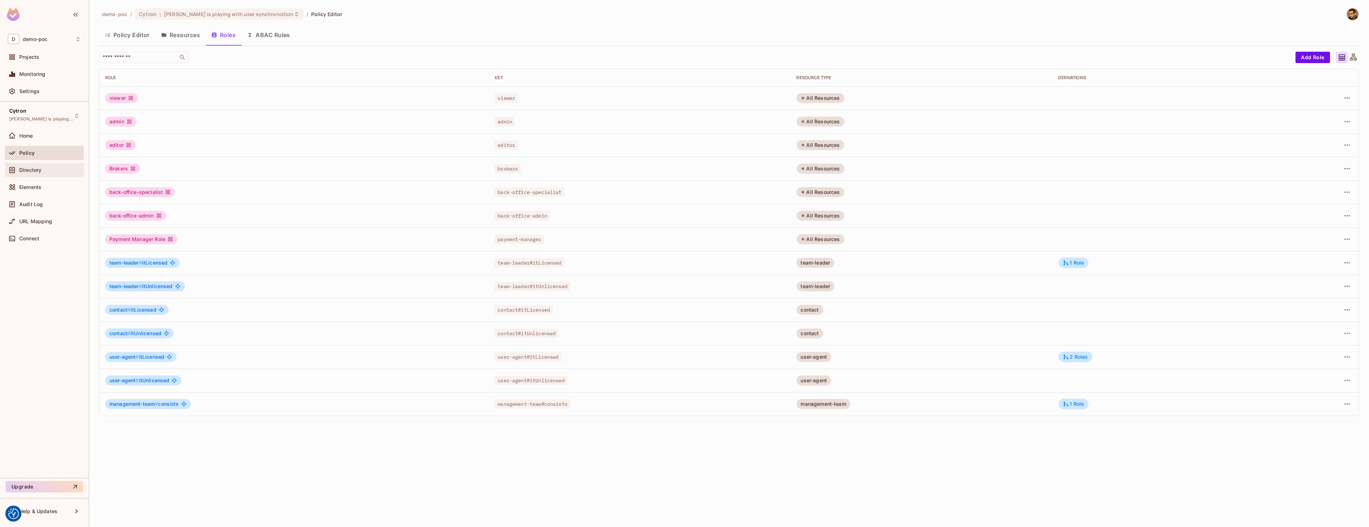
click at [57, 168] on div "Directory" at bounding box center [50, 170] width 62 height 6
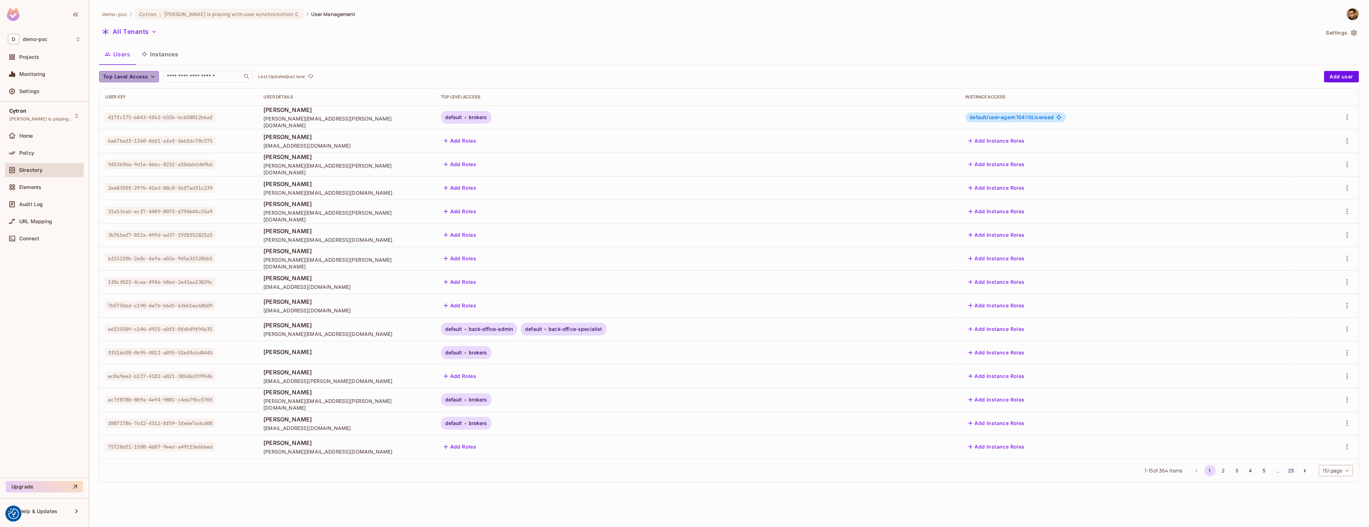
click at [146, 75] on span "Top Level Access" at bounding box center [125, 76] width 45 height 9
click at [163, 56] on div at bounding box center [684, 263] width 1369 height 527
click at [163, 56] on button "Instances" at bounding box center [160, 54] width 48 height 18
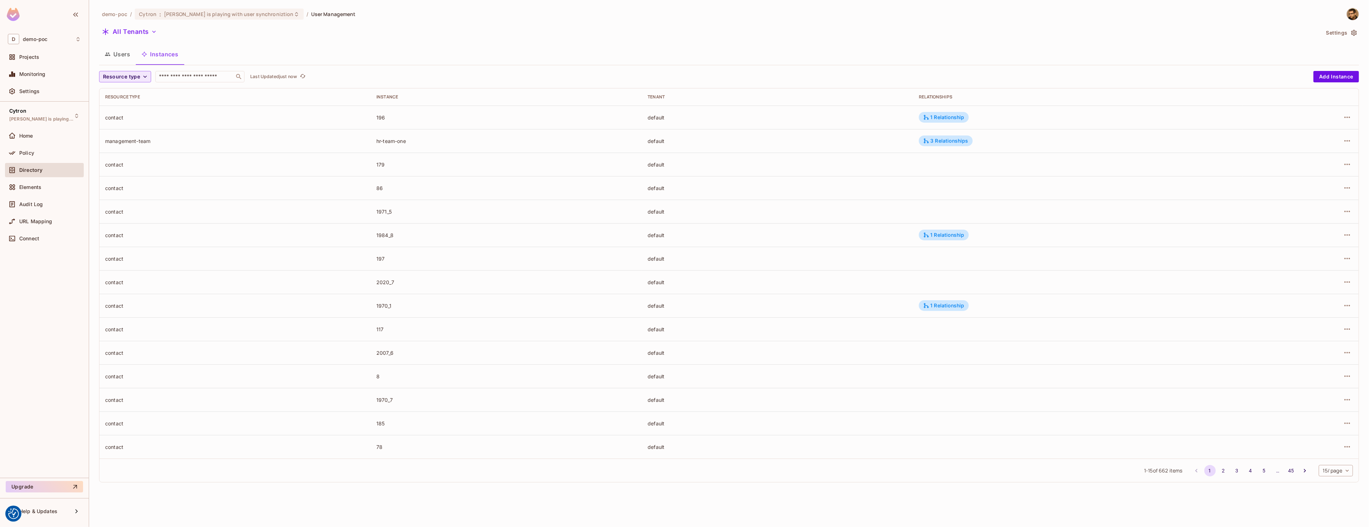
click at [138, 73] on span "Resource type" at bounding box center [121, 76] width 37 height 9
click at [134, 105] on li "Contact" at bounding box center [127, 108] width 57 height 15
click at [948, 116] on div "1 Relationship" at bounding box center [957, 117] width 41 height 6
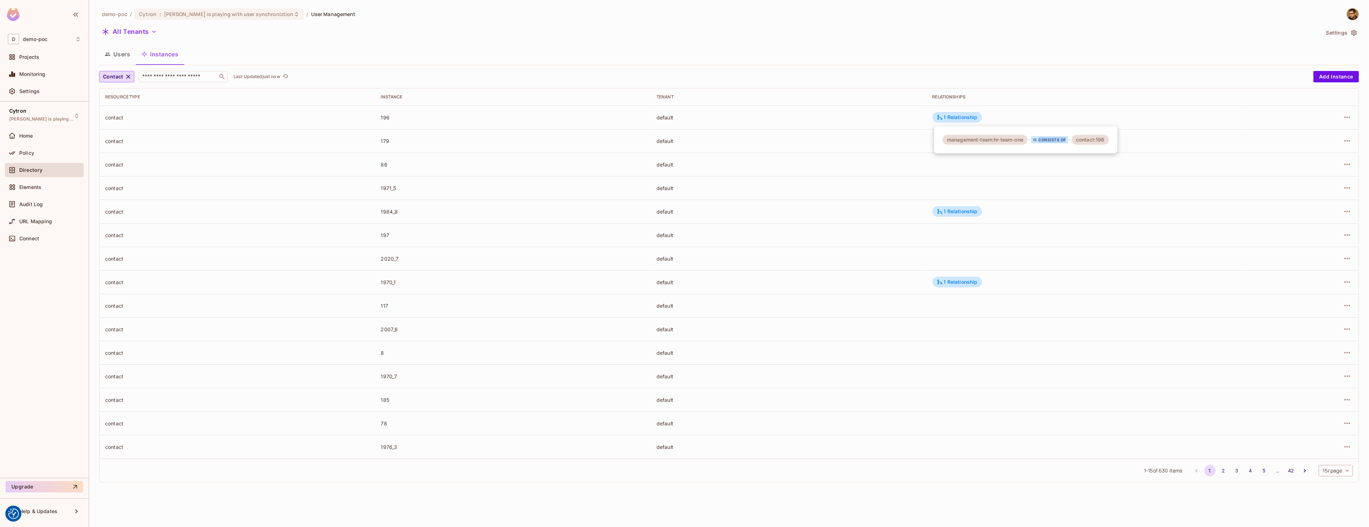
drag, startPoint x: 1040, startPoint y: 140, endPoint x: 1067, endPoint y: 140, distance: 27.1
click at [1067, 140] on div "is consists of" at bounding box center [1049, 139] width 37 height 7
drag, startPoint x: 1089, startPoint y: 140, endPoint x: 1102, endPoint y: 140, distance: 13.2
click at [1101, 140] on div "contact:196" at bounding box center [1090, 140] width 37 height 10
click at [1102, 140] on div "contact:196" at bounding box center [1090, 140] width 37 height 10
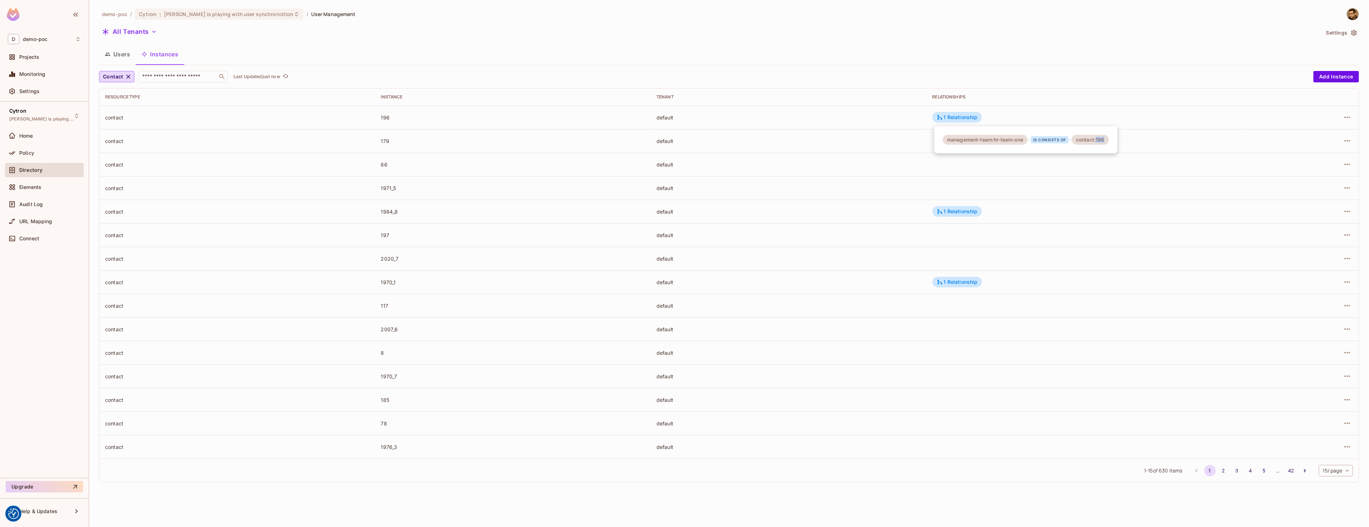
click at [1102, 140] on div "contact:196" at bounding box center [1090, 140] width 37 height 10
click at [1137, 150] on div at bounding box center [684, 263] width 1369 height 527
click at [132, 50] on button "Users" at bounding box center [117, 54] width 37 height 18
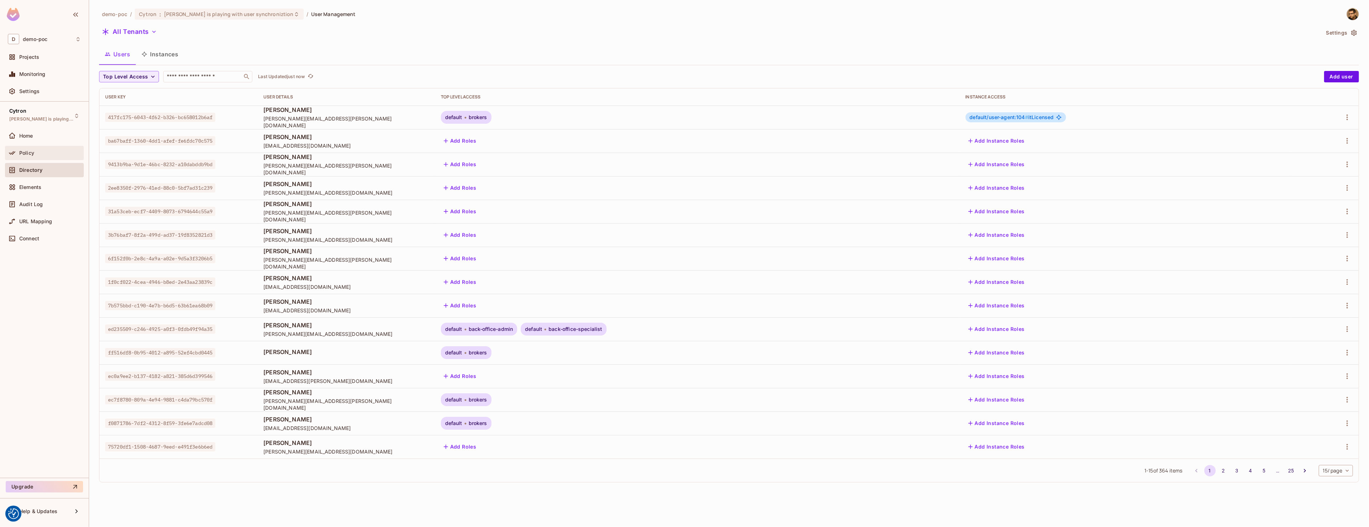
click at [44, 154] on div "Policy" at bounding box center [50, 153] width 62 height 6
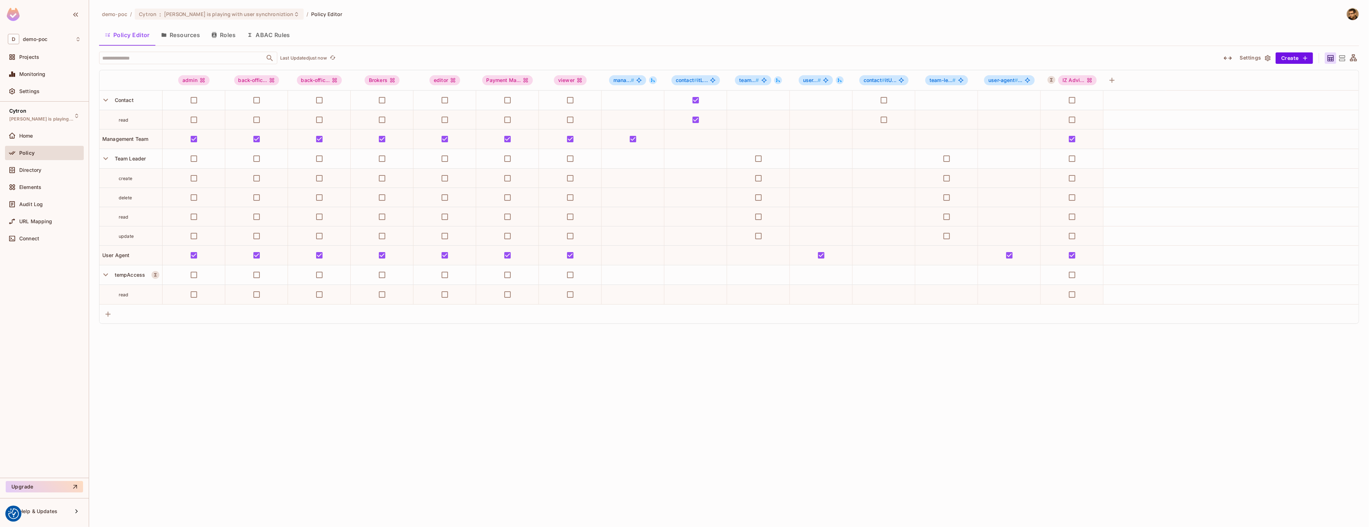
click at [170, 35] on button "Resources" at bounding box center [180, 35] width 50 height 18
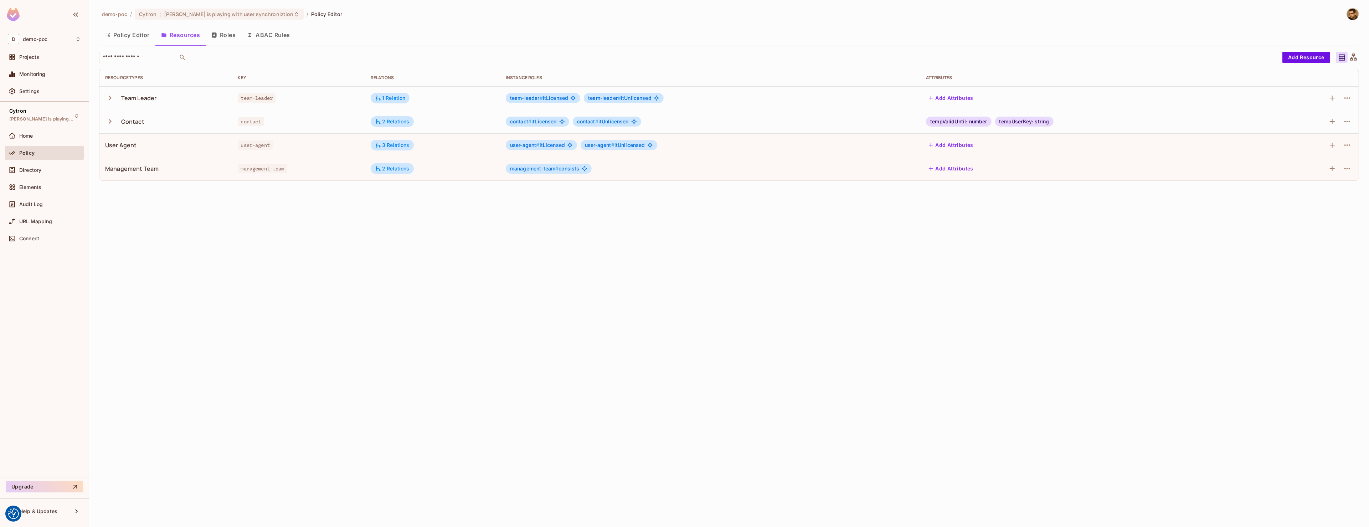
click at [109, 123] on icon "button" at bounding box center [110, 121] width 3 height 5
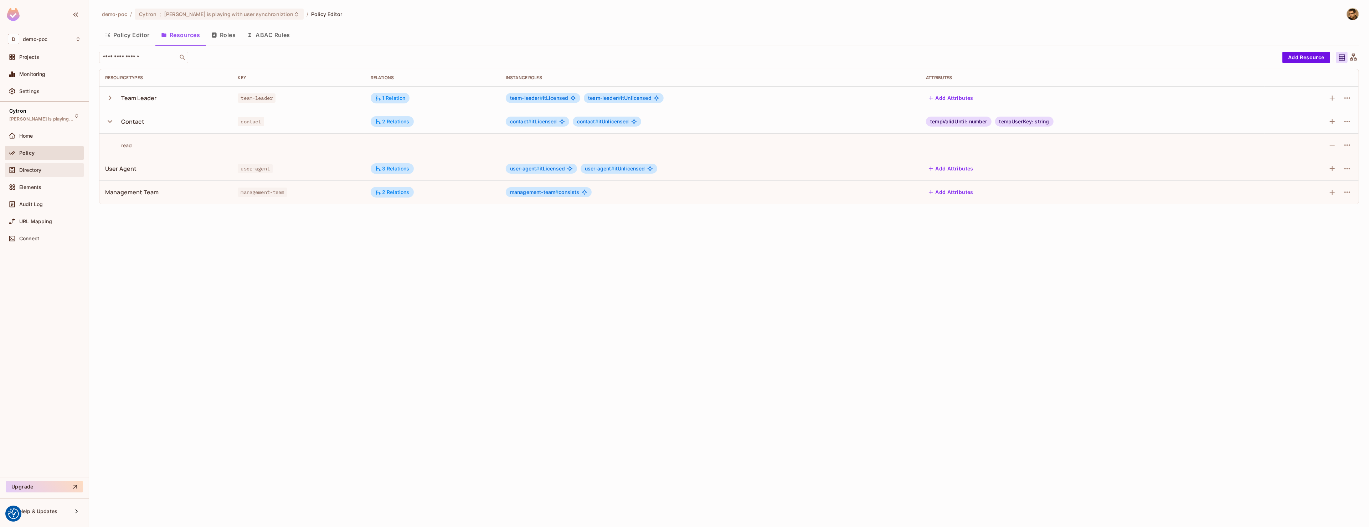
click at [40, 174] on div "Directory" at bounding box center [44, 170] width 79 height 14
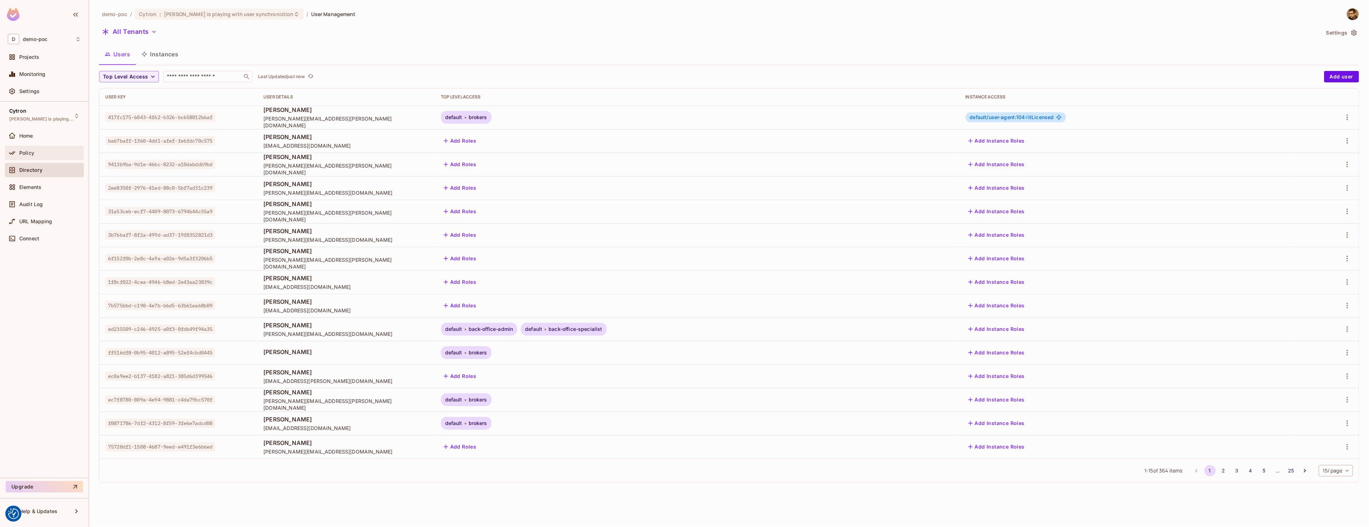
click at [33, 150] on div "Policy" at bounding box center [44, 153] width 73 height 9
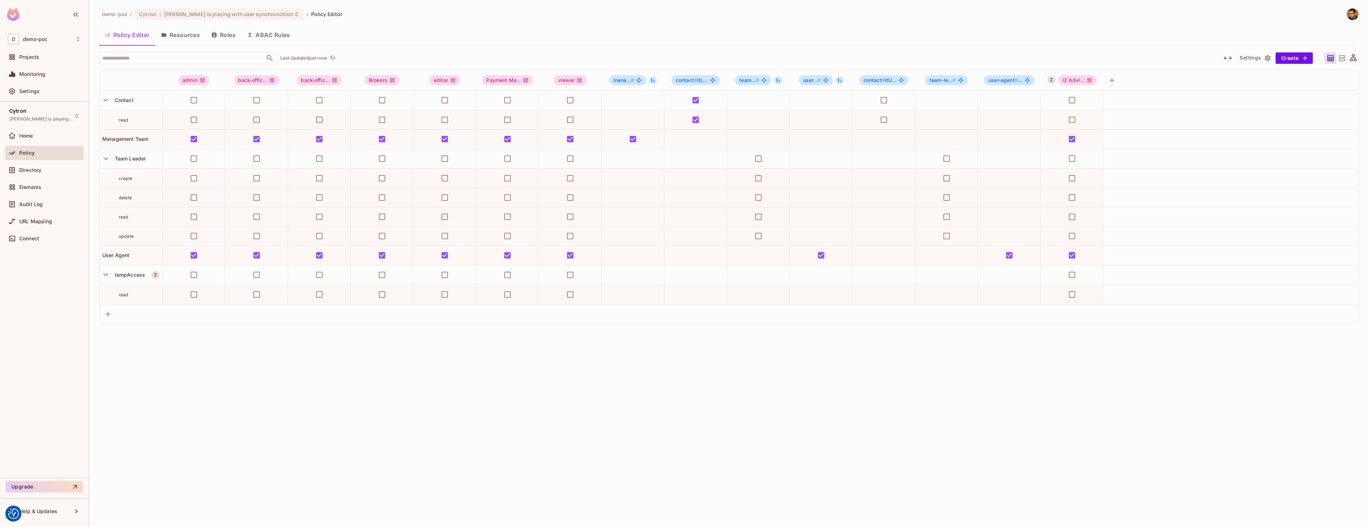
click at [1229, 59] on icon "button" at bounding box center [1228, 58] width 9 height 9
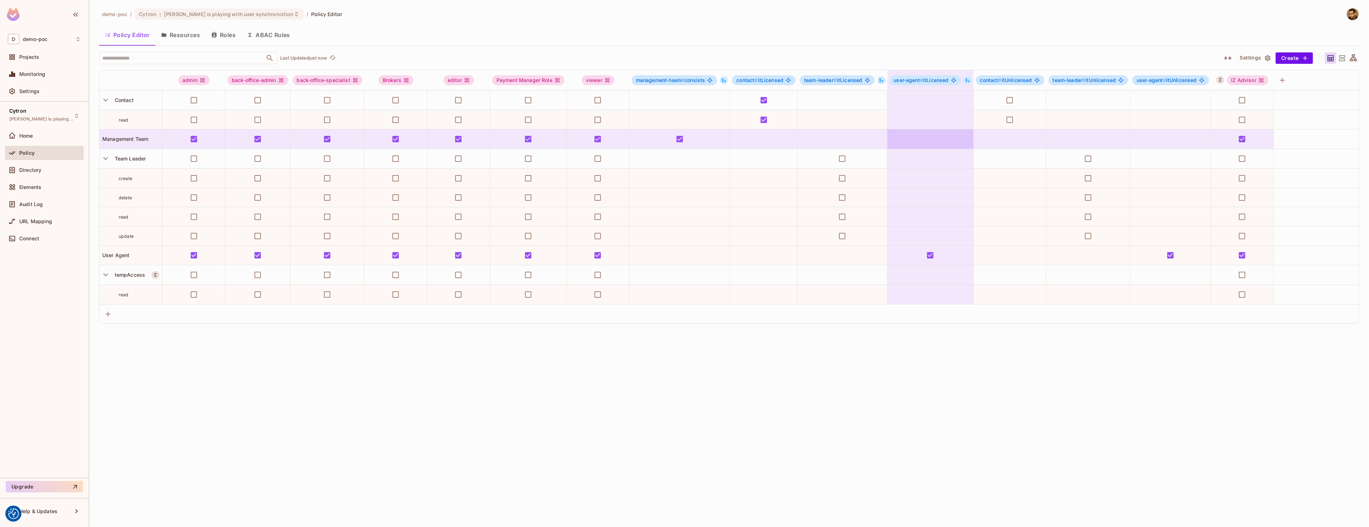
click at [935, 142] on td at bounding box center [930, 139] width 86 height 20
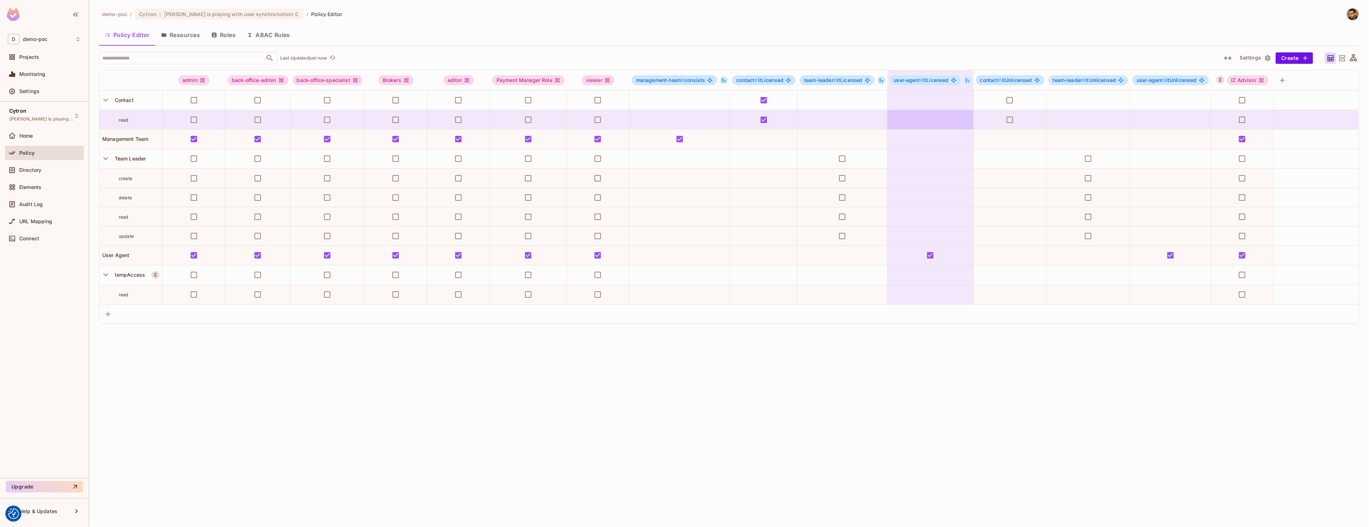
click at [932, 110] on td at bounding box center [930, 101] width 86 height 20
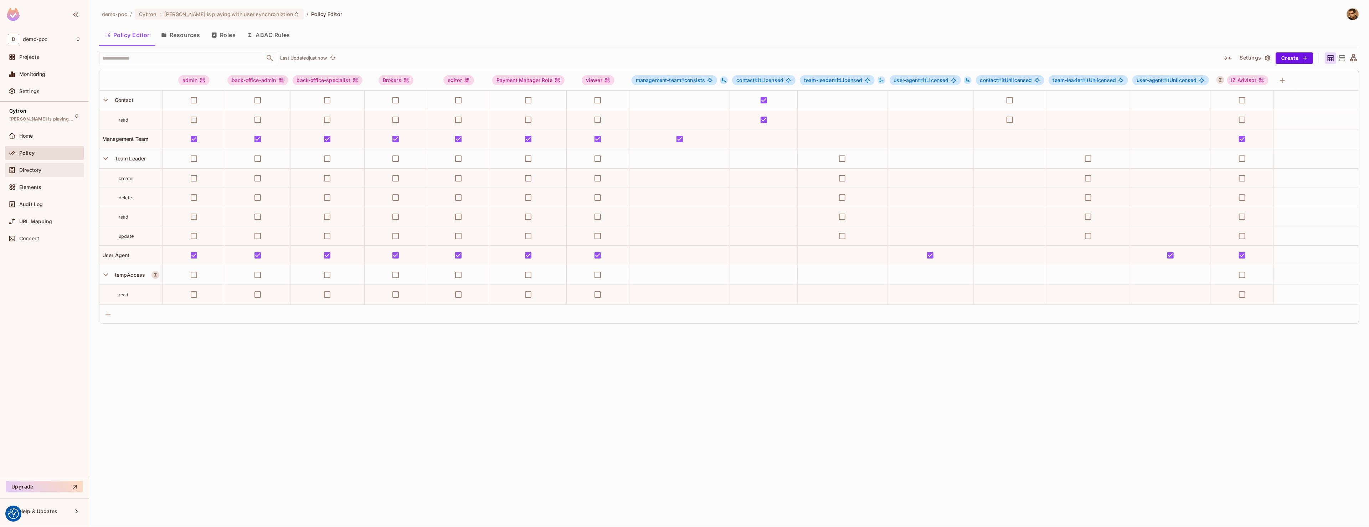
click at [37, 167] on div "Directory" at bounding box center [44, 170] width 73 height 9
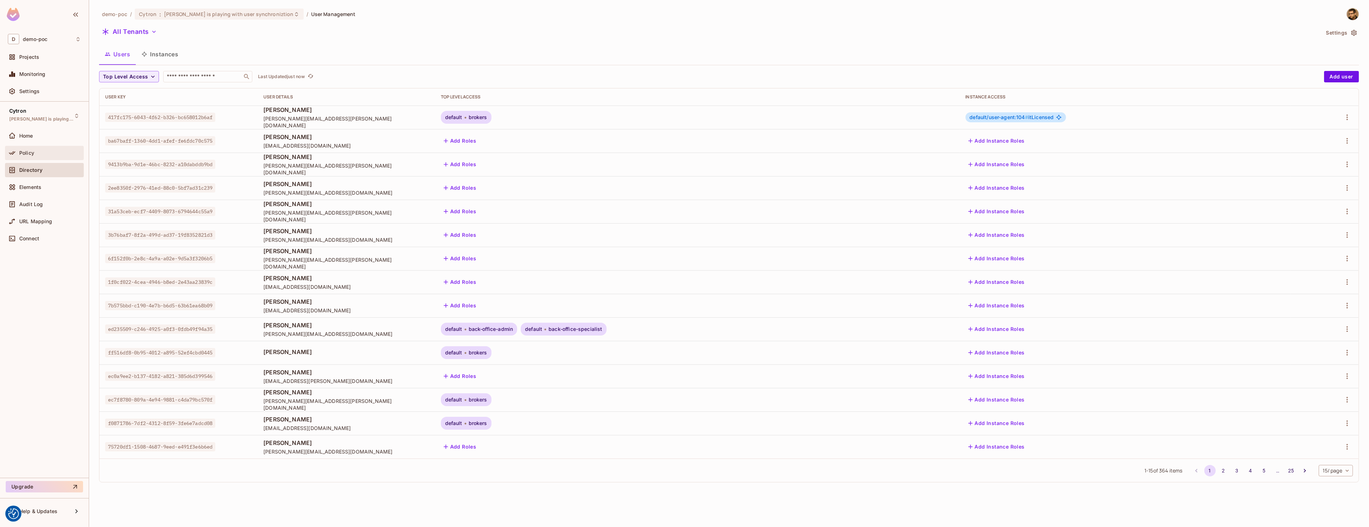
click at [38, 156] on div "Policy" at bounding box center [44, 153] width 73 height 9
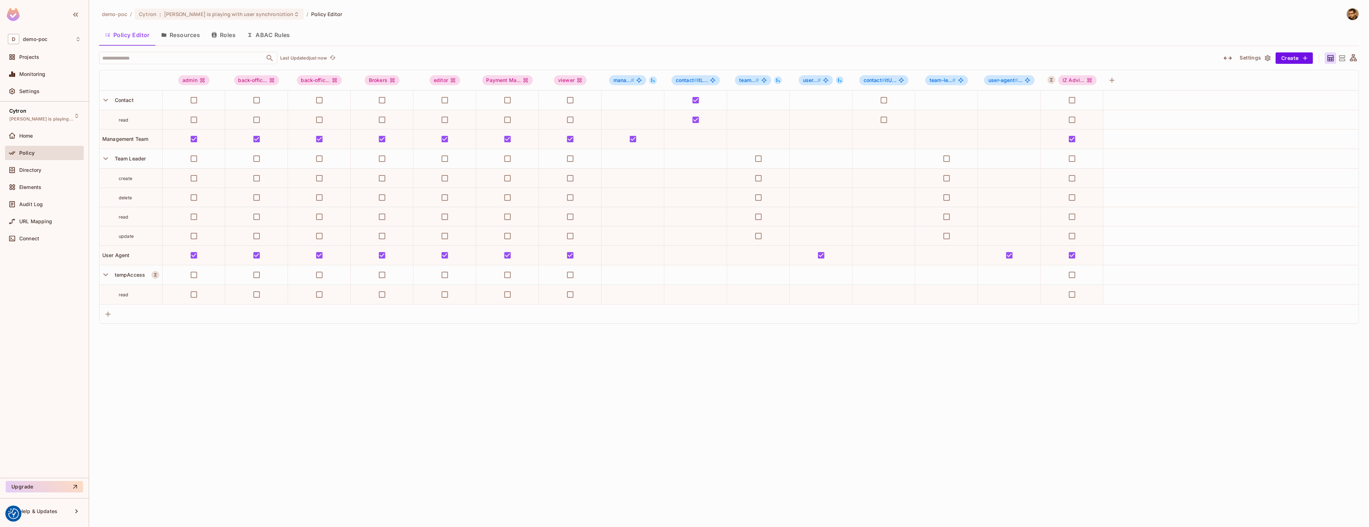
click at [186, 39] on button "Resources" at bounding box center [180, 35] width 50 height 18
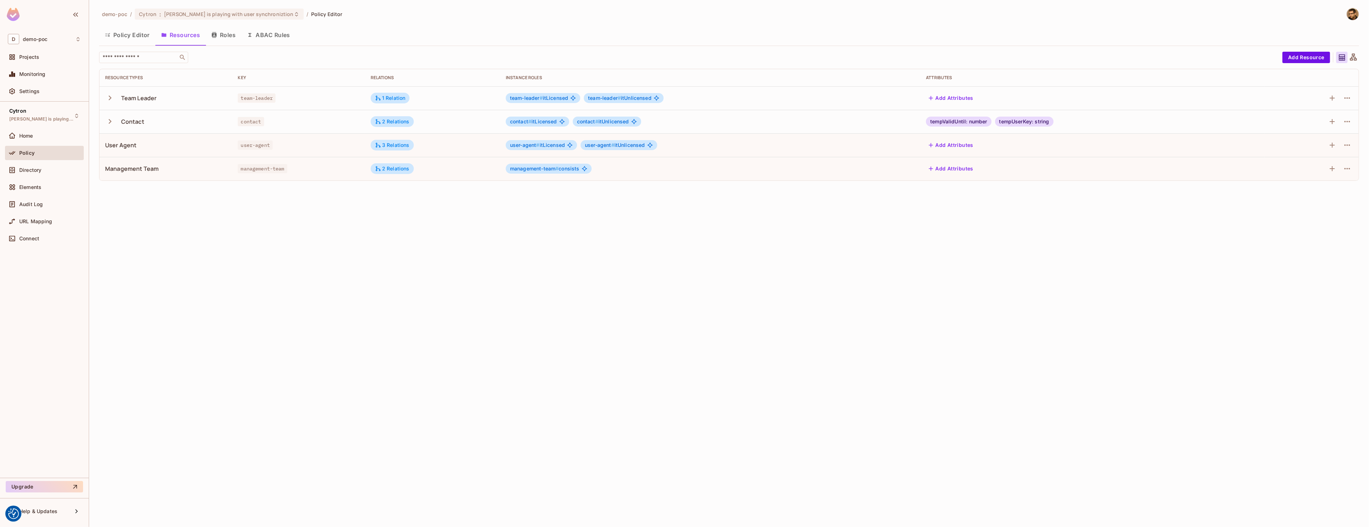
click at [228, 35] on button "Roles" at bounding box center [224, 35] width 36 height 18
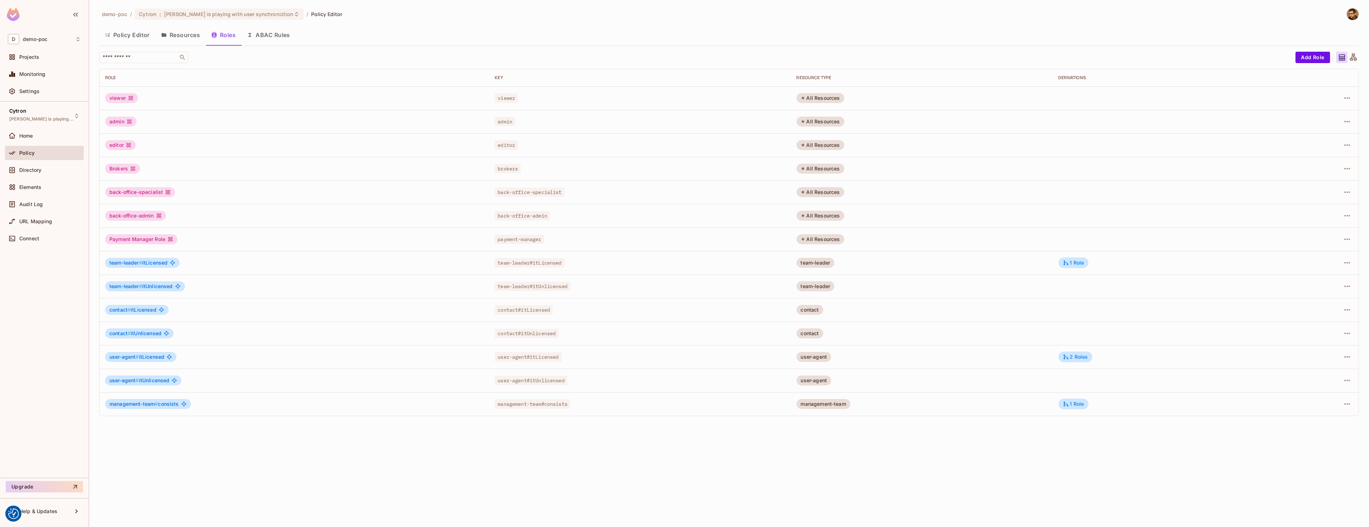
click at [147, 313] on div "contact # itLicensed" at bounding box center [136, 310] width 63 height 10
drag, startPoint x: 839, startPoint y: 298, endPoint x: 847, endPoint y: 301, distance: 8.0
click at [849, 300] on tbody "viewer viewer All Resources admin admin All Resources editor editor All Resourc…" at bounding box center [728, 250] width 1259 height 329
drag, startPoint x: 156, startPoint y: 405, endPoint x: 168, endPoint y: 405, distance: 11.4
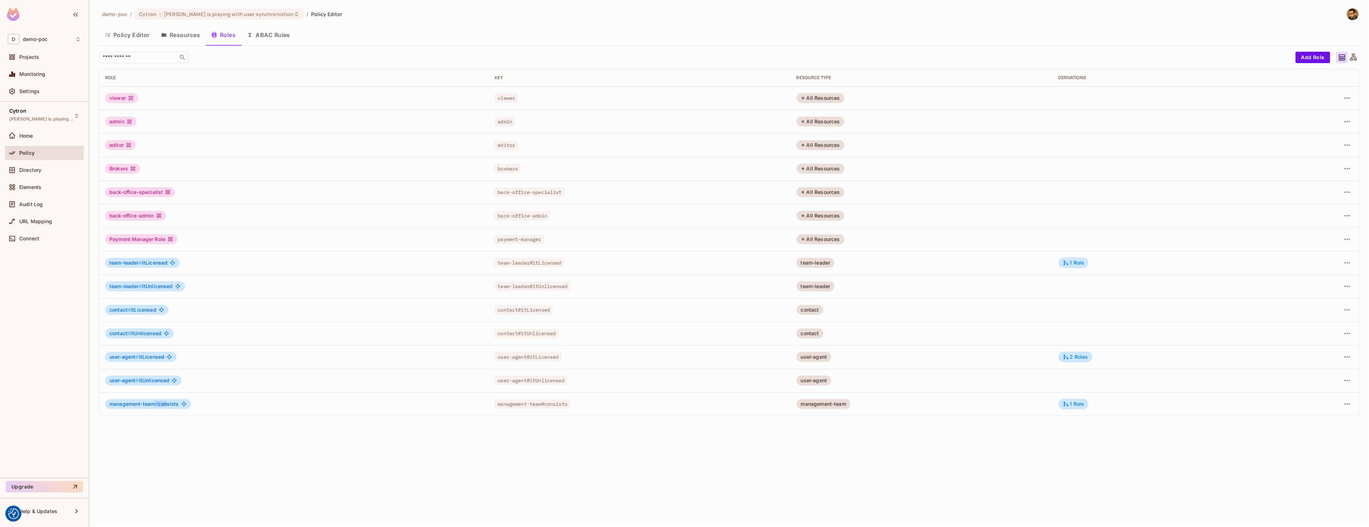
click at [168, 405] on span "management-team # consists" at bounding box center [144, 404] width 70 height 6
click at [246, 405] on div "management-team # consists" at bounding box center [294, 404] width 378 height 10
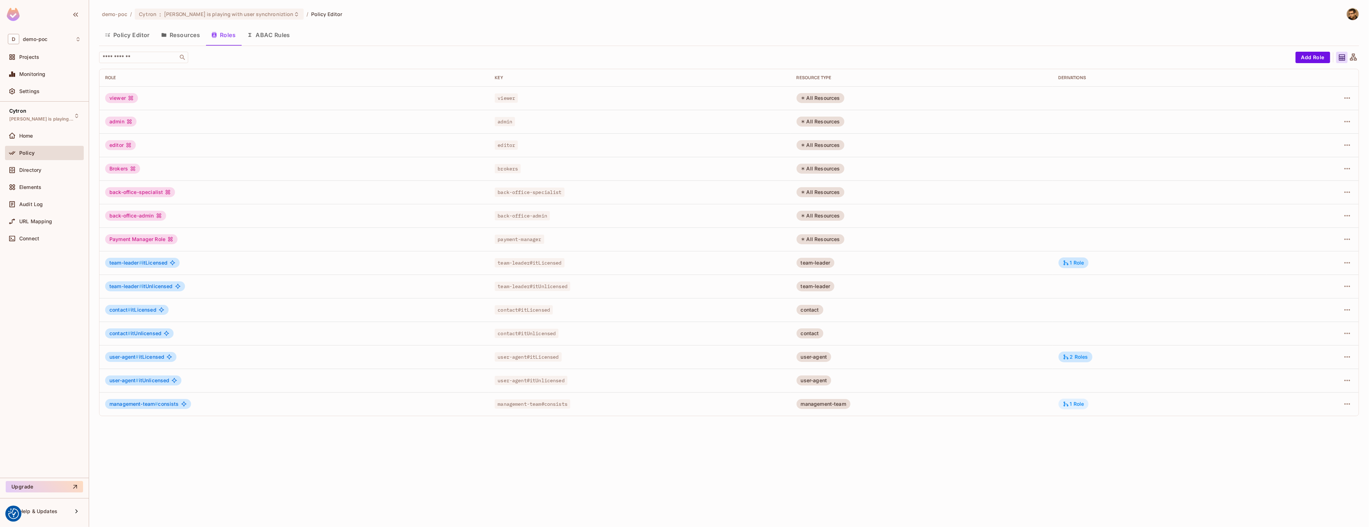
click at [1069, 403] on icon at bounding box center [1066, 404] width 6 height 6
click at [1350, 399] on div at bounding box center [684, 263] width 1369 height 527
click at [1347, 406] on icon "button" at bounding box center [1347, 404] width 9 height 9
click at [1331, 418] on li "Edit Role" at bounding box center [1316, 421] width 63 height 16
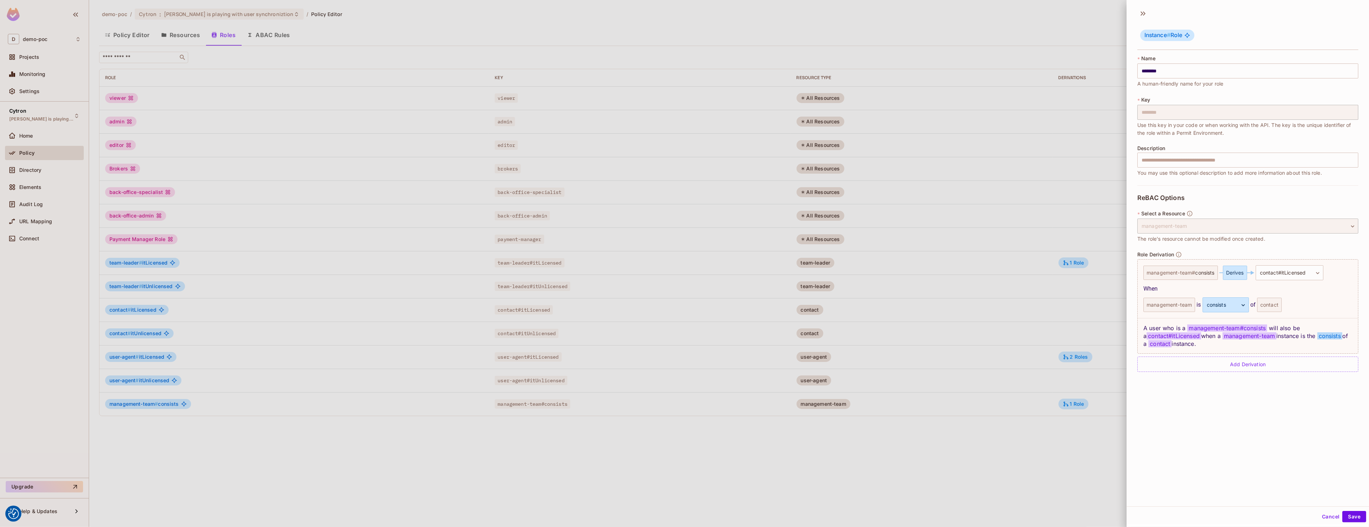
click at [1332, 521] on button "Cancel" at bounding box center [1330, 516] width 23 height 11
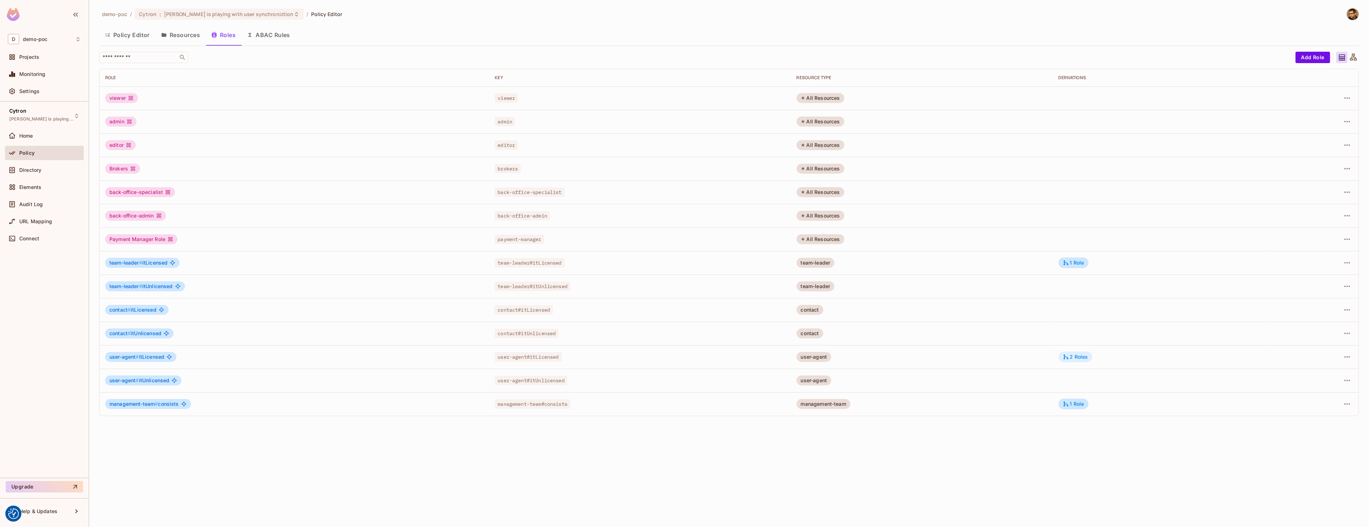
click at [1088, 359] on div "2 Roles" at bounding box center [1075, 357] width 25 height 6
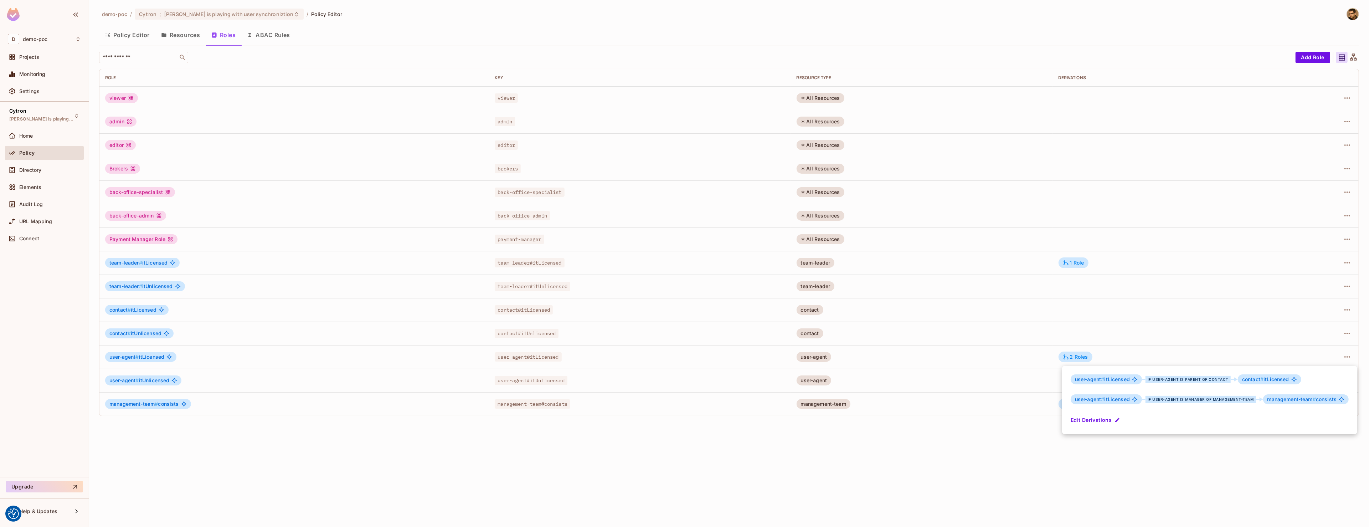
click at [1082, 418] on button "Edit Derivations" at bounding box center [1096, 419] width 51 height 11
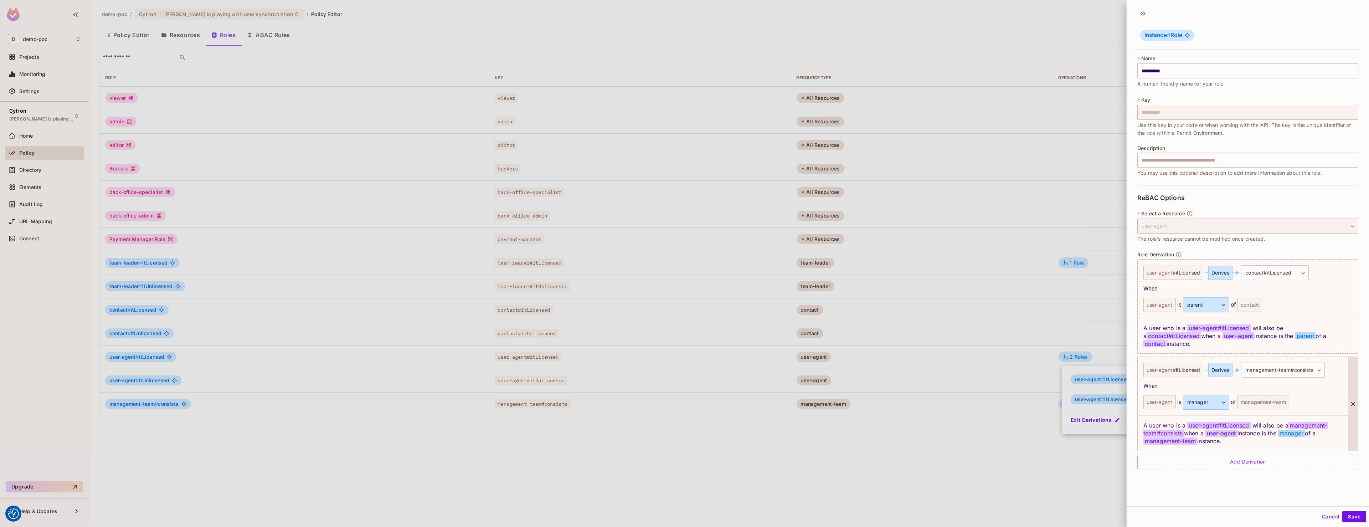
click at [1355, 386] on div at bounding box center [1353, 404] width 10 height 94
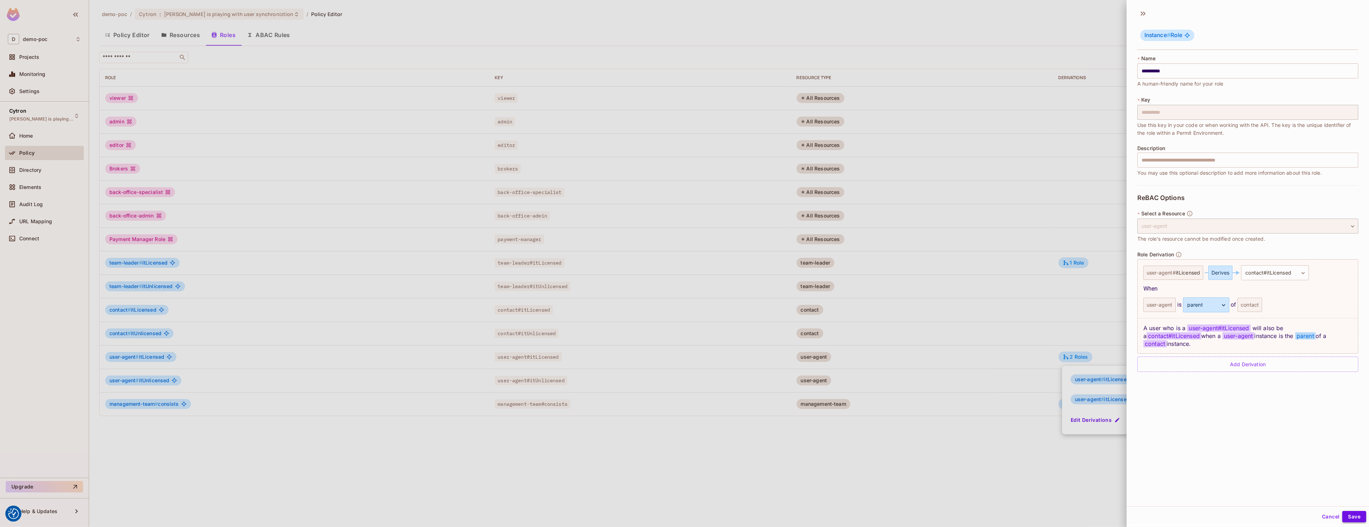
click at [1351, 517] on button "Save" at bounding box center [1354, 516] width 24 height 11
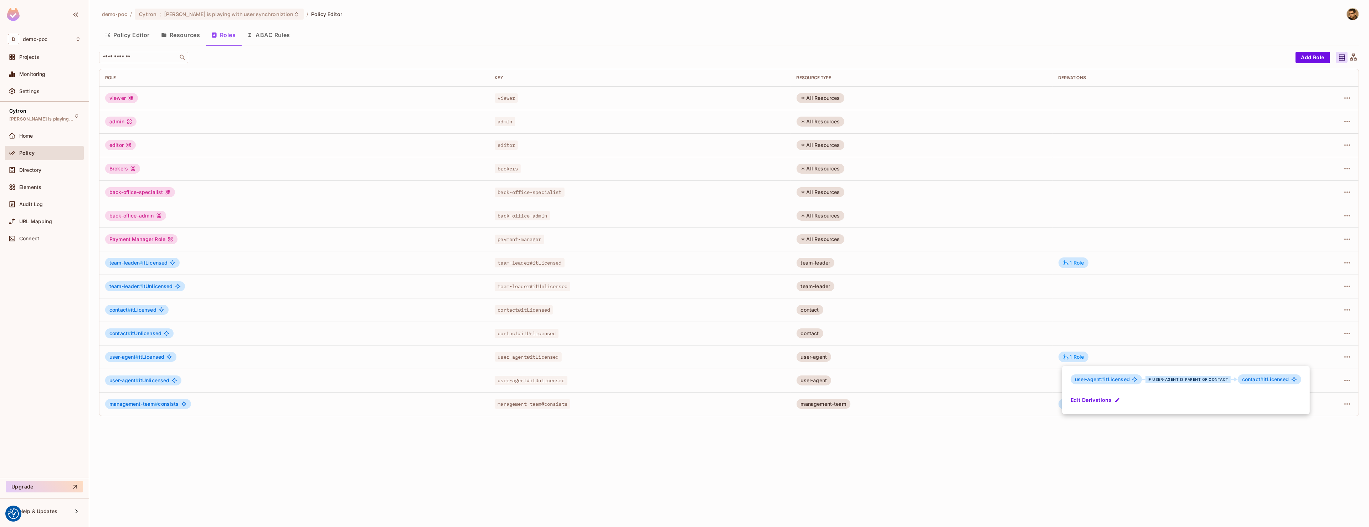
click at [1111, 392] on div "user-agent # itLicensed if user-agent is parent of contact contact # itLicensed…" at bounding box center [1186, 390] width 248 height 48
click at [1107, 394] on div "user-agent # itLicensed if user-agent is parent of contact contact # itLicensed…" at bounding box center [1186, 390] width 248 height 48
click at [1100, 398] on button "Edit Derivations" at bounding box center [1096, 399] width 51 height 11
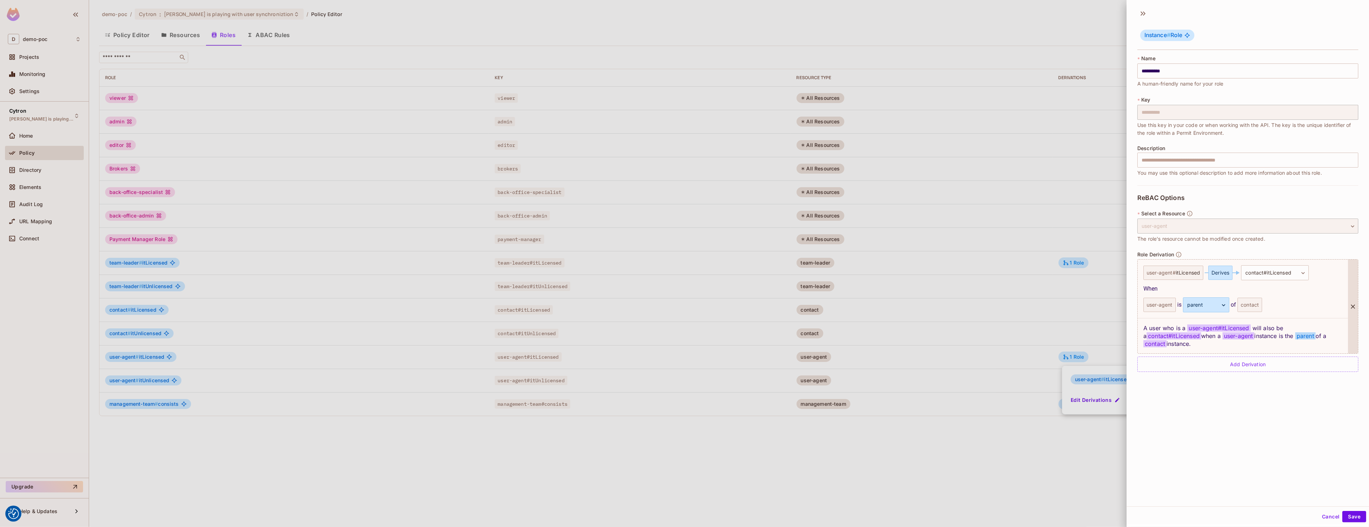
click at [1237, 373] on div "**********" at bounding box center [1248, 255] width 242 height 501
click at [1245, 361] on div "Add Derivation" at bounding box center [1247, 363] width 221 height 15
click at [1292, 359] on body "We use cookies to enhance your browsing experience, serve personalized ads or c…" at bounding box center [684, 263] width 1369 height 527
click at [1280, 419] on span "management-team # consists" at bounding box center [1276, 422] width 74 height 9
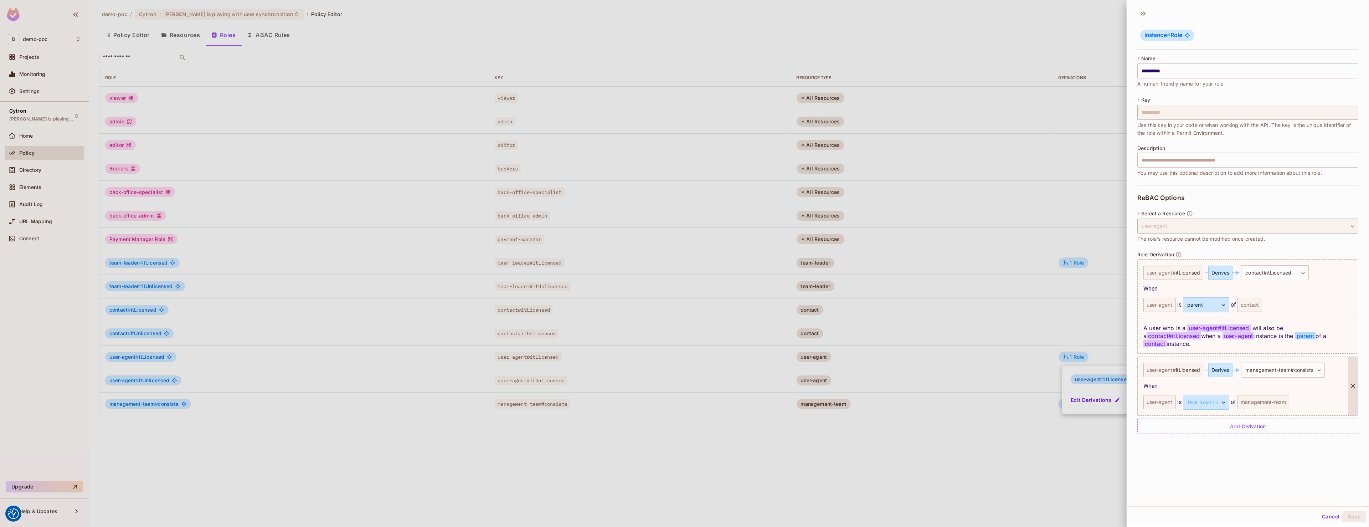
click at [1266, 395] on div "management-team" at bounding box center [1264, 402] width 52 height 14
click at [1199, 399] on body "We use cookies to enhance your browsing experience, serve personalized ads or c…" at bounding box center [684, 263] width 1369 height 527
click at [1214, 433] on li "manager" at bounding box center [1201, 428] width 66 height 13
click at [1350, 512] on button "Save" at bounding box center [1354, 516] width 24 height 11
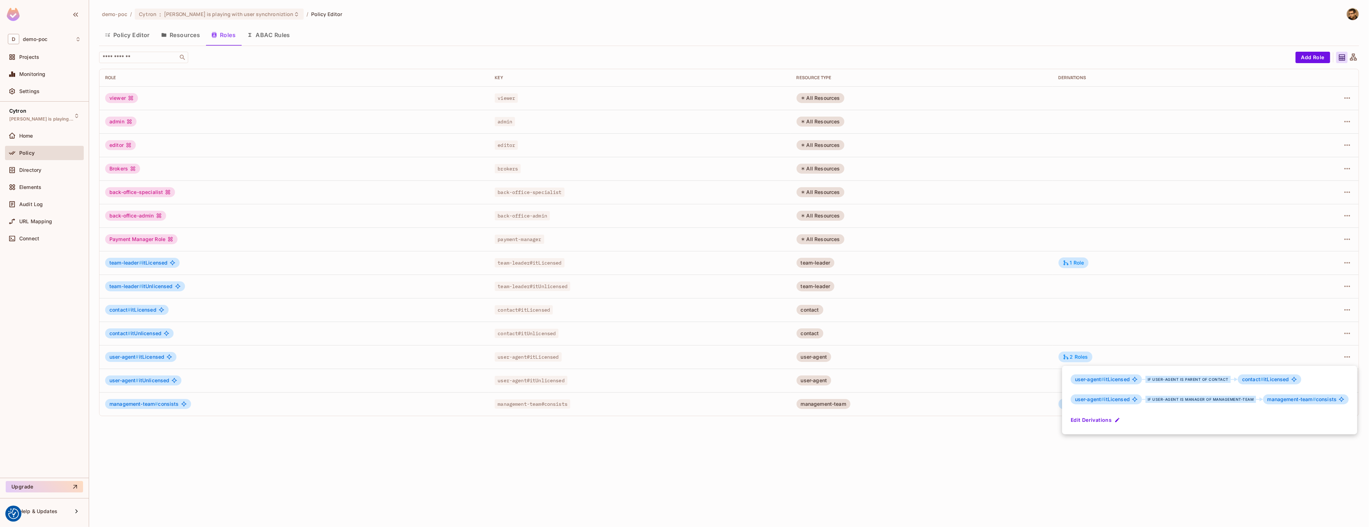
click at [1099, 364] on div at bounding box center [684, 263] width 1369 height 527
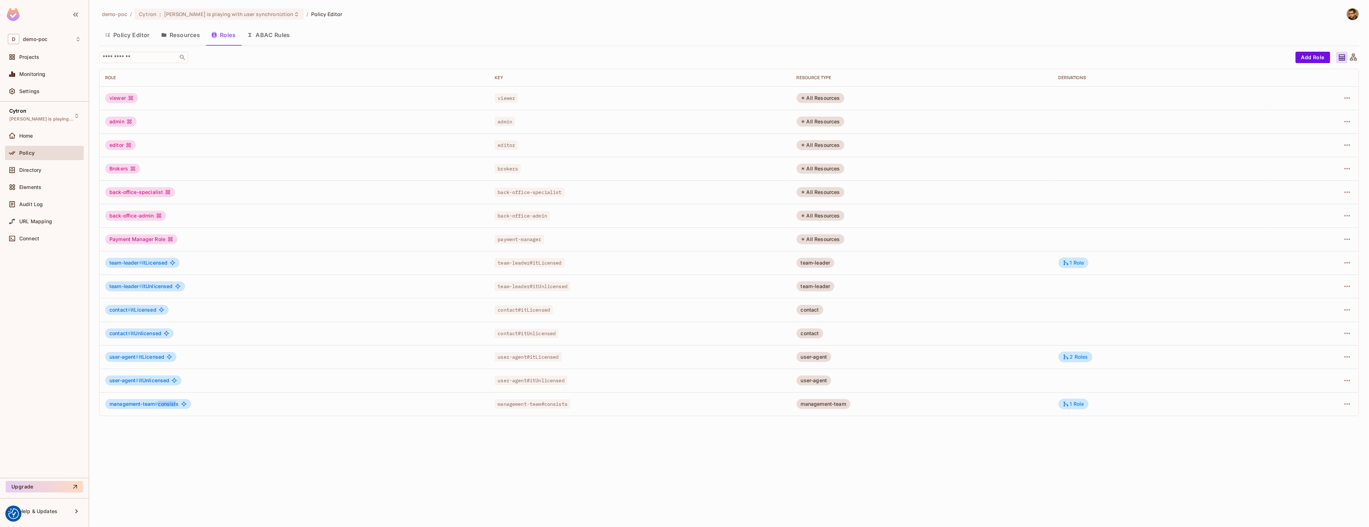
drag, startPoint x: 158, startPoint y: 405, endPoint x: 177, endPoint y: 405, distance: 20.0
click at [177, 405] on span "management-team # consists" at bounding box center [144, 404] width 70 height 6
click at [1077, 408] on div "1 Role" at bounding box center [1074, 403] width 30 height 11
click at [1348, 405] on div at bounding box center [684, 263] width 1369 height 527
click at [1080, 400] on div "1 Role" at bounding box center [1074, 403] width 30 height 11
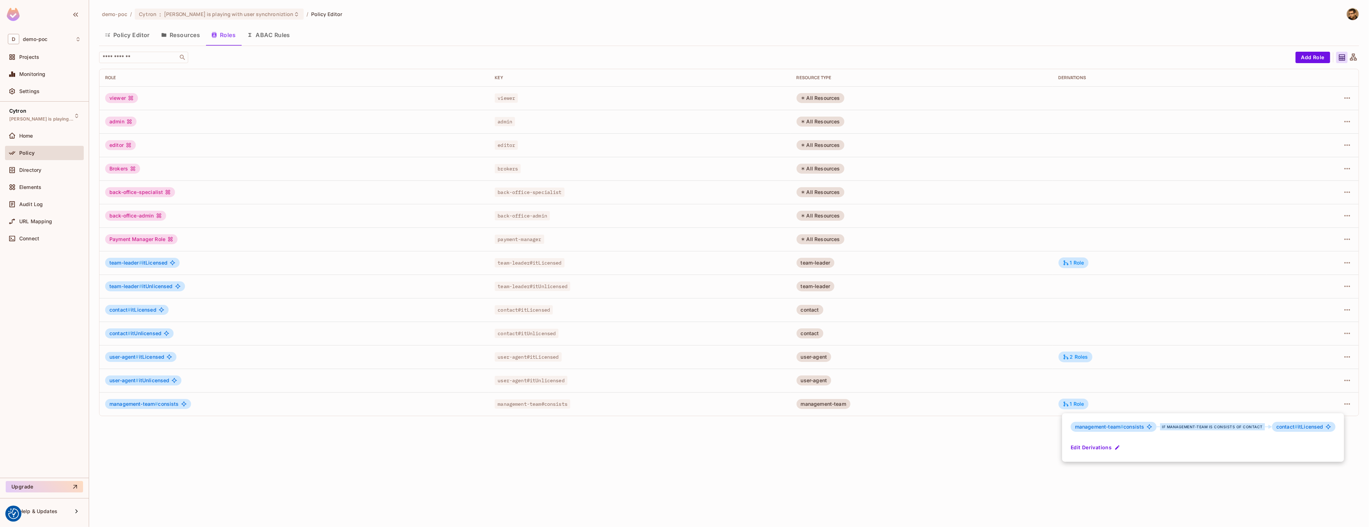
click at [1086, 448] on button "Edit Derivations" at bounding box center [1096, 447] width 51 height 11
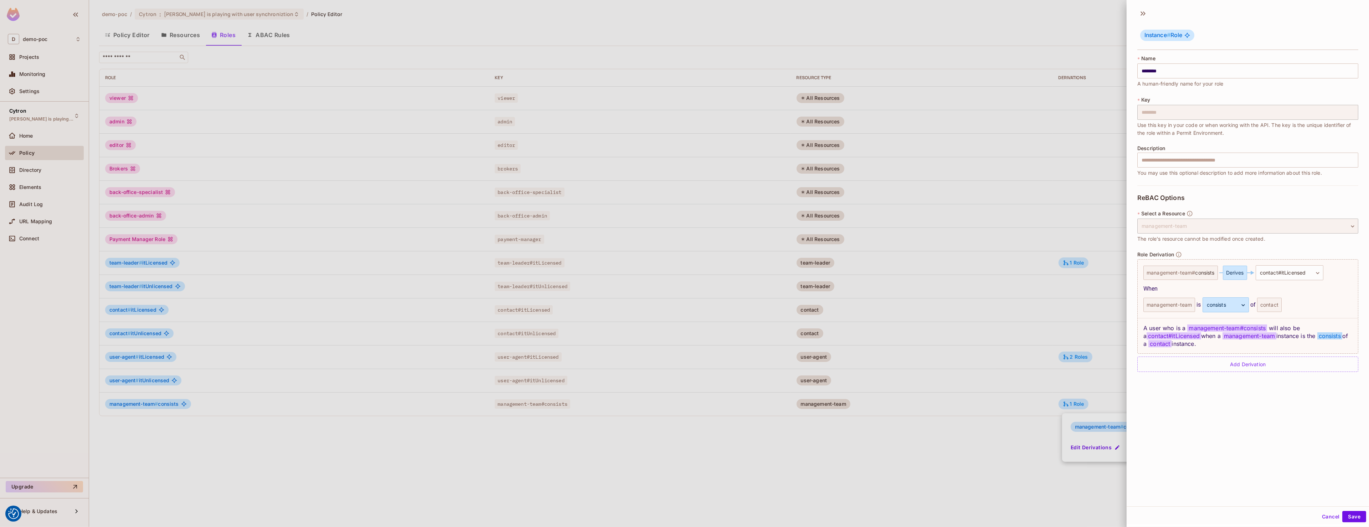
click at [932, 485] on div at bounding box center [684, 263] width 1369 height 527
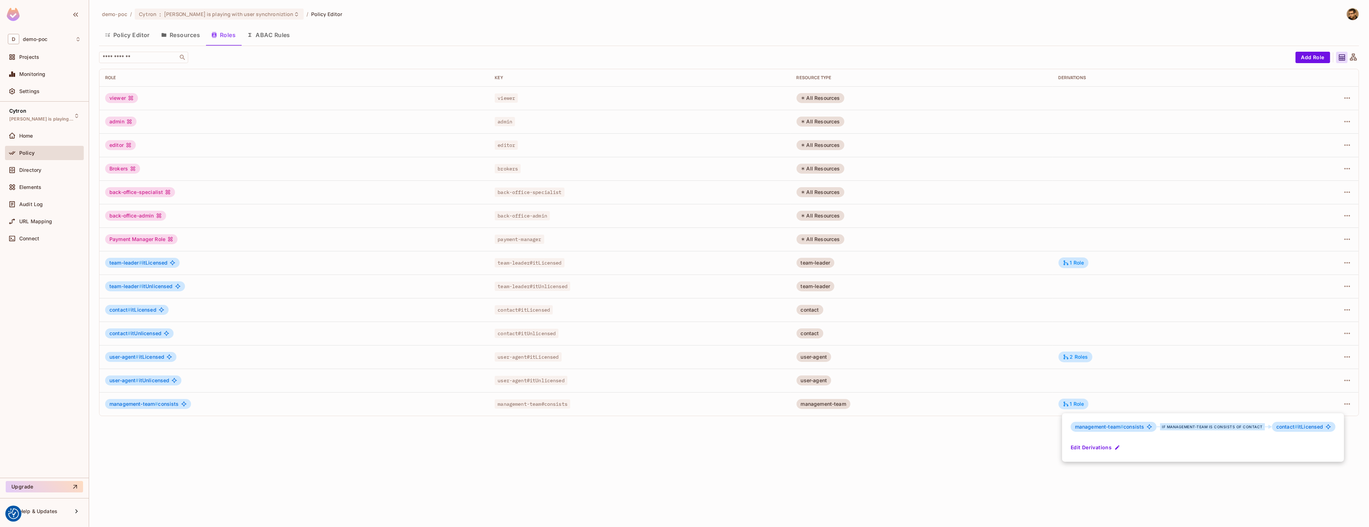
click at [1108, 314] on div at bounding box center [684, 263] width 1369 height 527
click at [1081, 359] on div "2 Roles" at bounding box center [1075, 357] width 25 height 6
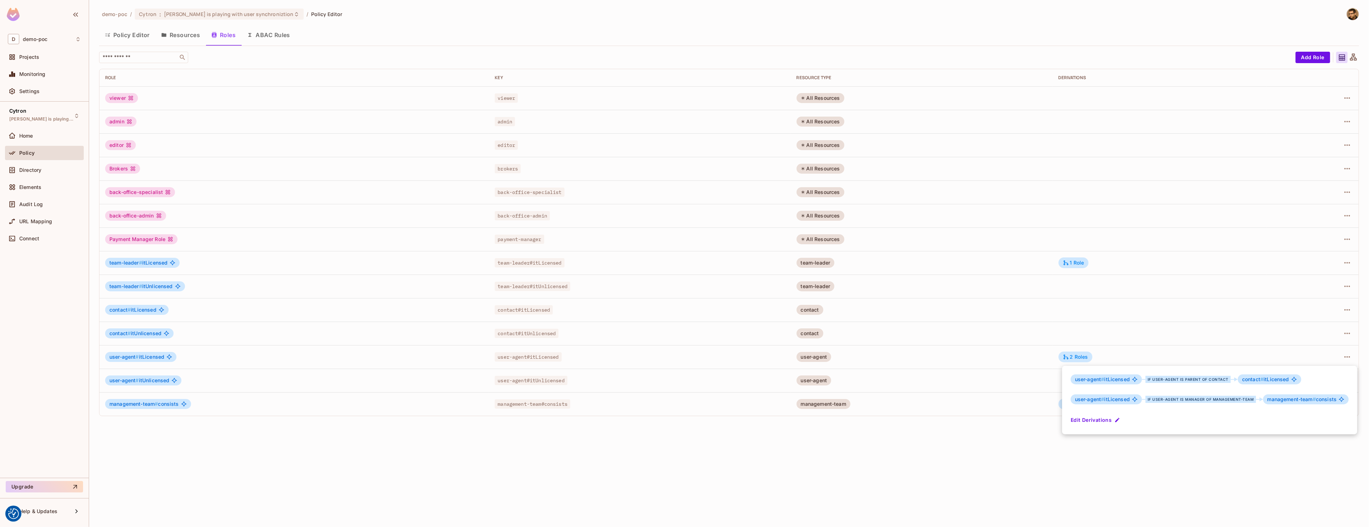
click at [1098, 414] on div "user-agent # itLicensed if user-agent is parent of contact contact # itLicensed…" at bounding box center [1209, 400] width 295 height 68
click at [1097, 422] on button "Edit Derivations" at bounding box center [1096, 419] width 51 height 11
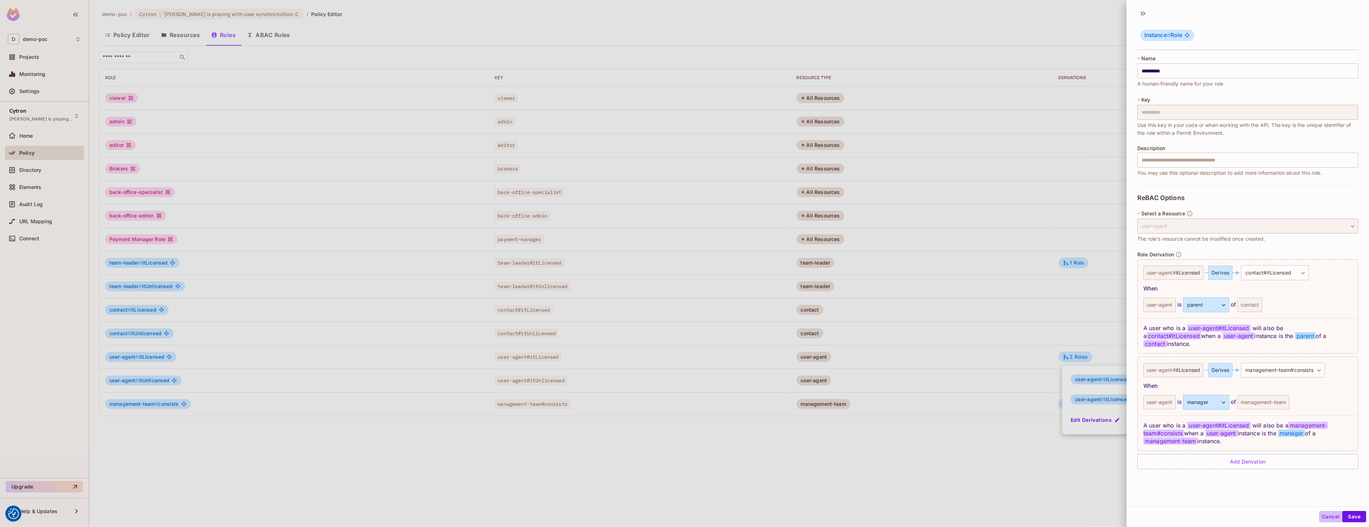
click at [1322, 516] on button "Cancel" at bounding box center [1330, 516] width 23 height 11
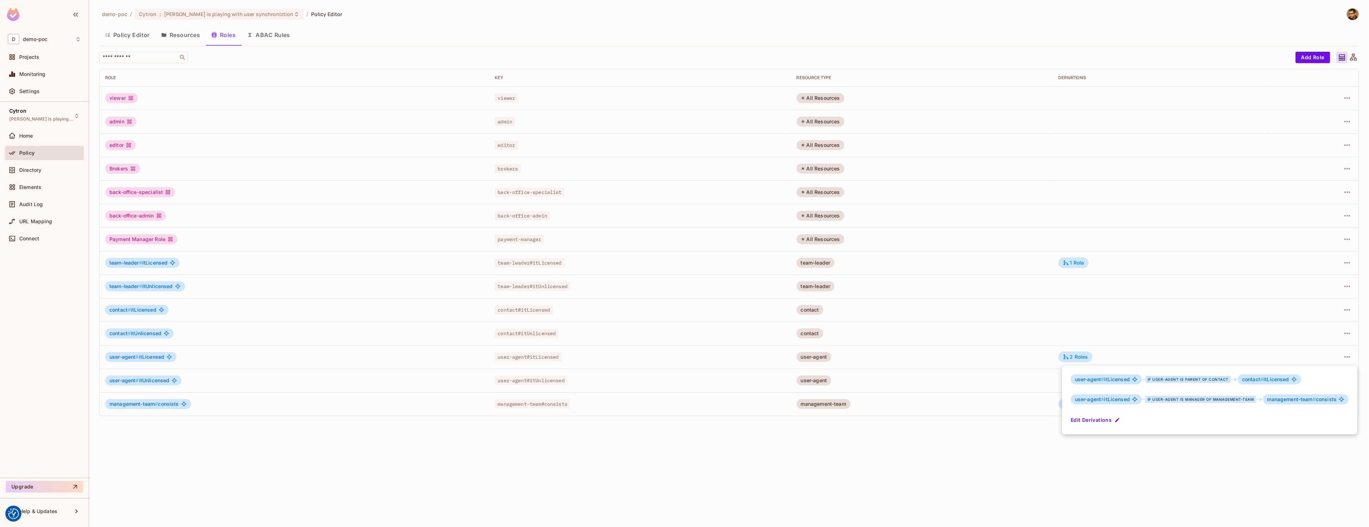
click at [1082, 479] on div at bounding box center [684, 263] width 1369 height 527
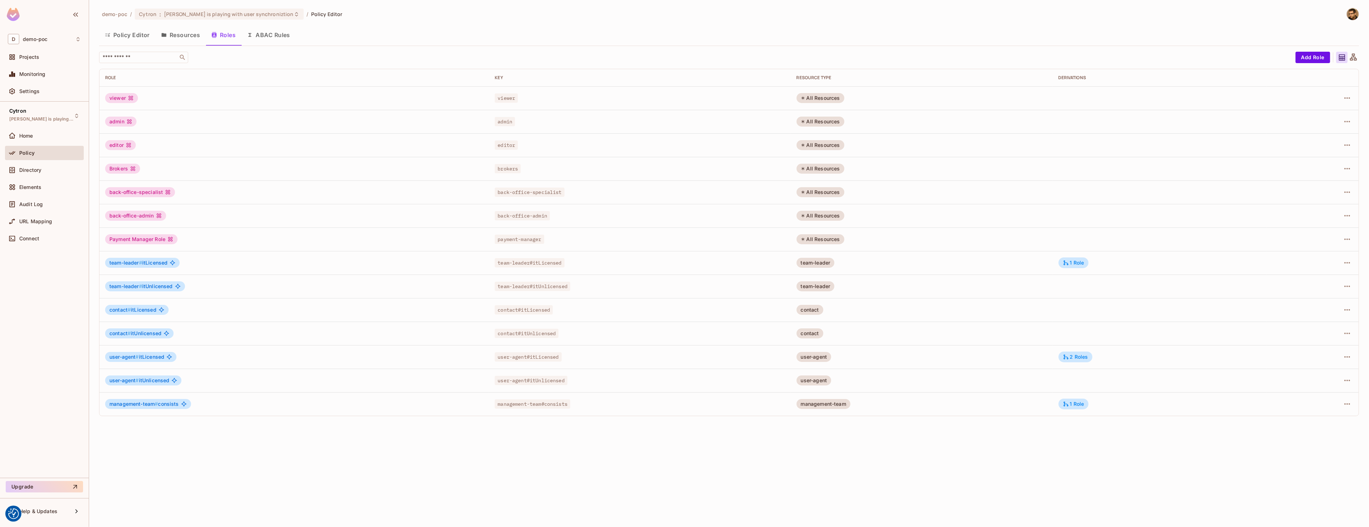
click at [186, 40] on button "Resources" at bounding box center [180, 35] width 50 height 18
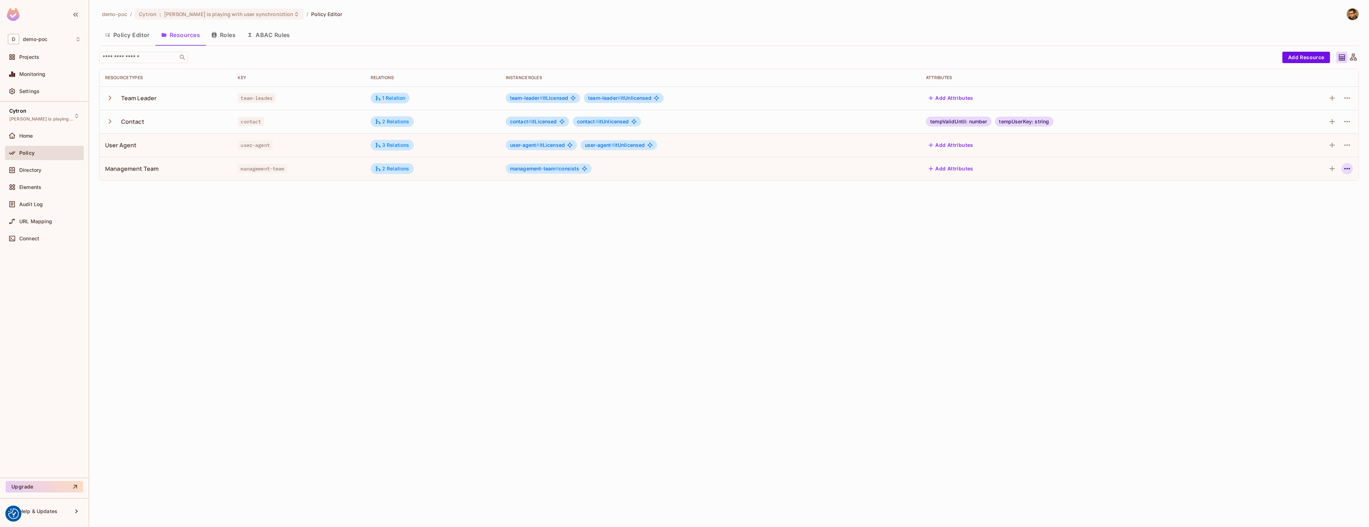
click at [1345, 170] on icon "button" at bounding box center [1347, 168] width 9 height 9
click at [1332, 190] on li "Edit Resource" at bounding box center [1313, 197] width 67 height 16
click at [1350, 168] on icon "button" at bounding box center [1347, 168] width 9 height 9
click at [1305, 198] on div "Edit Resource" at bounding box center [1317, 197] width 34 height 7
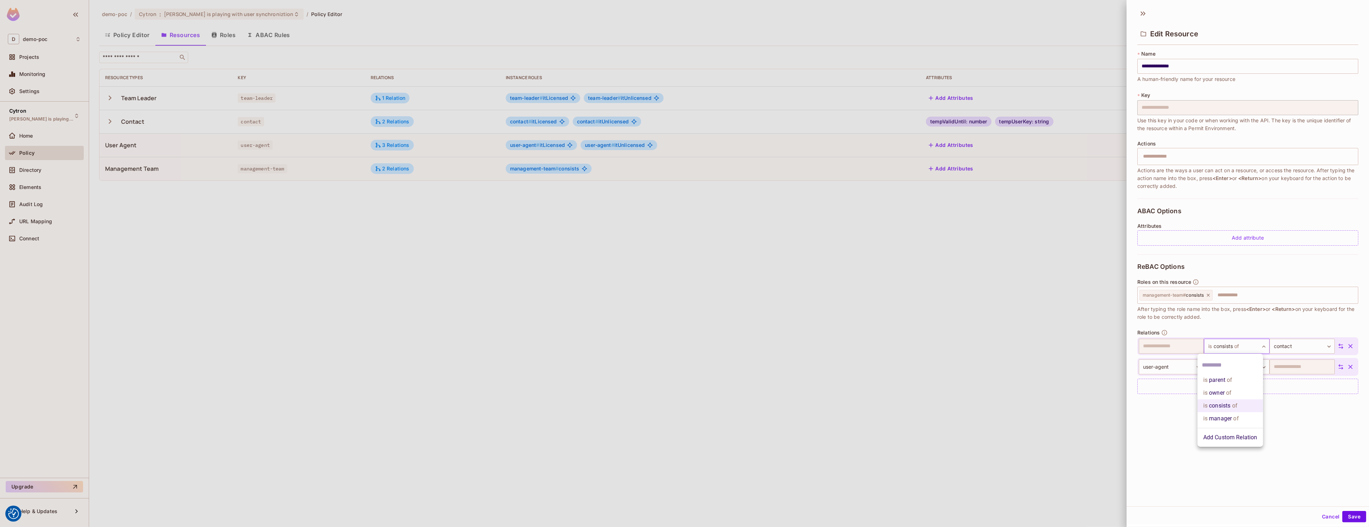
click at [1252, 346] on body "We use cookies to enhance your browsing experience, serve personalized ads or c…" at bounding box center [684, 263] width 1369 height 527
click at [1252, 346] on div at bounding box center [684, 263] width 1369 height 527
click at [1225, 368] on body "We use cookies to enhance your browsing experience, serve personalized ads or c…" at bounding box center [684, 263] width 1369 height 527
click at [1238, 402] on li "is parent of" at bounding box center [1231, 400] width 66 height 13
click at [1352, 515] on button "Save" at bounding box center [1354, 516] width 24 height 11
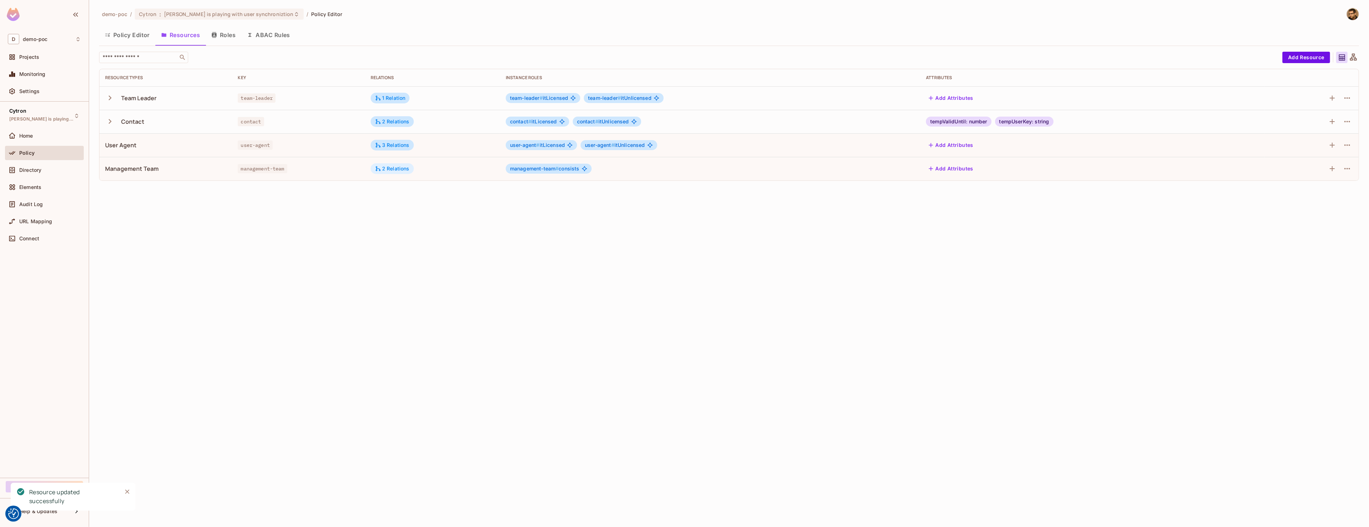
click at [379, 164] on div "2 Relations" at bounding box center [392, 168] width 43 height 11
click at [624, 216] on div at bounding box center [684, 263] width 1369 height 527
click at [396, 168] on div "2 Relations" at bounding box center [392, 168] width 35 height 6
click at [405, 234] on button "Edit Relations" at bounding box center [403, 231] width 46 height 11
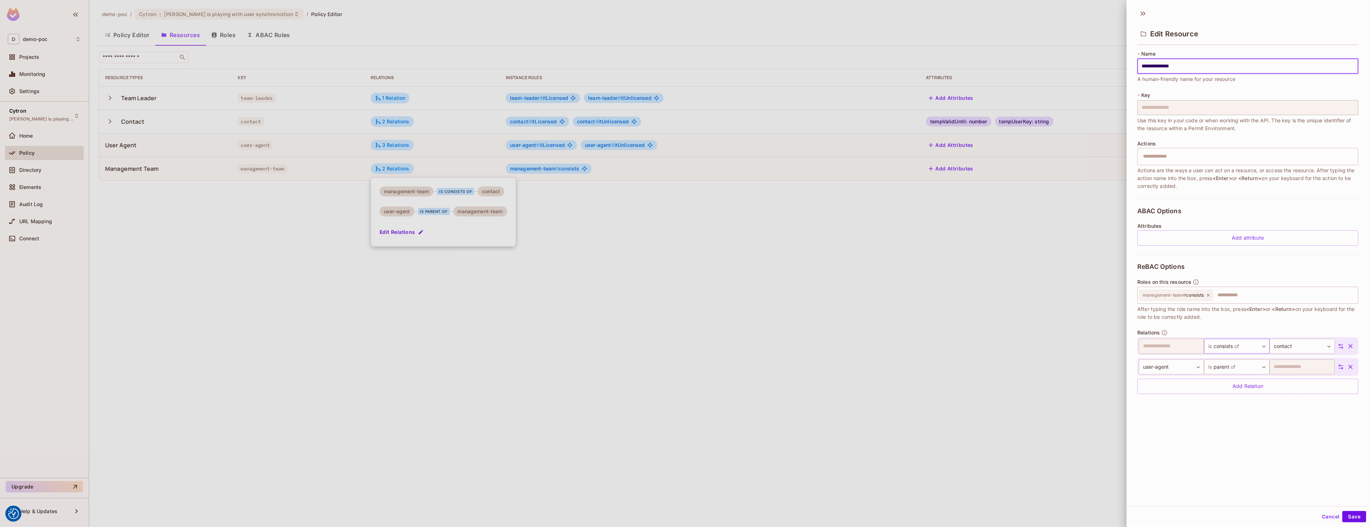
click at [1260, 349] on body "We use cookies to enhance your browsing experience, serve personalized ads or c…" at bounding box center [684, 263] width 1369 height 527
click at [1232, 380] on span "of" at bounding box center [1228, 380] width 7 height 9
click at [1361, 516] on button "Save" at bounding box center [1354, 516] width 24 height 11
click at [1324, 513] on button "Cancel" at bounding box center [1330, 516] width 23 height 11
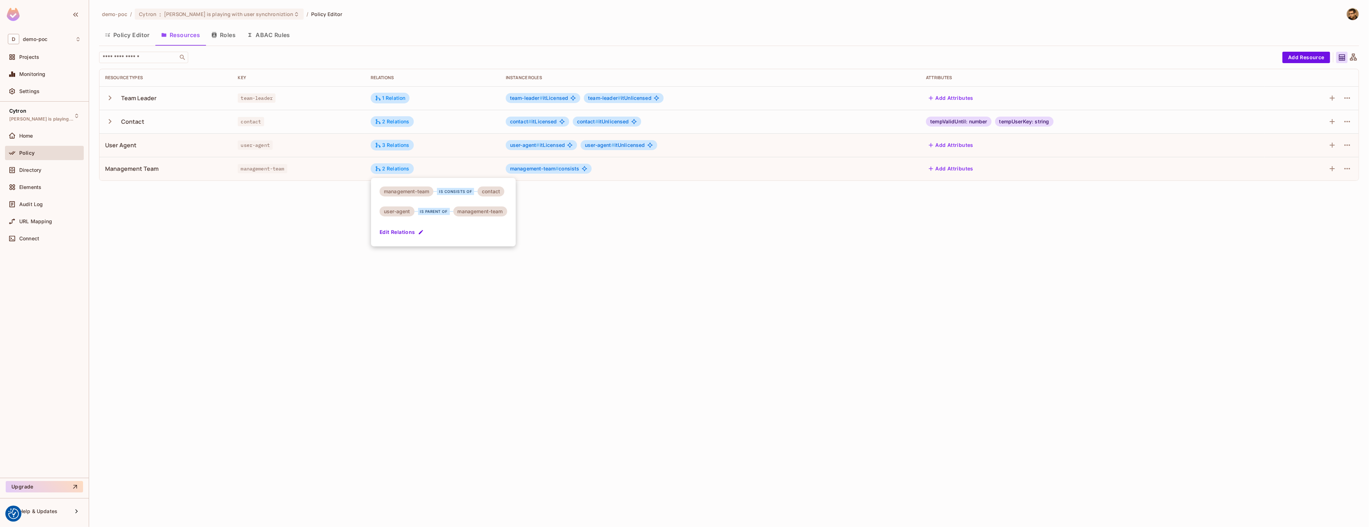
click at [373, 284] on div at bounding box center [684, 263] width 1369 height 527
click at [396, 171] on div "2 Relations" at bounding box center [392, 168] width 35 height 6
drag, startPoint x: 388, startPoint y: 212, endPoint x: 403, endPoint y: 209, distance: 15.3
click at [402, 210] on div "user-agent" at bounding box center [397, 211] width 35 height 10
drag, startPoint x: 419, startPoint y: 212, endPoint x: 439, endPoint y: 211, distance: 20.4
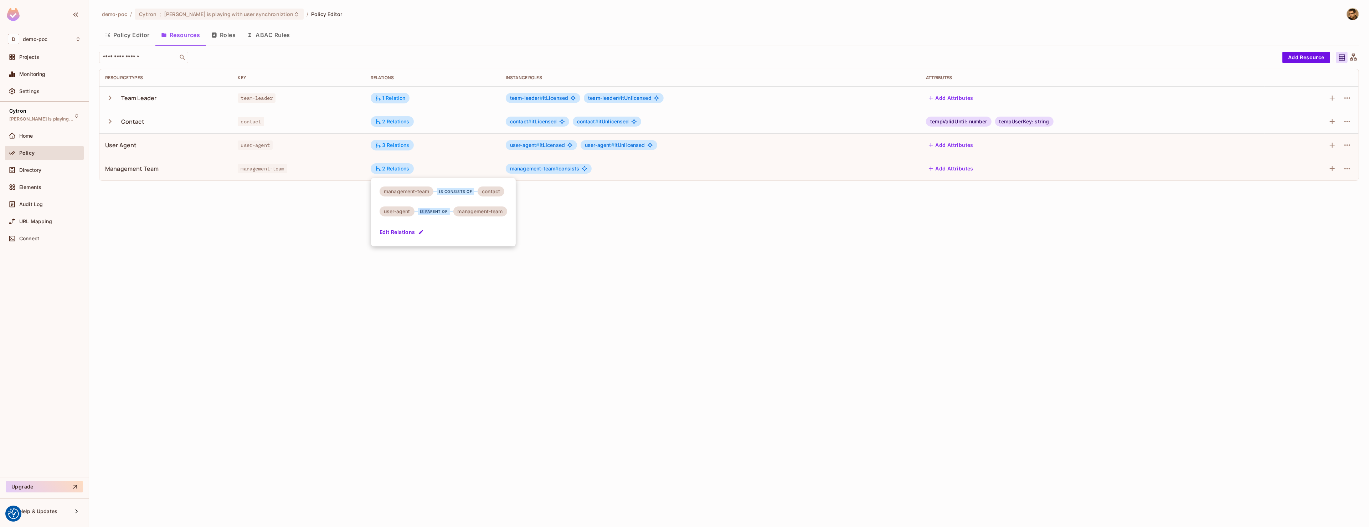
click at [433, 211] on div "is parent of" at bounding box center [434, 211] width 32 height 7
drag, startPoint x: 492, startPoint y: 210, endPoint x: 537, endPoint y: 210, distance: 44.6
click at [516, 210] on div "management-team is consists of contact user-agent is parent of management-team …" at bounding box center [443, 212] width 145 height 68
click at [474, 216] on div "management-team is consists of contact user-agent is parent of management-team …" at bounding box center [443, 212] width 145 height 68
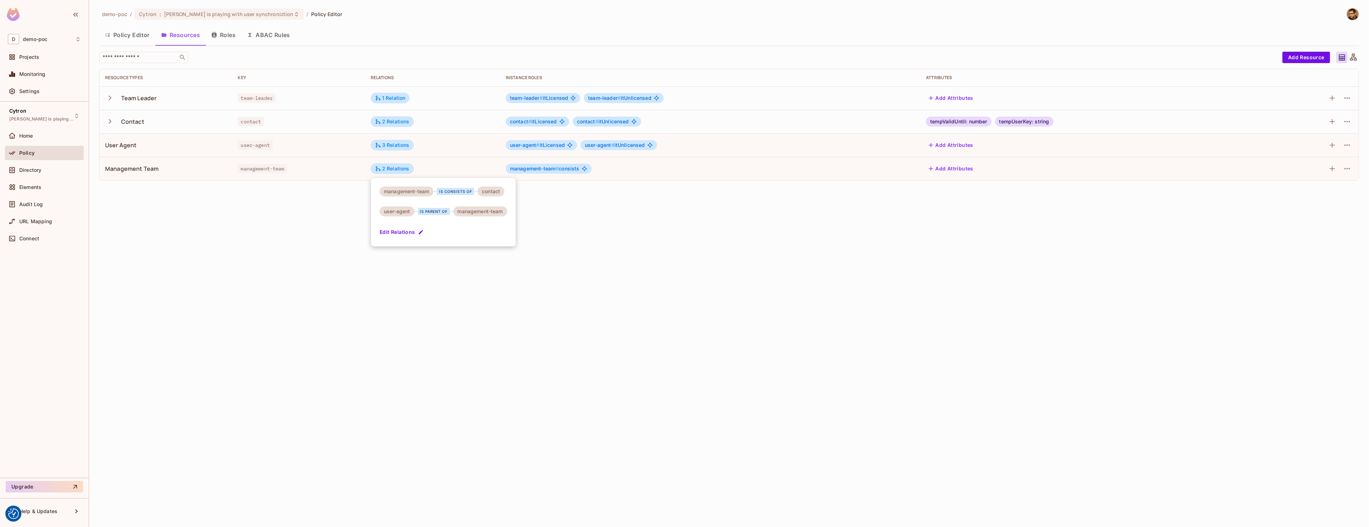
click at [474, 216] on div "management-team is consists of contact user-agent is parent of management-team …" at bounding box center [443, 212] width 145 height 68
click at [475, 215] on div "management-team" at bounding box center [480, 211] width 54 height 10
drag, startPoint x: 419, startPoint y: 213, endPoint x: 448, endPoint y: 212, distance: 29.6
click at [447, 212] on div "is parent of" at bounding box center [434, 211] width 39 height 7
drag, startPoint x: 450, startPoint y: 211, endPoint x: 478, endPoint y: 211, distance: 28.5
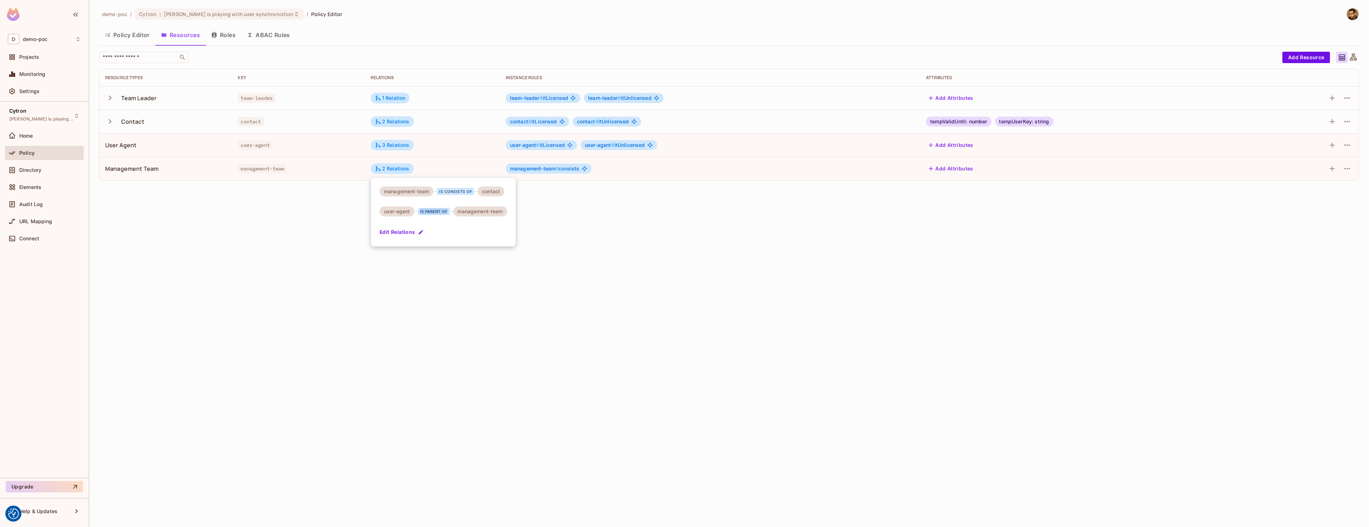
click at [480, 209] on div "user-agent is parent of management-team" at bounding box center [444, 211] width 128 height 10
click at [390, 211] on div "user-agent" at bounding box center [397, 211] width 35 height 10
drag, startPoint x: 455, startPoint y: 212, endPoint x: 485, endPoint y: 205, distance: 31.2
click at [499, 211] on div "management-team" at bounding box center [480, 211] width 54 height 10
click at [491, 191] on div "contact" at bounding box center [491, 191] width 27 height 10
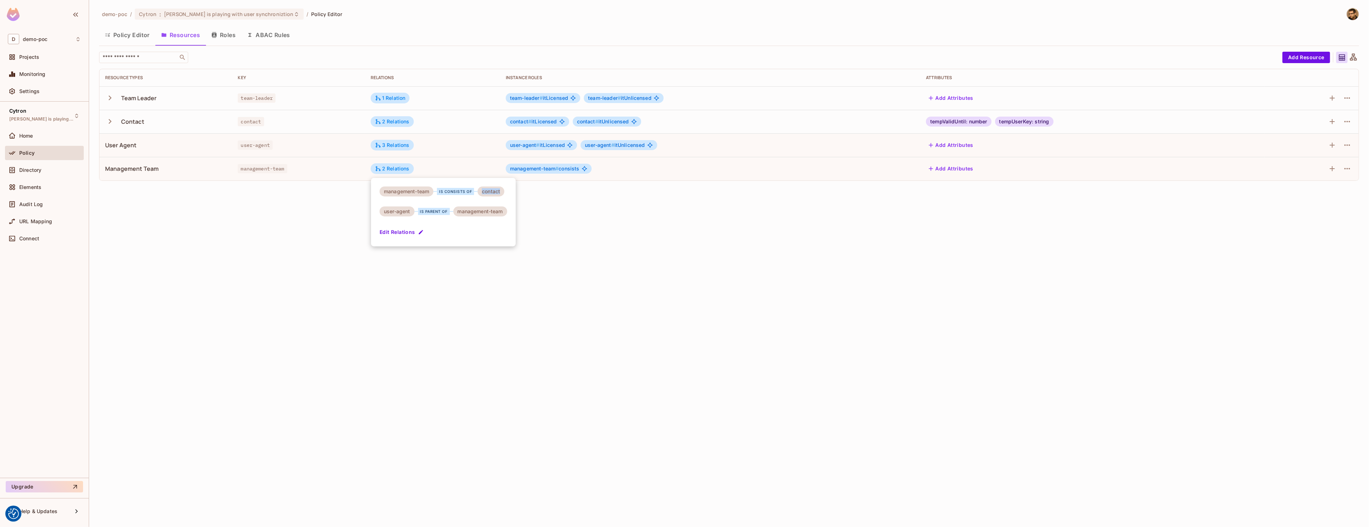
click at [491, 191] on div "contact" at bounding box center [491, 191] width 27 height 10
click at [633, 297] on div at bounding box center [684, 263] width 1369 height 527
click at [229, 30] on button "Roles" at bounding box center [224, 35] width 36 height 18
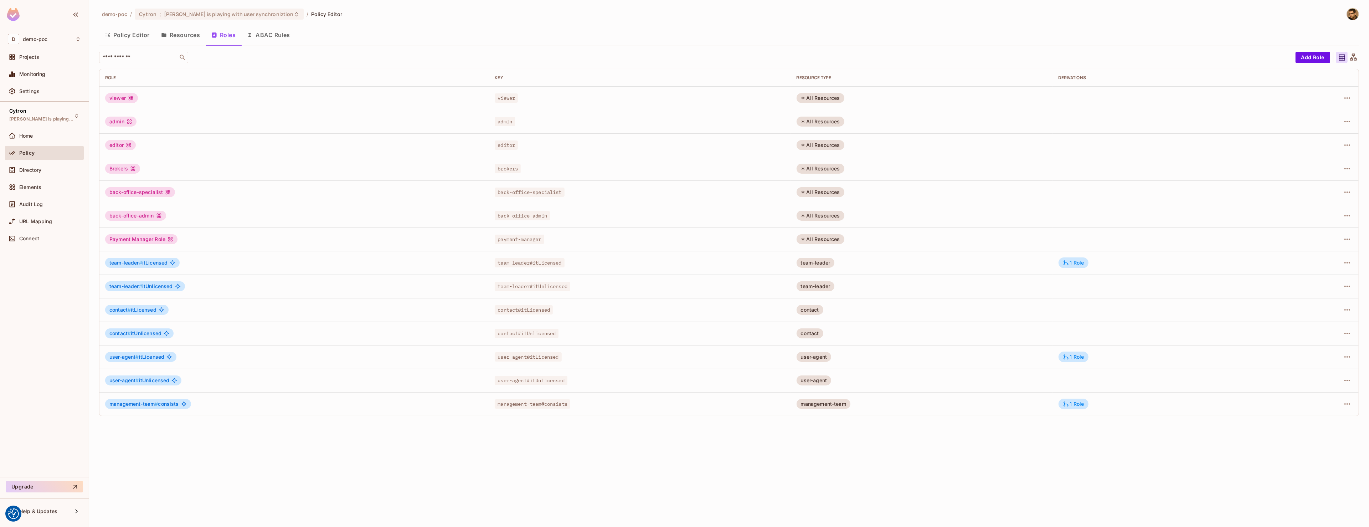
click at [1078, 393] on td "1 Role" at bounding box center [1160, 404] width 215 height 24
click at [1079, 400] on div "1 Role" at bounding box center [1074, 403] width 30 height 11
click at [1106, 448] on button "Edit Derivations" at bounding box center [1096, 447] width 51 height 11
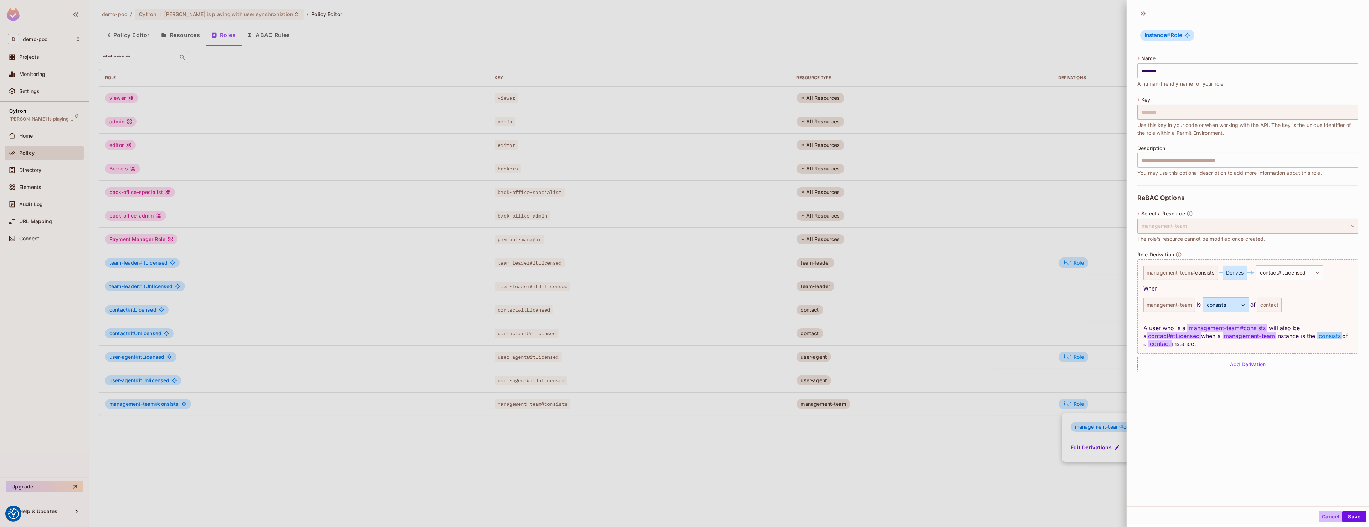
click at [1328, 515] on button "Cancel" at bounding box center [1330, 516] width 23 height 11
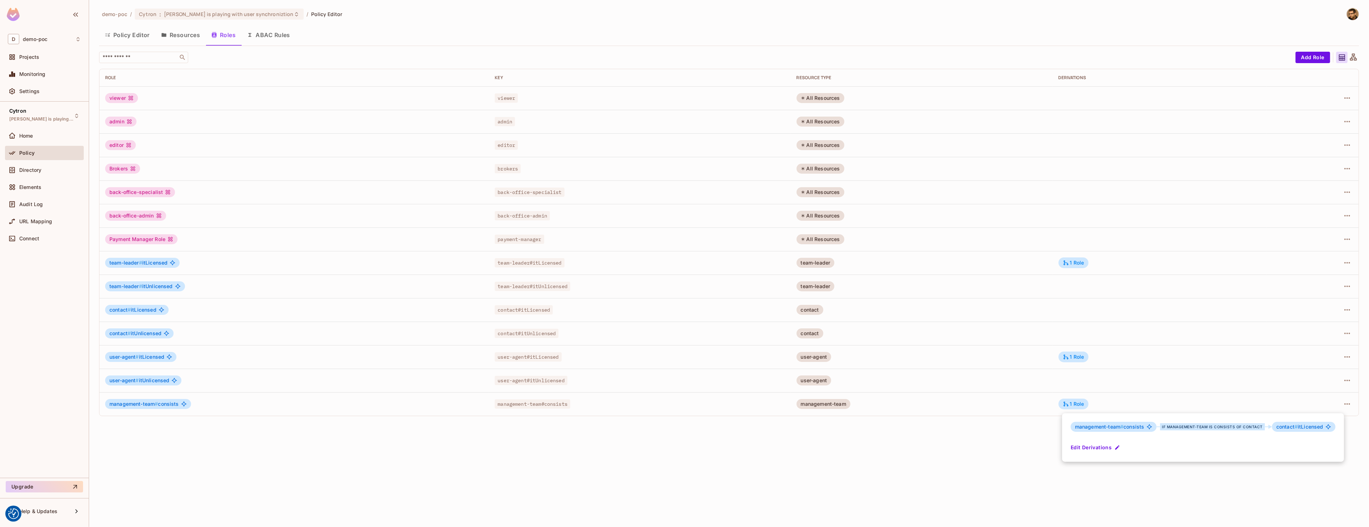
click at [974, 484] on div at bounding box center [684, 263] width 1369 height 527
click at [1084, 356] on div "1 Role" at bounding box center [1073, 357] width 21 height 6
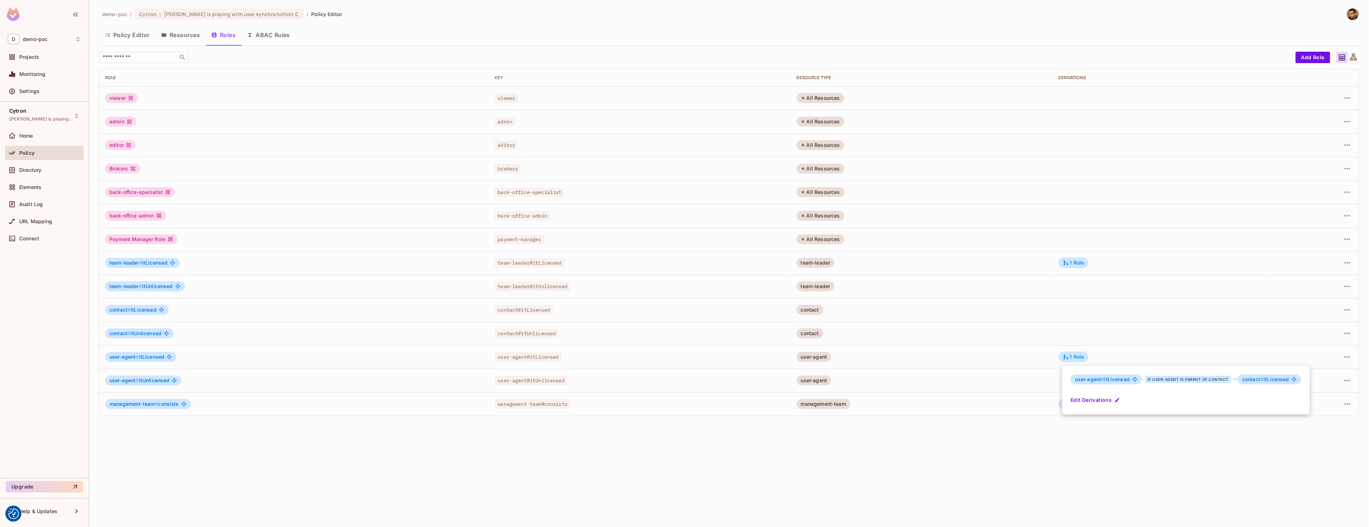
click at [1092, 404] on button "Edit Derivations" at bounding box center [1096, 399] width 51 height 11
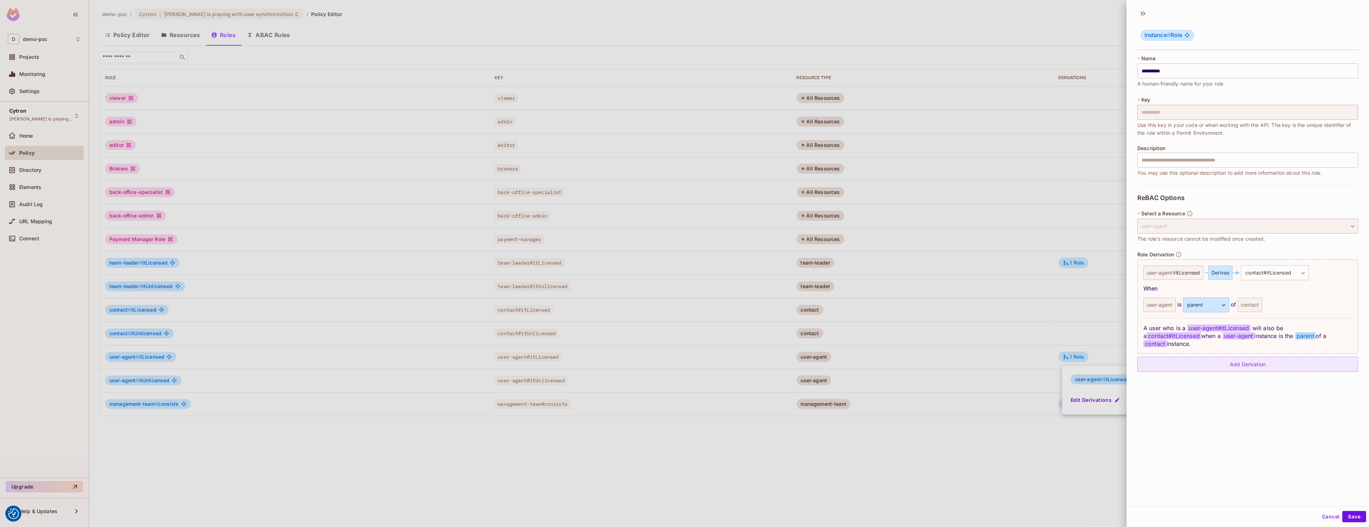
click at [1238, 358] on div "Add Derivation" at bounding box center [1247, 363] width 221 height 15
click at [1174, 366] on div "user-agent # itLicensed" at bounding box center [1173, 370] width 60 height 14
click at [1247, 361] on body "We use cookies to enhance your browsing experience, serve personalized ads or c…" at bounding box center [684, 263] width 1369 height 527
click at [1266, 423] on span "management-team # consists" at bounding box center [1276, 422] width 74 height 9
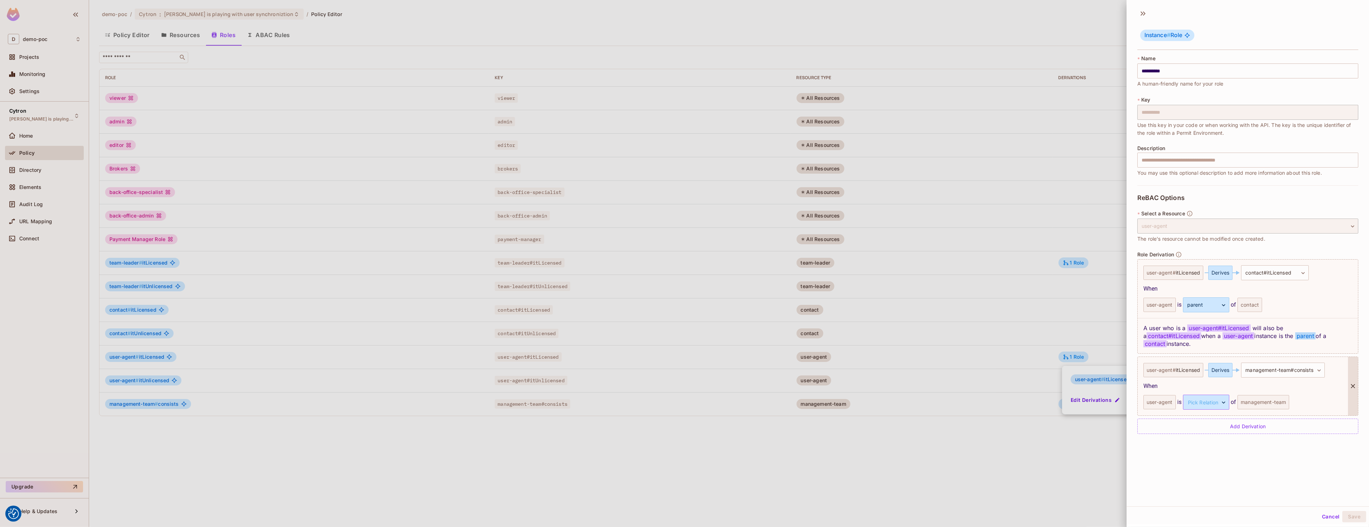
click at [1205, 398] on body "We use cookies to enhance your browsing experience, serve personalized ads or c…" at bounding box center [684, 263] width 1369 height 527
click at [1206, 425] on li "parent" at bounding box center [1201, 428] width 66 height 13
click at [1358, 519] on button "Save" at bounding box center [1354, 516] width 24 height 11
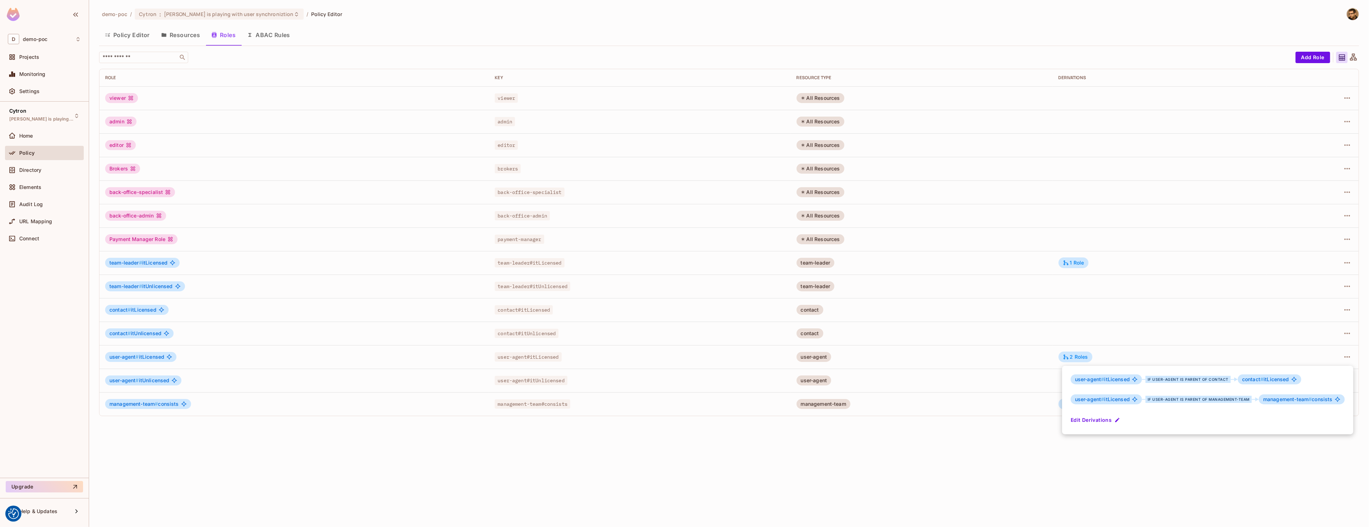
click at [1107, 499] on div at bounding box center [684, 263] width 1369 height 527
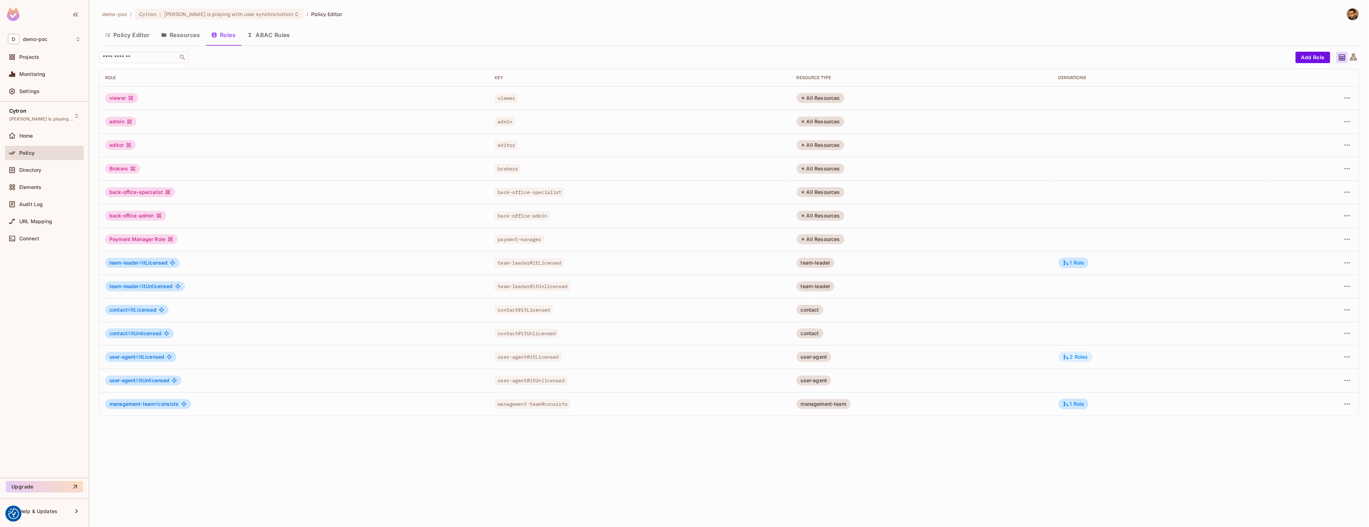
click at [1075, 355] on div "2 Roles" at bounding box center [1075, 357] width 25 height 6
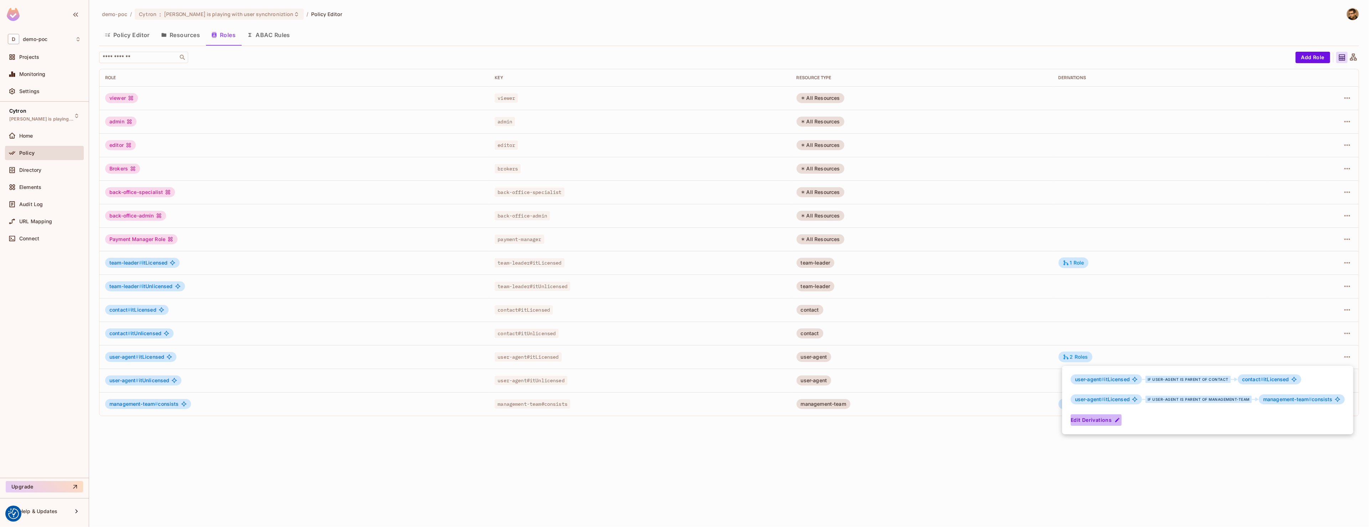
click at [1093, 422] on button "Edit Derivations" at bounding box center [1096, 419] width 51 height 11
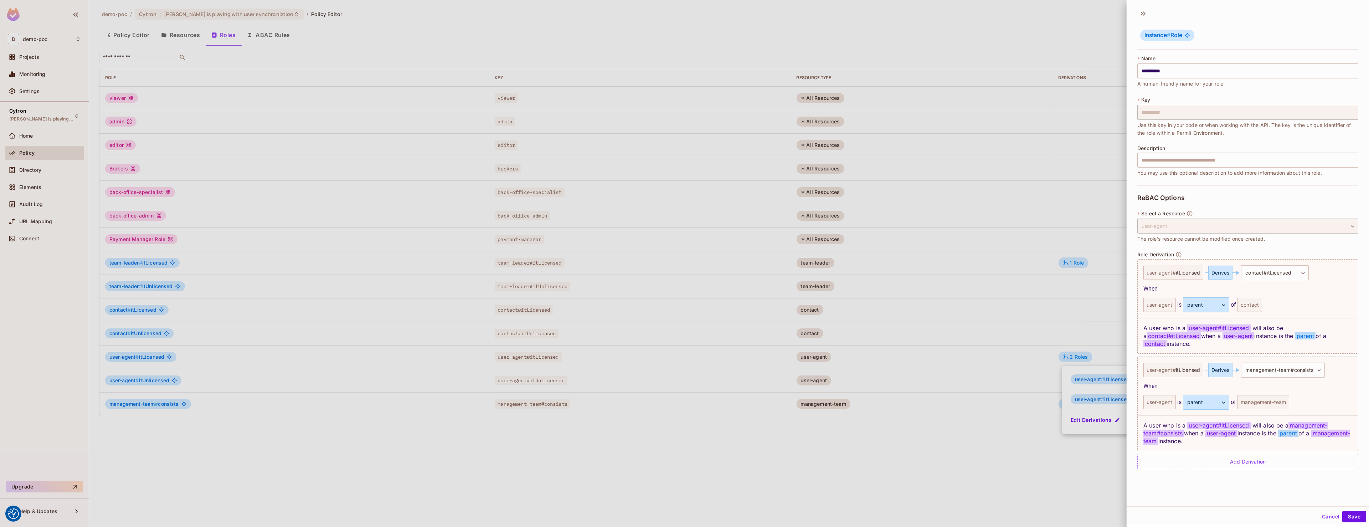
click at [1178, 253] on icon "button" at bounding box center [1178, 254] width 6 height 6
click at [1145, 15] on icon at bounding box center [1142, 13] width 11 height 11
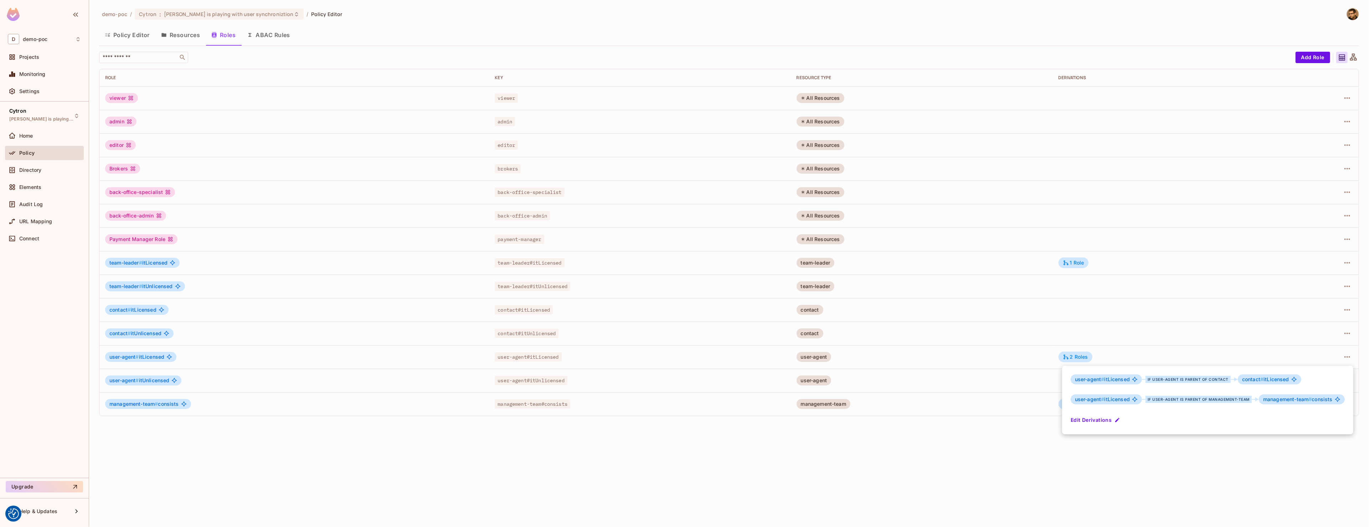
click at [177, 38] on div at bounding box center [684, 263] width 1369 height 527
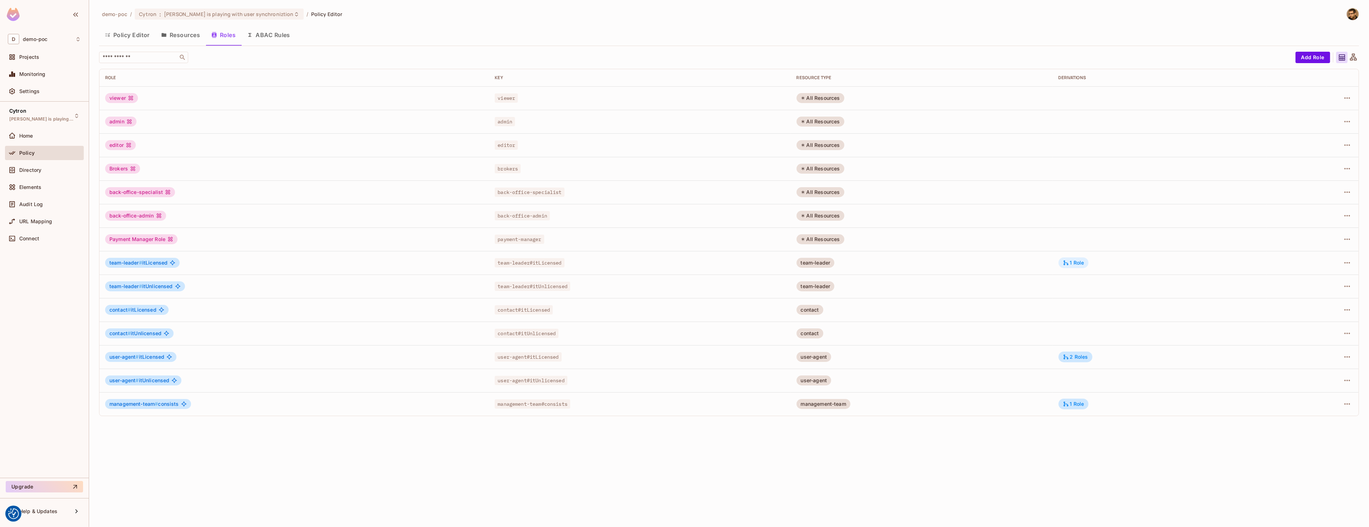
click at [1064, 265] on div "1 Role" at bounding box center [1074, 262] width 30 height 11
click at [1087, 305] on button "Edit Derivations" at bounding box center [1096, 305] width 51 height 11
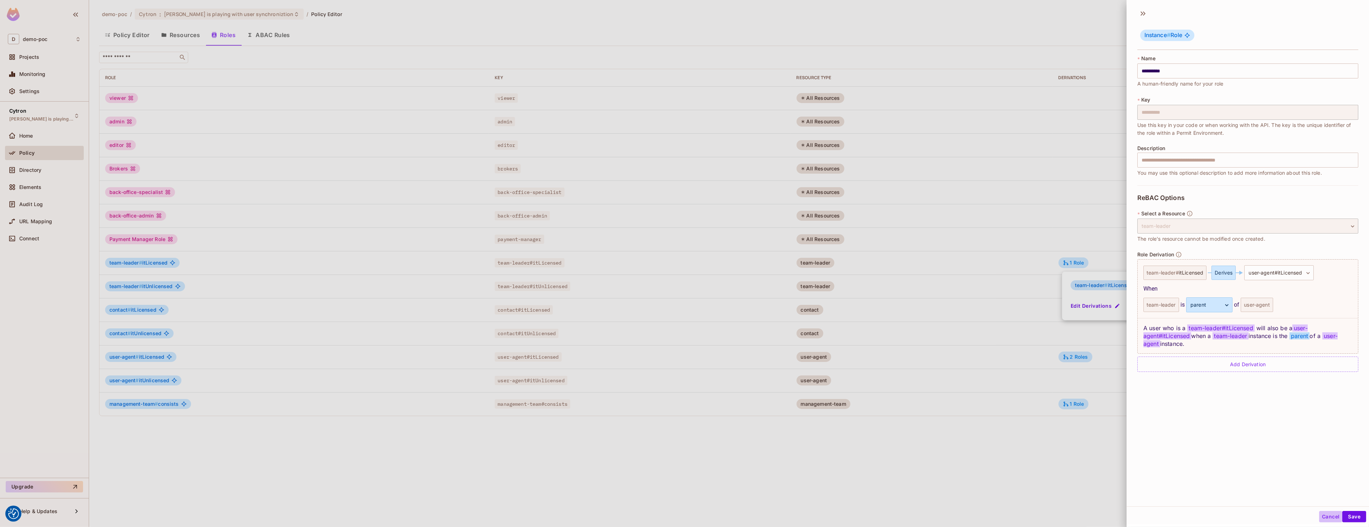
click at [1332, 520] on button "Cancel" at bounding box center [1330, 516] width 23 height 11
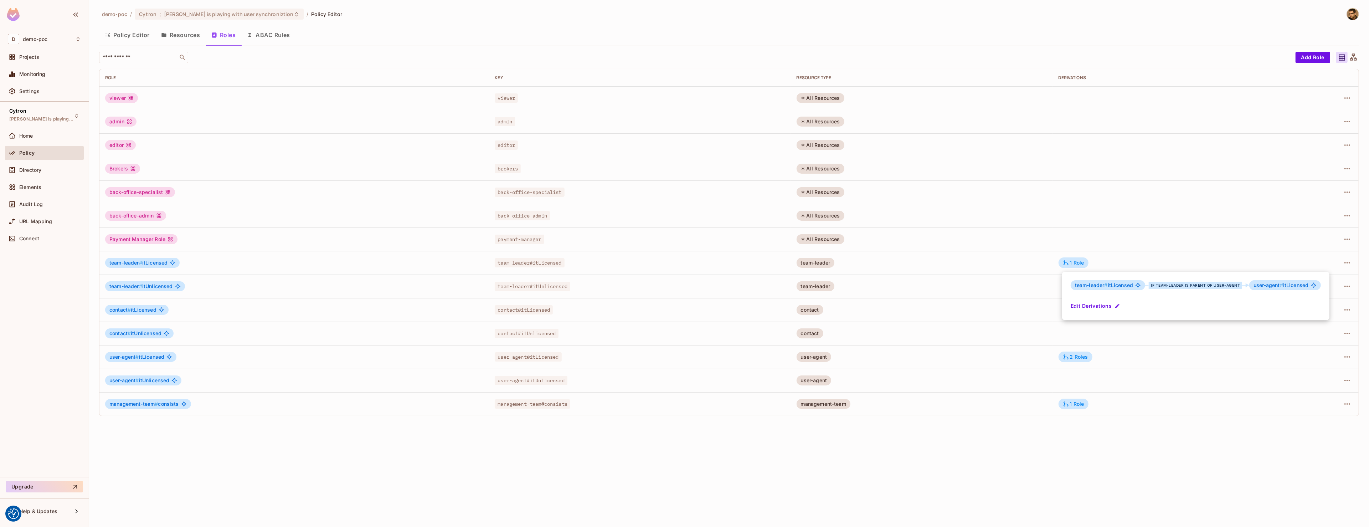
click at [41, 174] on div at bounding box center [684, 263] width 1369 height 527
click at [107, 41] on button "Policy Editor" at bounding box center [127, 35] width 56 height 18
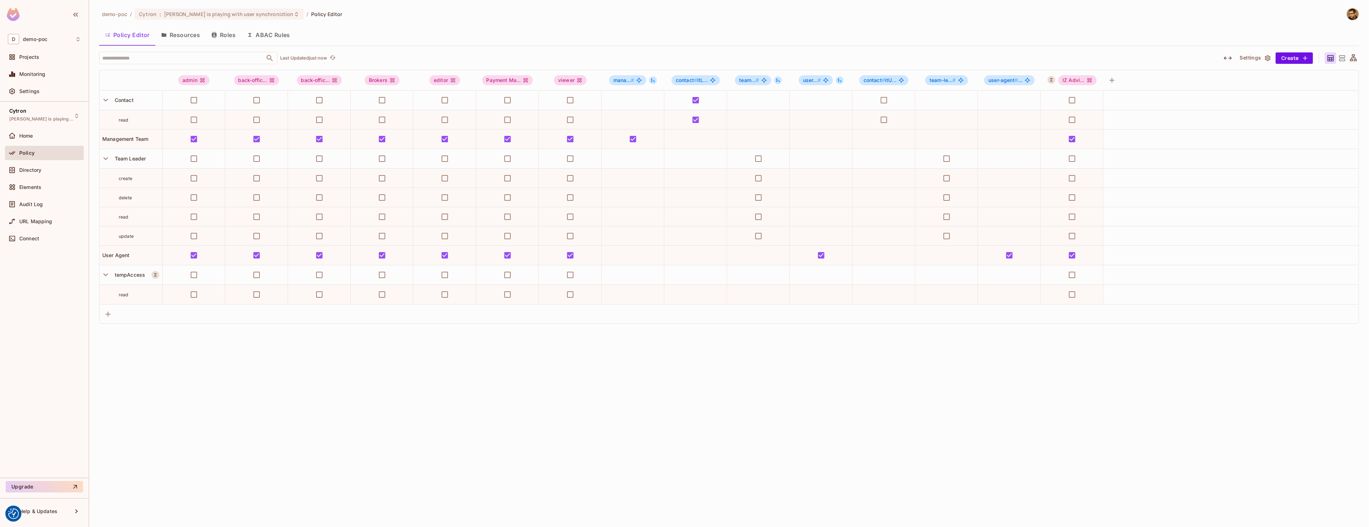
click at [1233, 58] on button "button" at bounding box center [1227, 57] width 13 height 11
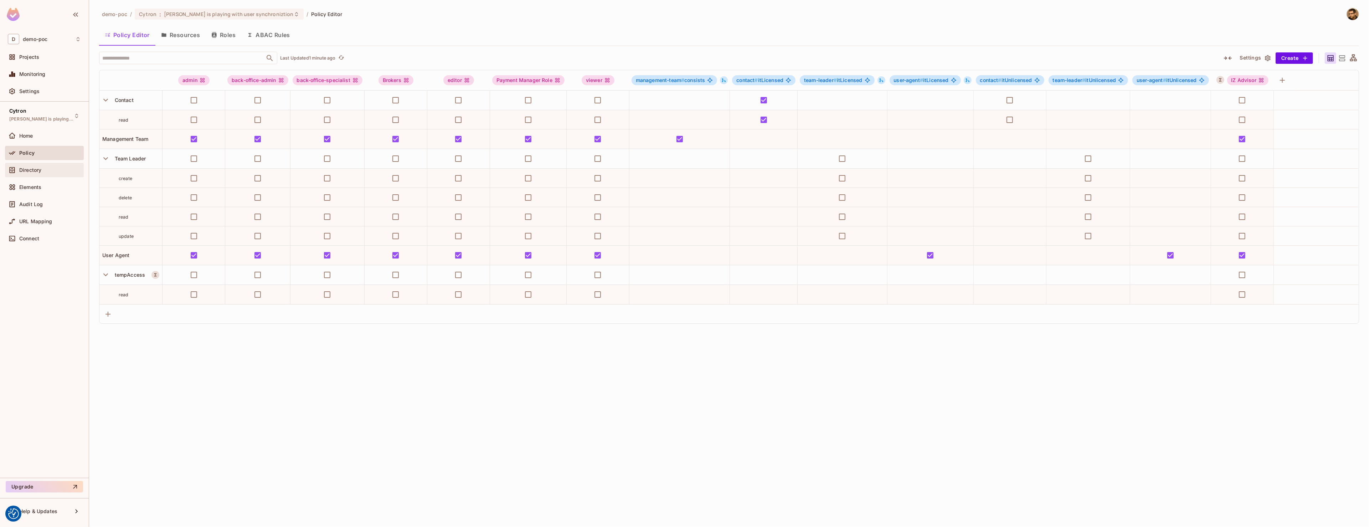
click at [17, 176] on div "Directory" at bounding box center [44, 170] width 79 height 14
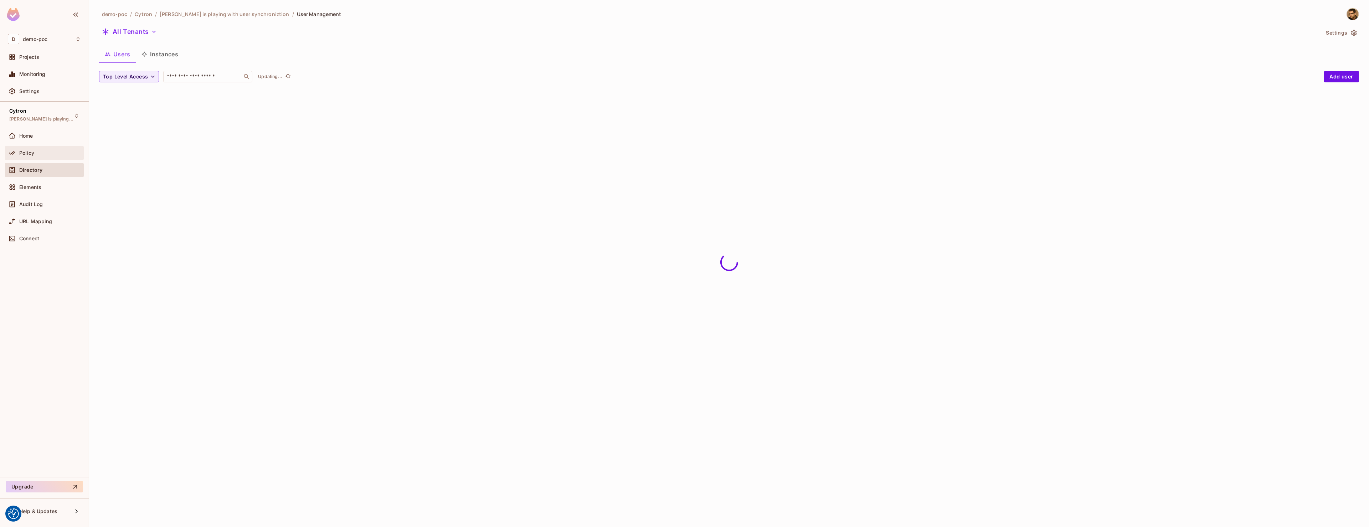
click at [27, 156] on div "Policy" at bounding box center [44, 153] width 73 height 9
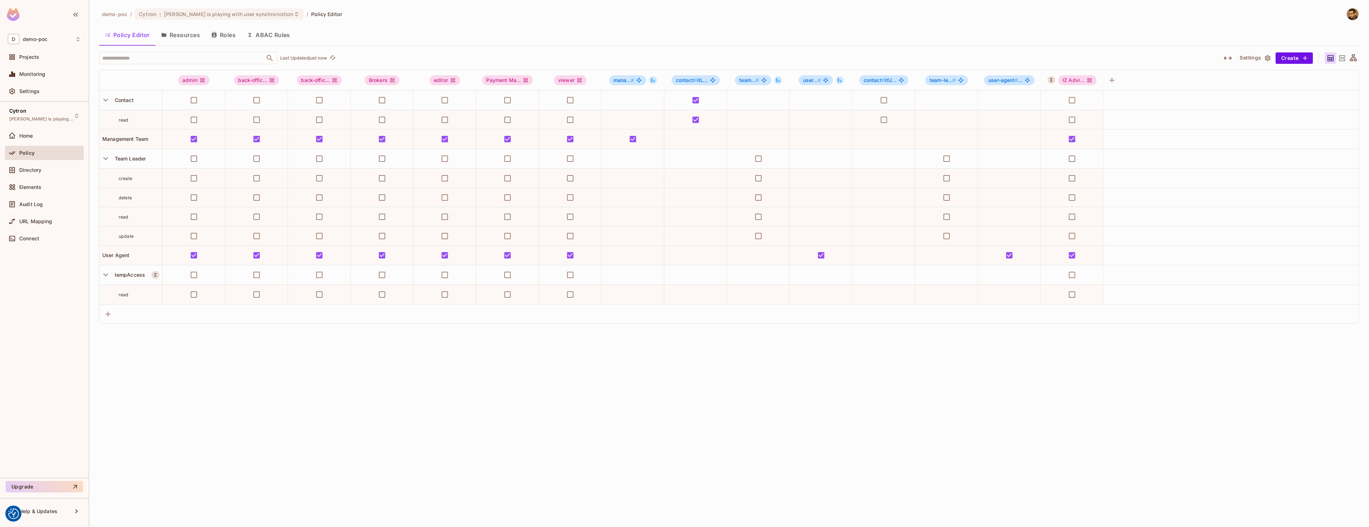
click at [175, 42] on button "Resources" at bounding box center [180, 35] width 50 height 18
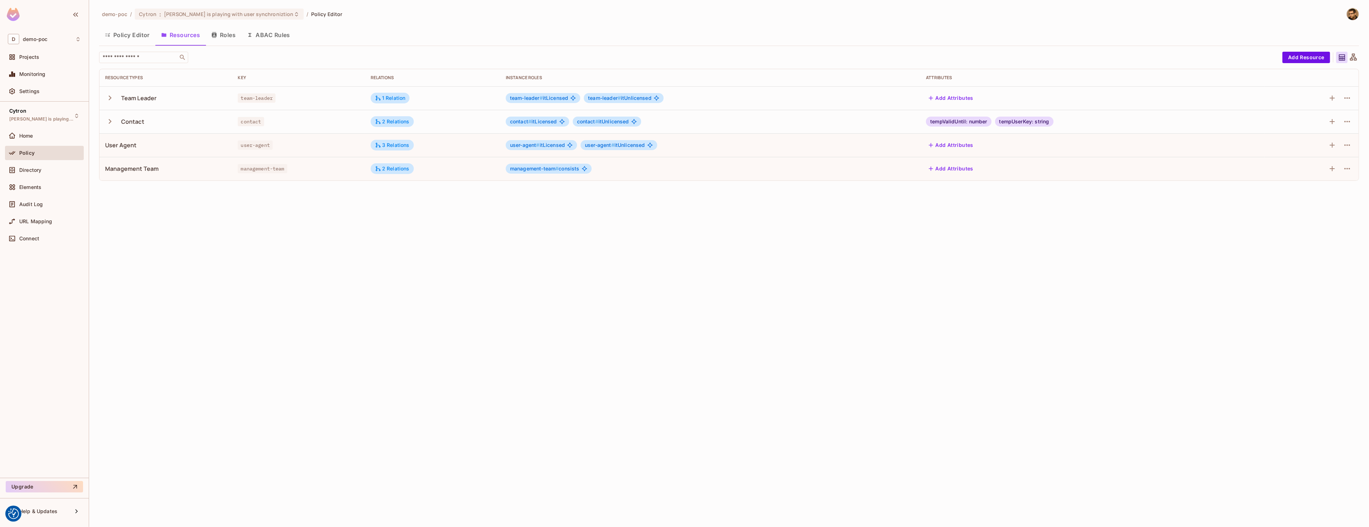
click at [228, 38] on button "Roles" at bounding box center [224, 35] width 36 height 18
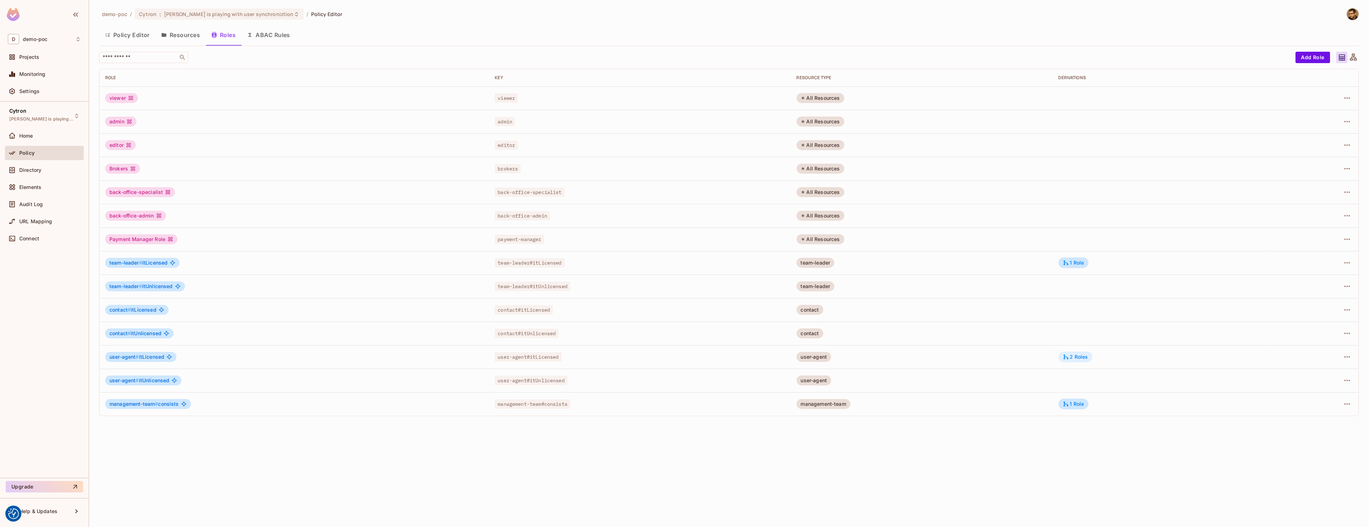
click at [1080, 357] on div "2 Roles" at bounding box center [1075, 357] width 25 height 6
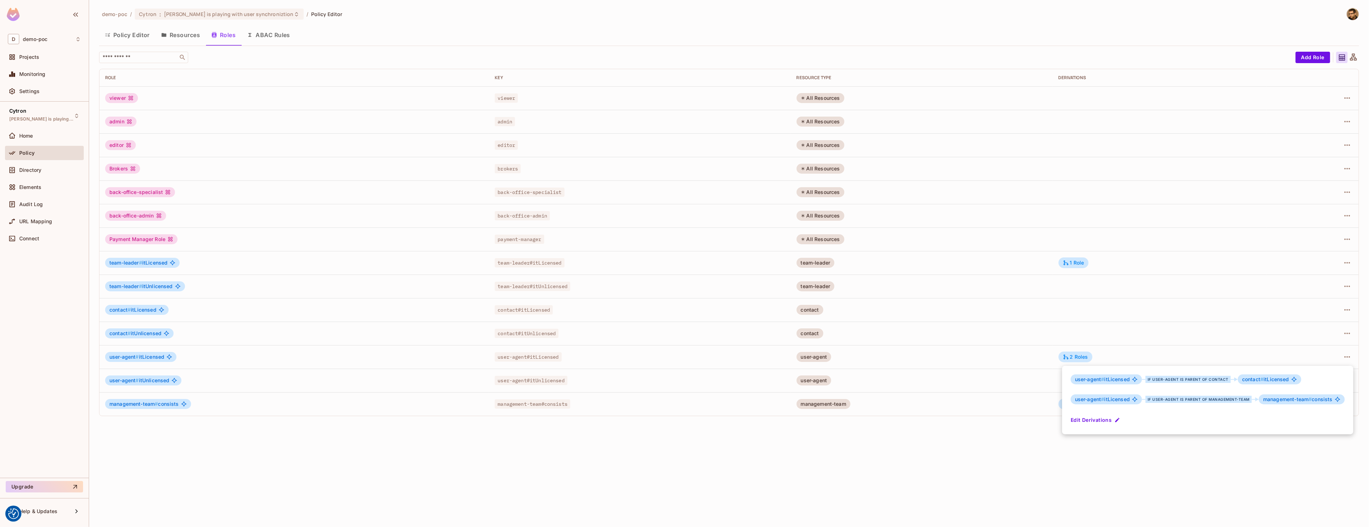
click at [1099, 427] on div "user-agent # itLicensed if user-agent is parent of contact contact # itLicensed…" at bounding box center [1207, 400] width 291 height 68
click at [1100, 422] on button "Edit Derivations" at bounding box center [1096, 419] width 51 height 11
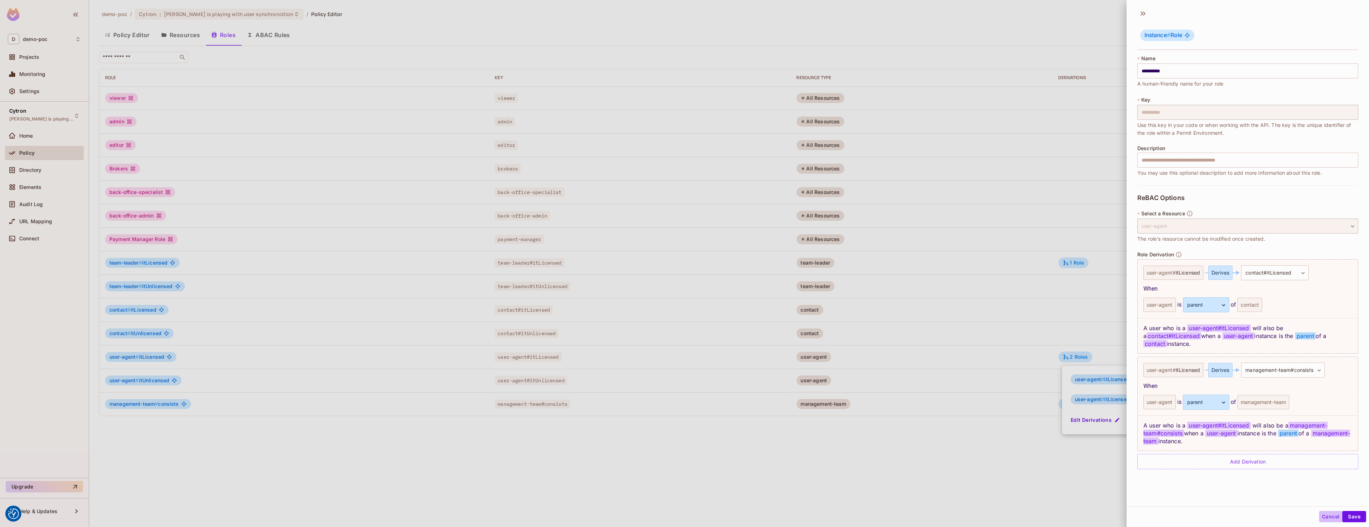
click at [1331, 516] on button "Cancel" at bounding box center [1330, 516] width 23 height 11
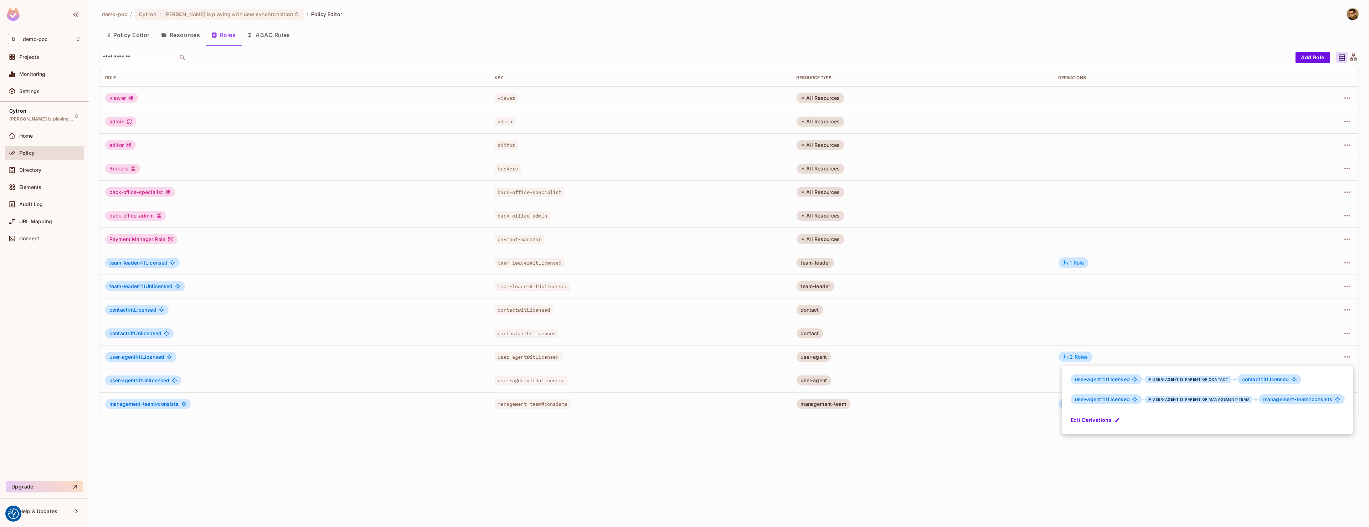
click at [1004, 356] on div at bounding box center [684, 263] width 1369 height 527
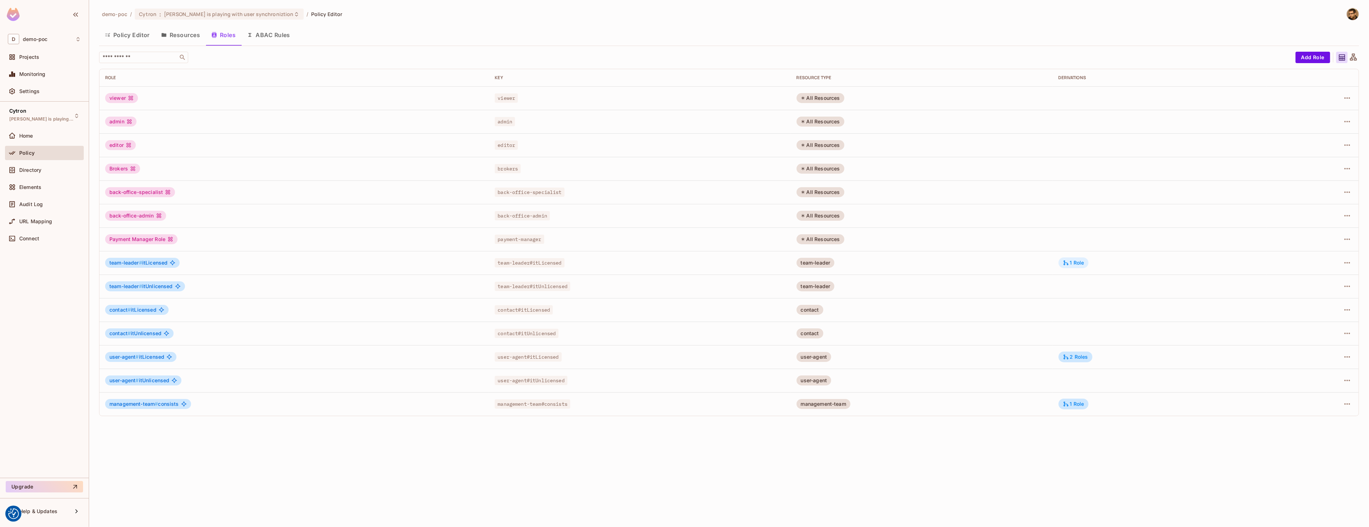
click at [1077, 263] on div "1 Role" at bounding box center [1073, 262] width 21 height 6
click at [1094, 307] on button "Edit Derivations" at bounding box center [1096, 305] width 51 height 11
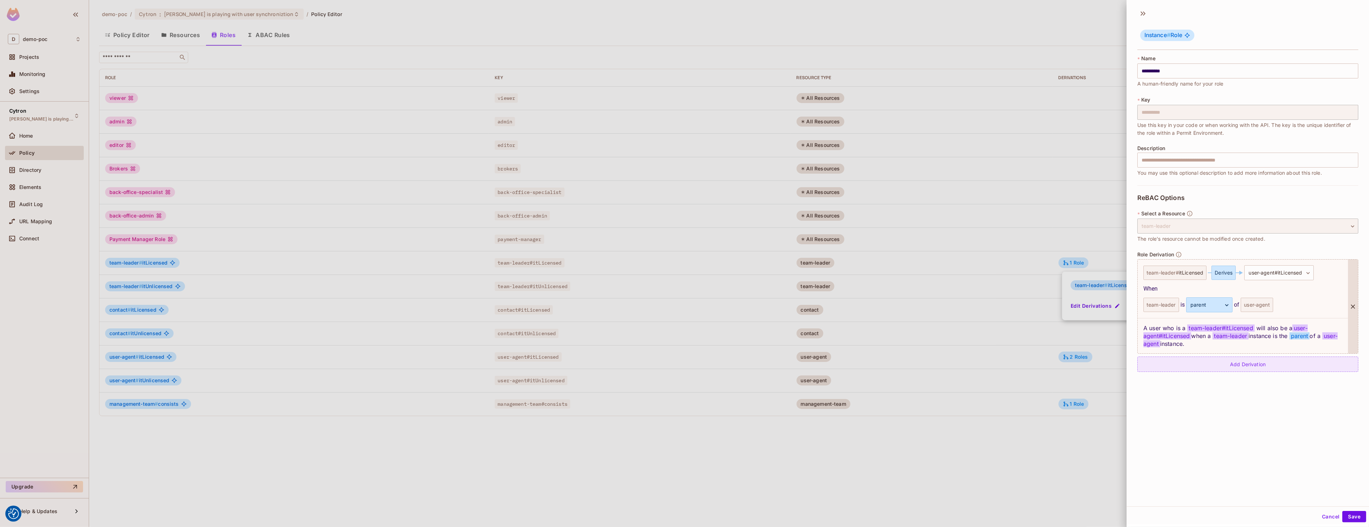
click at [1260, 363] on div "Add Derivation" at bounding box center [1247, 363] width 221 height 15
click at [1275, 372] on body "We use cookies to enhance your browsing experience, serve personalized ads or c…" at bounding box center [684, 263] width 1369 height 527
click at [1195, 454] on div at bounding box center [684, 263] width 1369 height 527
click at [1329, 516] on button "Cancel" at bounding box center [1330, 516] width 23 height 11
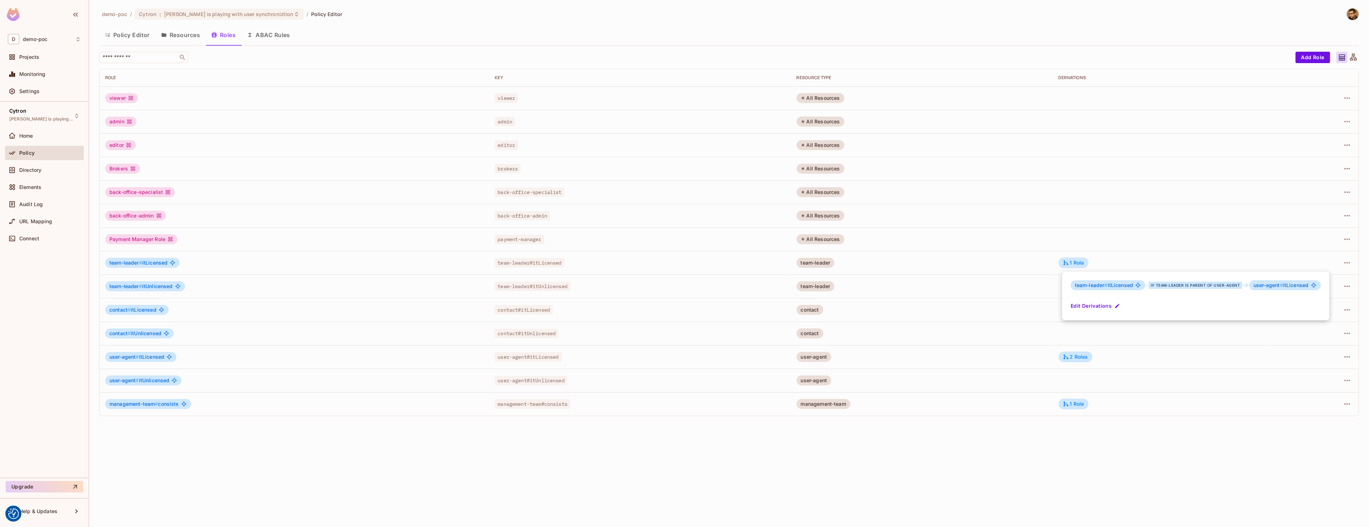
click at [989, 286] on div at bounding box center [684, 263] width 1369 height 527
click at [1069, 407] on icon at bounding box center [1066, 404] width 6 height 6
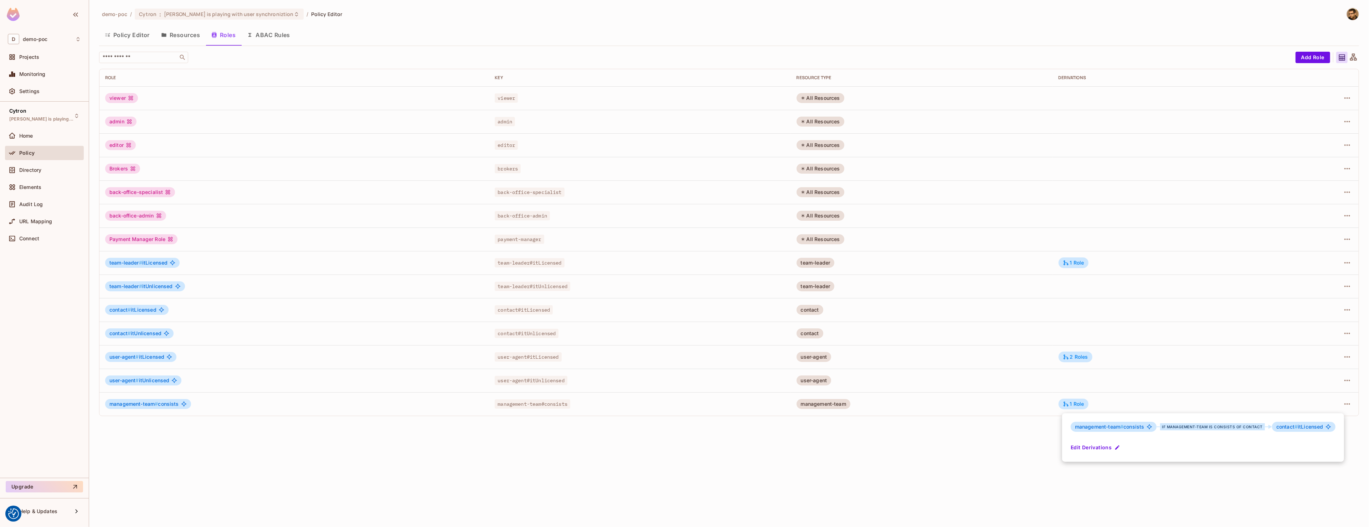
click at [1094, 448] on button "Edit Derivations" at bounding box center [1096, 447] width 51 height 11
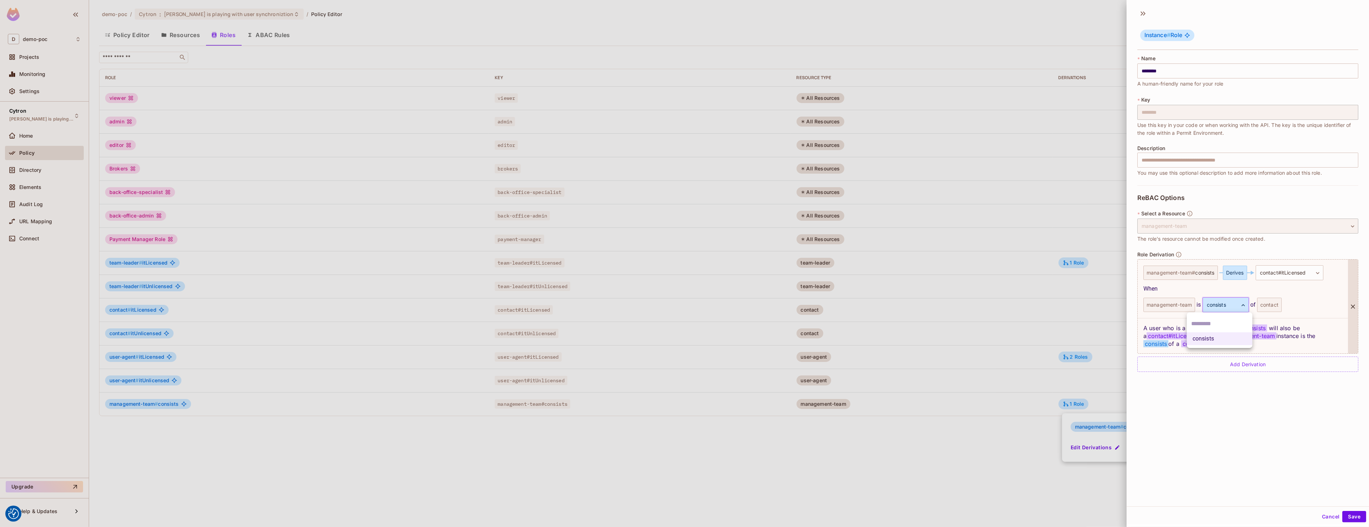
click at [1223, 308] on body "We use cookies to enhance your browsing experience, serve personalized ads or c…" at bounding box center [684, 263] width 1369 height 527
click at [1223, 308] on div at bounding box center [684, 263] width 1369 height 527
click at [1247, 497] on div "**********" at bounding box center [1248, 255] width 242 height 501
drag, startPoint x: 1150, startPoint y: 336, endPoint x: 1184, endPoint y: 349, distance: 36.0
click at [1183, 337] on span "contact#itLicensed" at bounding box center [1174, 335] width 55 height 7
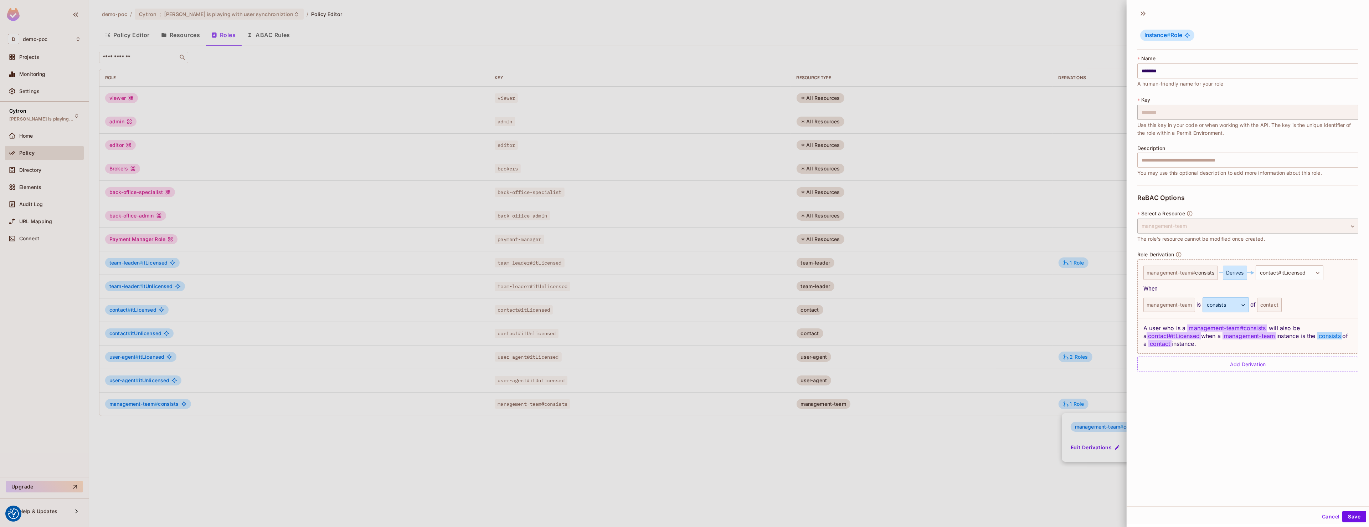
click at [1224, 455] on div "**********" at bounding box center [1248, 255] width 242 height 501
click at [1321, 515] on button "Cancel" at bounding box center [1330, 516] width 23 height 11
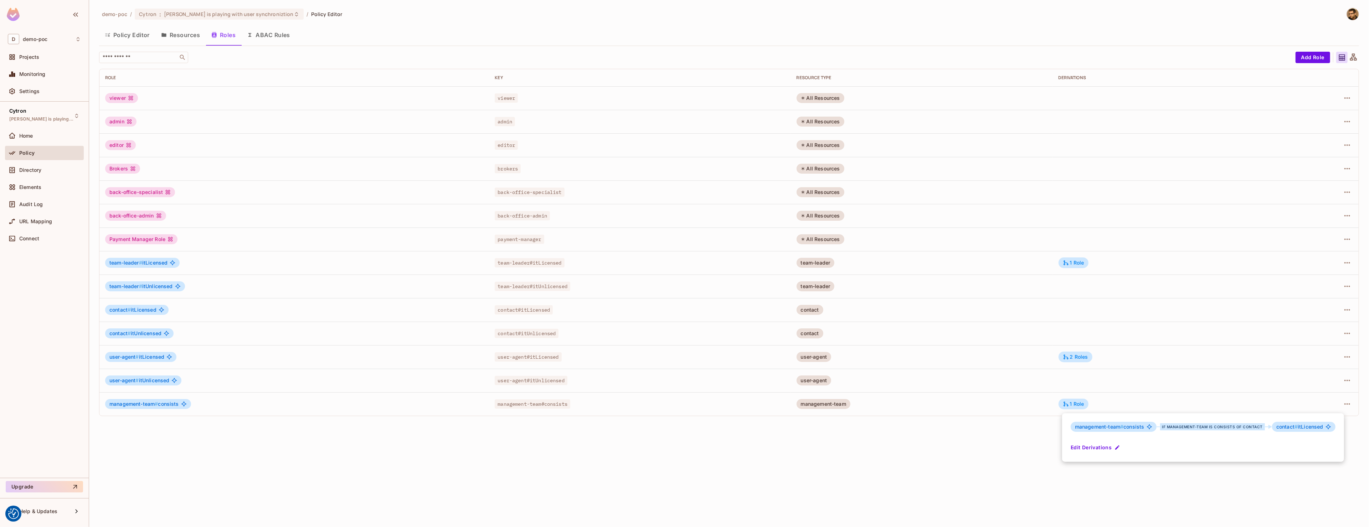
click at [1171, 498] on div at bounding box center [684, 263] width 1369 height 527
click at [1074, 354] on div "2 Roles" at bounding box center [1075, 357] width 25 height 6
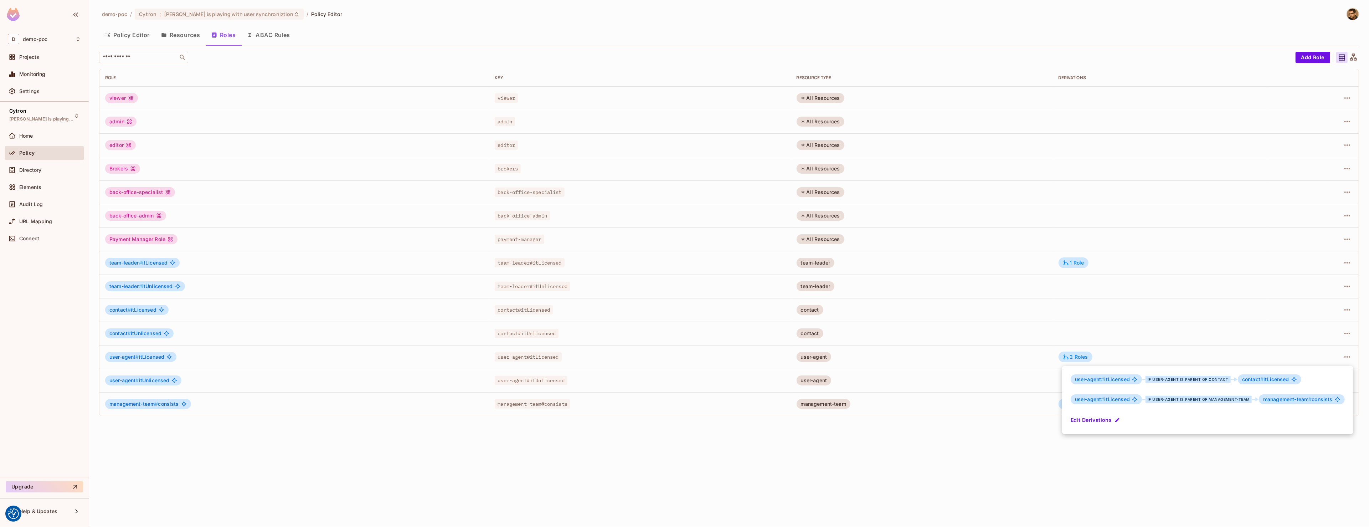
click at [1108, 415] on button "Edit Derivations" at bounding box center [1096, 419] width 51 height 11
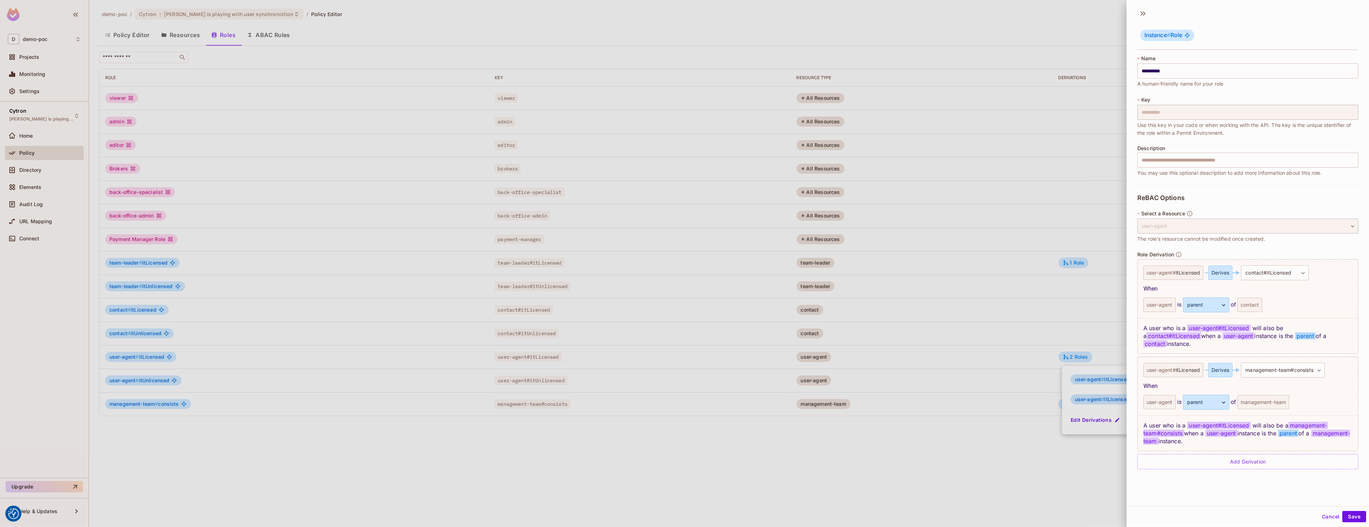
click at [1215, 475] on div "**********" at bounding box center [1248, 255] width 242 height 501
click at [1328, 514] on button "Cancel" at bounding box center [1330, 516] width 23 height 11
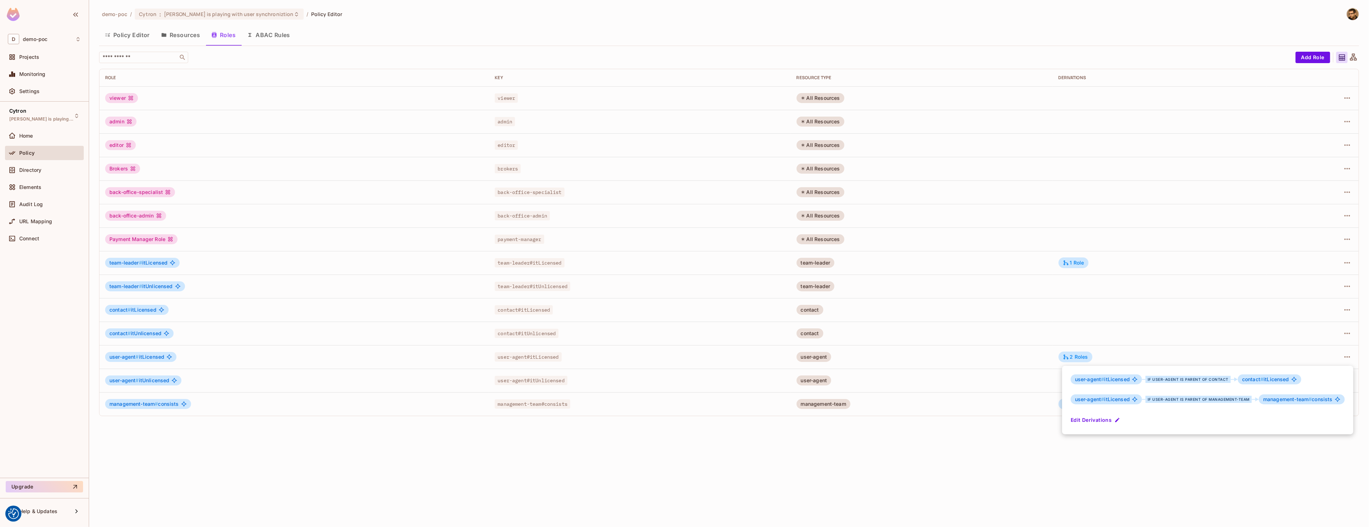
click at [866, 502] on div at bounding box center [684, 263] width 1369 height 527
